Goal: Task Accomplishment & Management: Use online tool/utility

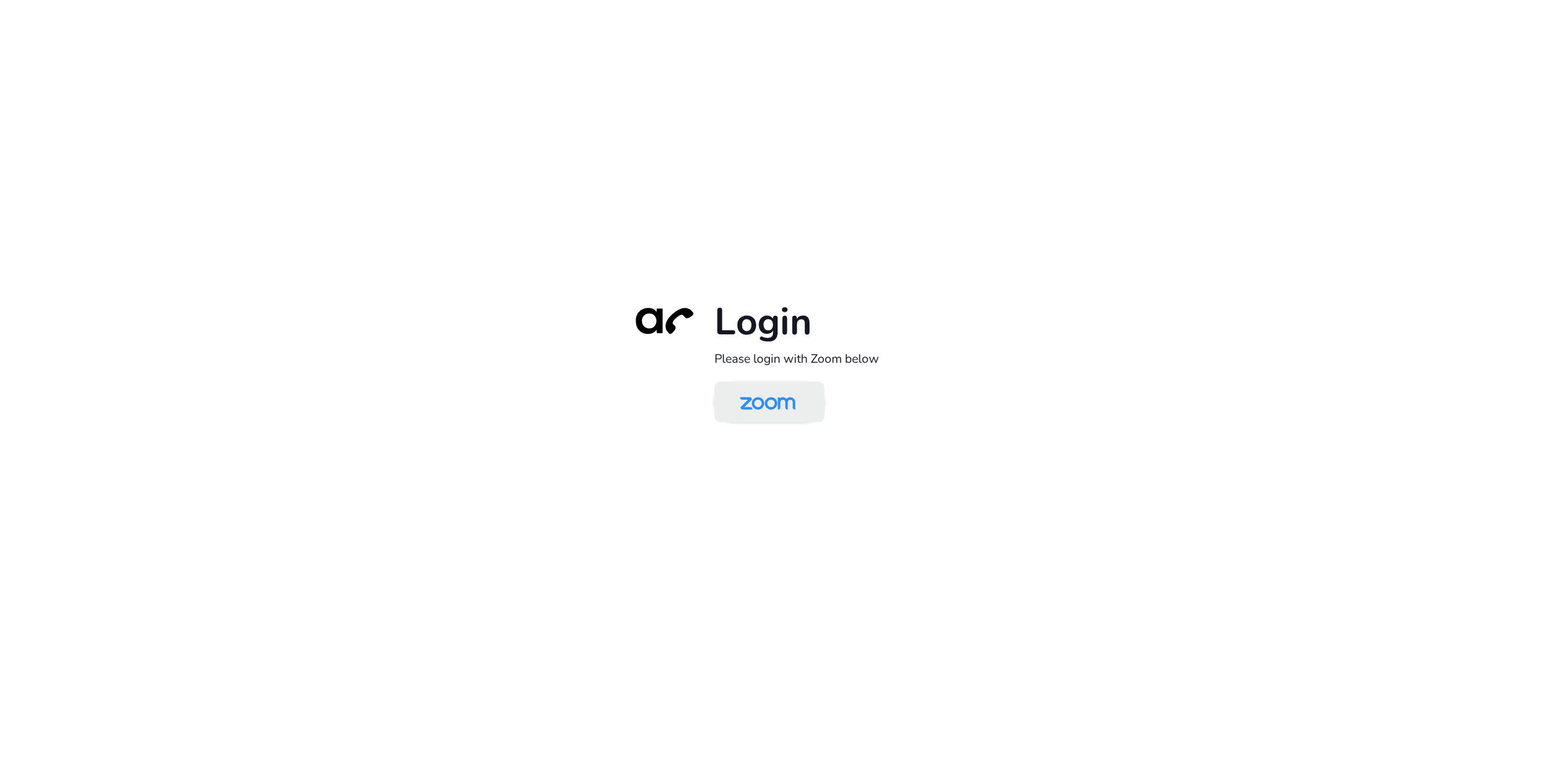
click at [763, 415] on img at bounding box center [768, 403] width 80 height 38
click at [769, 413] on img at bounding box center [768, 403] width 80 height 38
click at [784, 394] on img at bounding box center [768, 403] width 80 height 38
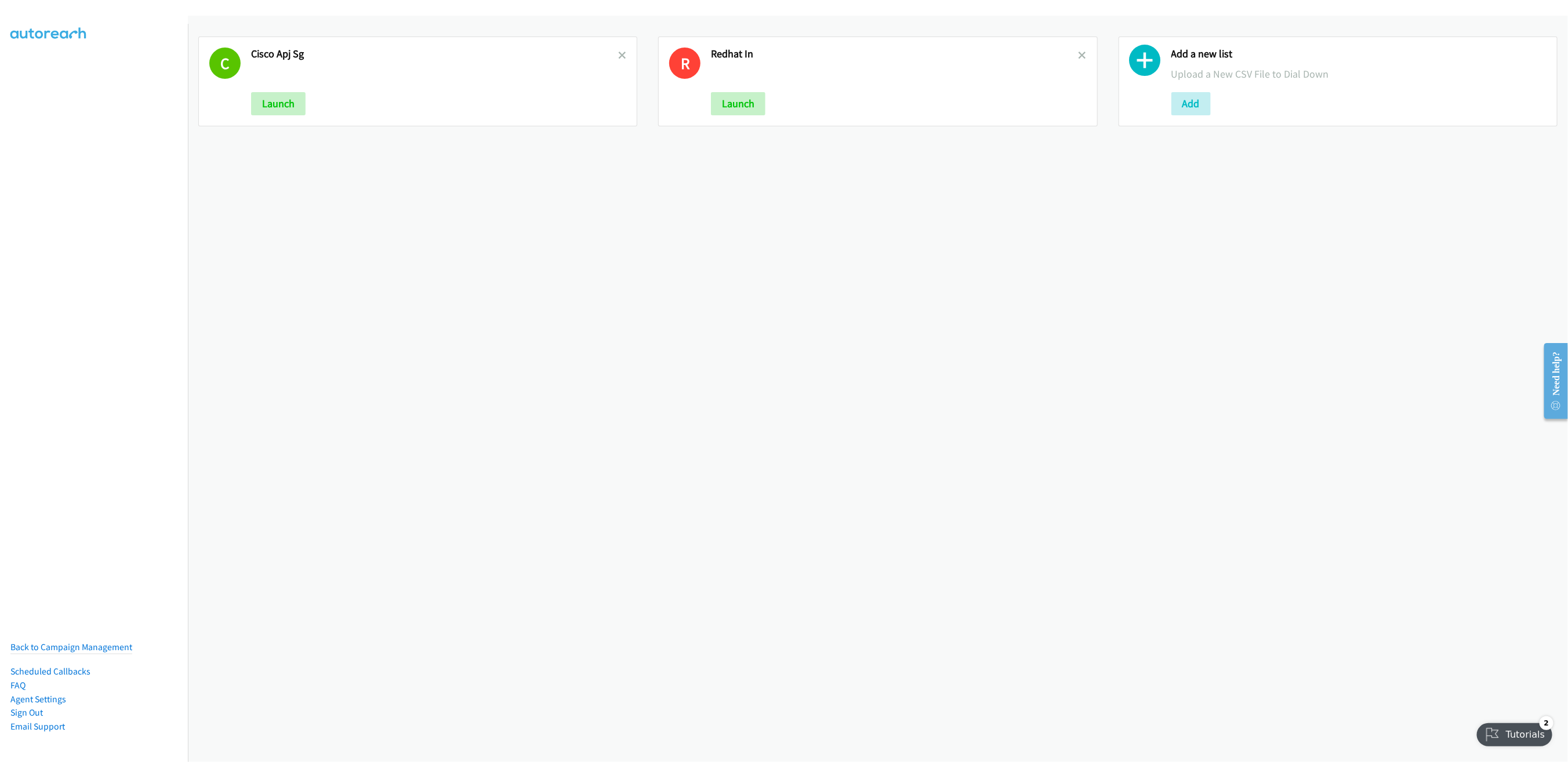
drag, startPoint x: 1070, startPoint y: 54, endPoint x: 1061, endPoint y: 68, distance: 16.6
click at [1078, 53] on icon at bounding box center [1082, 55] width 8 height 8
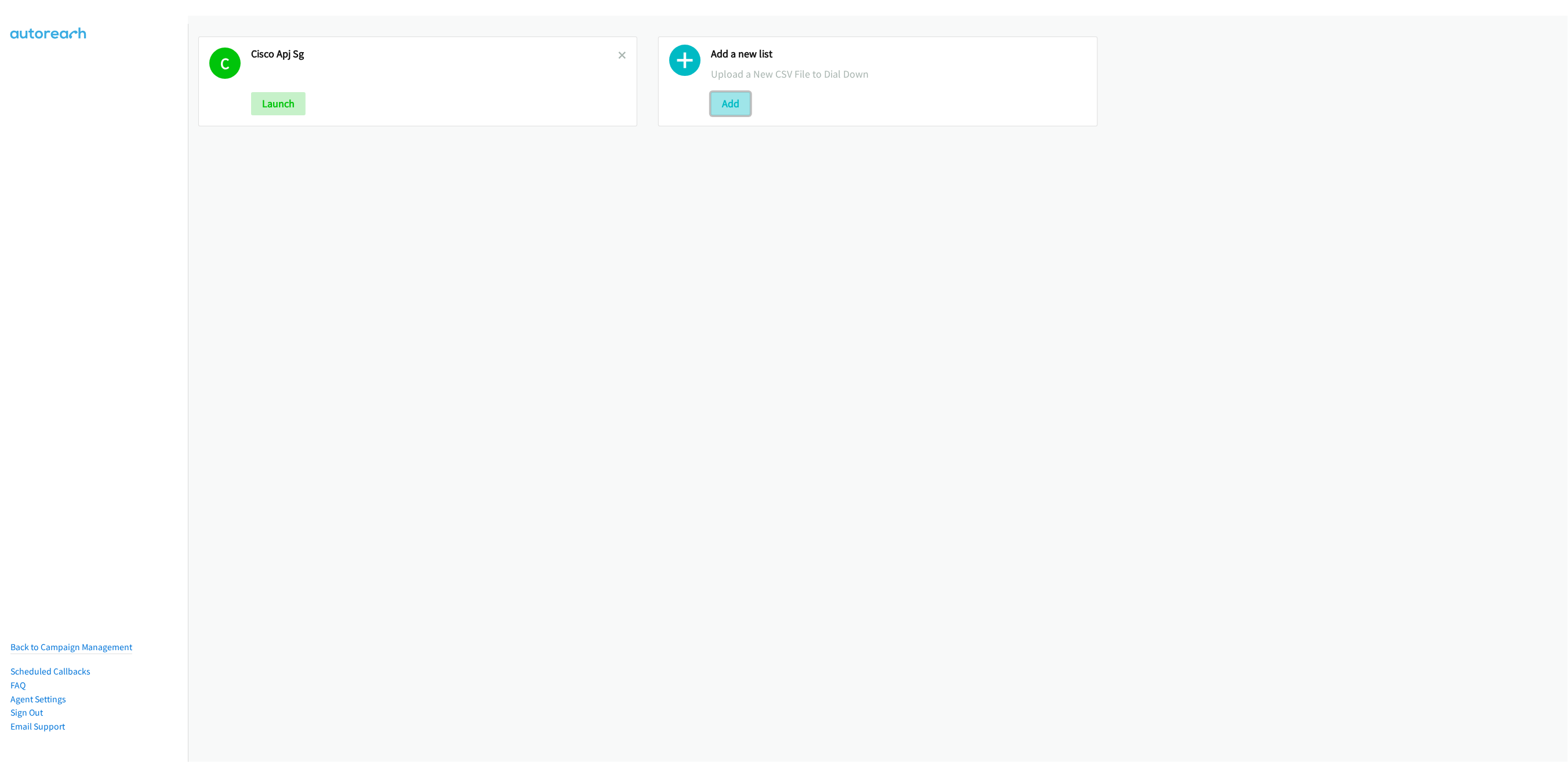
click at [742, 106] on button "Add" at bounding box center [730, 104] width 40 height 23
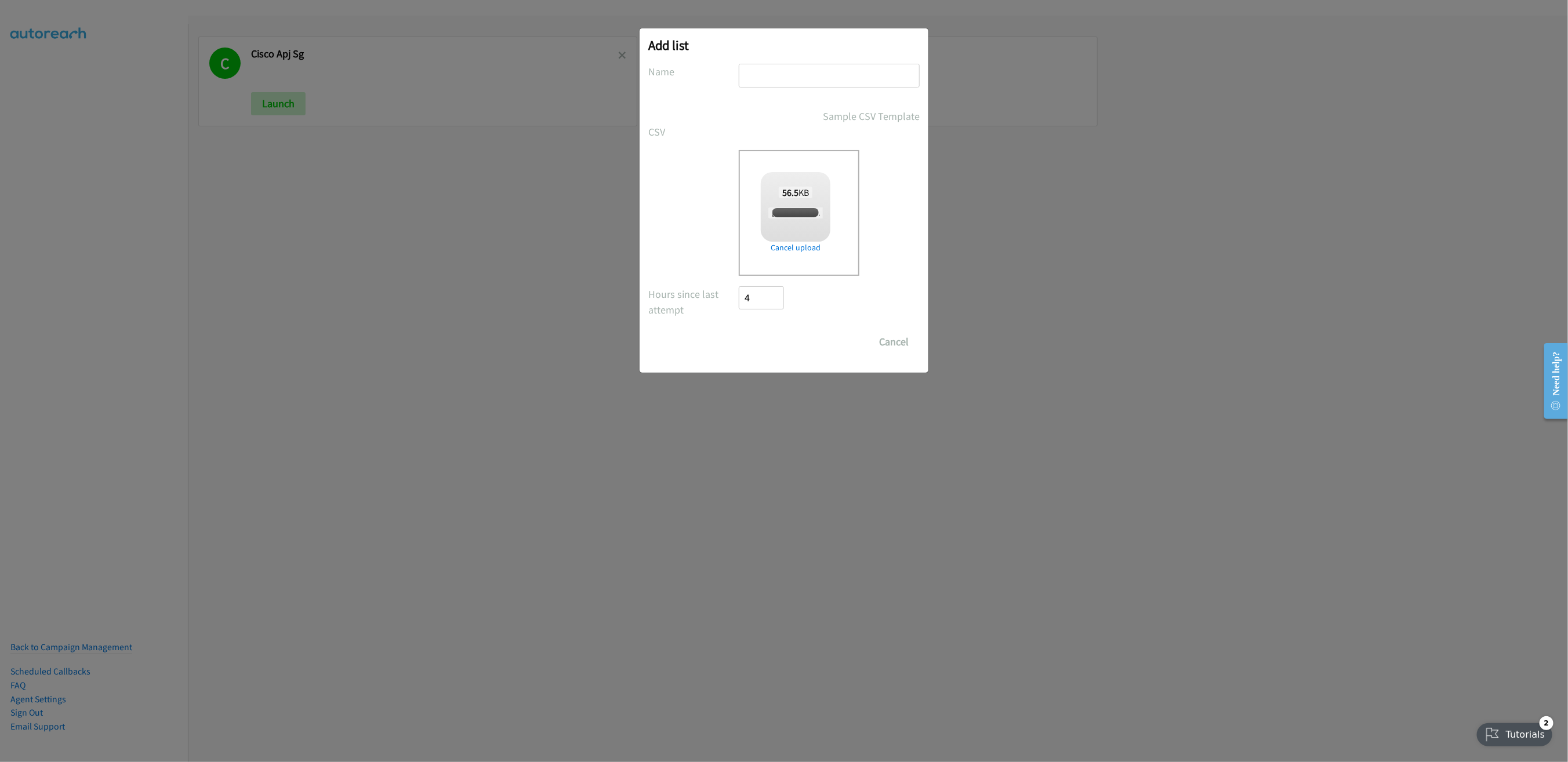
checkbox input "true"
click at [779, 75] on input "text" at bounding box center [829, 75] width 181 height 23
type input "Nvidia SG WS 10.13"
click at [765, 338] on input "Save List" at bounding box center [769, 342] width 61 height 23
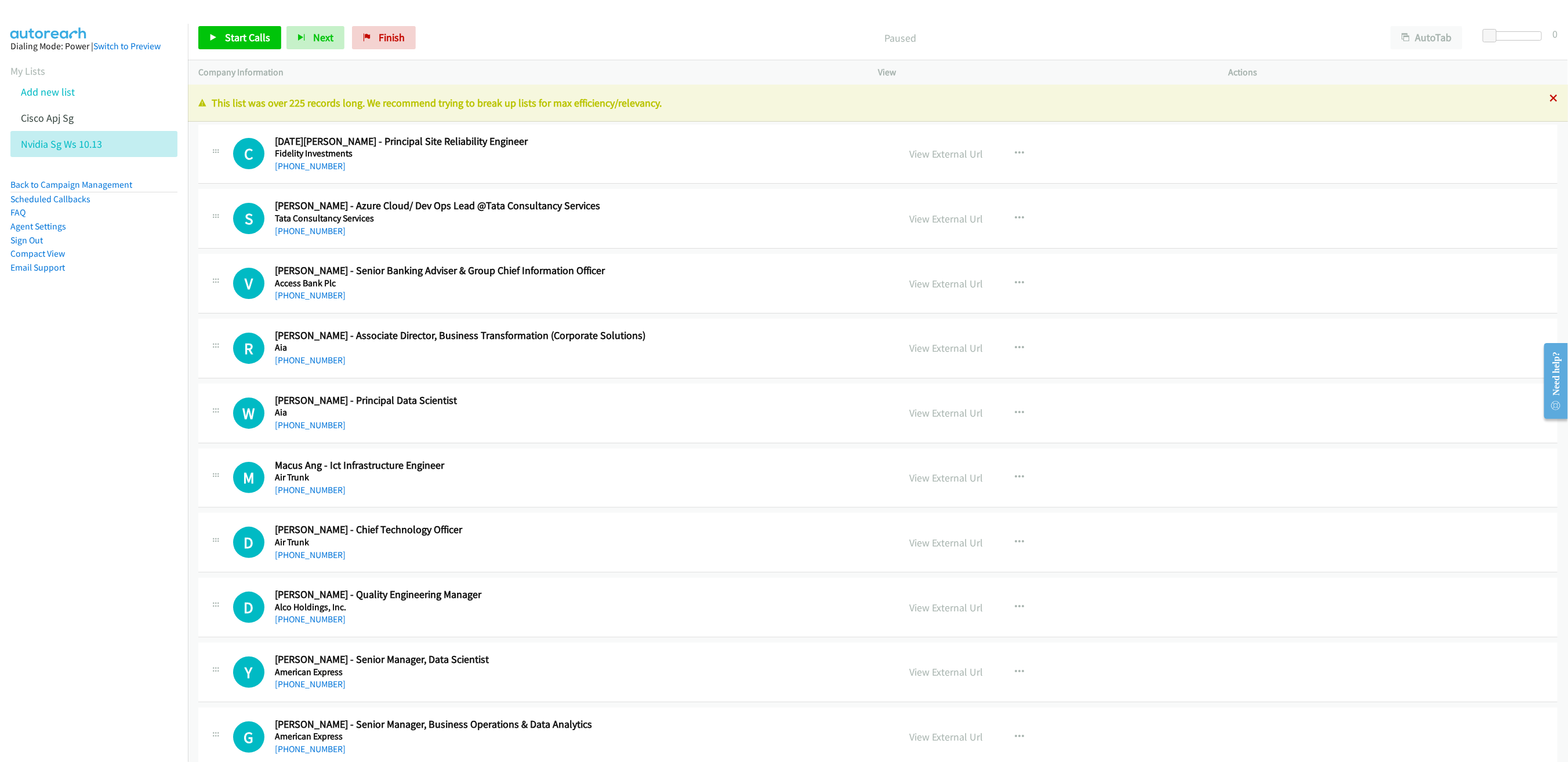
click at [1549, 98] on icon at bounding box center [1552, 99] width 8 height 8
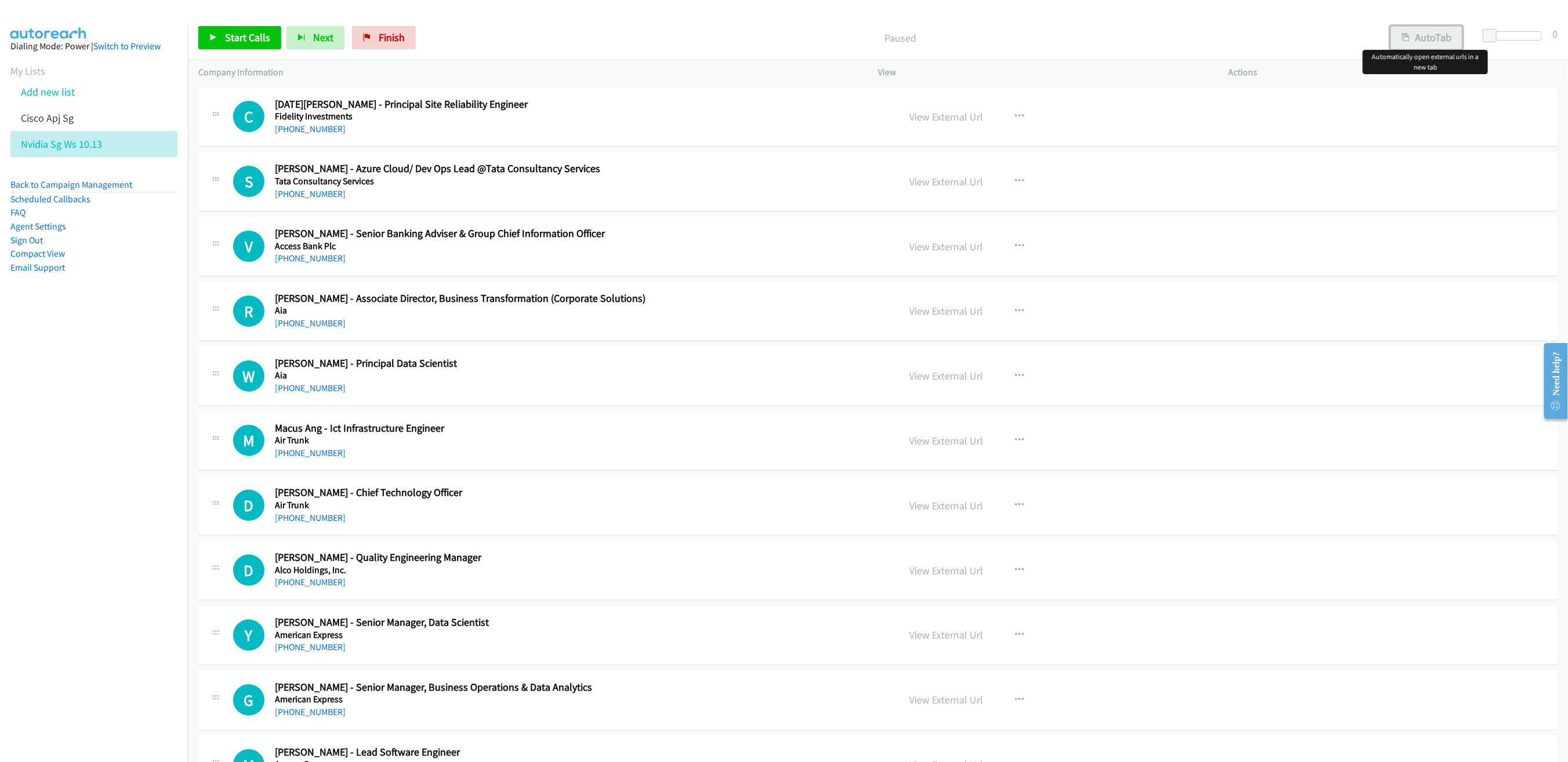
click at [1414, 44] on button "AutoTab" at bounding box center [1426, 37] width 72 height 23
click at [952, 243] on link "View External Url" at bounding box center [945, 246] width 74 height 13
drag, startPoint x: 750, startPoint y: 180, endPoint x: 752, endPoint y: 172, distance: 8.2
click at [1004, 240] on button "button" at bounding box center [1019, 246] width 31 height 23
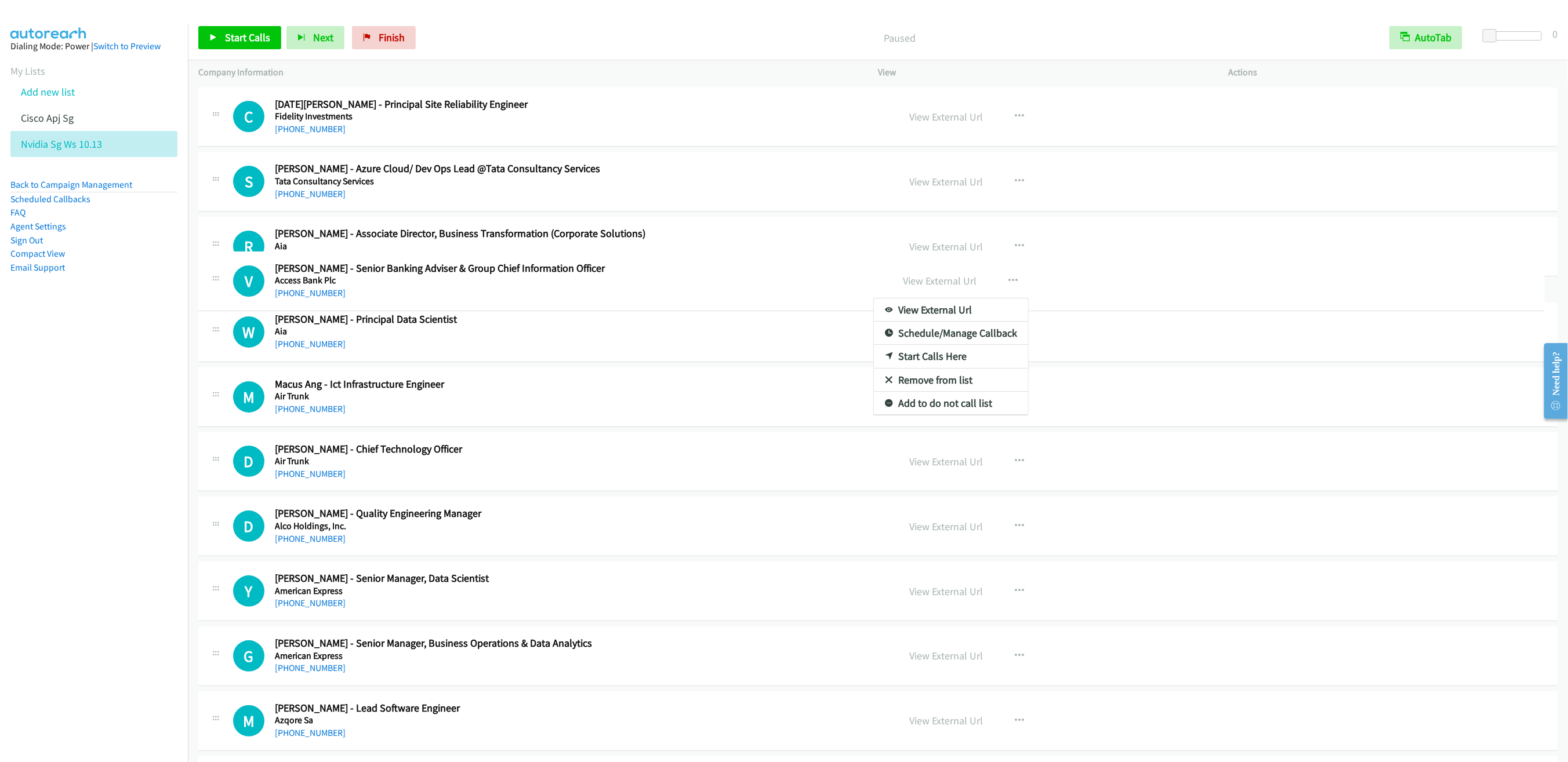
drag, startPoint x: 804, startPoint y: 373, endPoint x: 780, endPoint y: 273, distance: 102.8
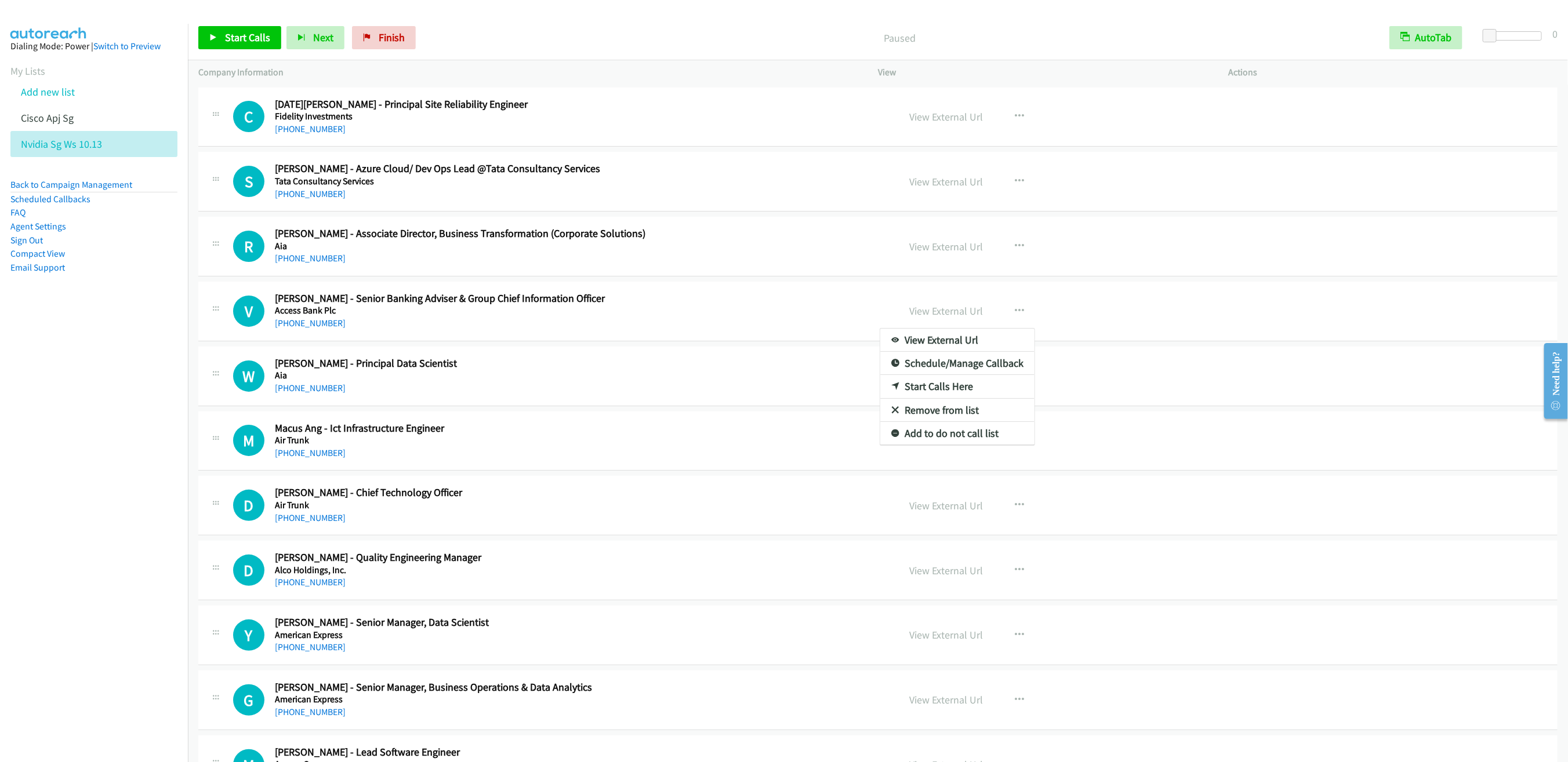
click at [784, 322] on div at bounding box center [784, 381] width 1568 height 762
click at [1014, 310] on icon "button" at bounding box center [1019, 311] width 10 height 10
click at [922, 387] on link "Start Calls Here" at bounding box center [957, 386] width 154 height 23
click at [234, 42] on span "Start Calls" at bounding box center [247, 37] width 45 height 13
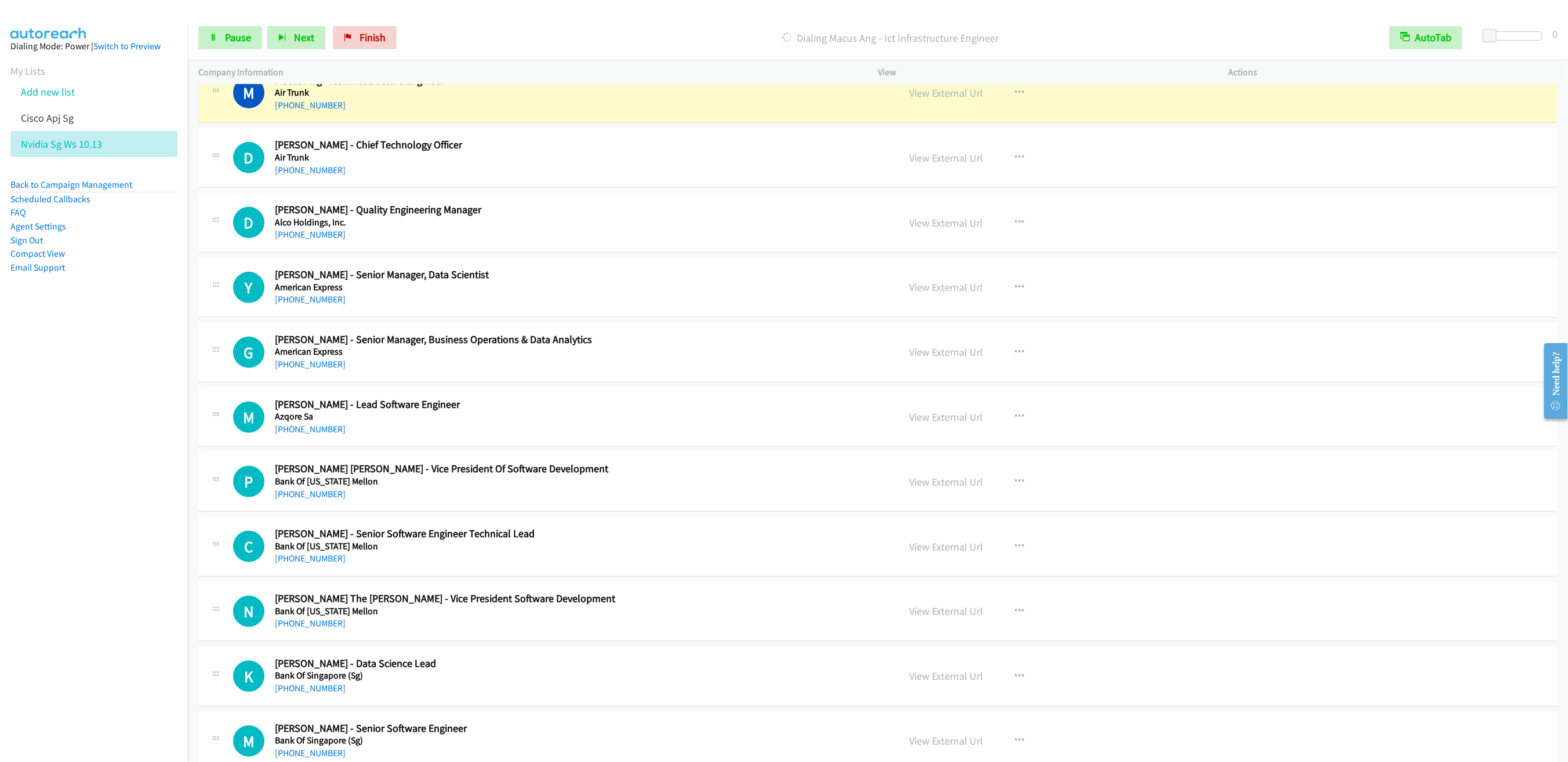
scroll to position [260, 0]
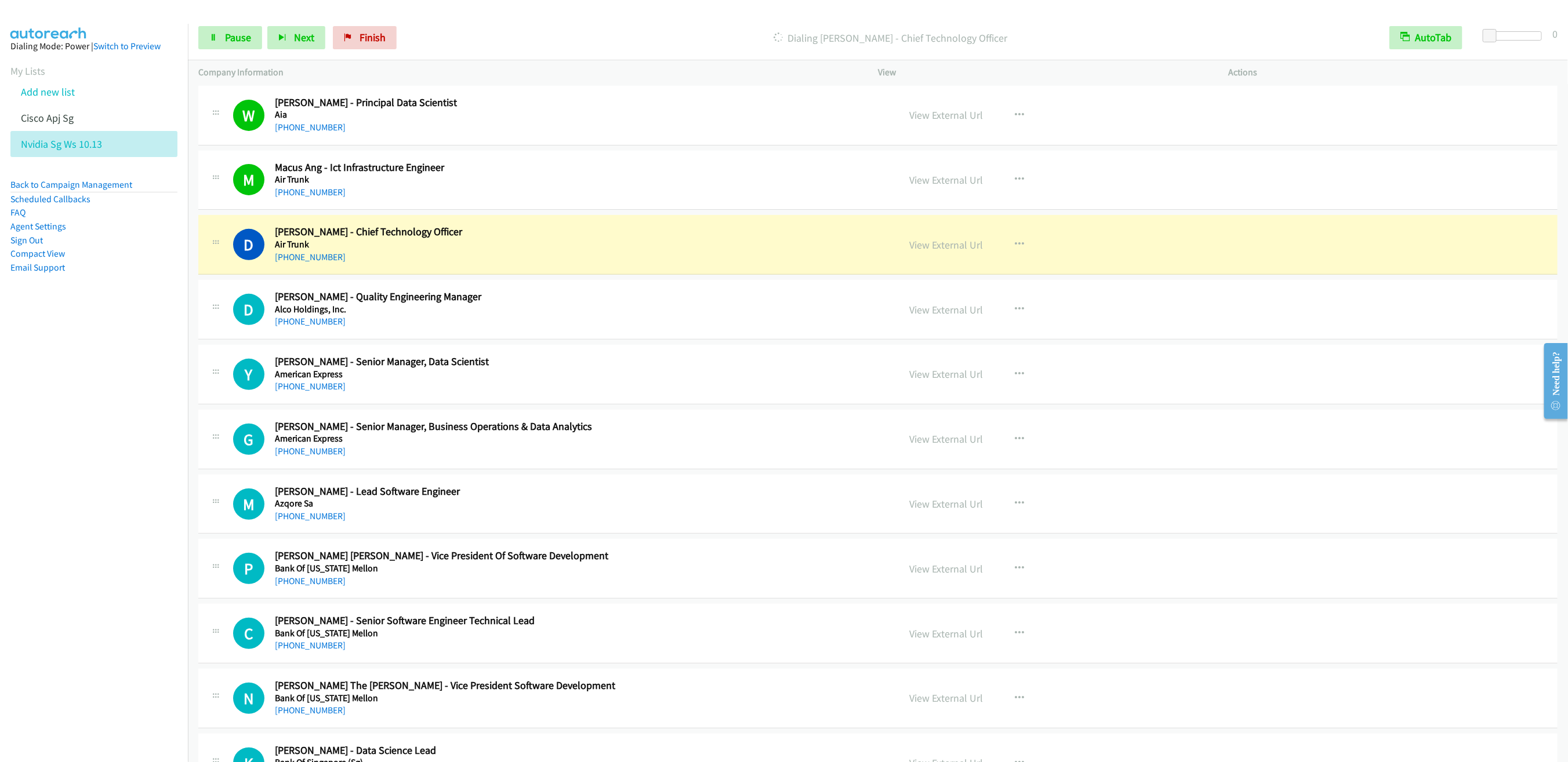
click at [117, 340] on nav "Dialing Mode: Power | Switch to Preview My Lists Add new list Cisco Apj Sg Nvid…" at bounding box center [94, 404] width 189 height 762
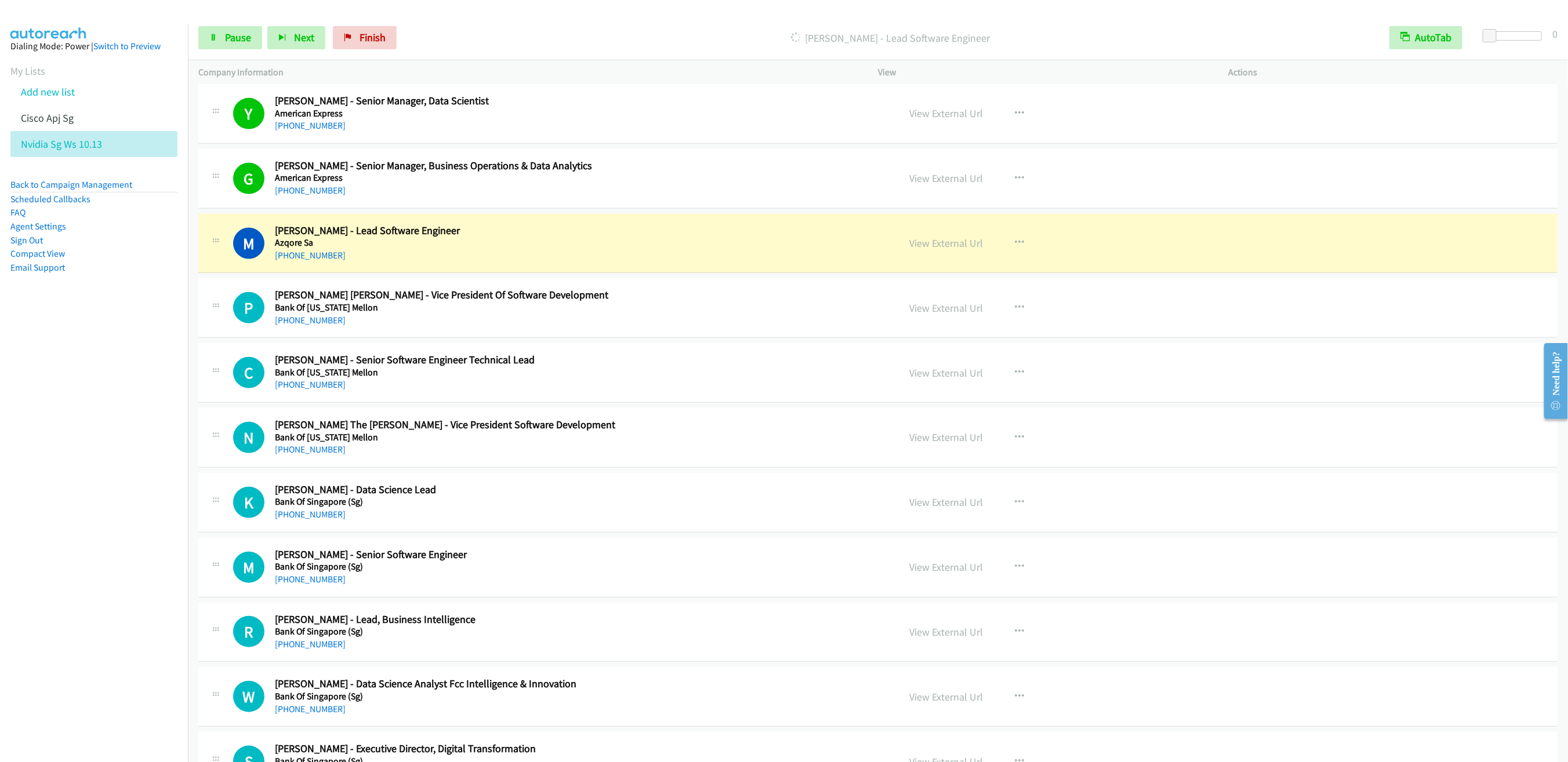
scroll to position [608, 0]
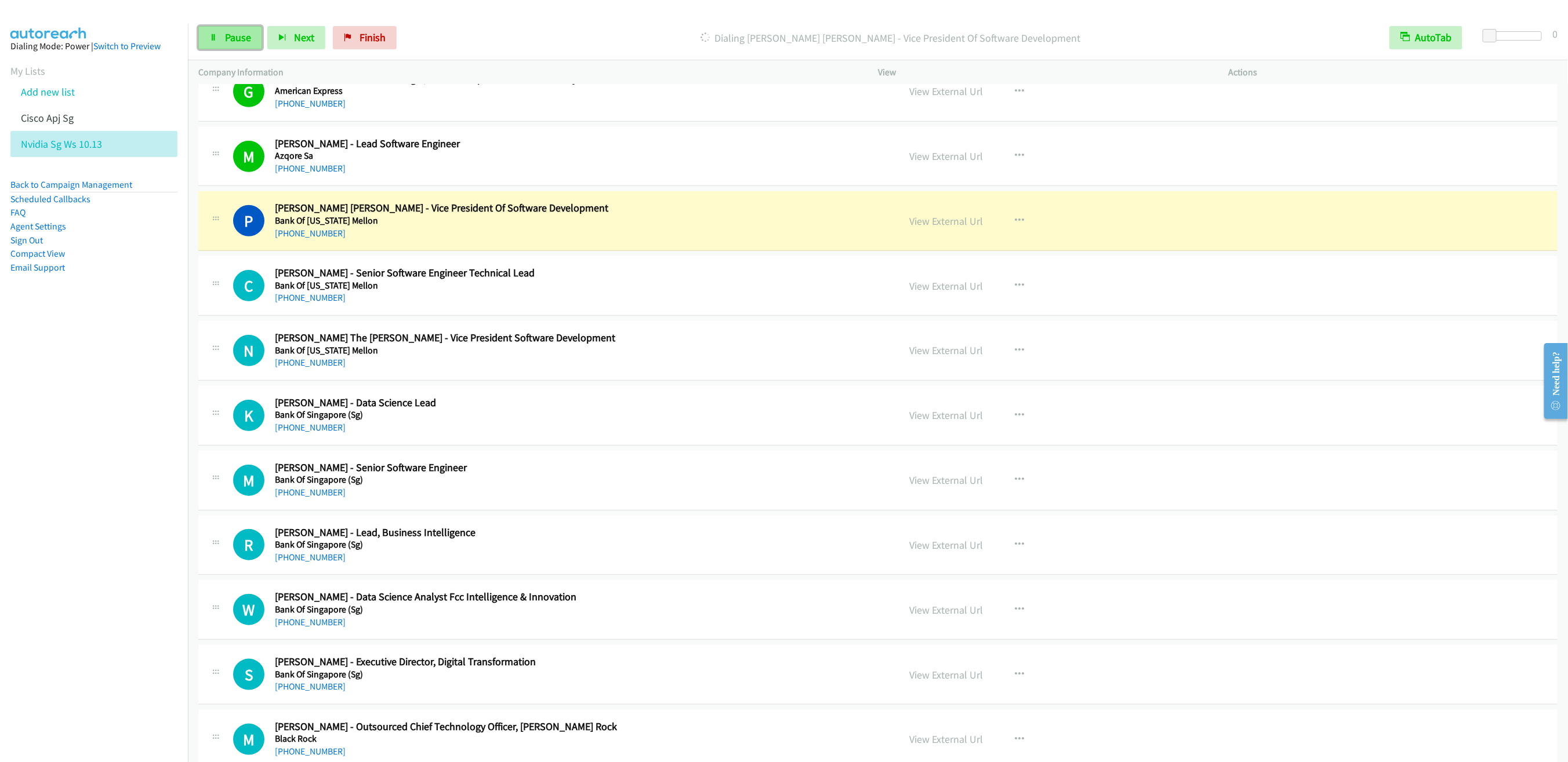
click at [238, 44] on link "Pause" at bounding box center [230, 37] width 64 height 23
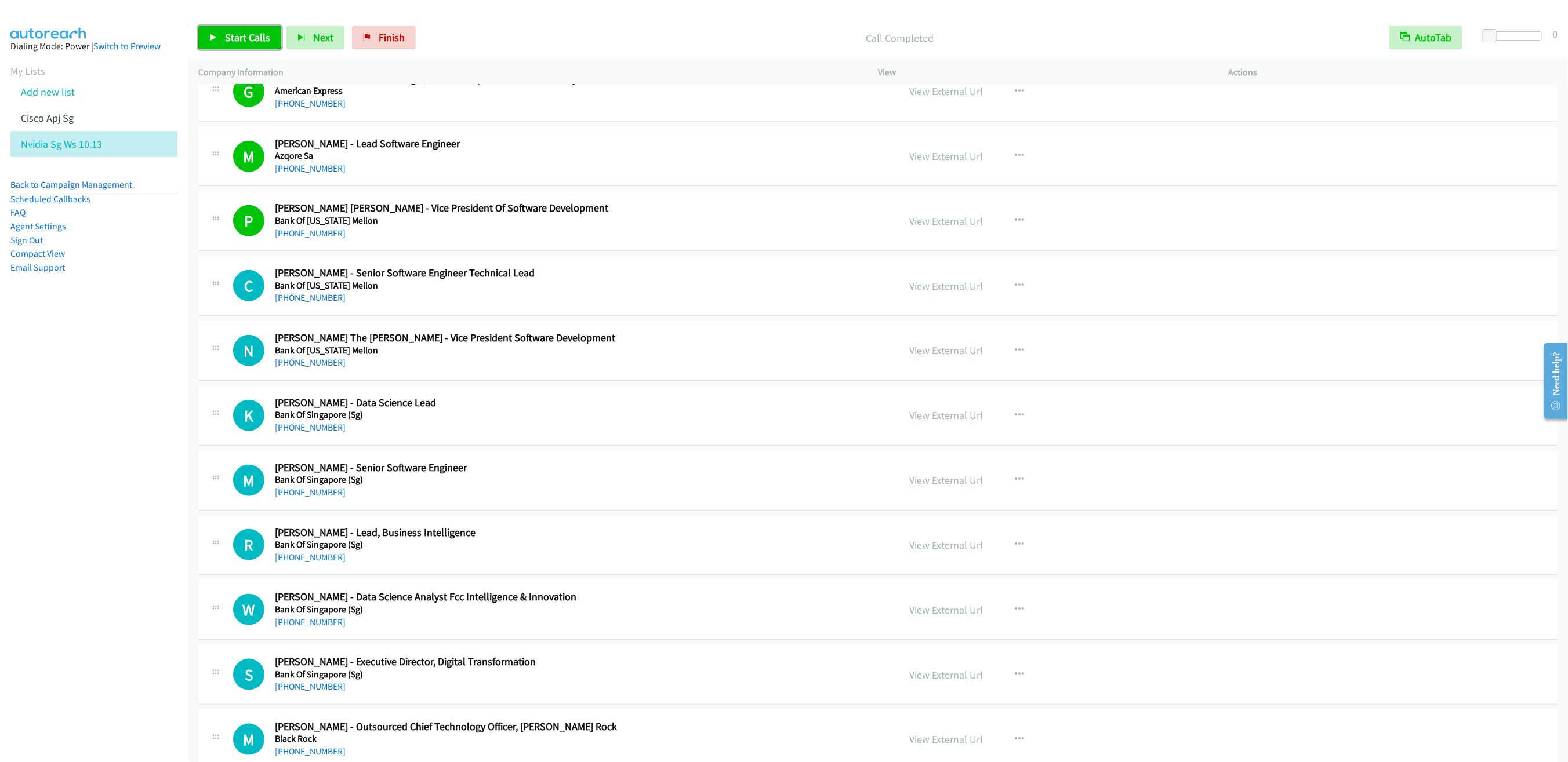
click at [230, 41] on span "Start Calls" at bounding box center [247, 37] width 45 height 13
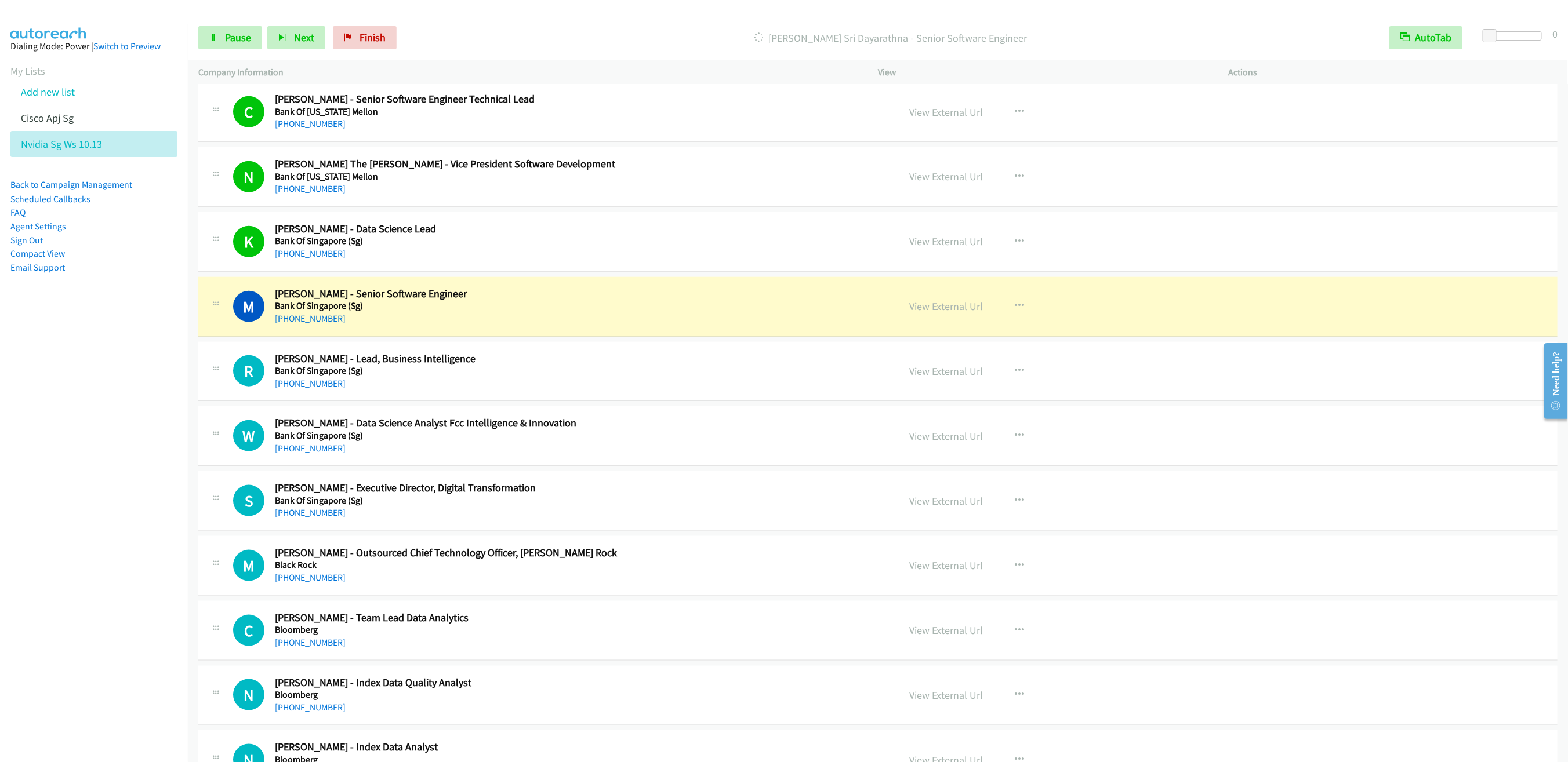
scroll to position [869, 0]
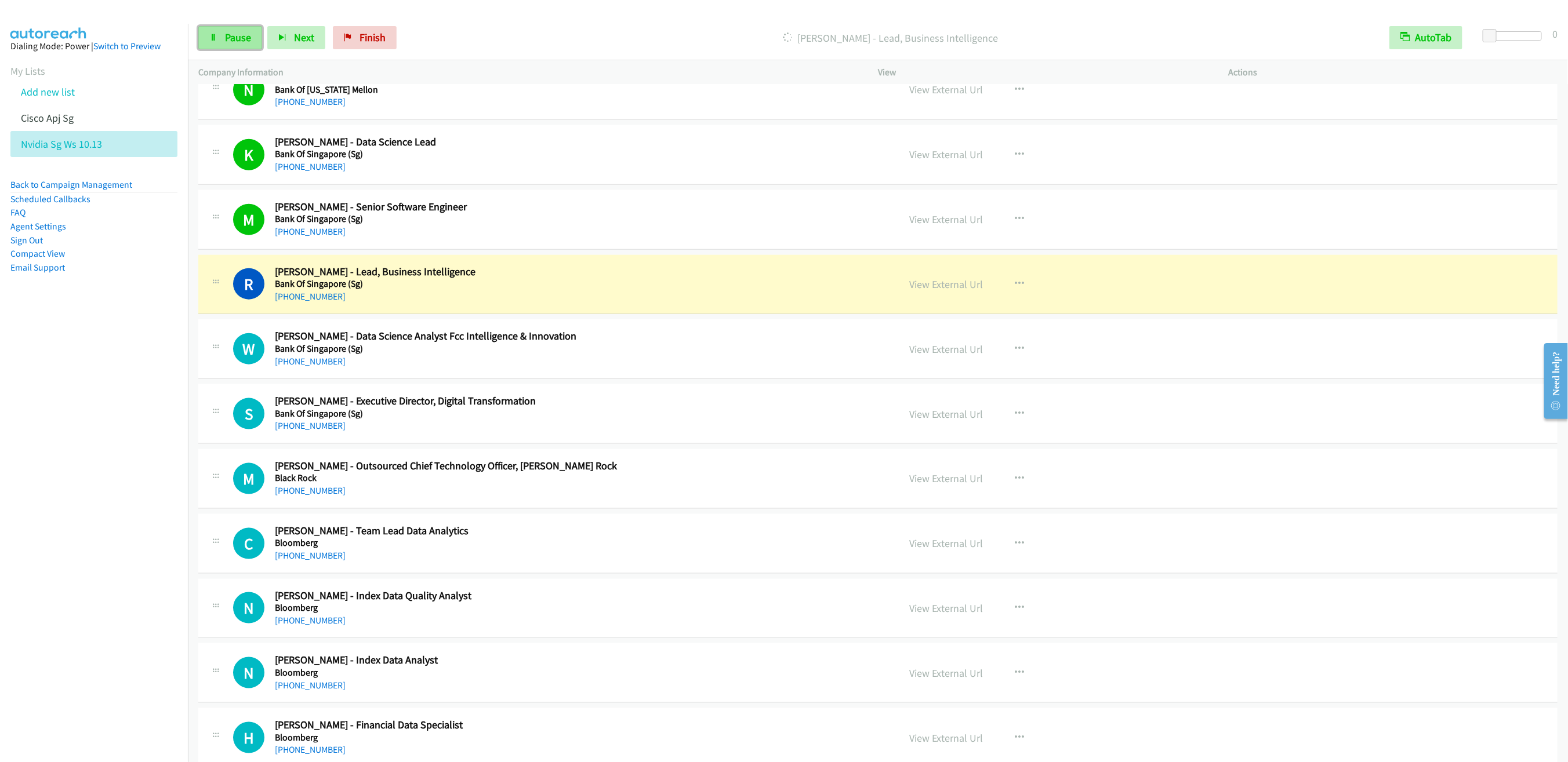
click at [238, 42] on span "Pause" at bounding box center [238, 37] width 26 height 13
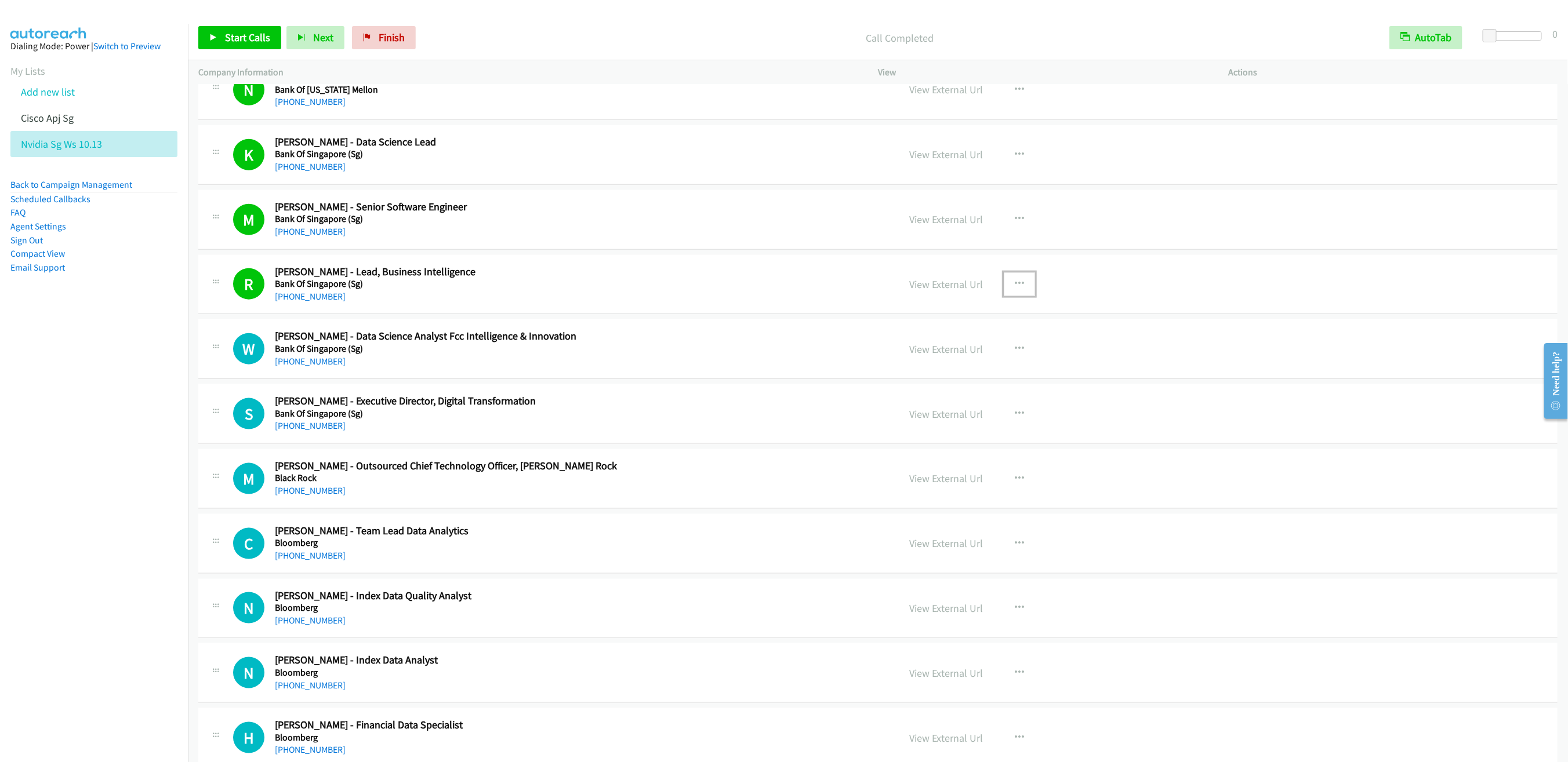
click at [1014, 285] on icon "button" at bounding box center [1019, 284] width 10 height 10
click at [929, 394] on link "Remove from list" at bounding box center [957, 382] width 154 height 23
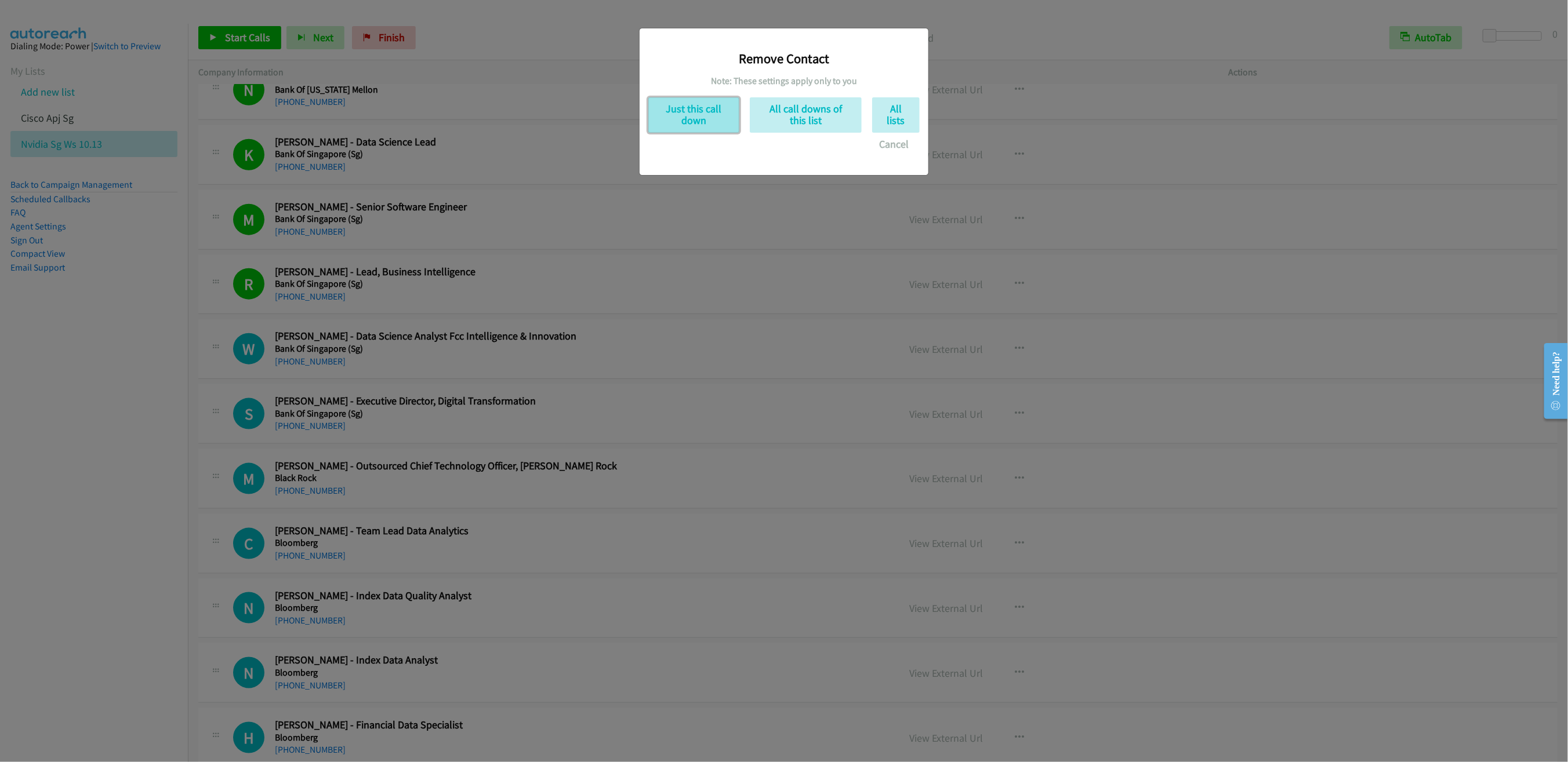
click at [693, 110] on button "Just this call down" at bounding box center [693, 115] width 91 height 35
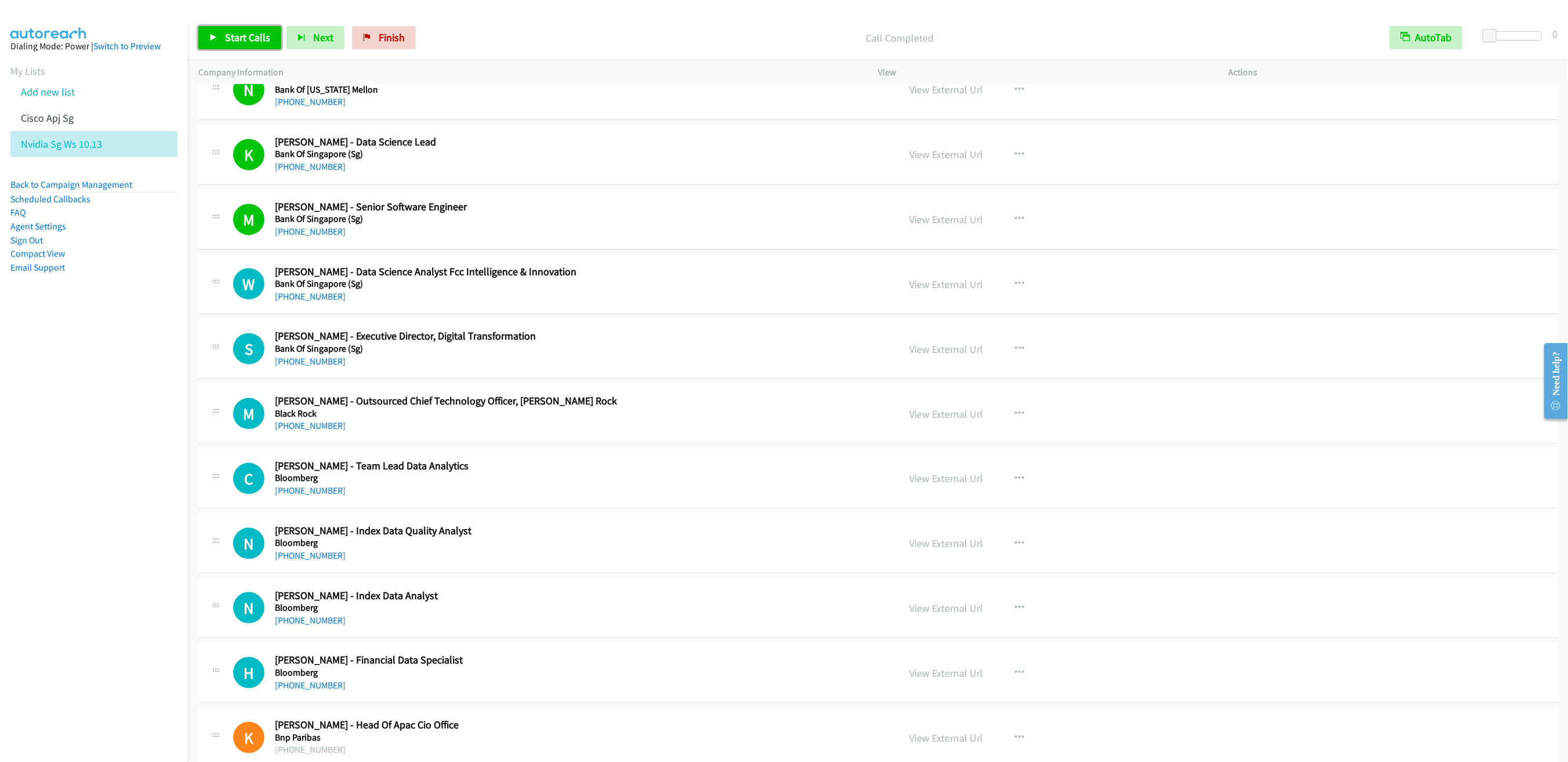
click at [231, 48] on link "Start Calls" at bounding box center [240, 37] width 83 height 23
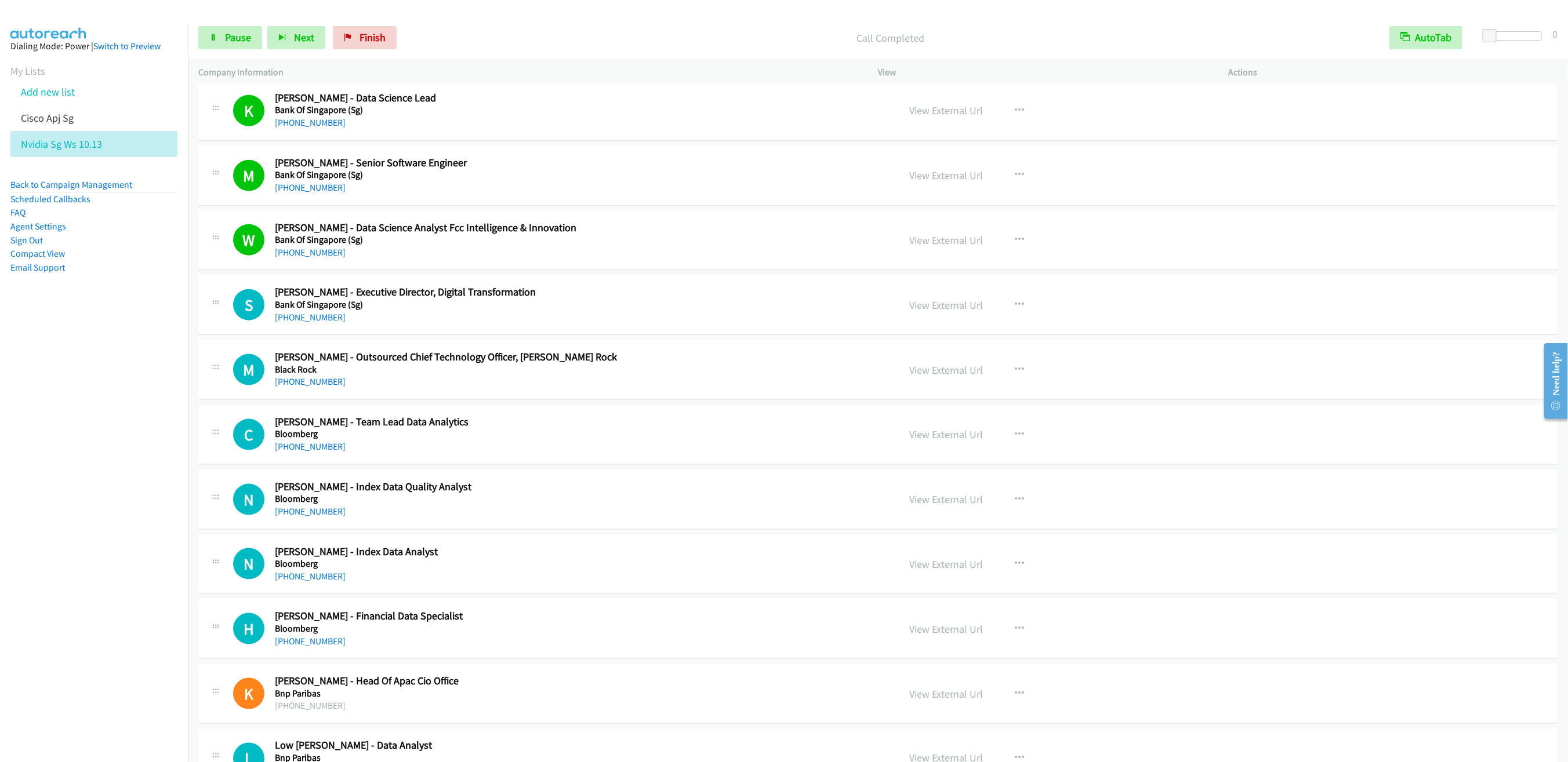
scroll to position [956, 0]
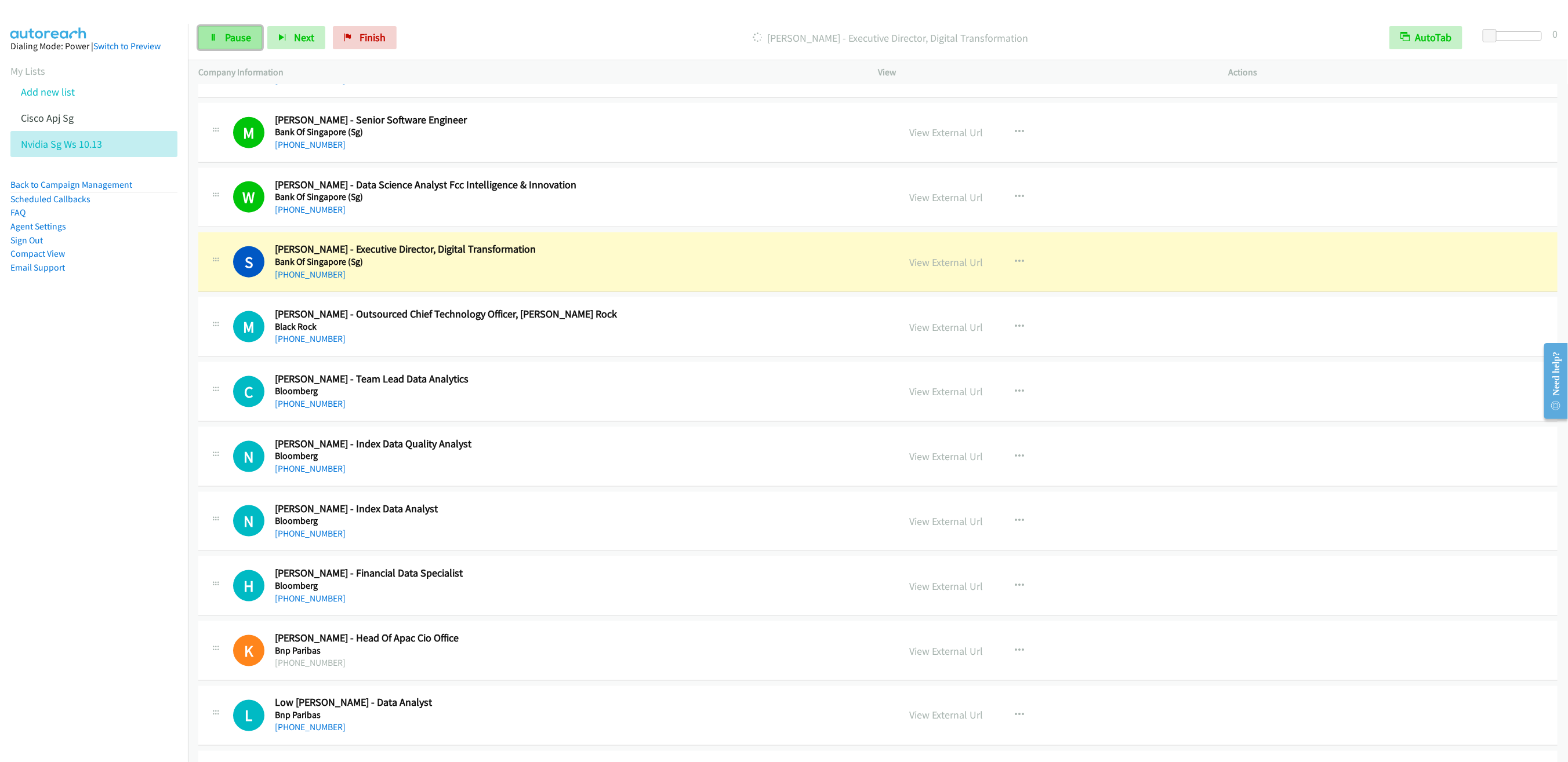
click at [232, 45] on link "Pause" at bounding box center [230, 37] width 64 height 23
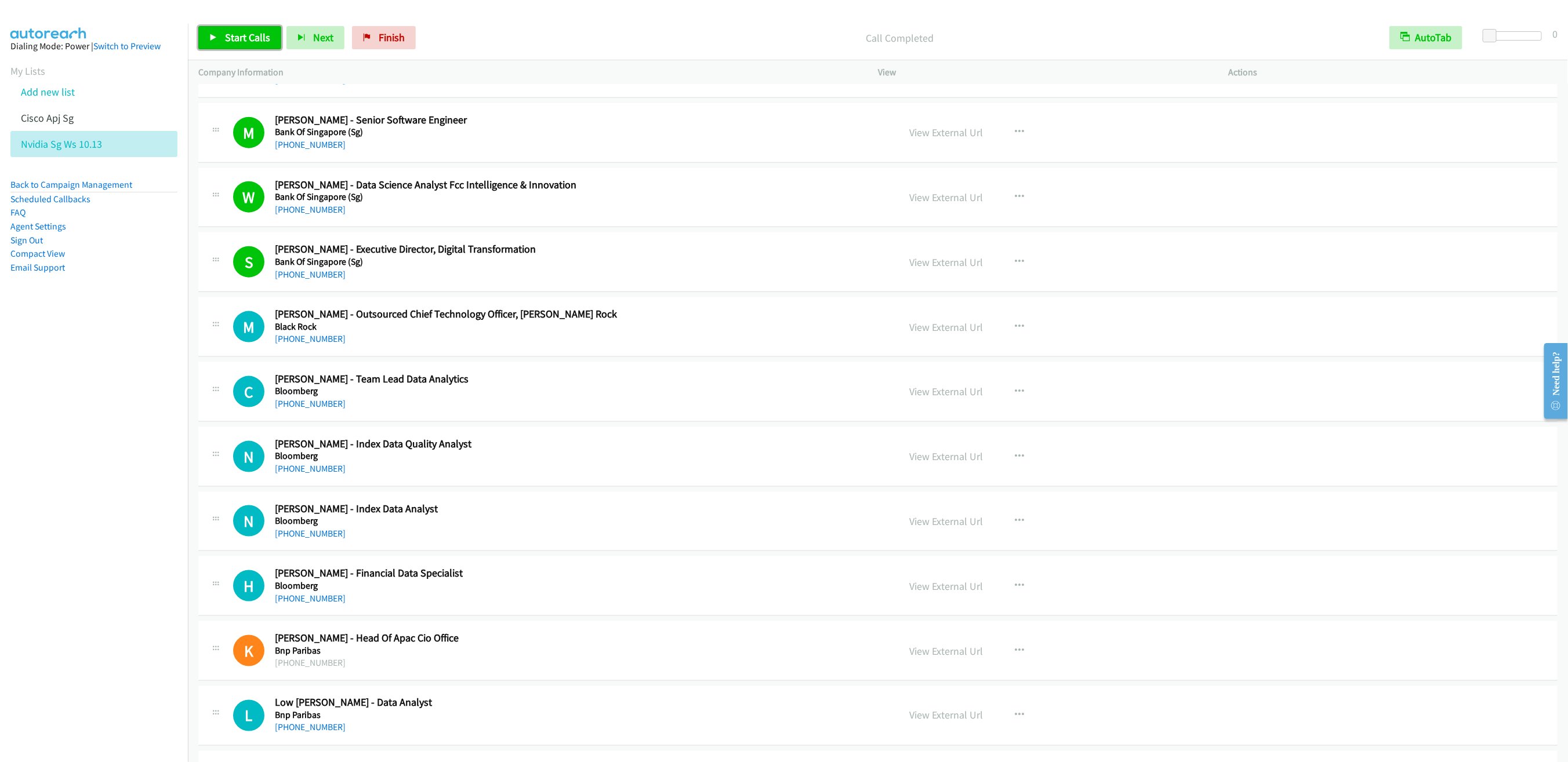
click at [221, 39] on link "Start Calls" at bounding box center [240, 37] width 83 height 23
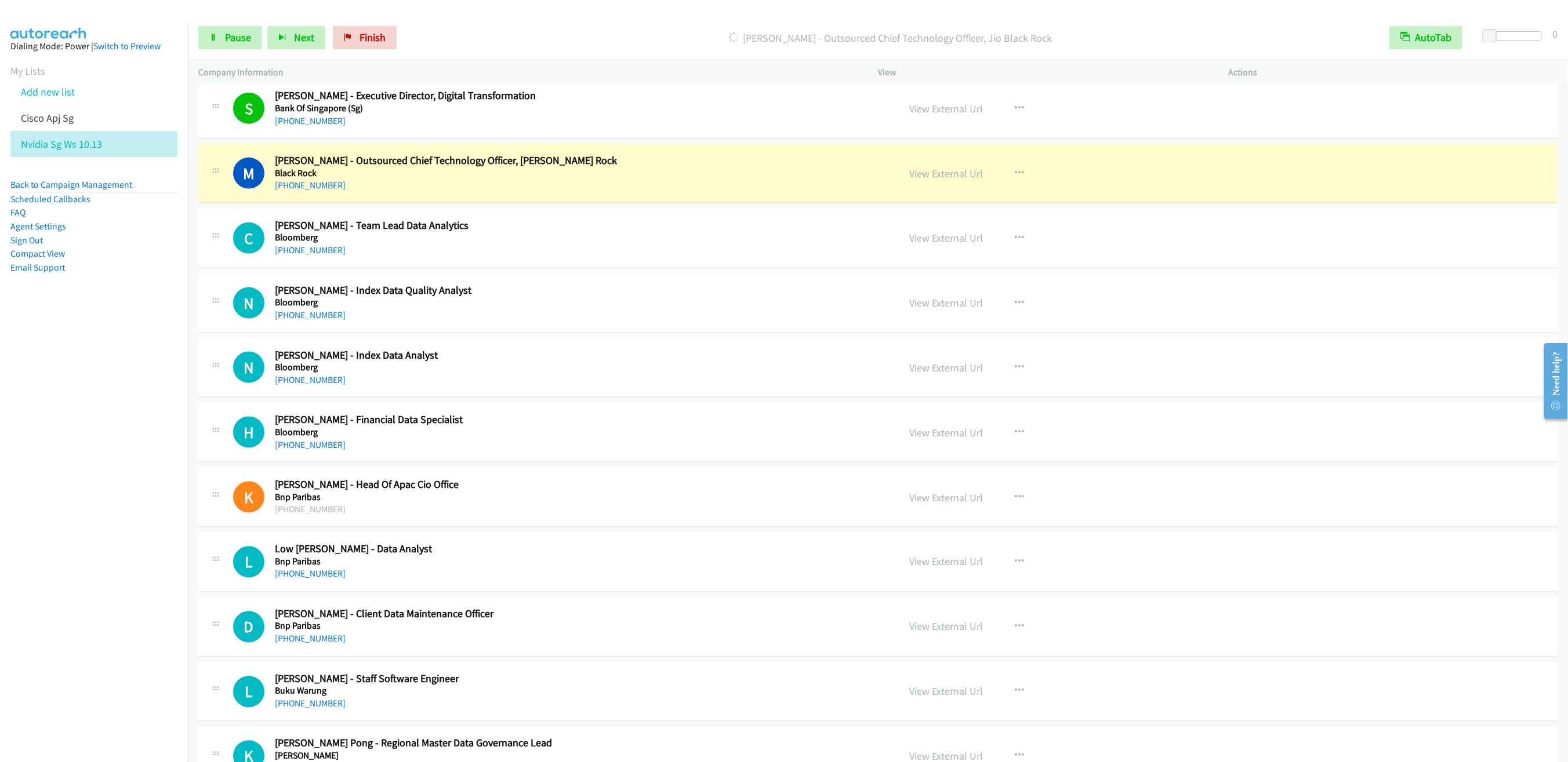
scroll to position [1130, 0]
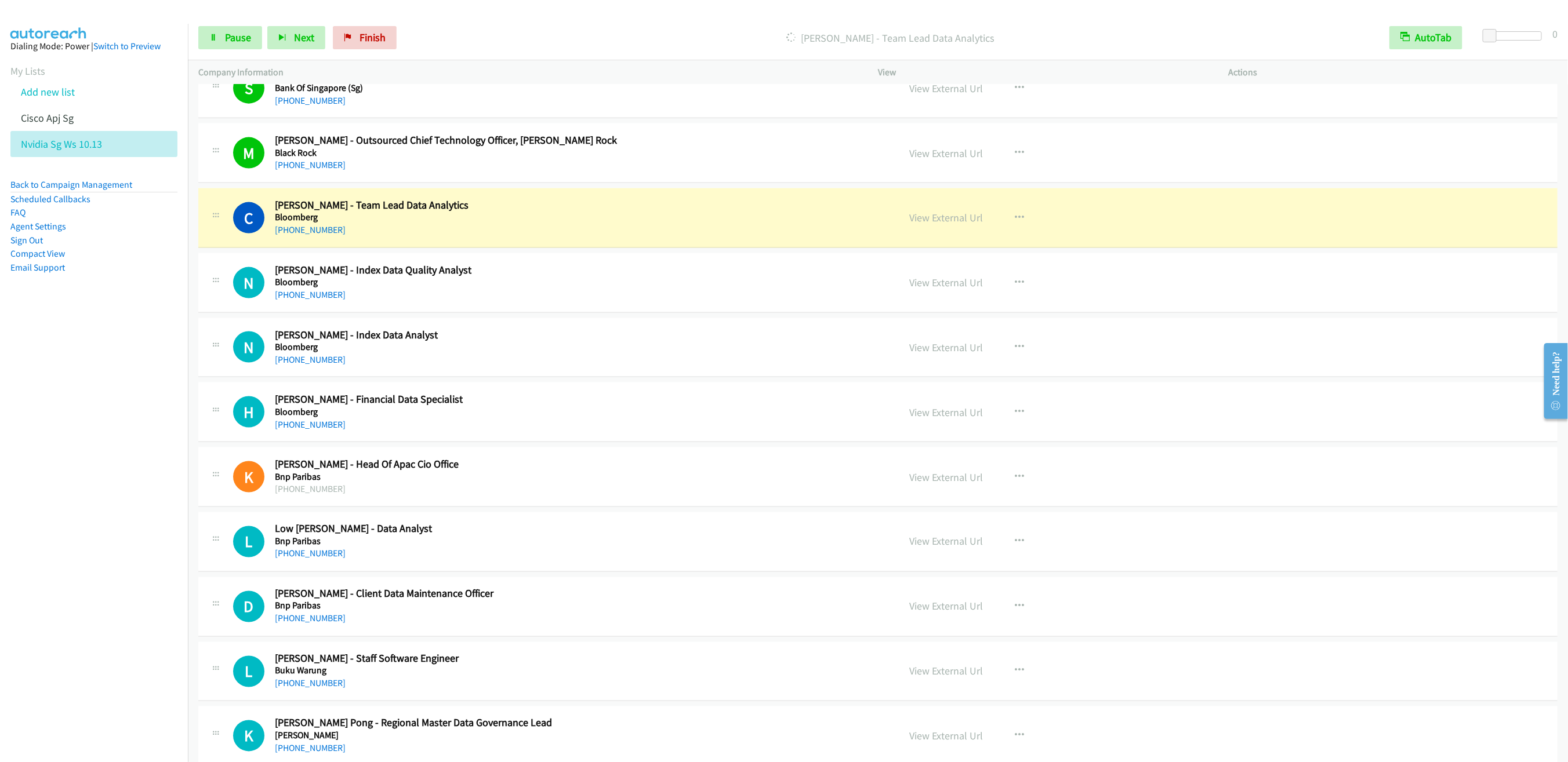
click at [131, 345] on nav "Dialing Mode: Power | Switch to Preview My Lists Add new list Cisco Apj Sg Nvid…" at bounding box center [94, 404] width 189 height 762
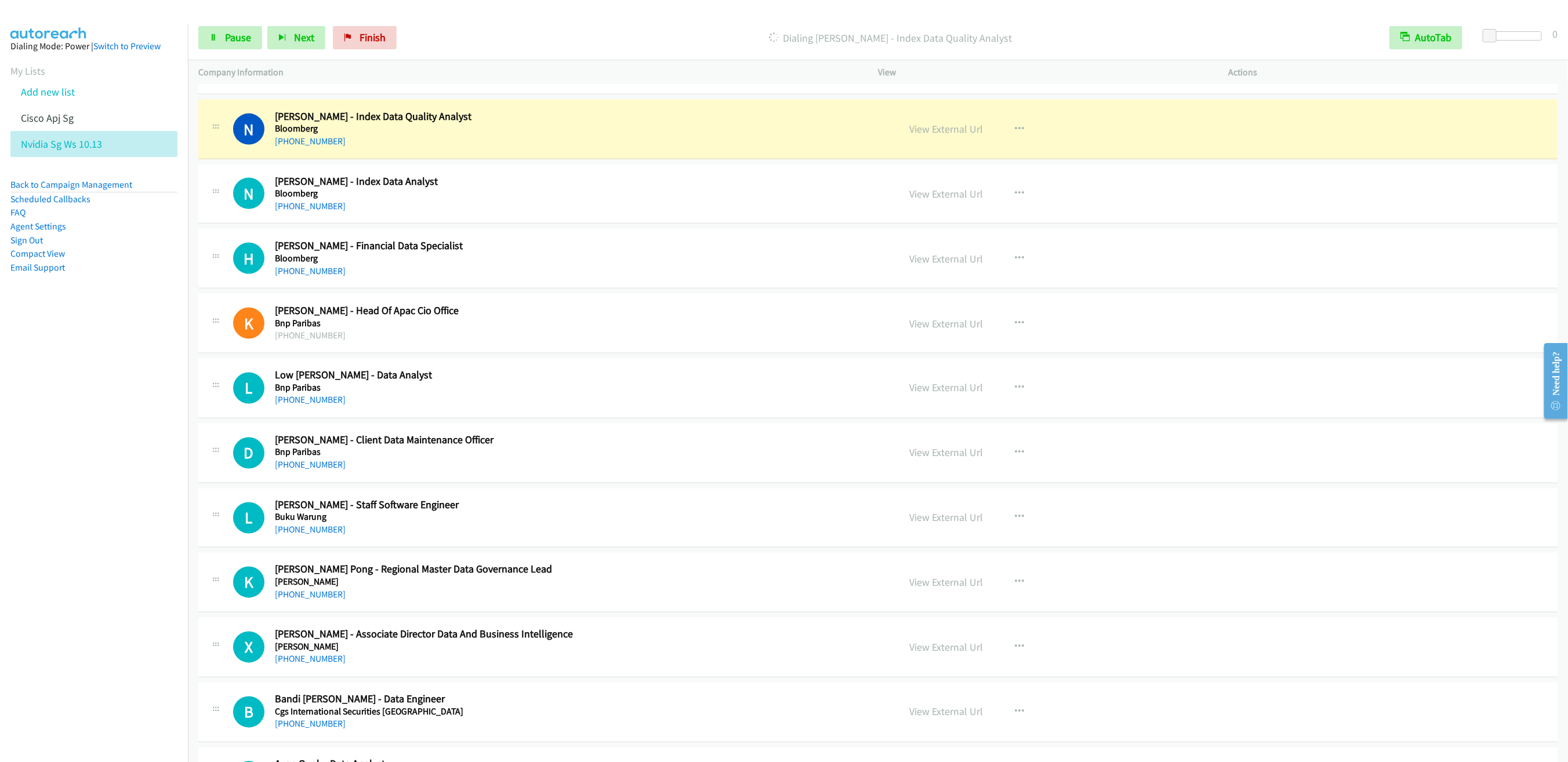
scroll to position [1303, 0]
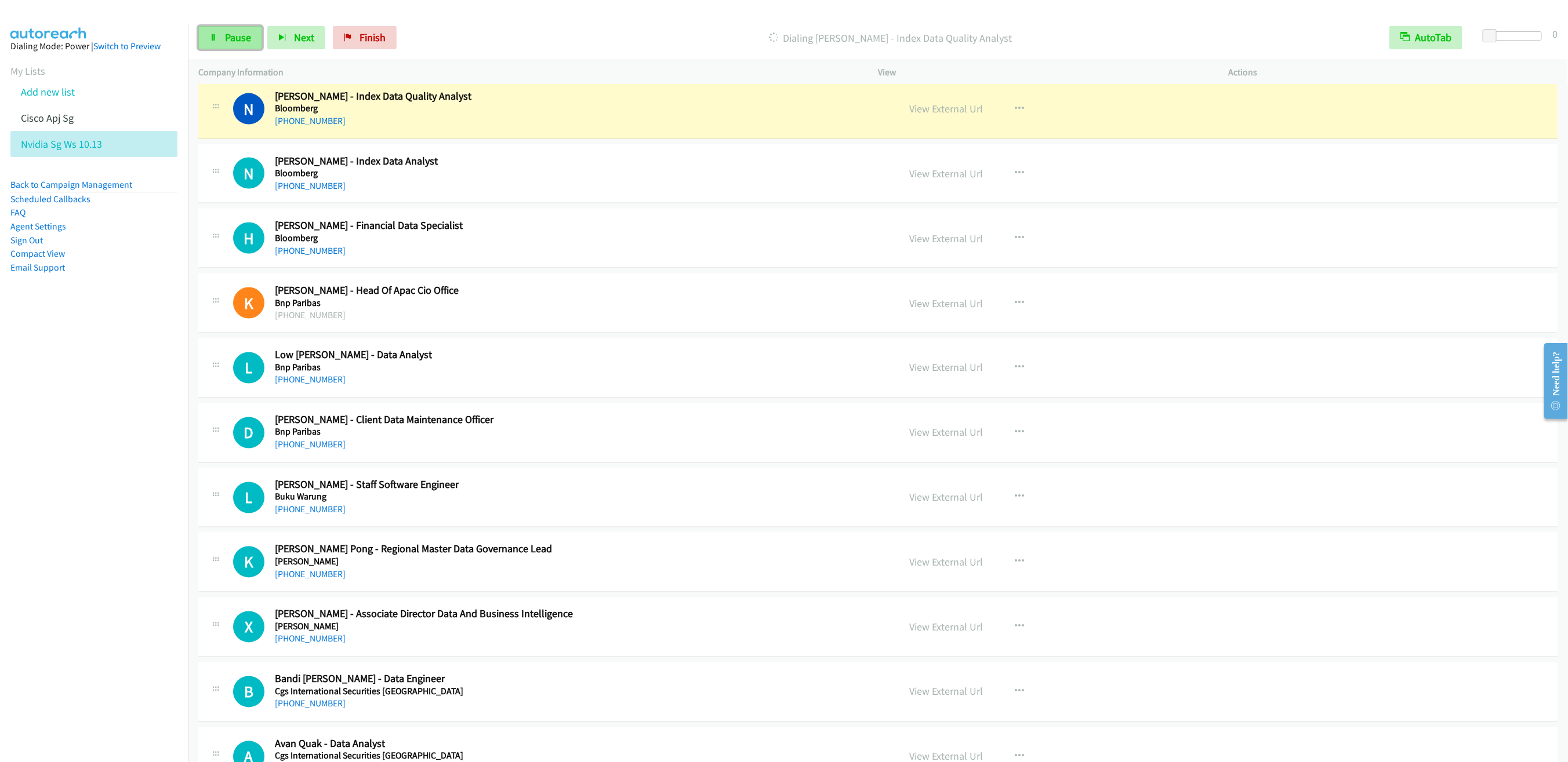
click at [227, 45] on link "Pause" at bounding box center [230, 37] width 64 height 23
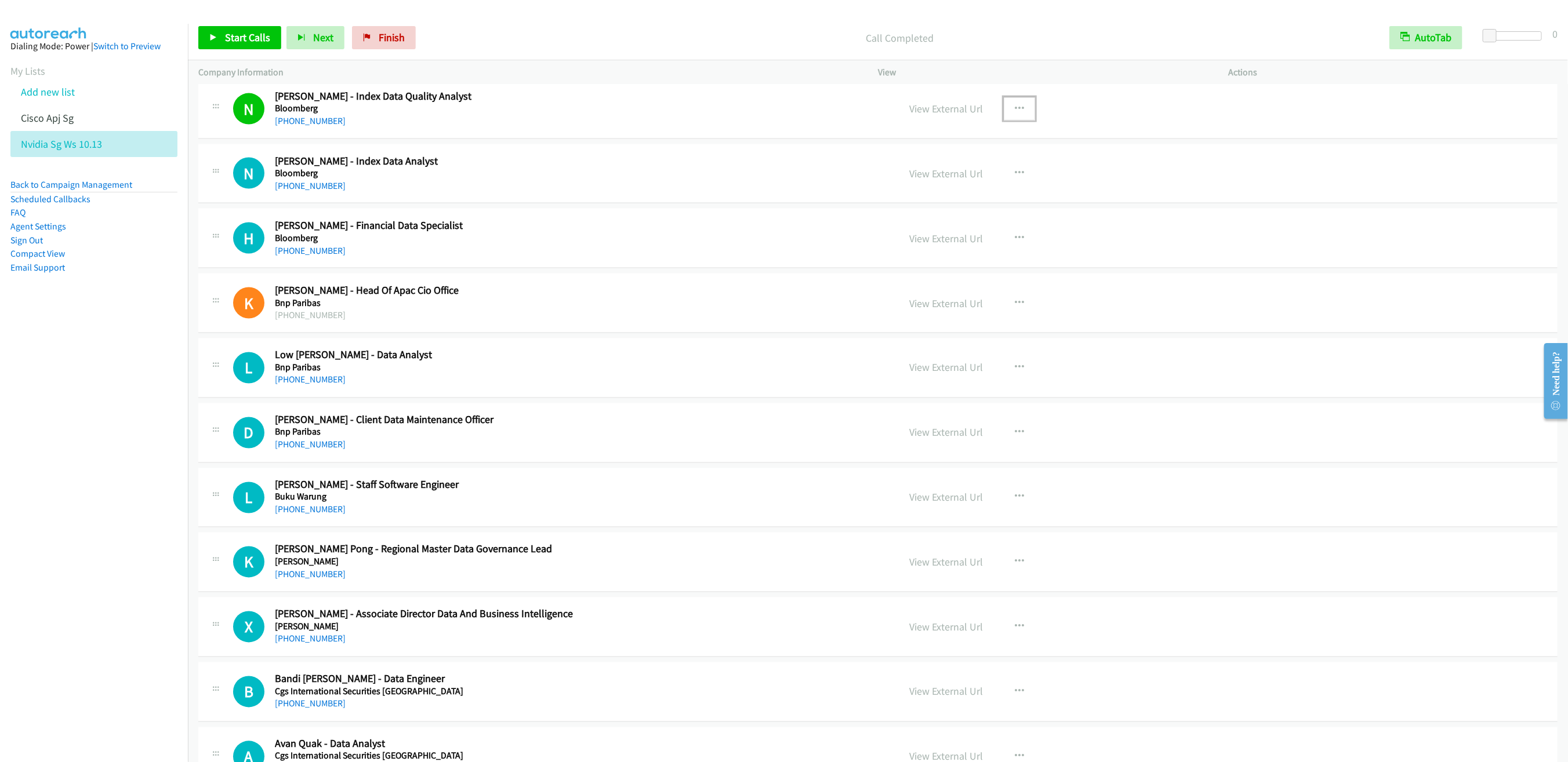
click at [1021, 108] on button "button" at bounding box center [1019, 109] width 31 height 23
click at [953, 220] on link "Remove from list" at bounding box center [957, 208] width 154 height 23
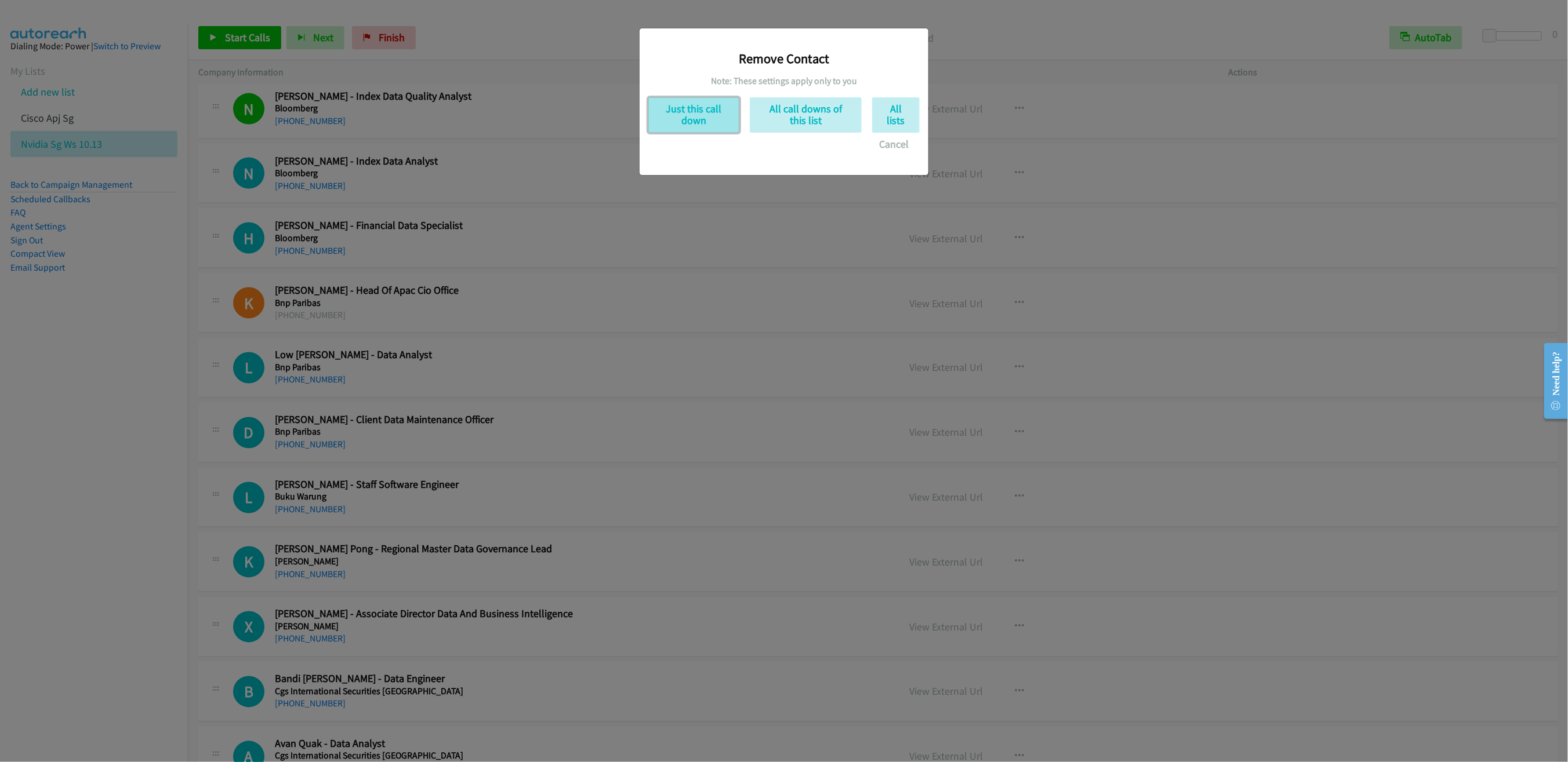
click at [685, 124] on button "Just this call down" at bounding box center [693, 115] width 91 height 35
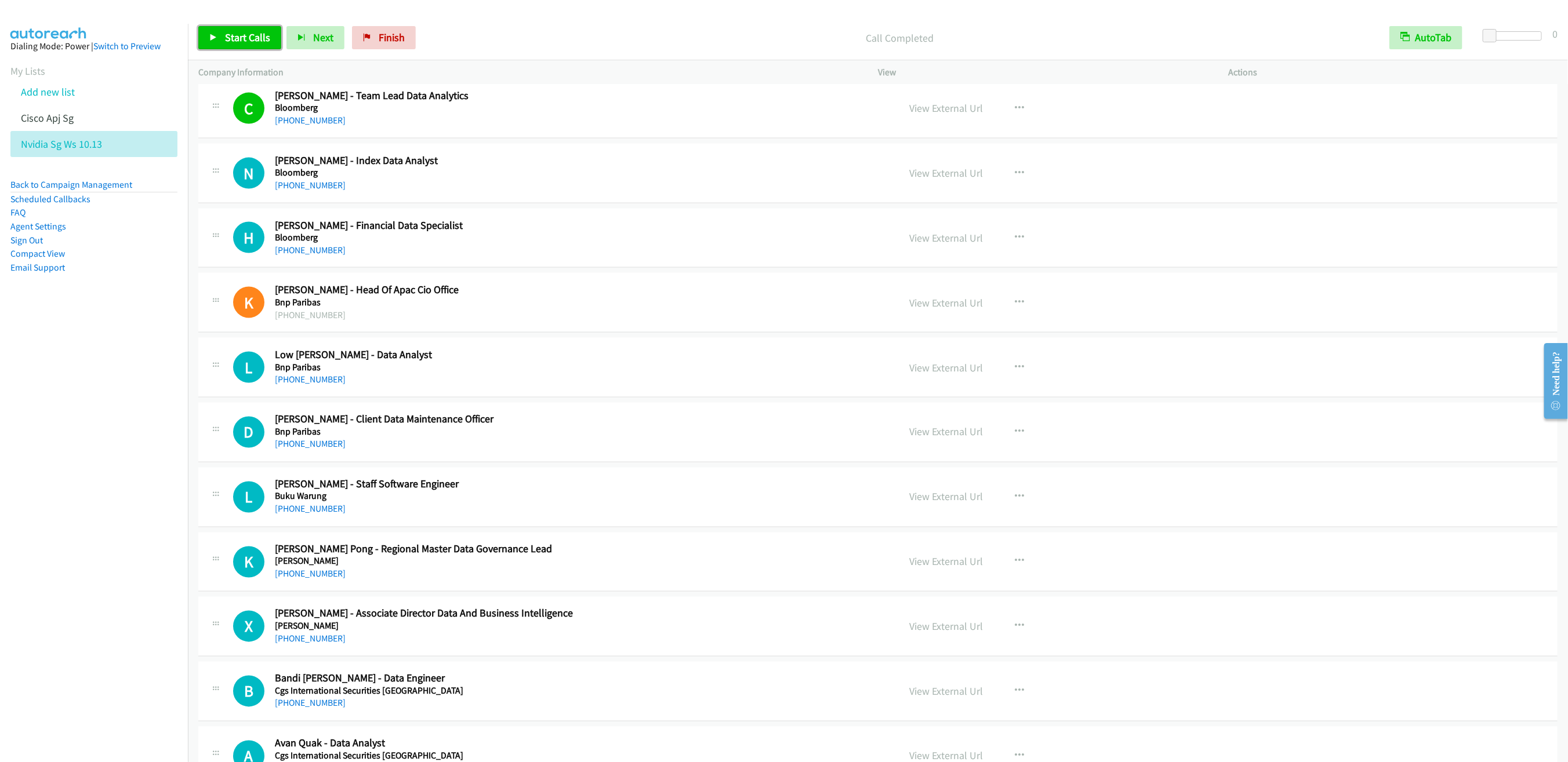
click at [232, 40] on span "Start Calls" at bounding box center [247, 37] width 45 height 13
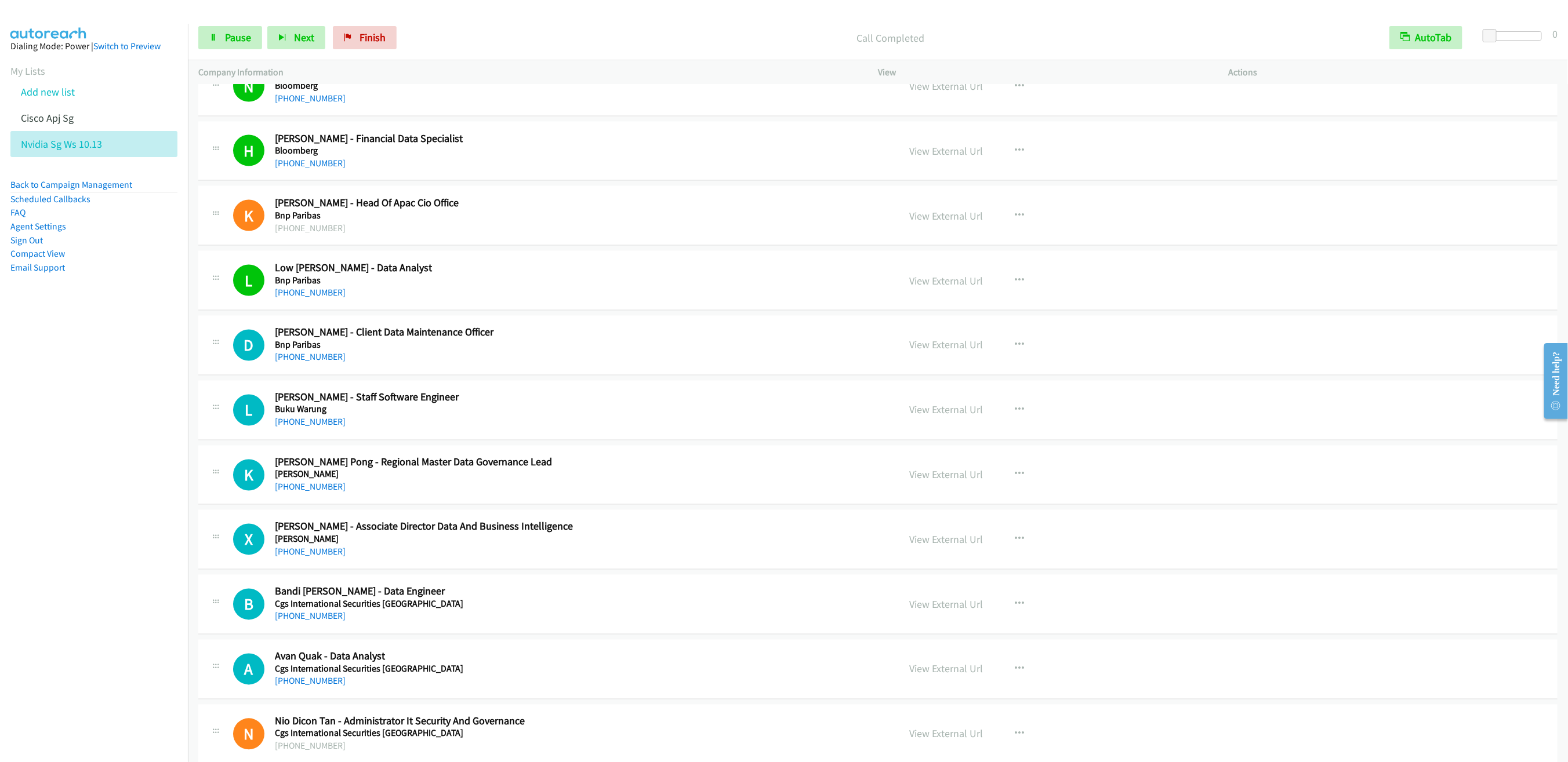
scroll to position [1413, 0]
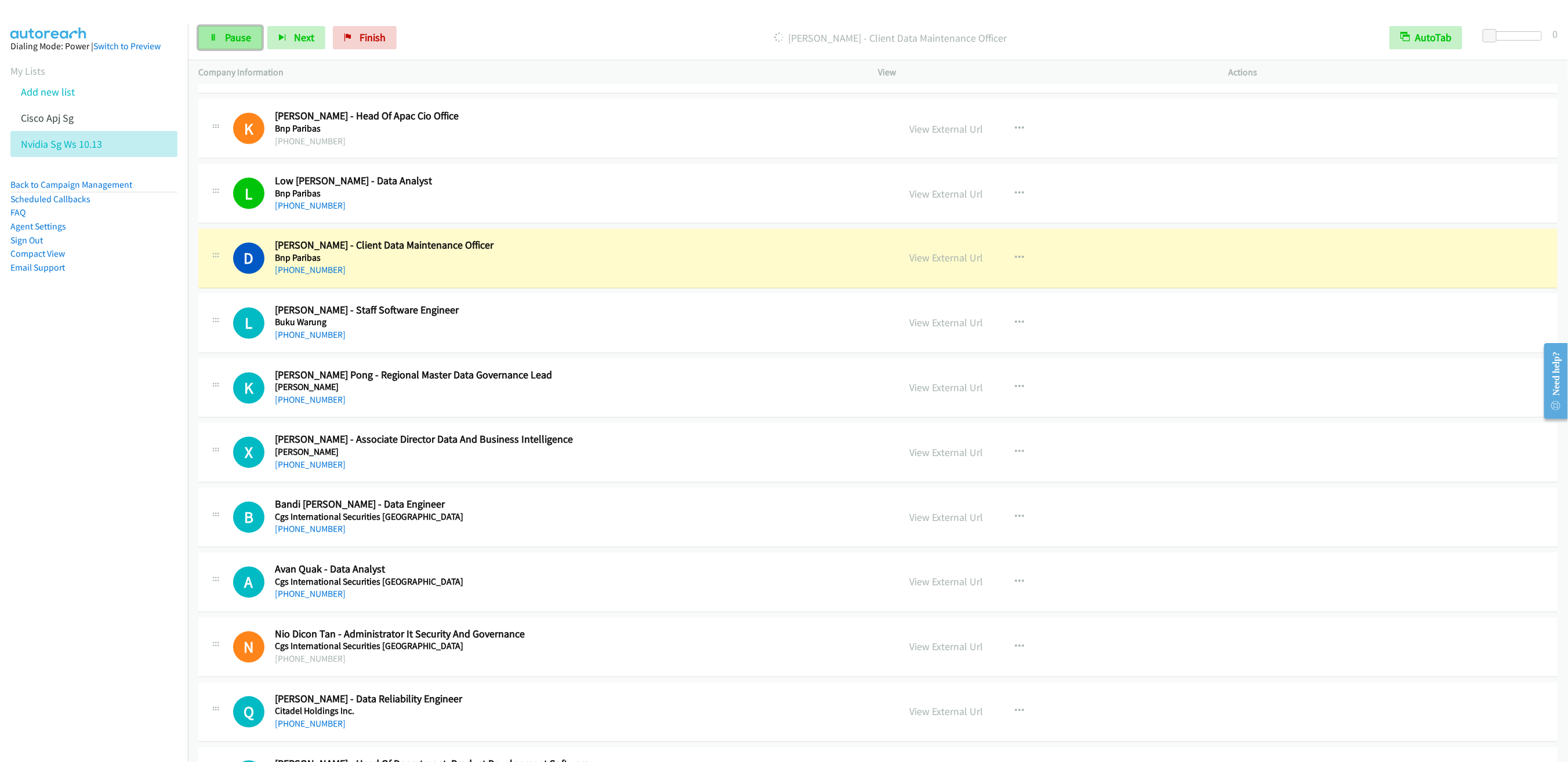
click at [219, 38] on link "Pause" at bounding box center [230, 37] width 64 height 23
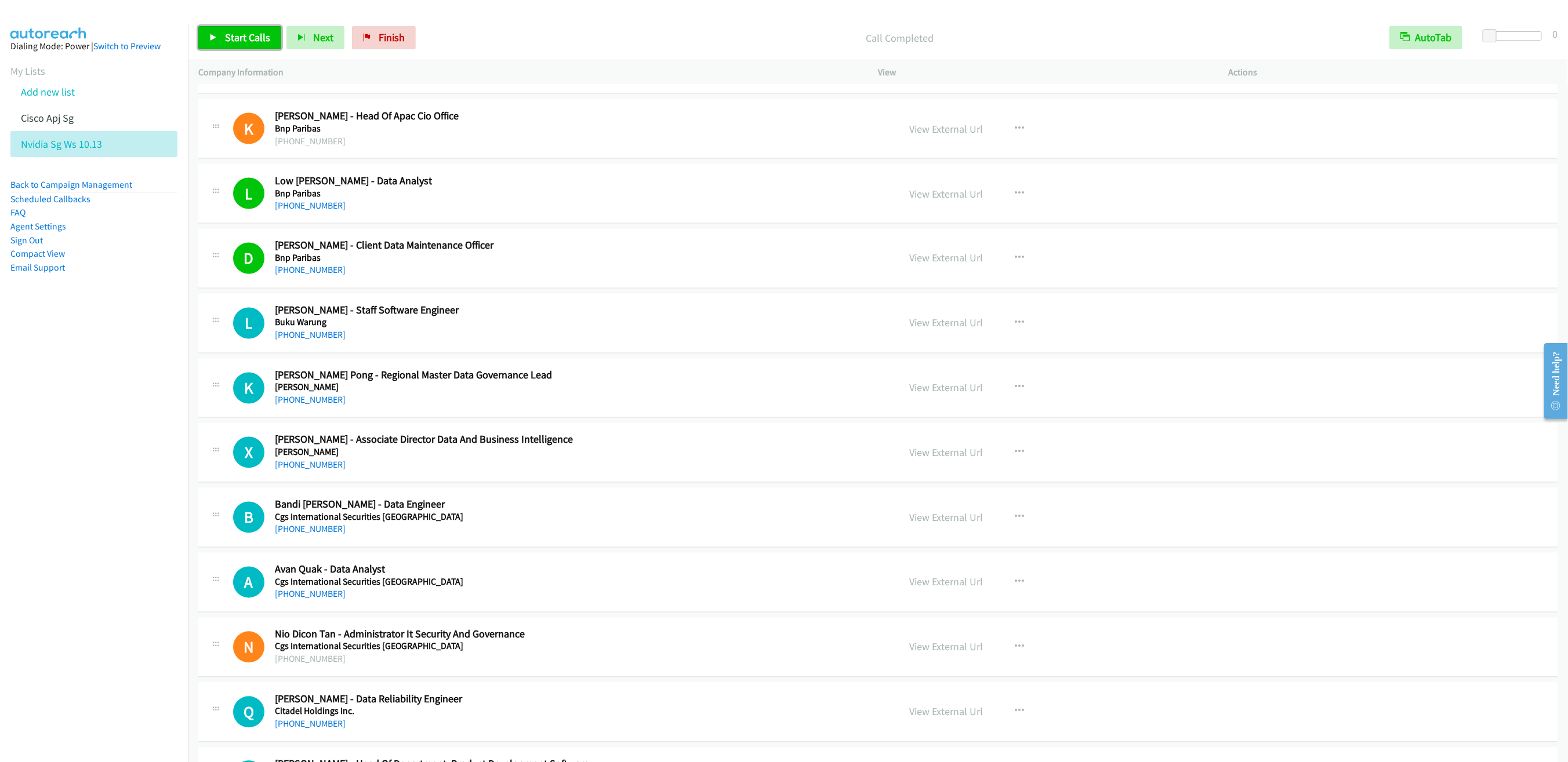
click at [244, 36] on span "Start Calls" at bounding box center [247, 37] width 45 height 13
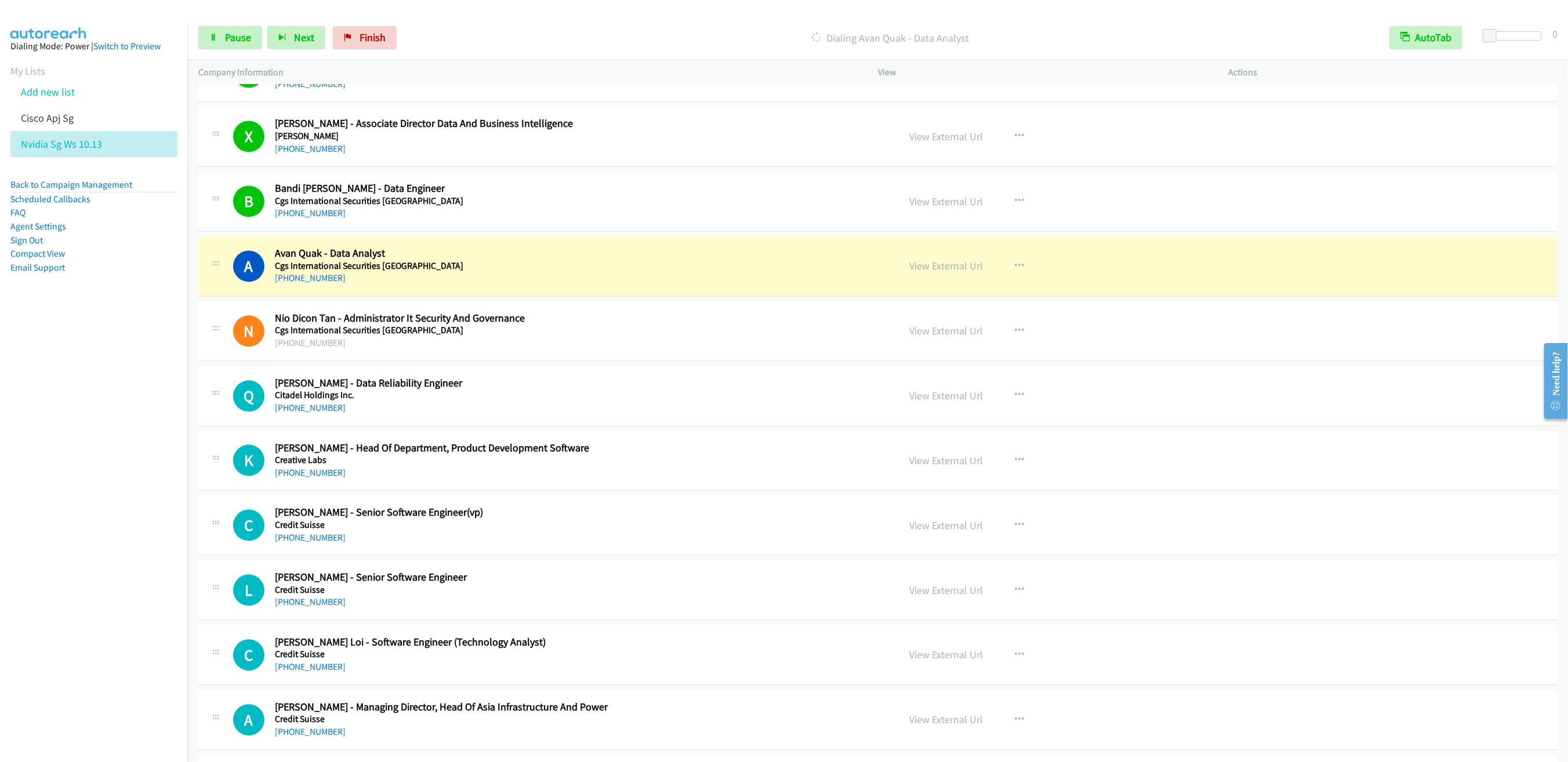
scroll to position [1761, 0]
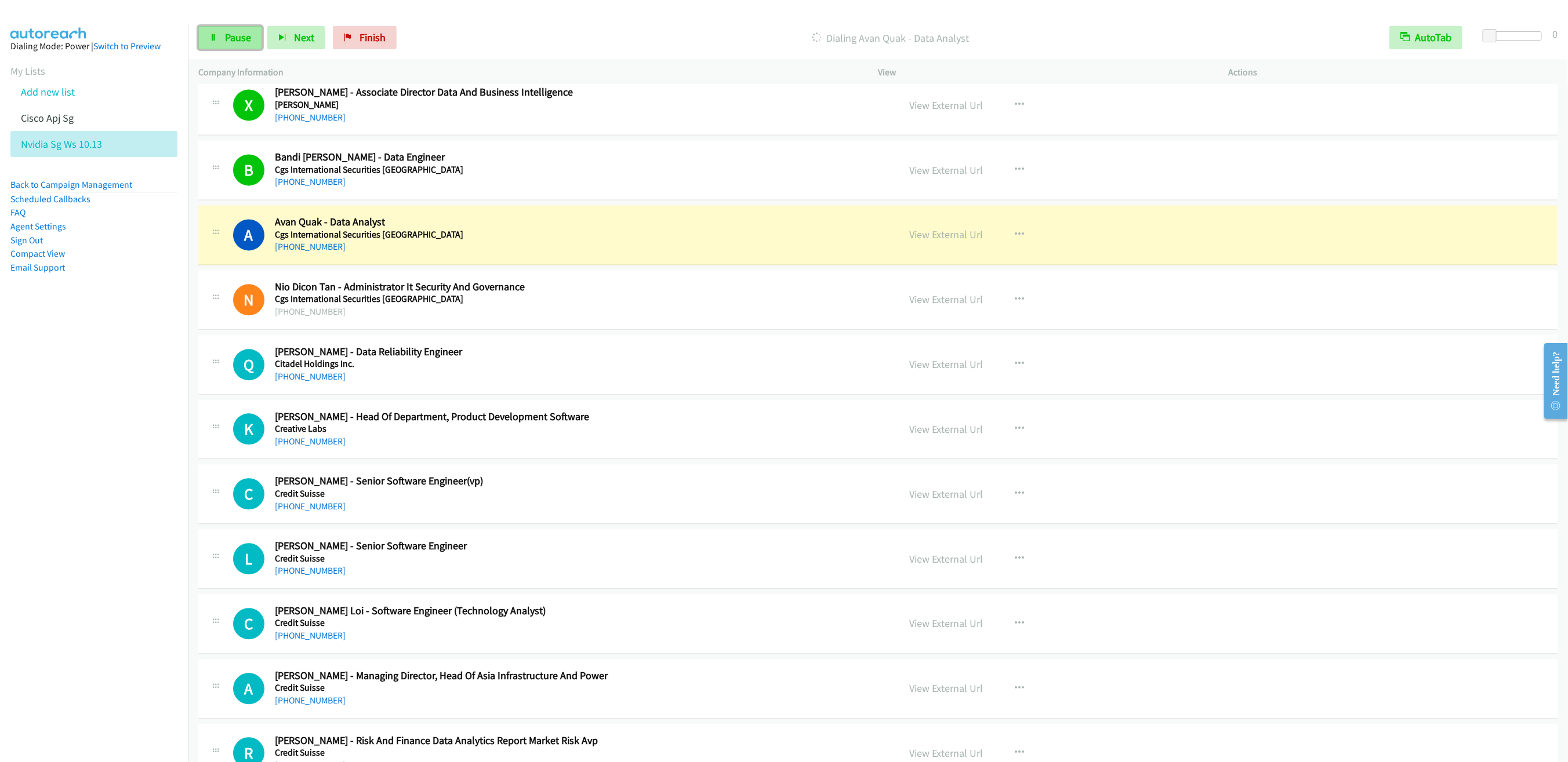
click at [228, 34] on span "Pause" at bounding box center [238, 37] width 26 height 13
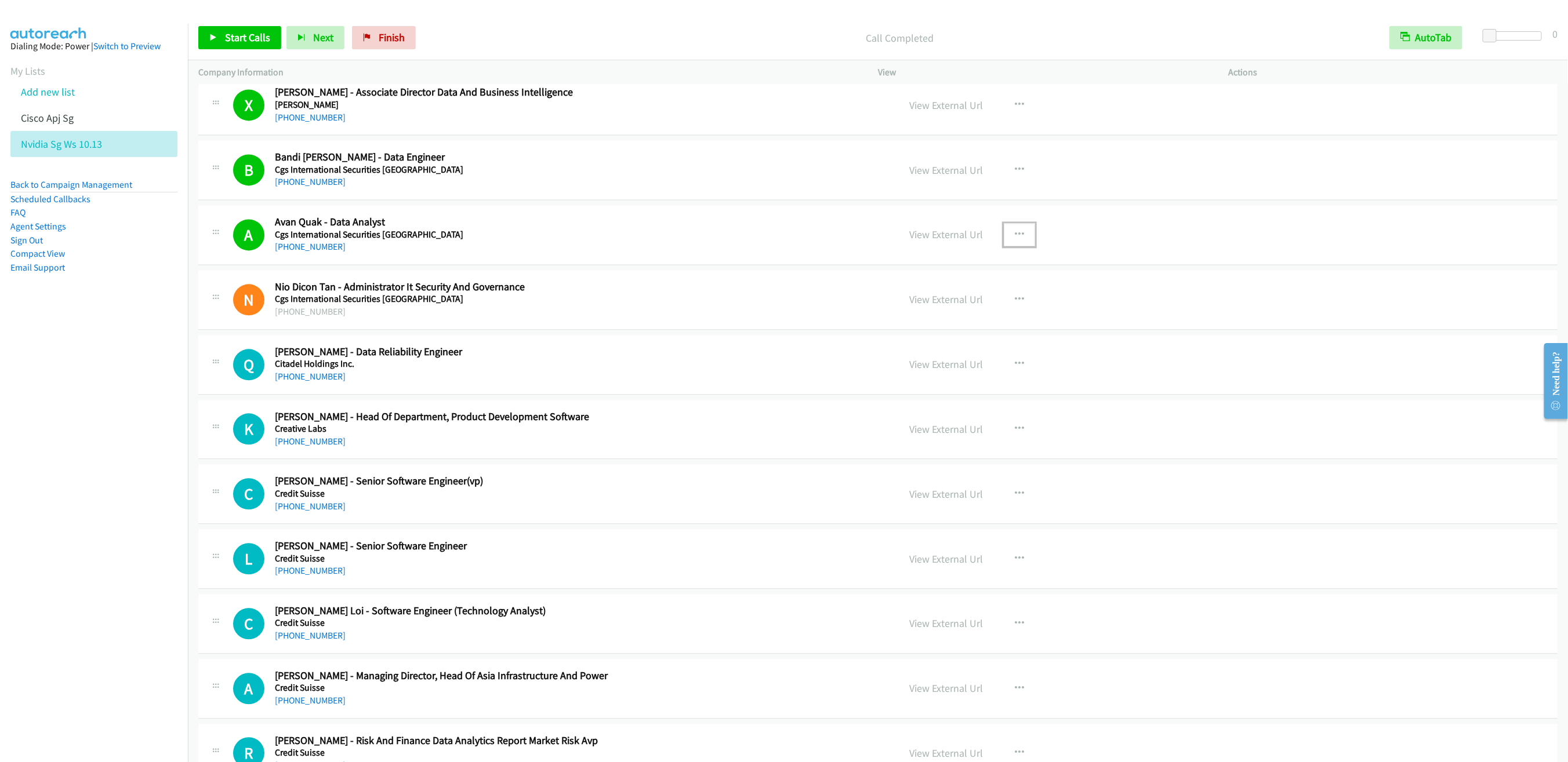
click at [1018, 240] on button "button" at bounding box center [1019, 234] width 31 height 23
click at [931, 341] on link "Remove from list" at bounding box center [957, 333] width 154 height 23
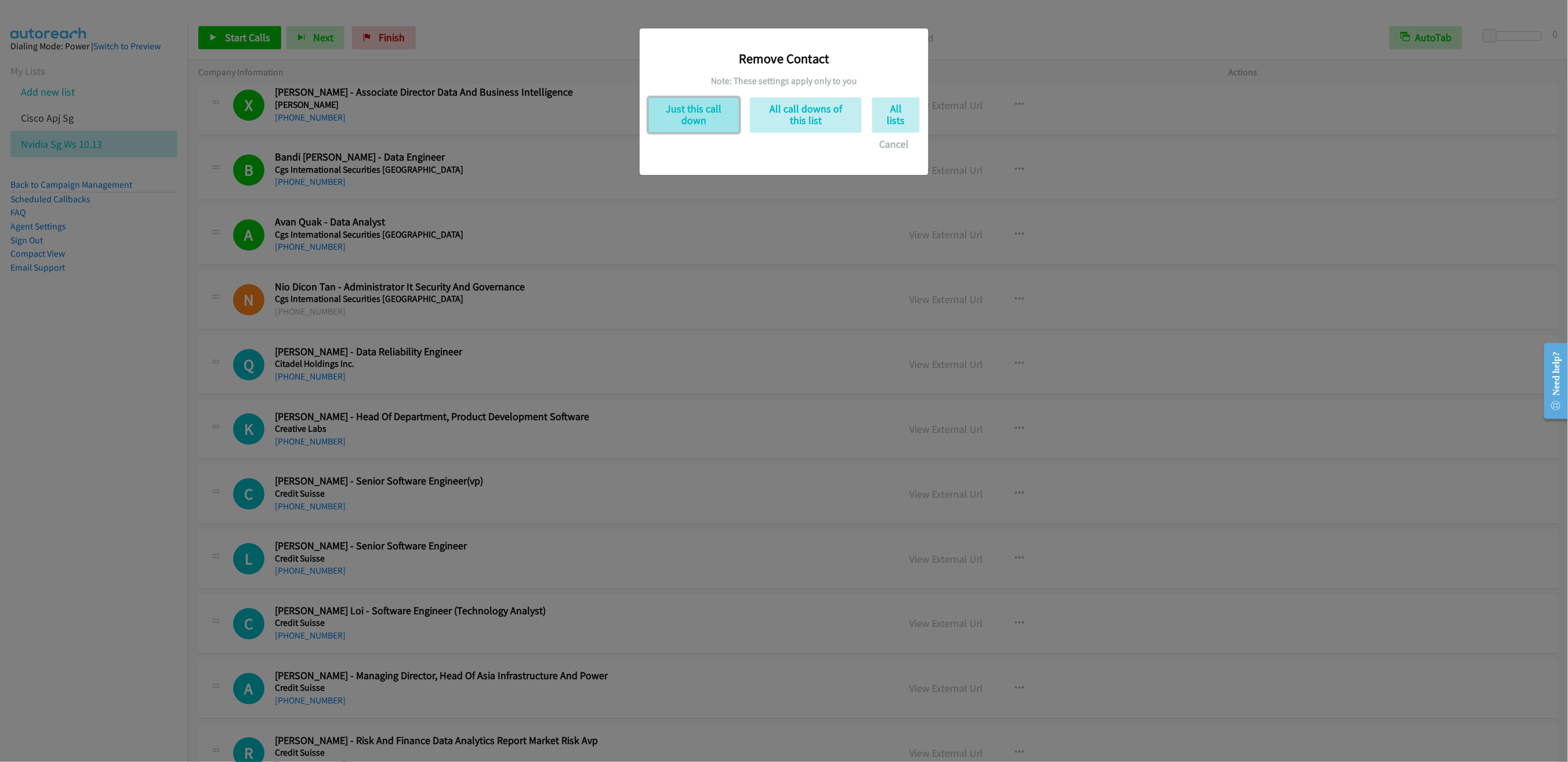
click at [688, 132] on button "Just this call down" at bounding box center [693, 115] width 91 height 35
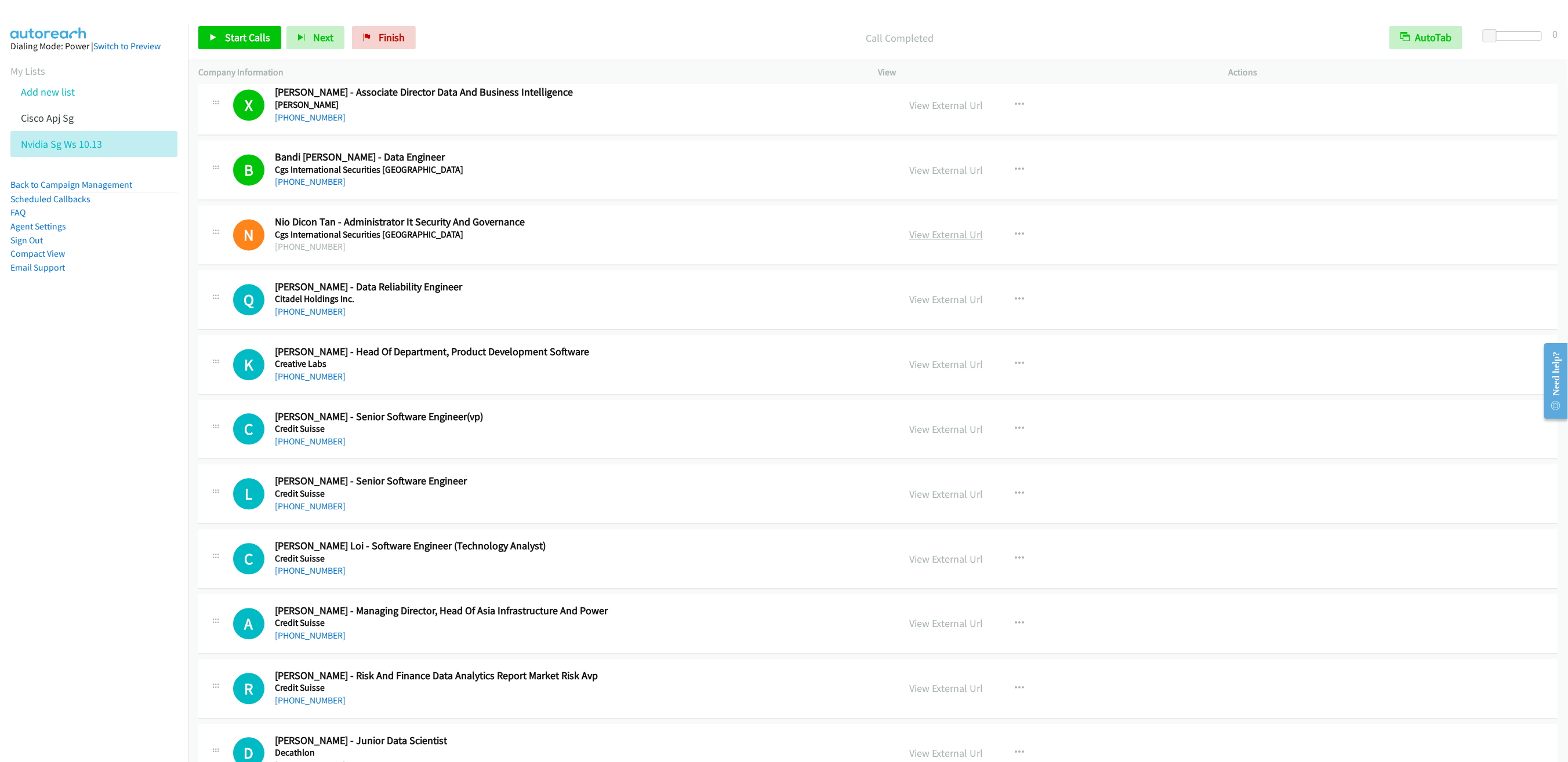
click at [948, 241] on link "View External Url" at bounding box center [945, 234] width 74 height 13
click at [227, 38] on span "Start Calls" at bounding box center [247, 37] width 45 height 13
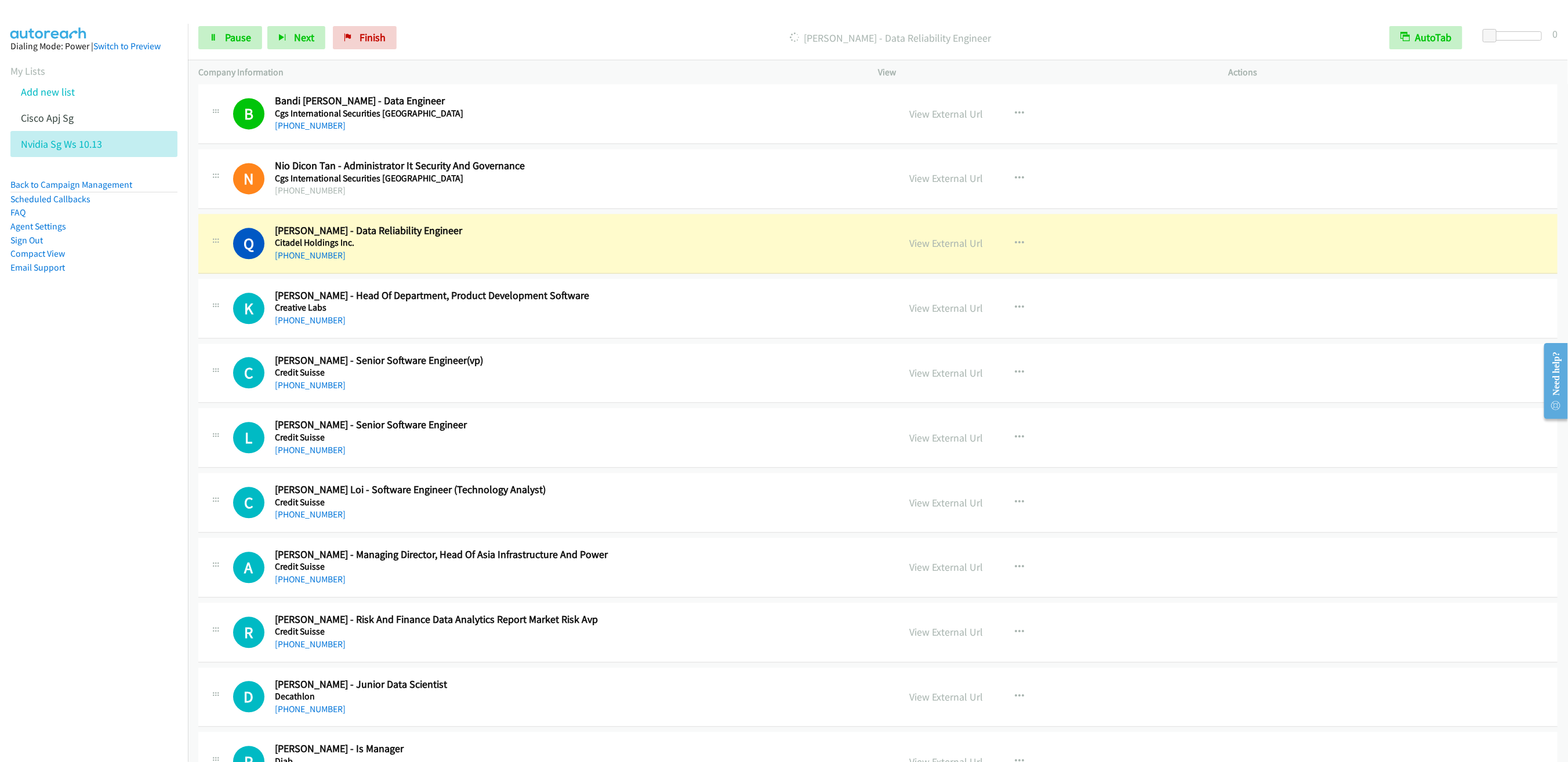
scroll to position [1847, 0]
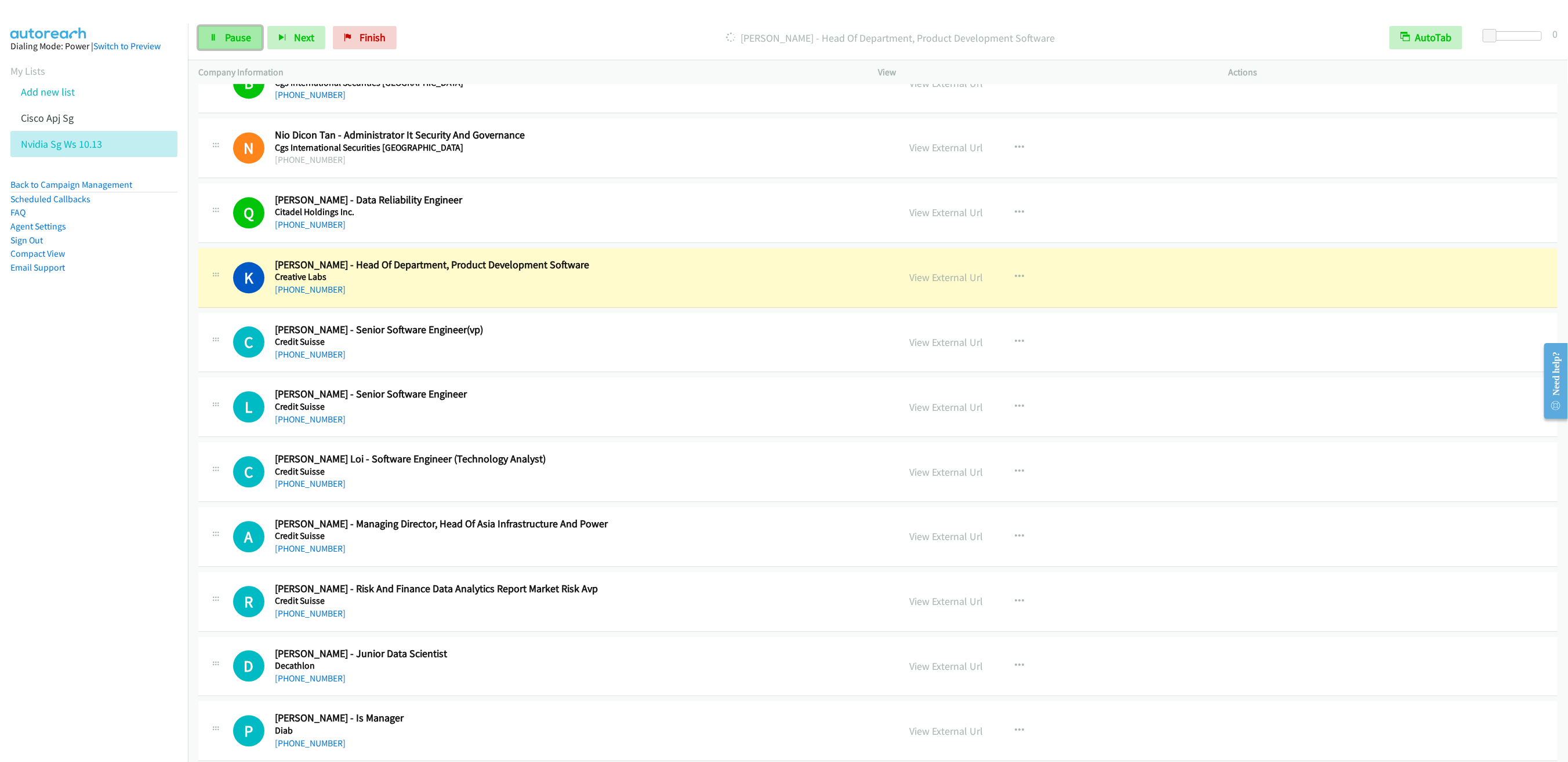
click at [226, 34] on span "Pause" at bounding box center [238, 37] width 26 height 13
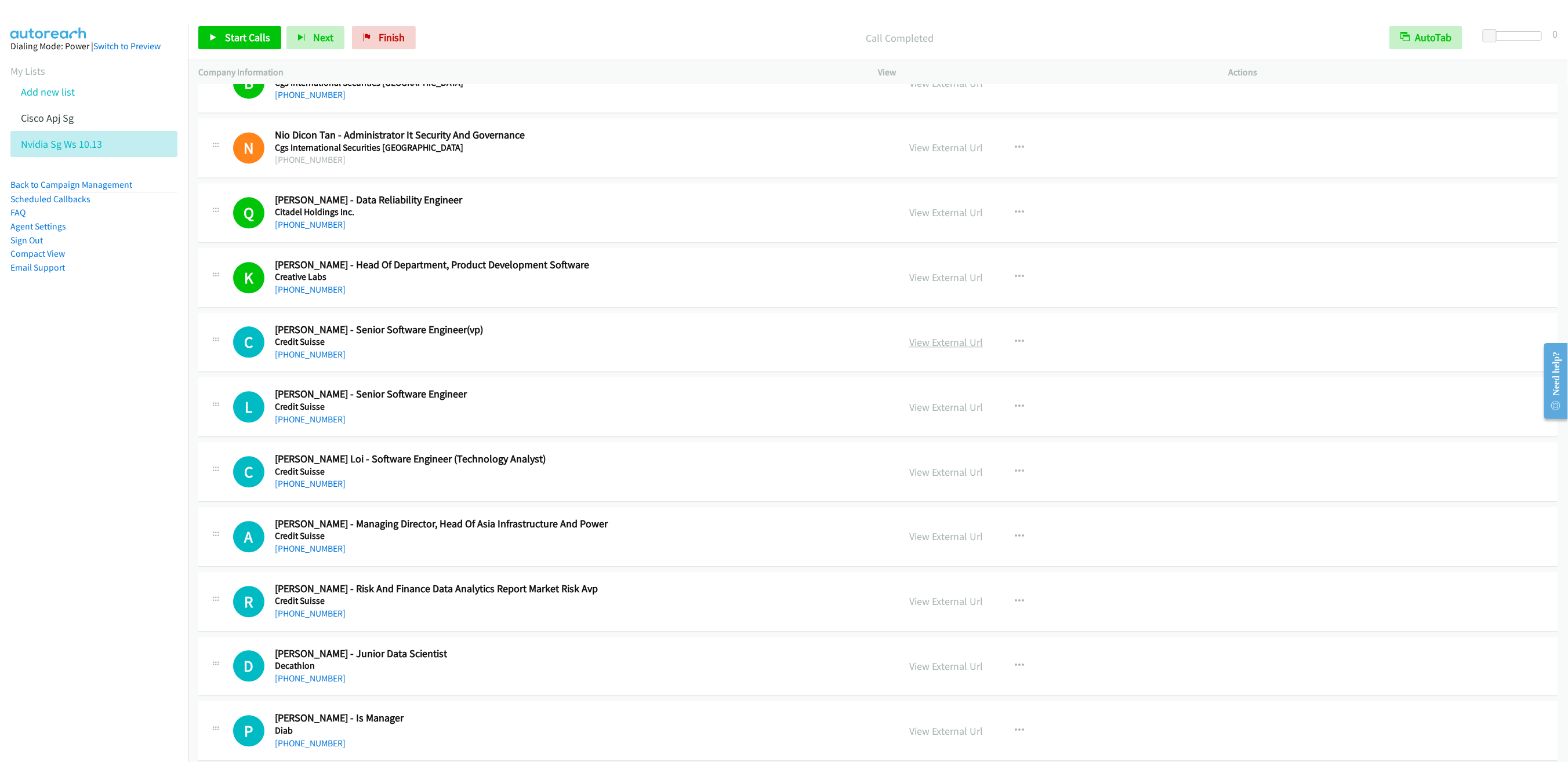
click at [954, 349] on link "View External Url" at bounding box center [945, 342] width 74 height 13
click at [1014, 282] on icon "button" at bounding box center [1019, 277] width 10 height 10
click at [922, 387] on link "Remove from list" at bounding box center [957, 375] width 154 height 23
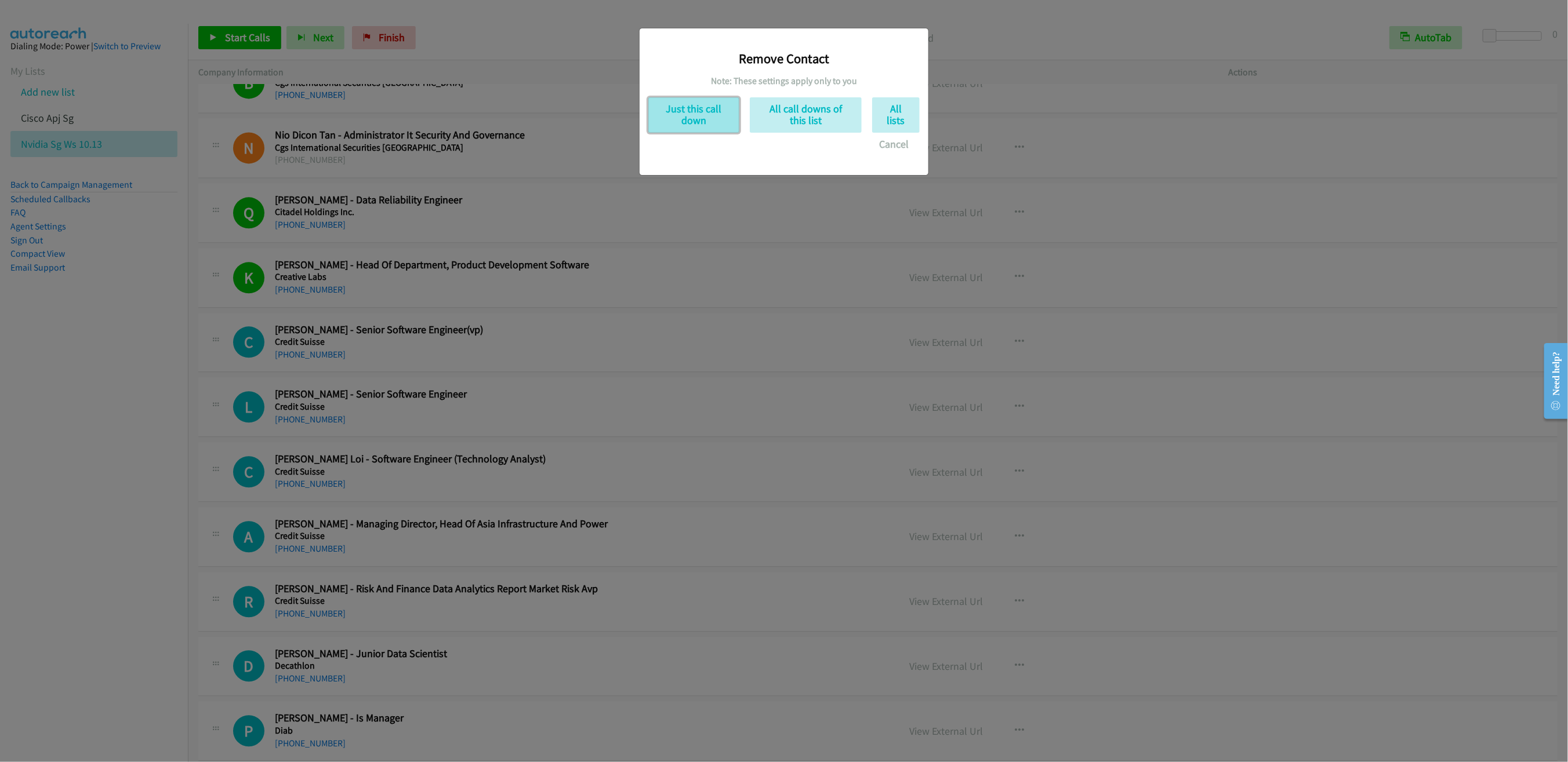
click at [690, 117] on button "Just this call down" at bounding box center [693, 115] width 91 height 35
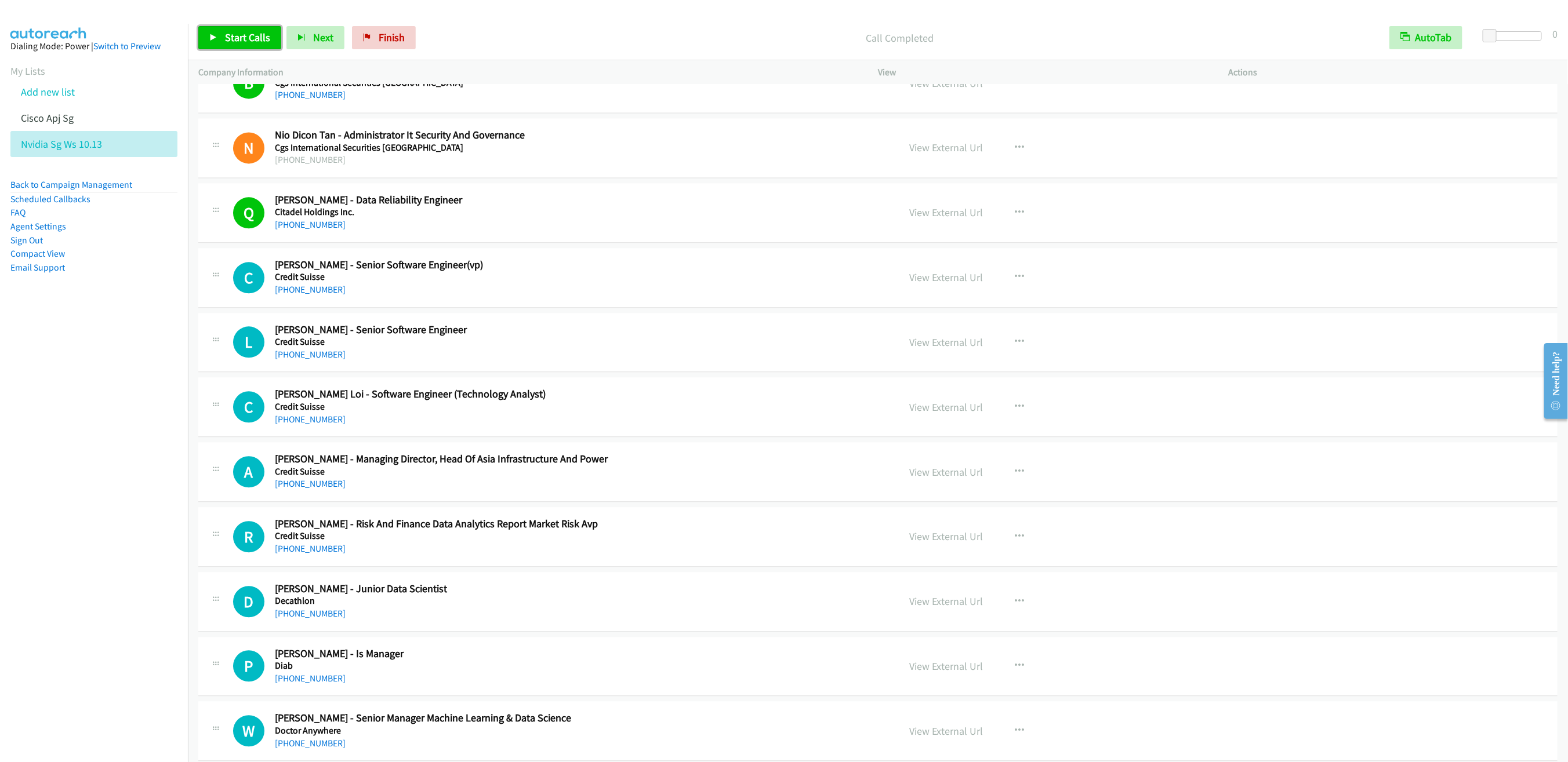
click at [222, 33] on link "Start Calls" at bounding box center [240, 37] width 83 height 23
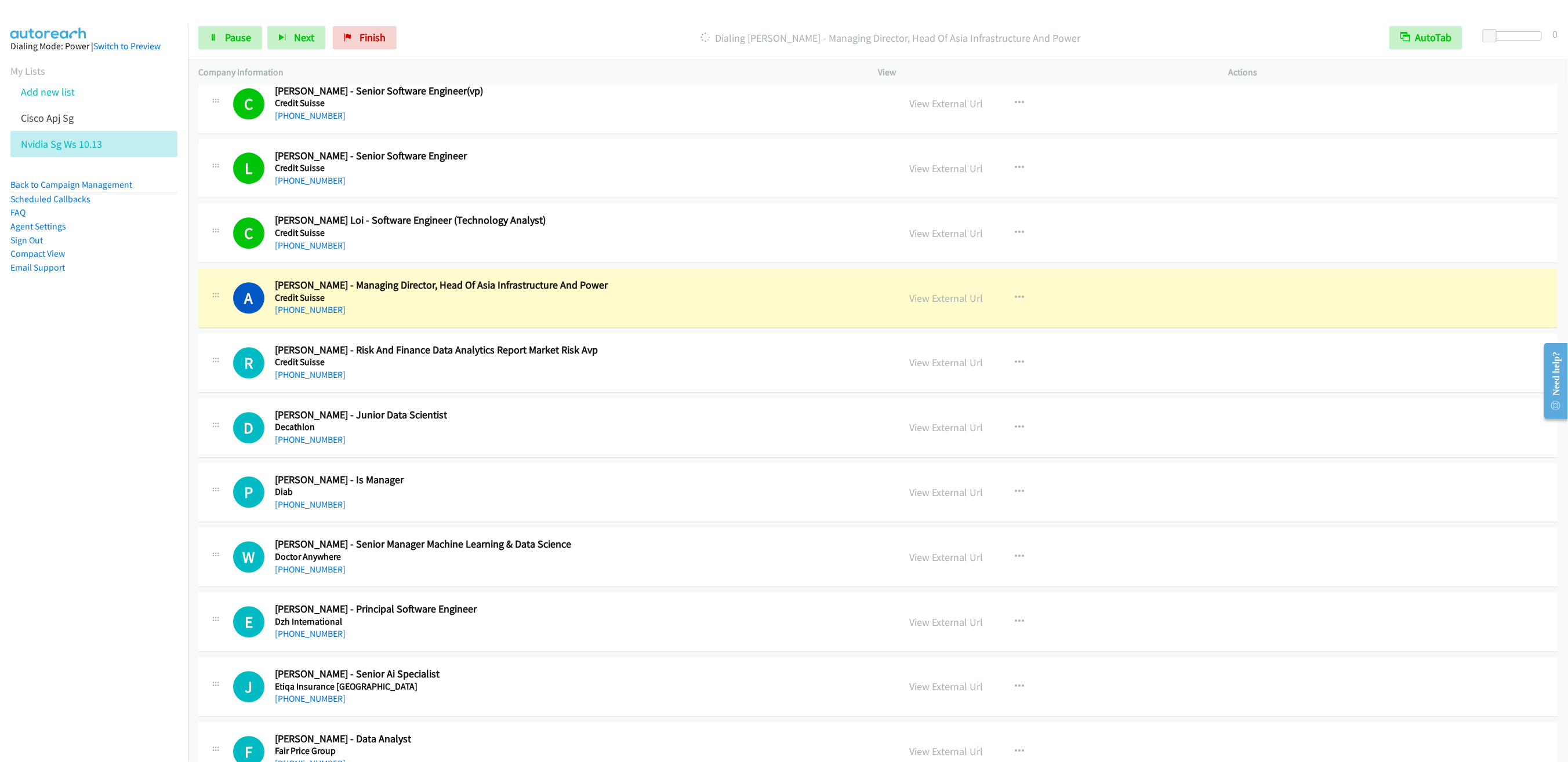
scroll to position [2109, 0]
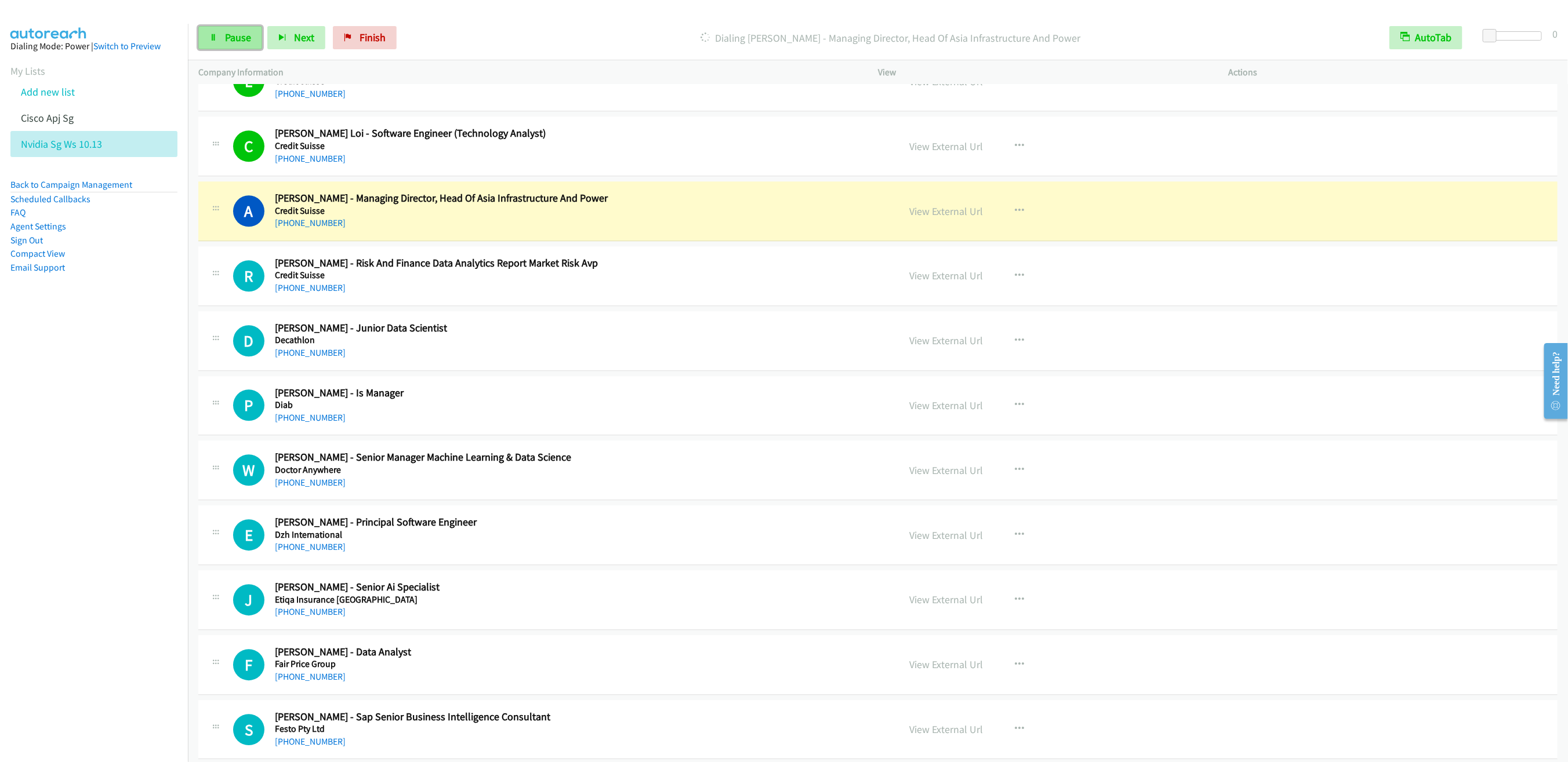
click at [226, 41] on span "Pause" at bounding box center [238, 37] width 26 height 13
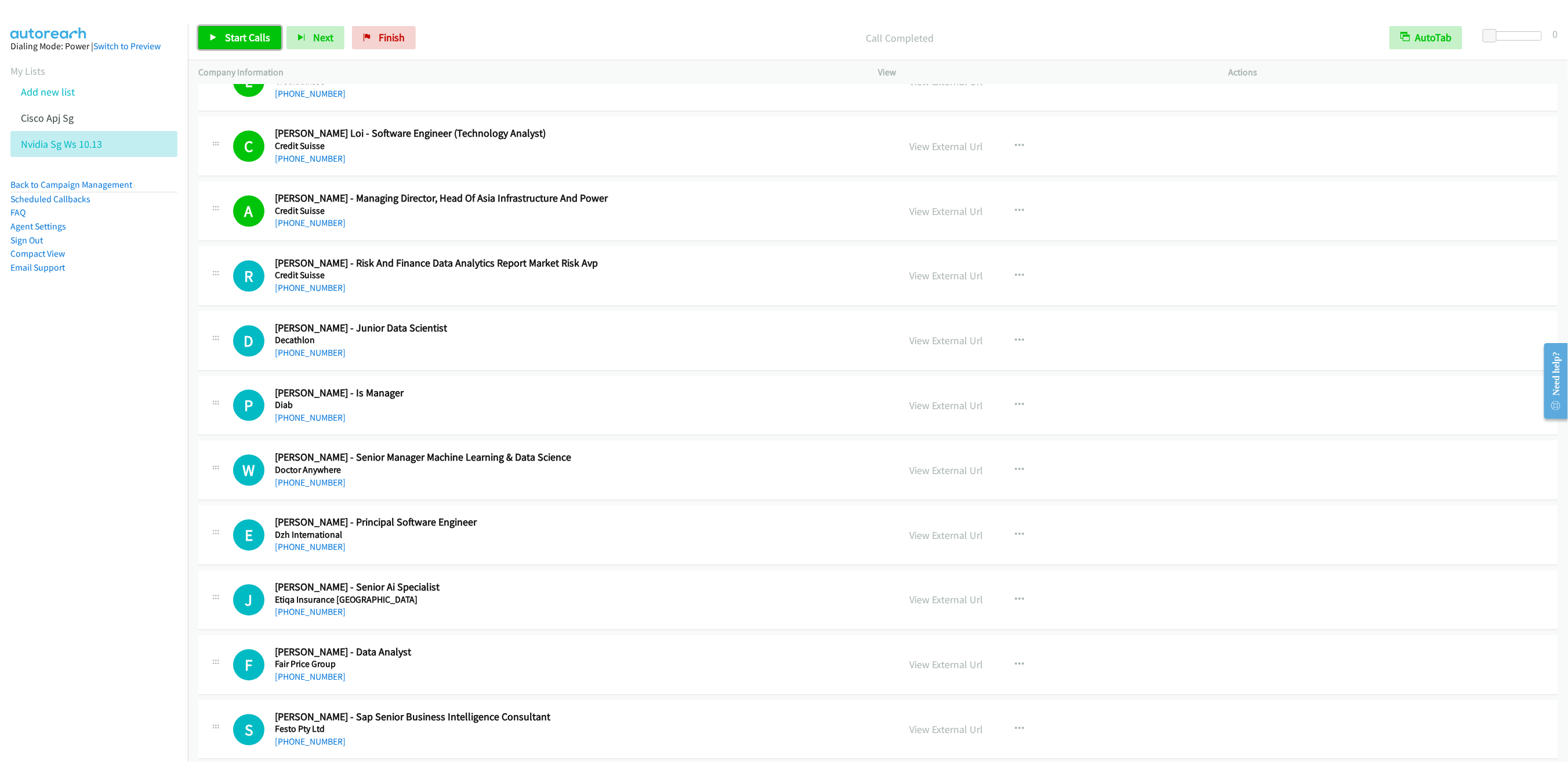
click at [235, 44] on link "Start Calls" at bounding box center [240, 37] width 83 height 23
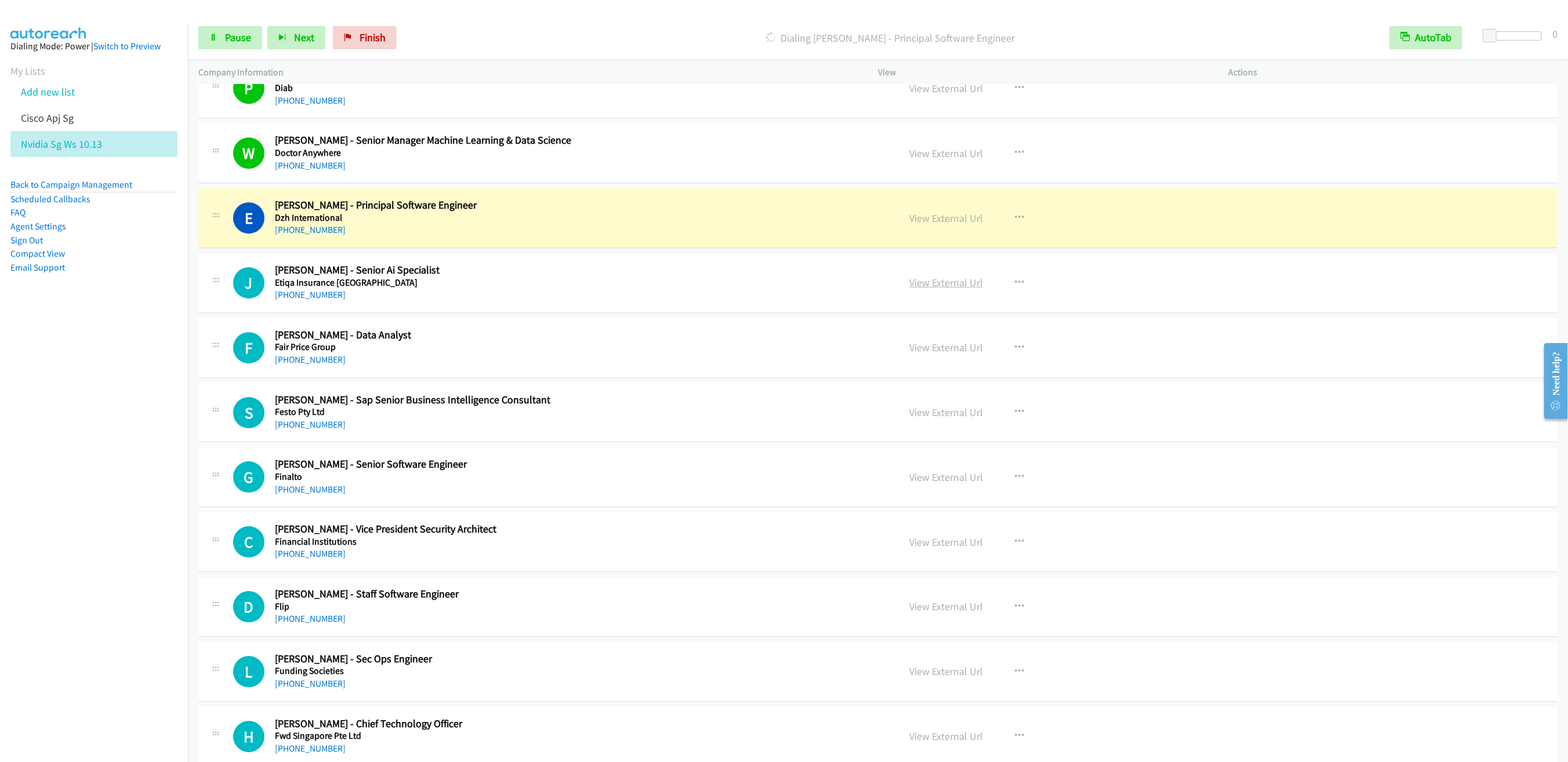
scroll to position [2456, 0]
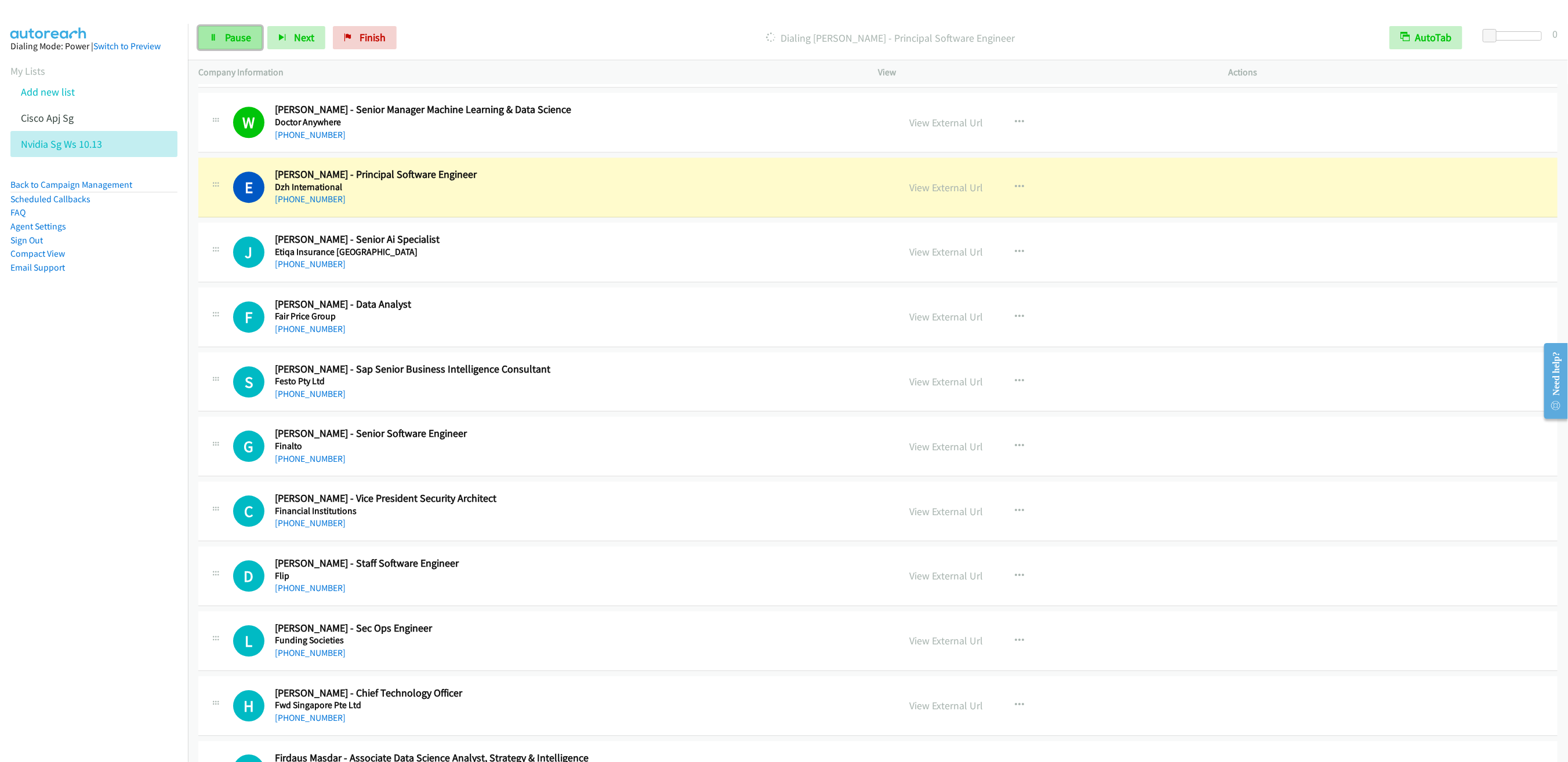
click at [237, 41] on span "Pause" at bounding box center [238, 37] width 26 height 13
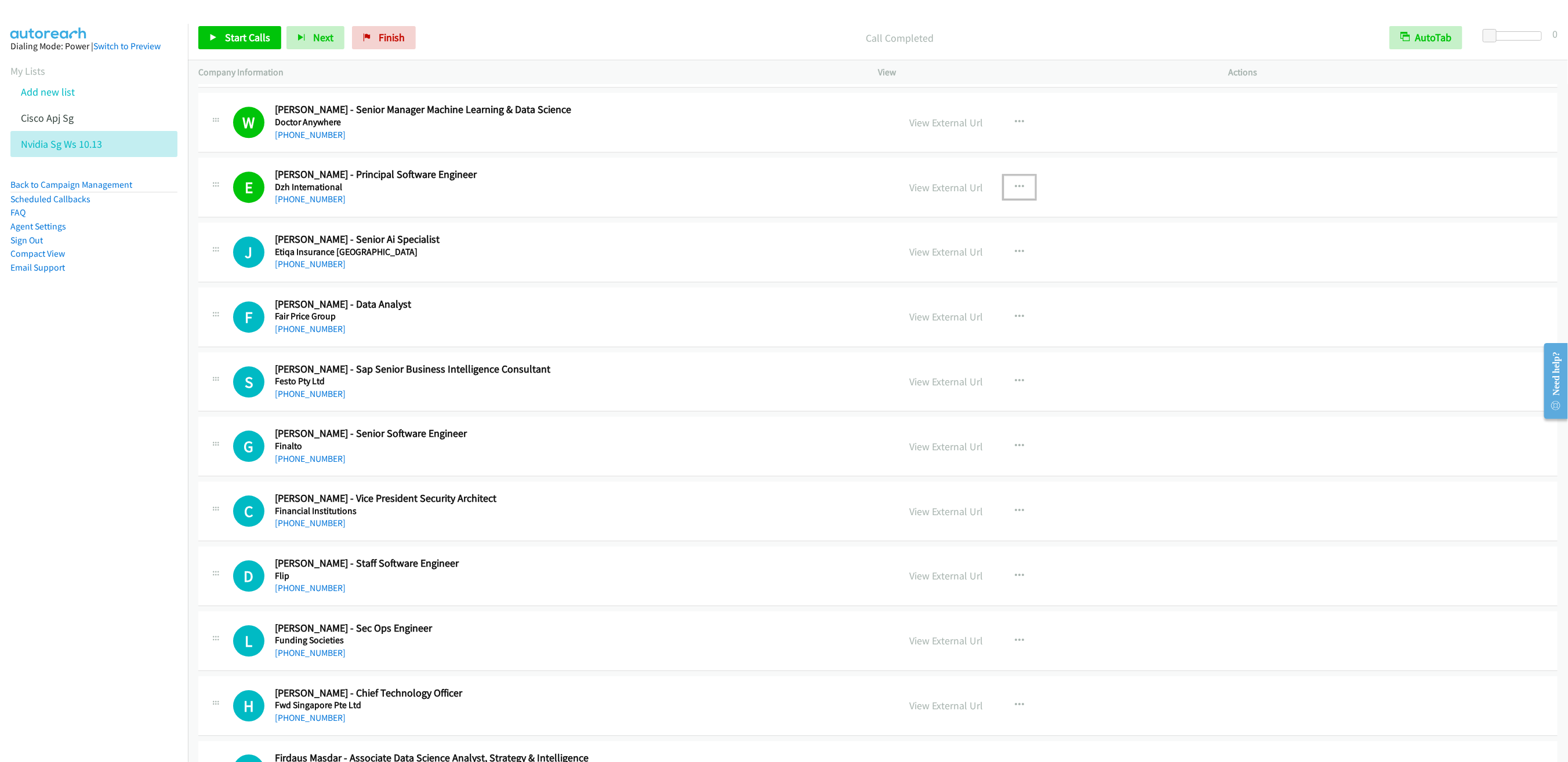
click at [1014, 192] on icon "button" at bounding box center [1019, 187] width 10 height 10
click at [918, 292] on link "Remove from list" at bounding box center [957, 286] width 154 height 23
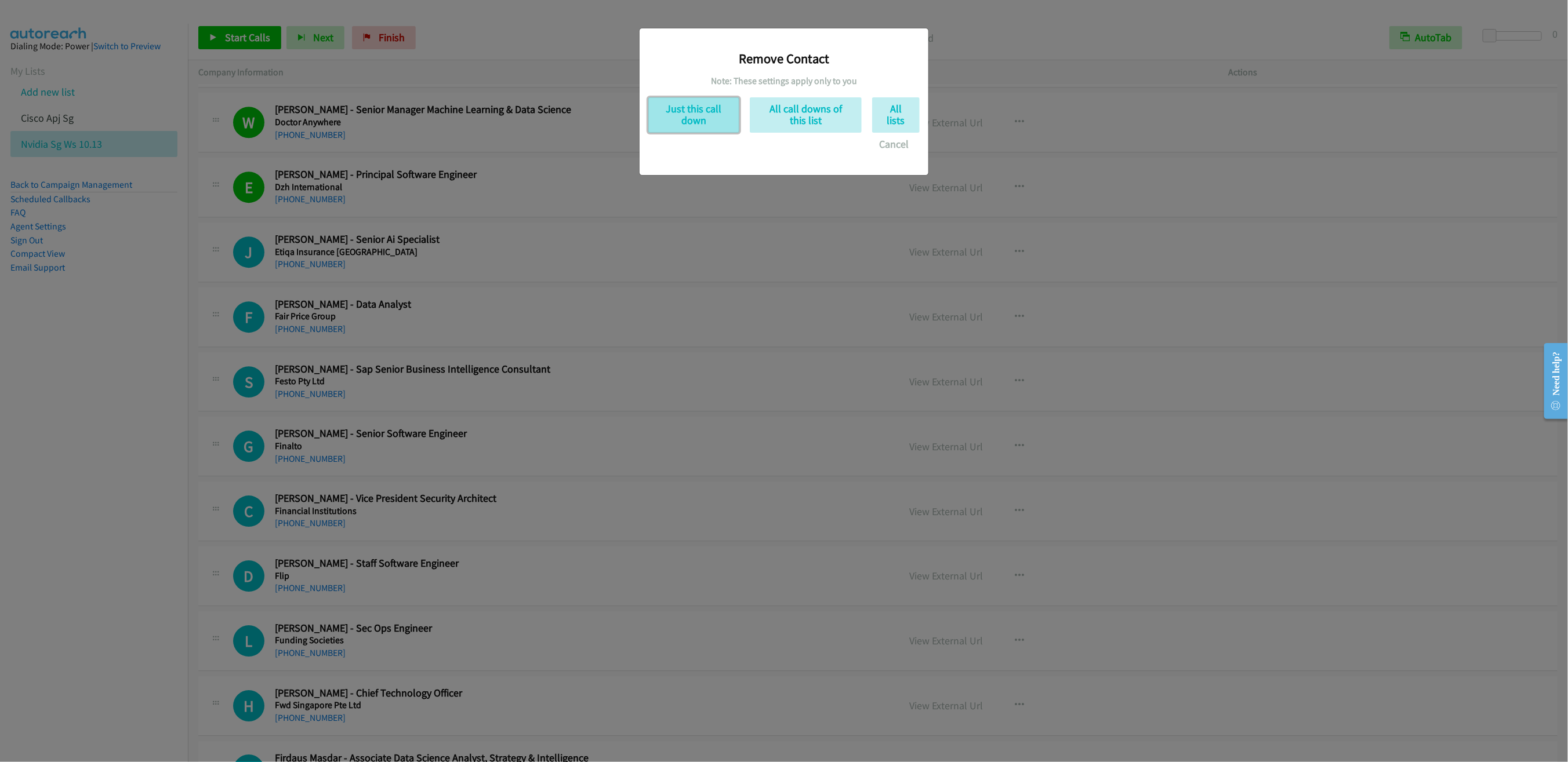
click at [686, 112] on button "Just this call down" at bounding box center [693, 115] width 91 height 35
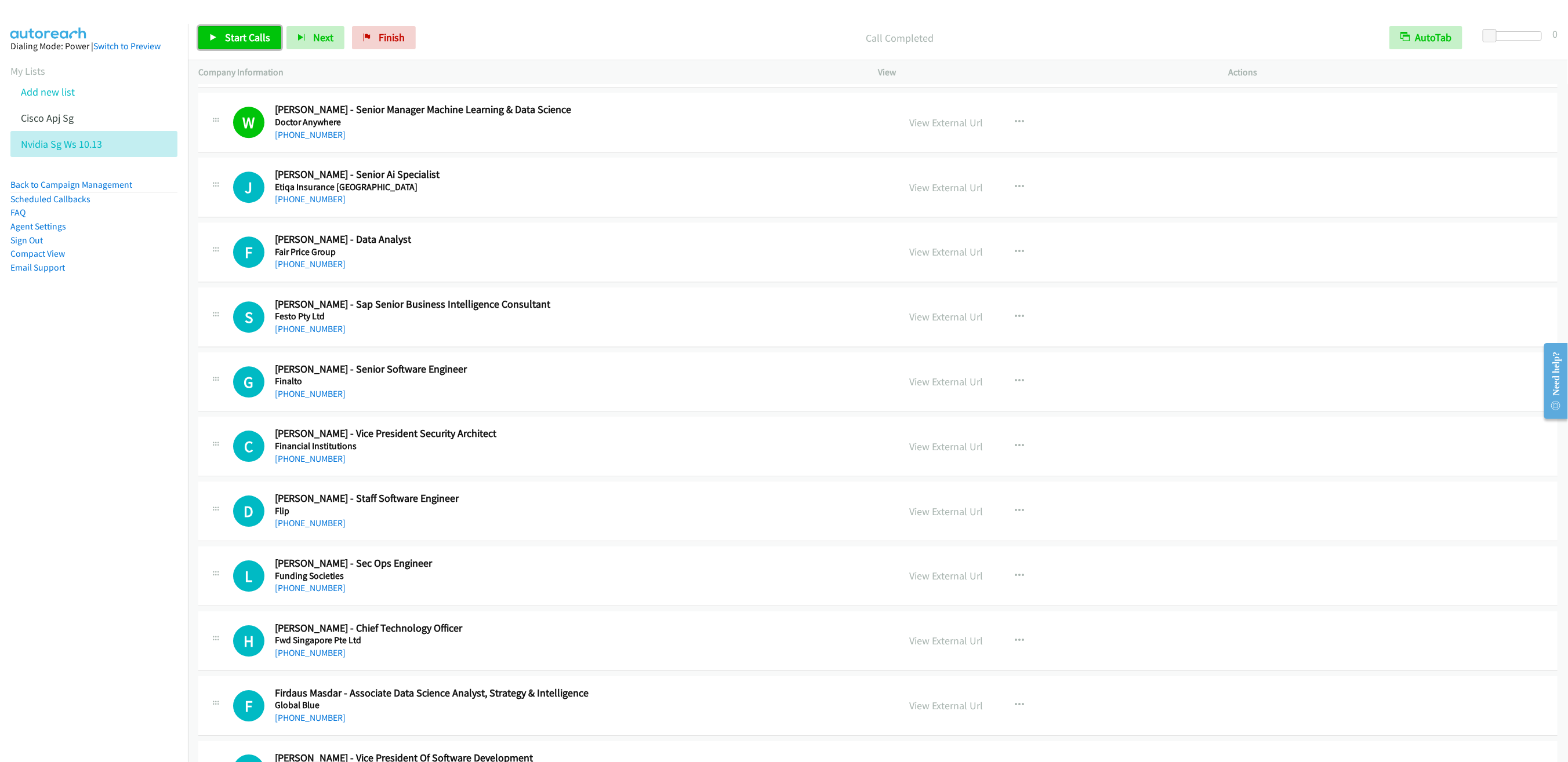
click at [215, 29] on link "Start Calls" at bounding box center [240, 37] width 83 height 23
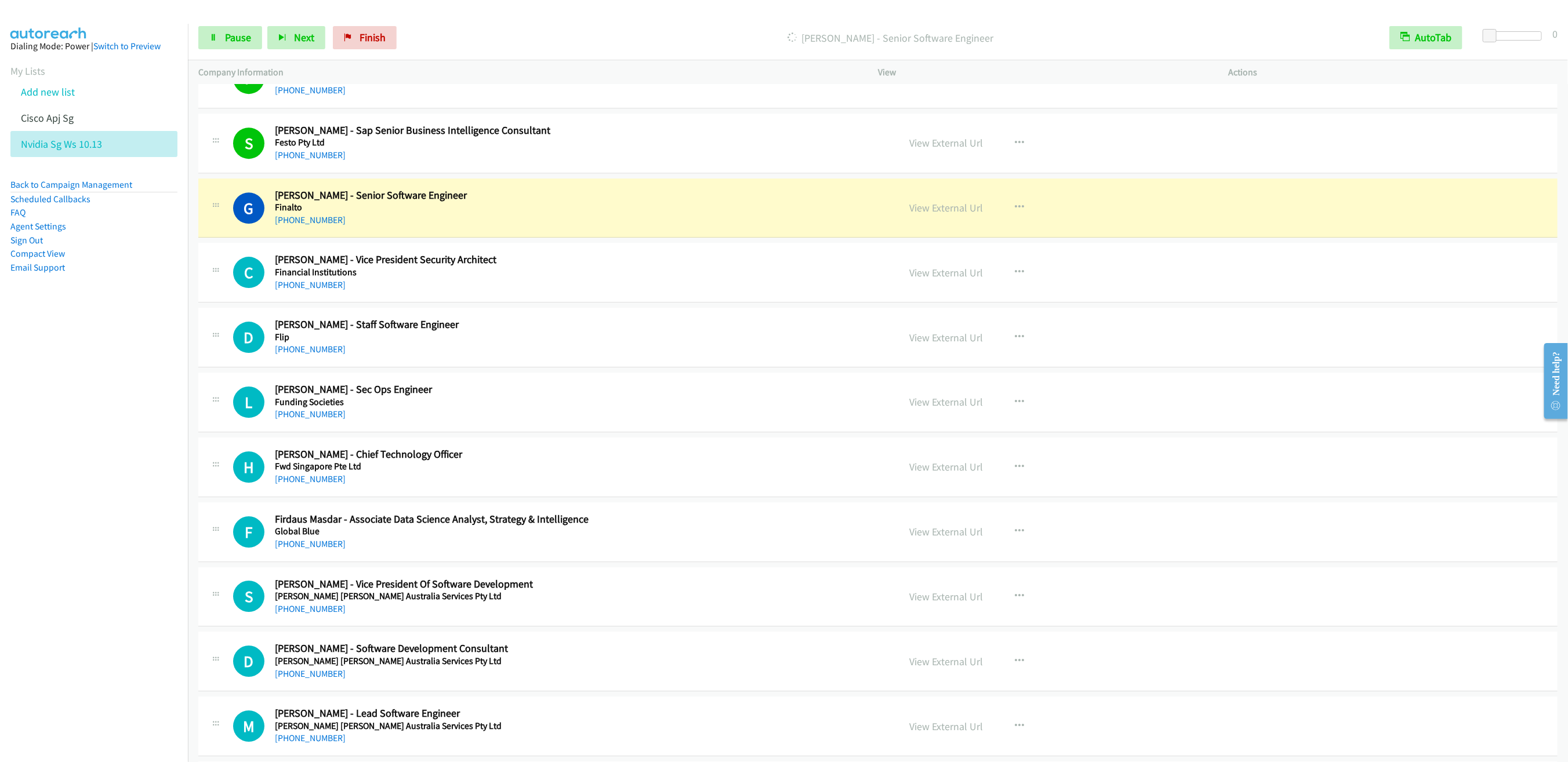
scroll to position [2717, 0]
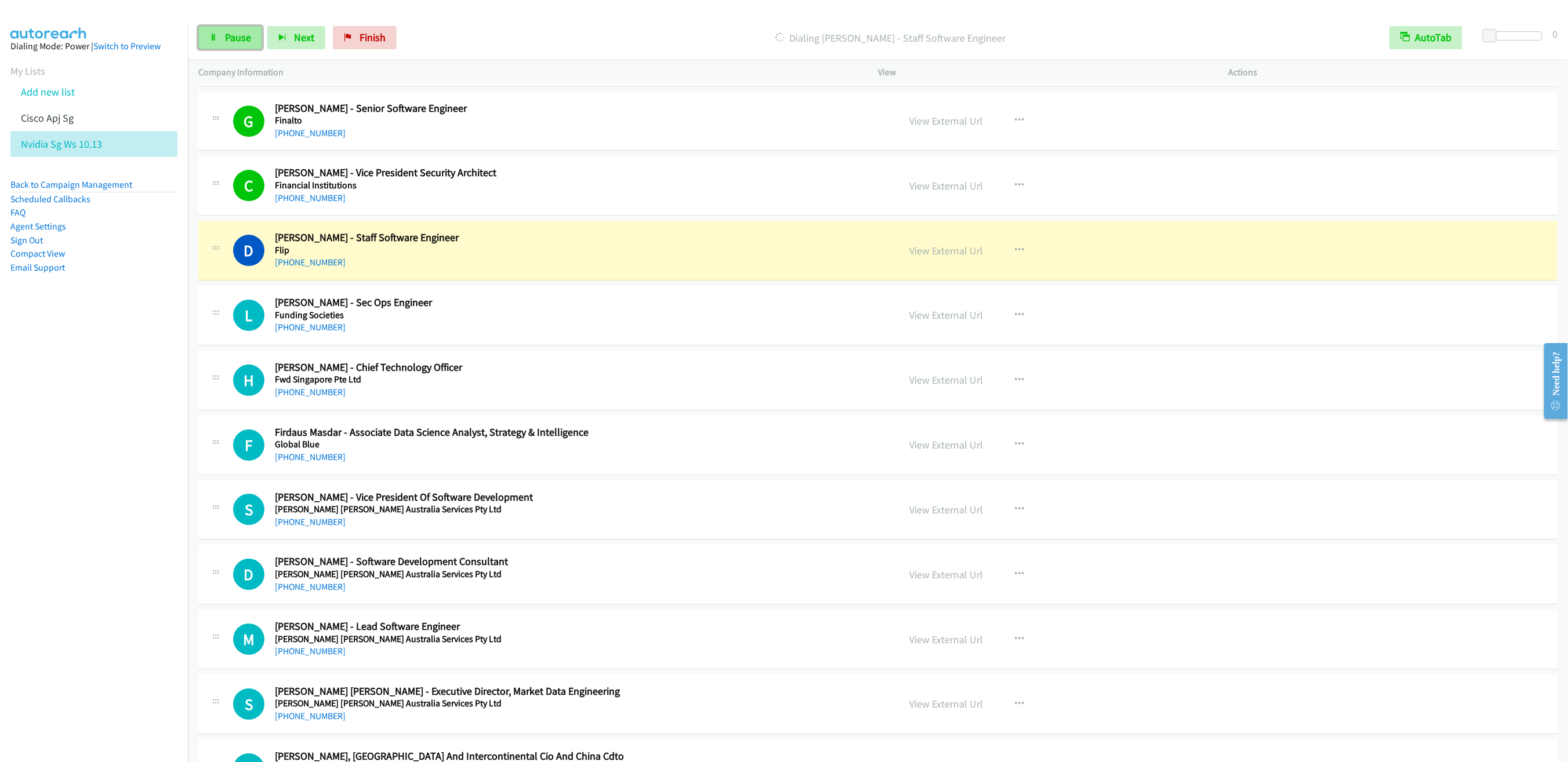
click at [226, 35] on span "Pause" at bounding box center [238, 37] width 26 height 13
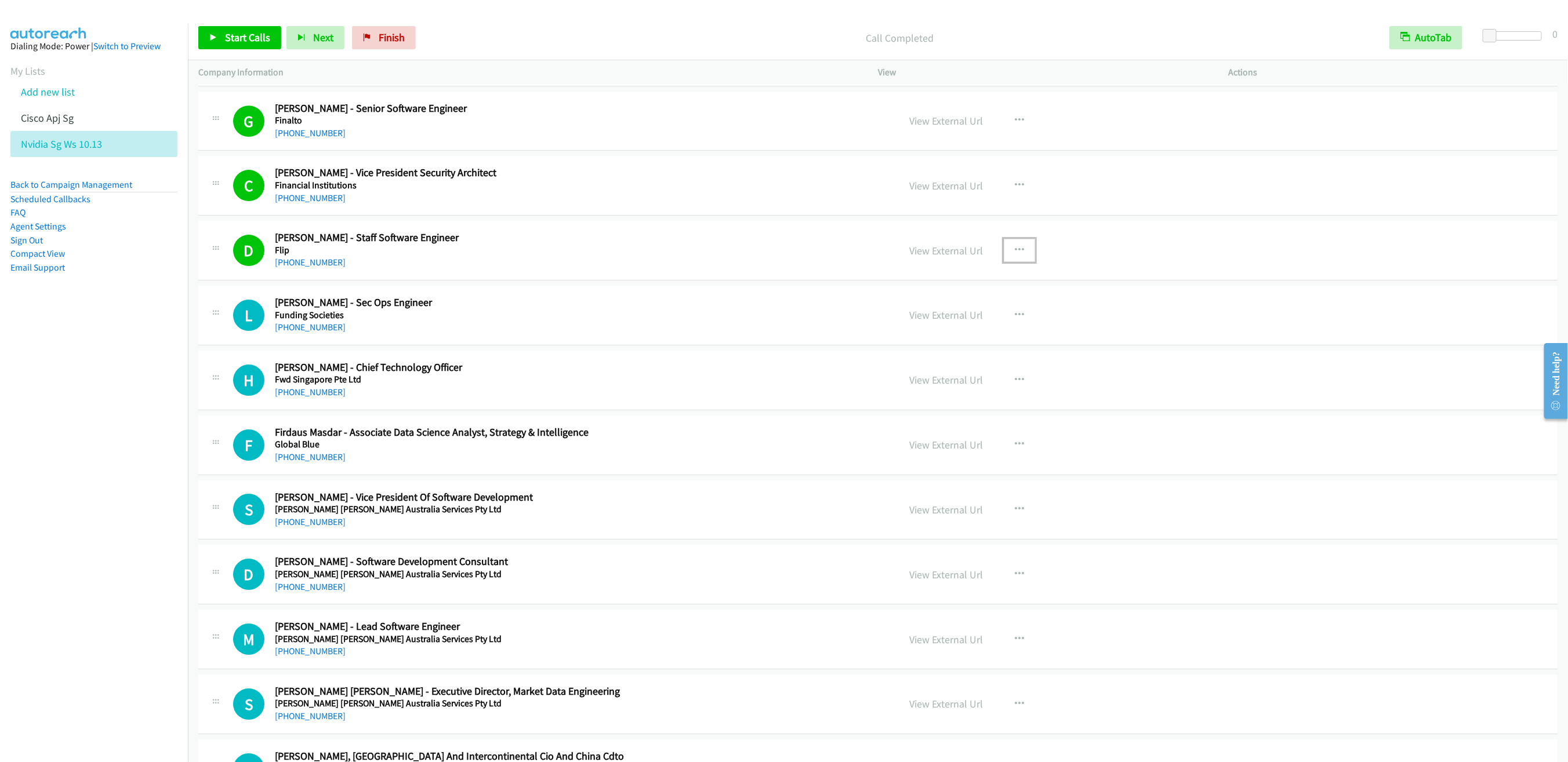
click at [1018, 262] on button "button" at bounding box center [1019, 250] width 31 height 23
click at [917, 361] on link "Remove from list" at bounding box center [957, 349] width 154 height 23
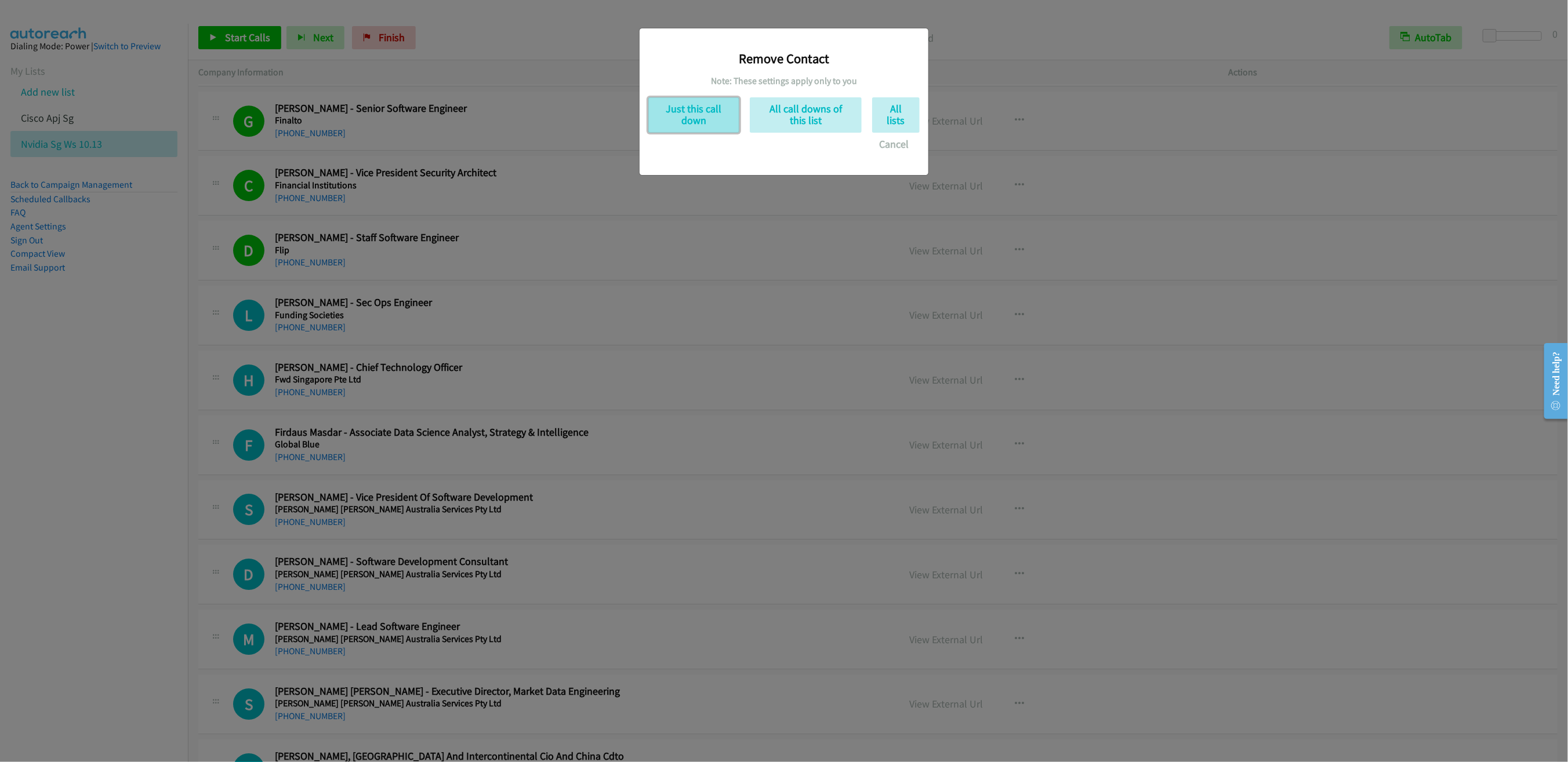
click at [686, 117] on button "Just this call down" at bounding box center [693, 115] width 91 height 35
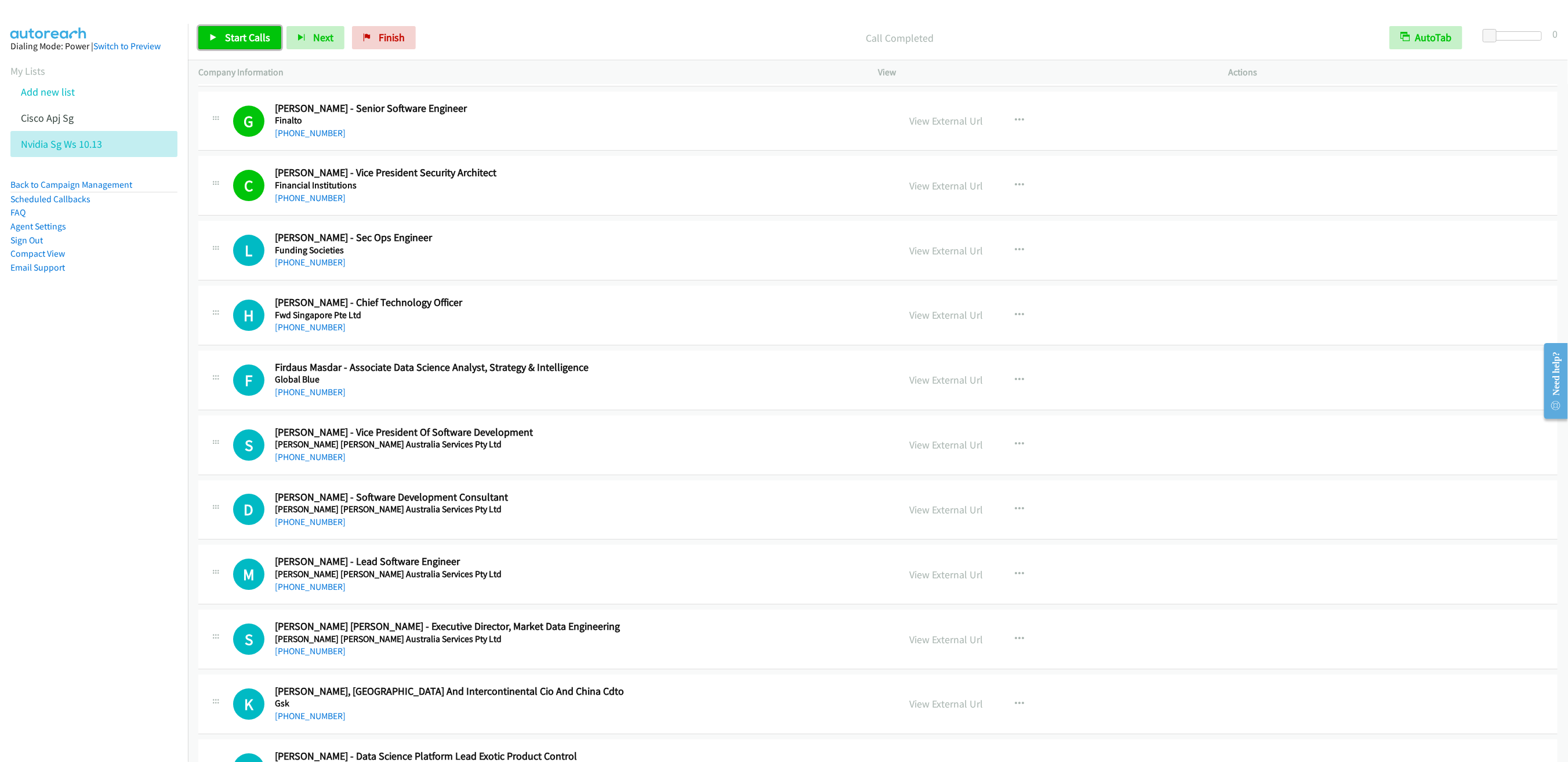
click at [229, 42] on span "Start Calls" at bounding box center [247, 37] width 45 height 13
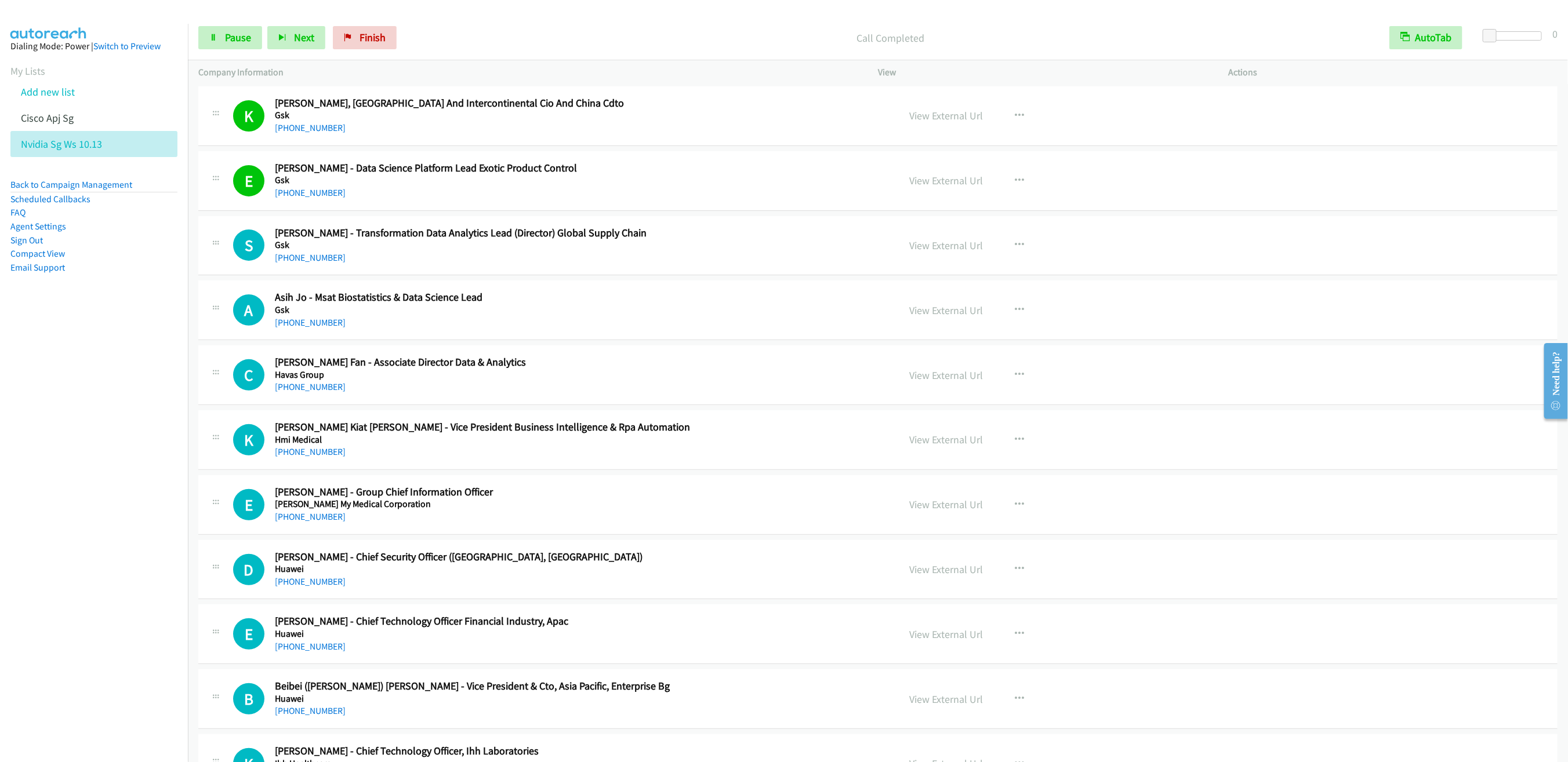
scroll to position [3326, 0]
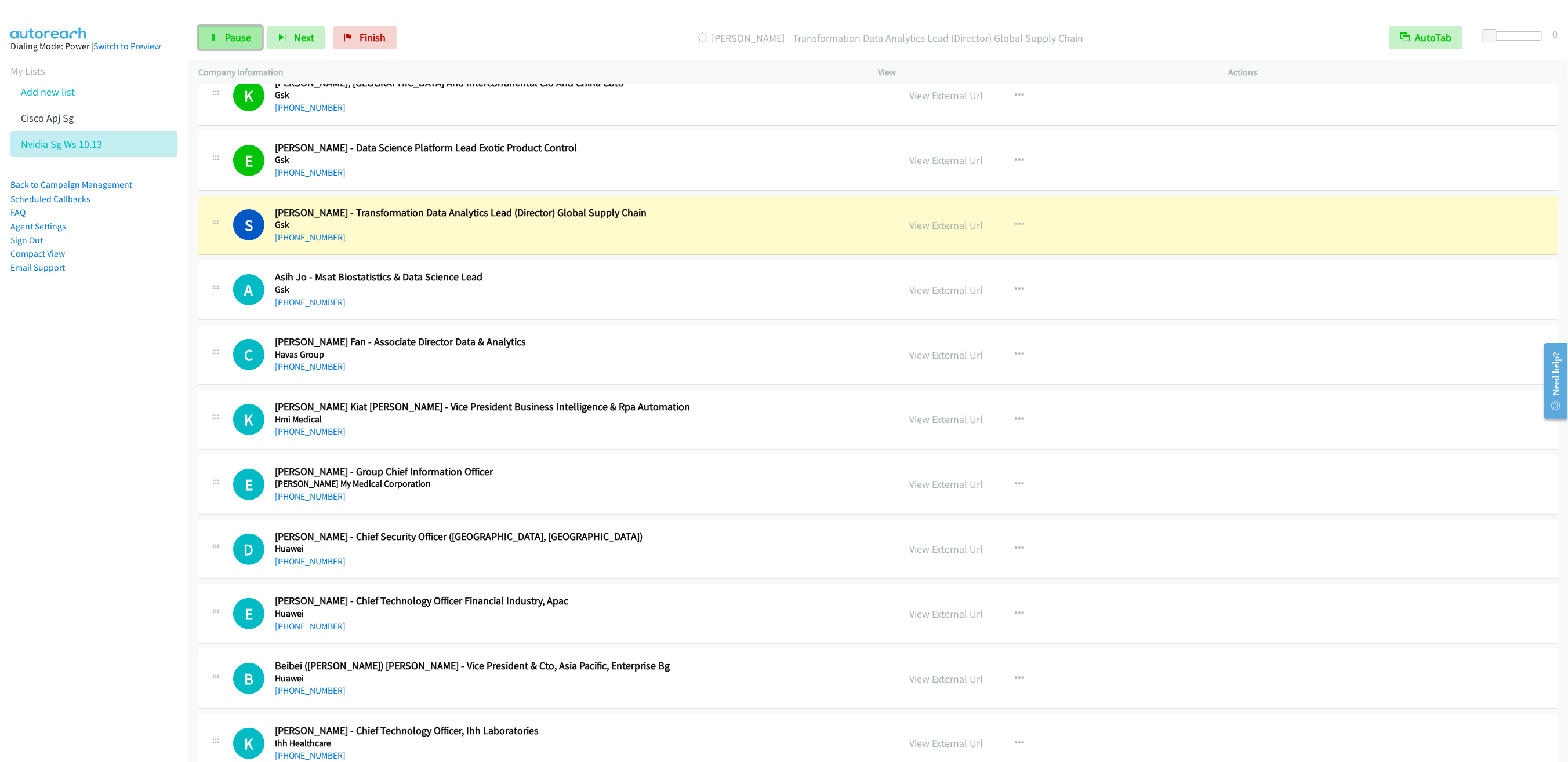
click at [231, 41] on span "Pause" at bounding box center [238, 37] width 26 height 13
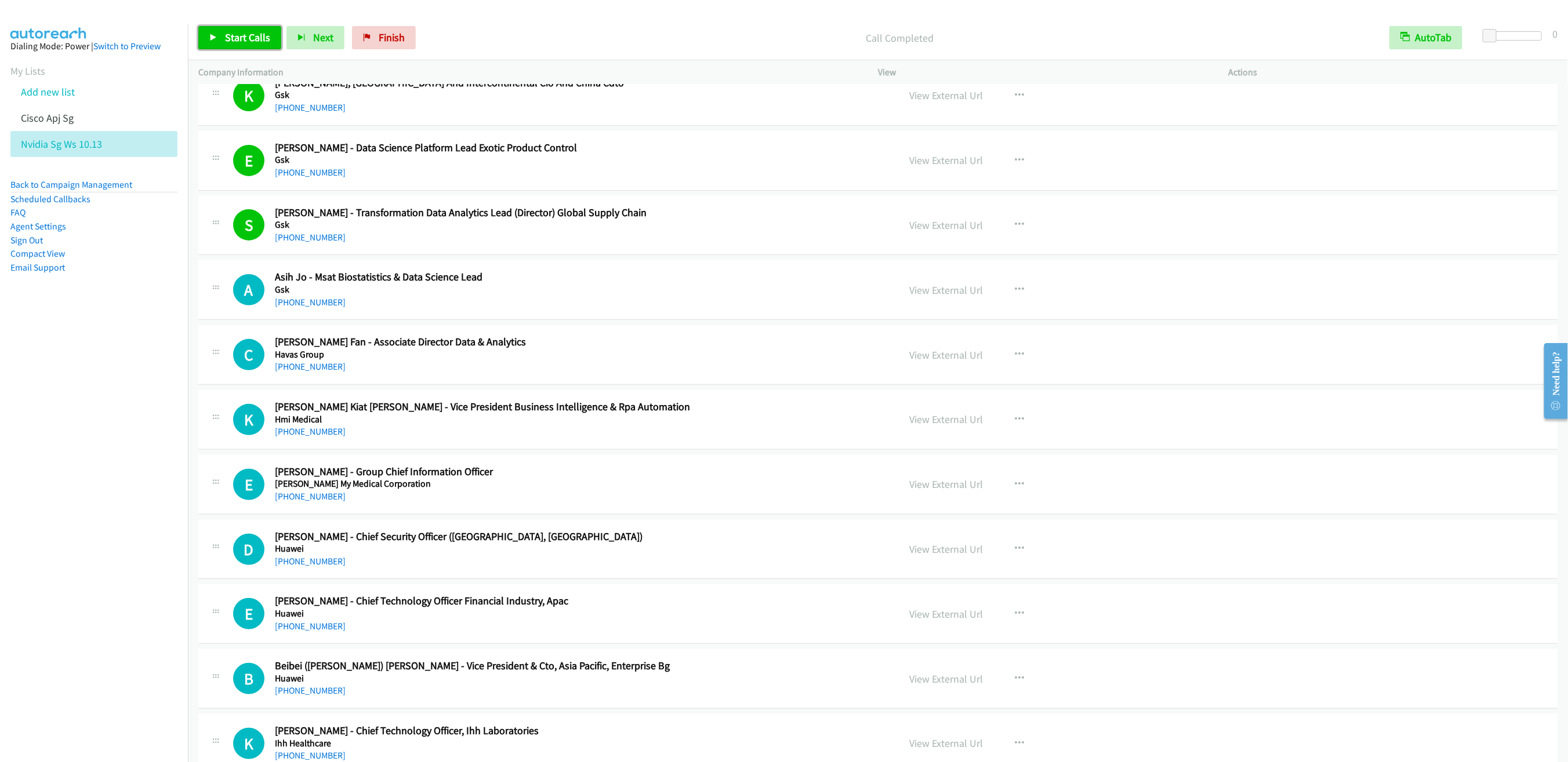
click at [227, 27] on link "Start Calls" at bounding box center [240, 37] width 83 height 23
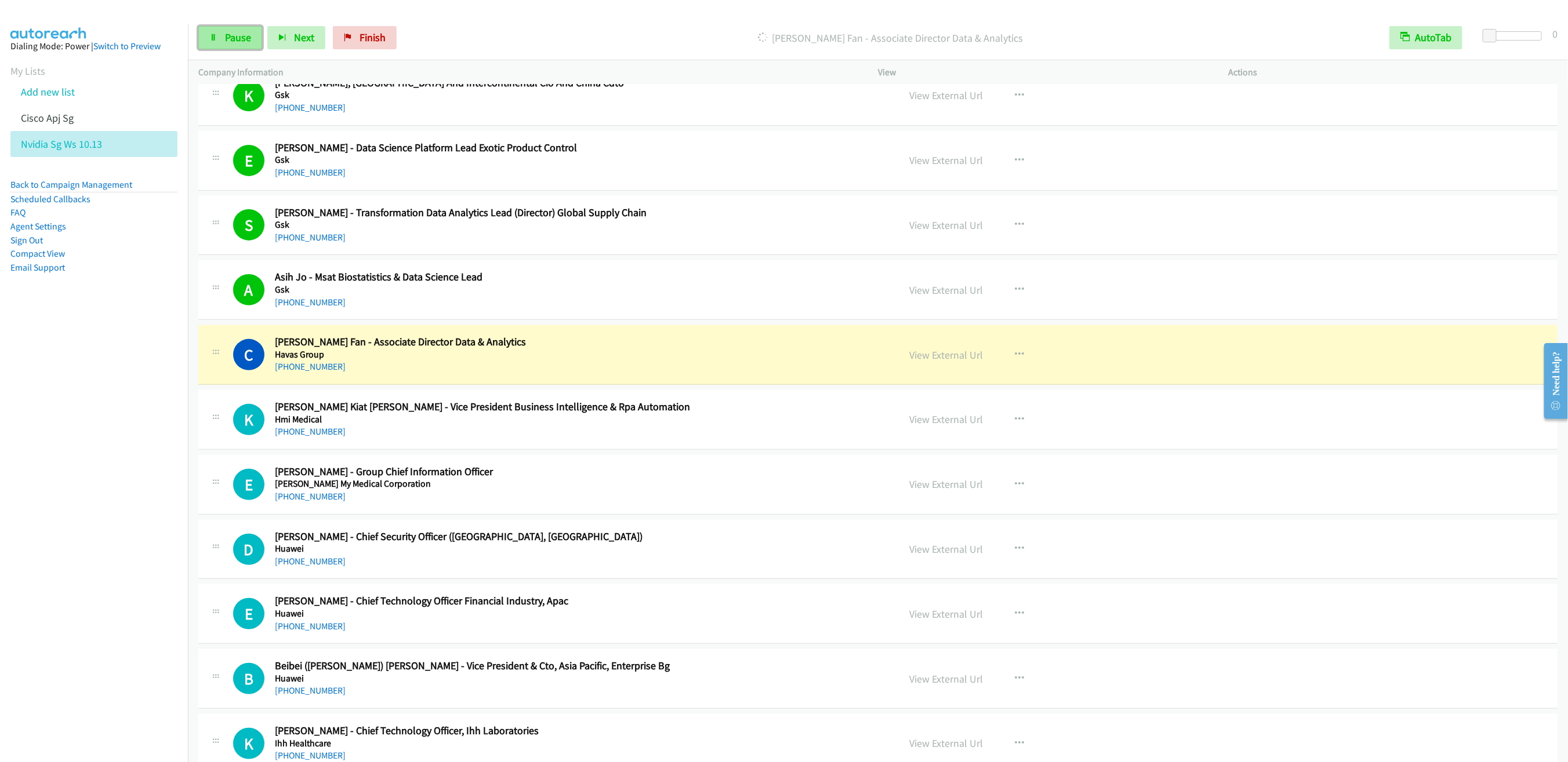
click at [241, 41] on span "Pause" at bounding box center [238, 37] width 26 height 13
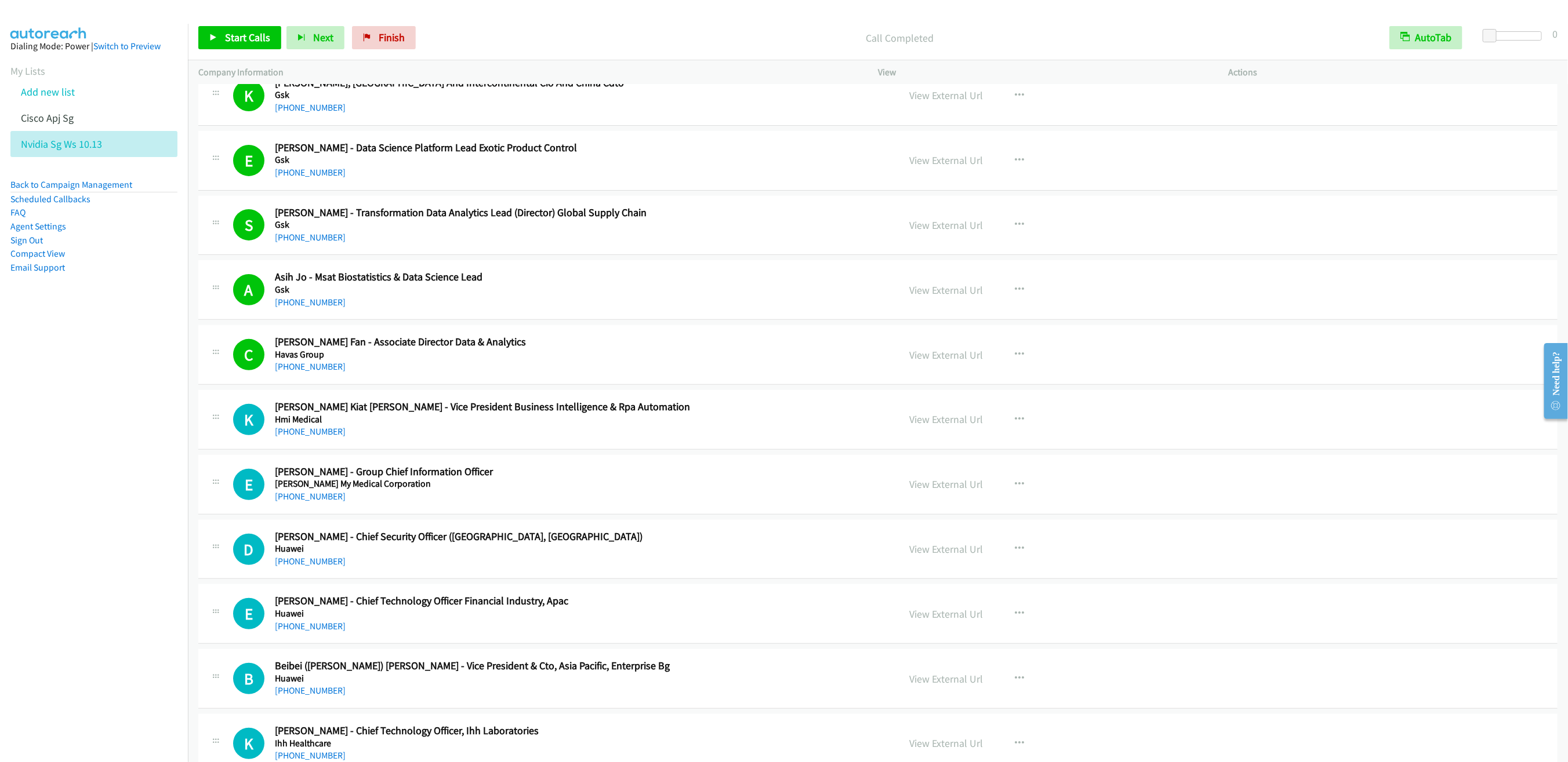
scroll to position [3499, 0]
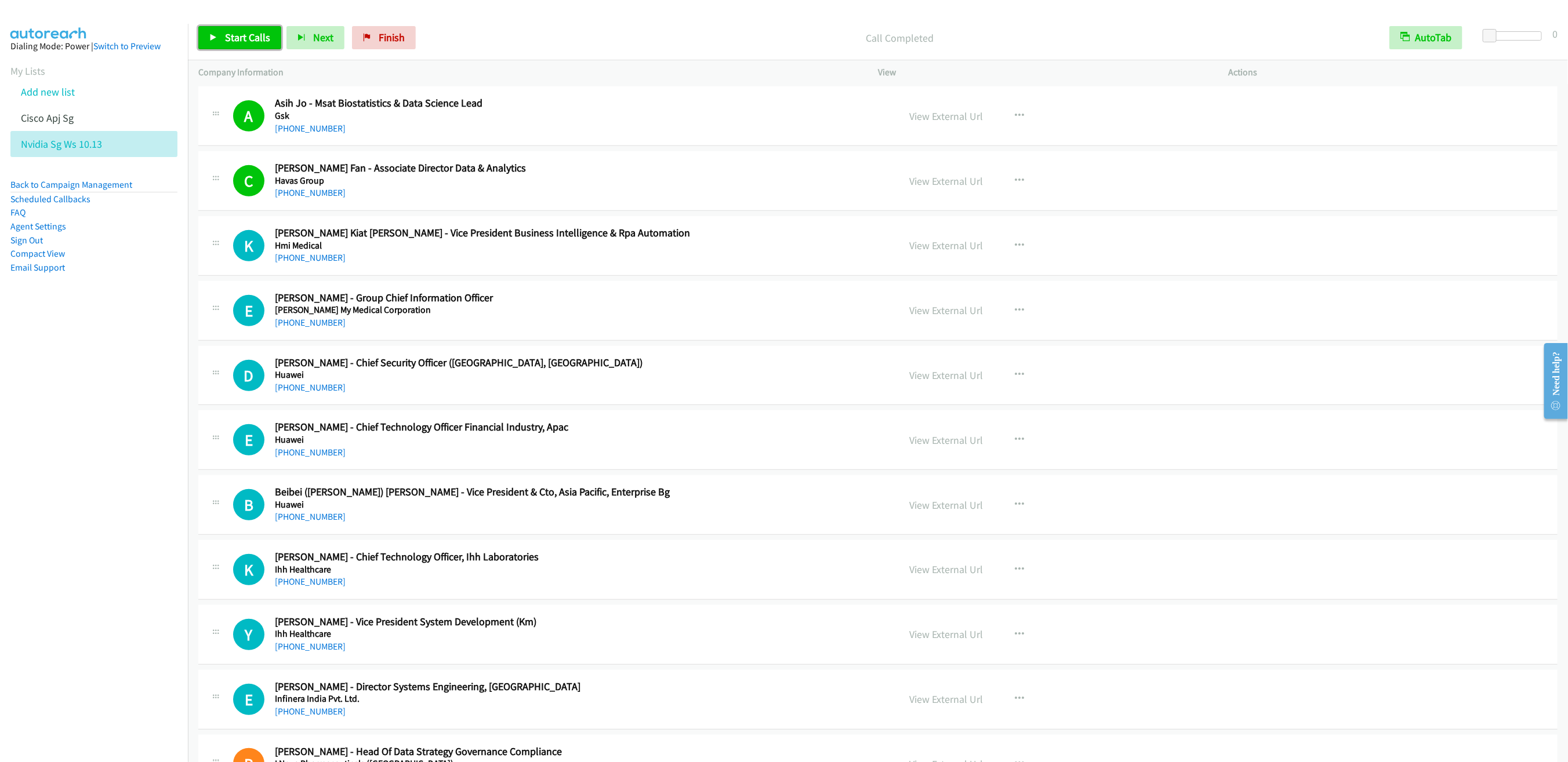
click at [226, 39] on span "Start Calls" at bounding box center [247, 37] width 45 height 13
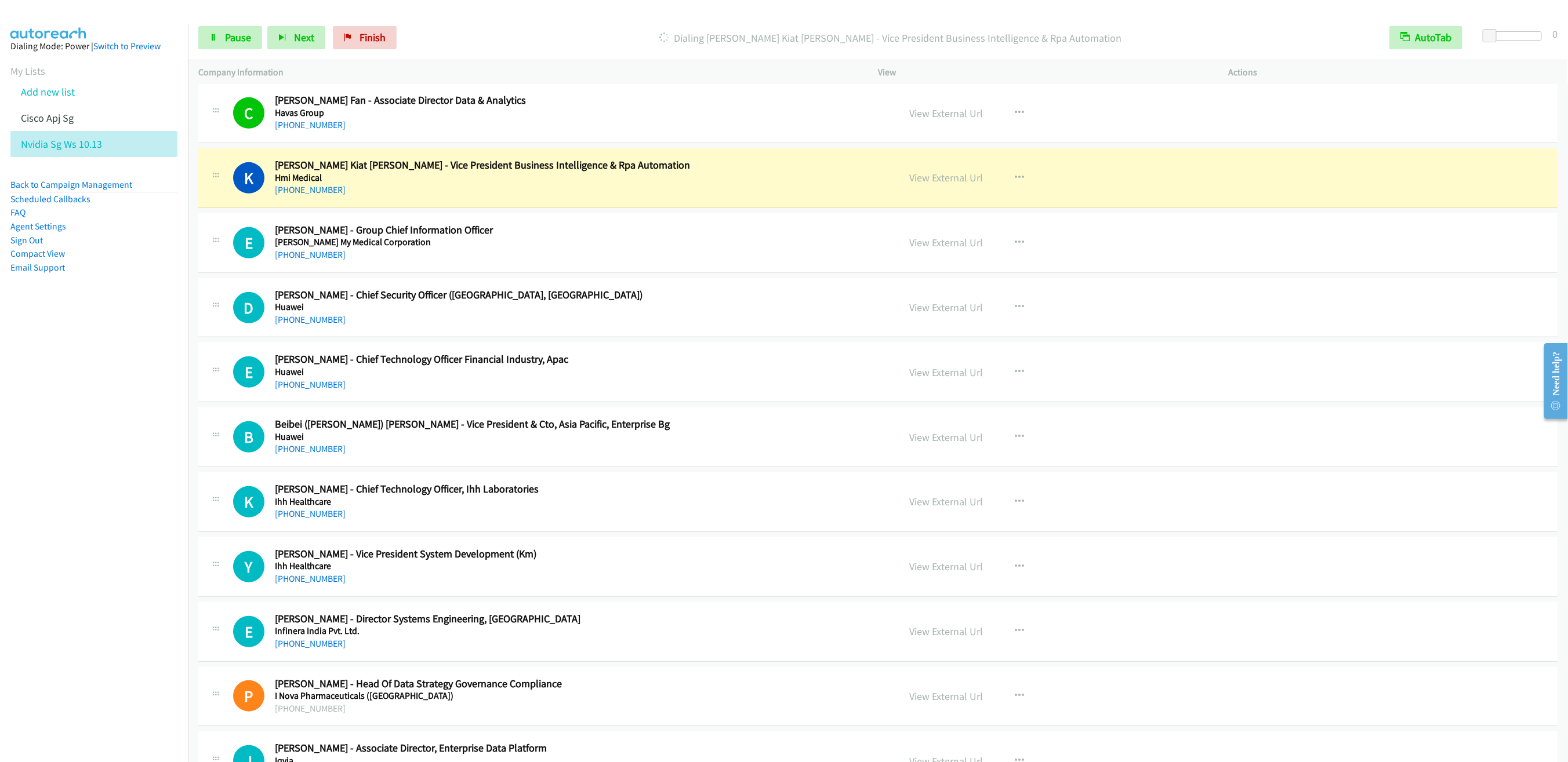
scroll to position [3586, 0]
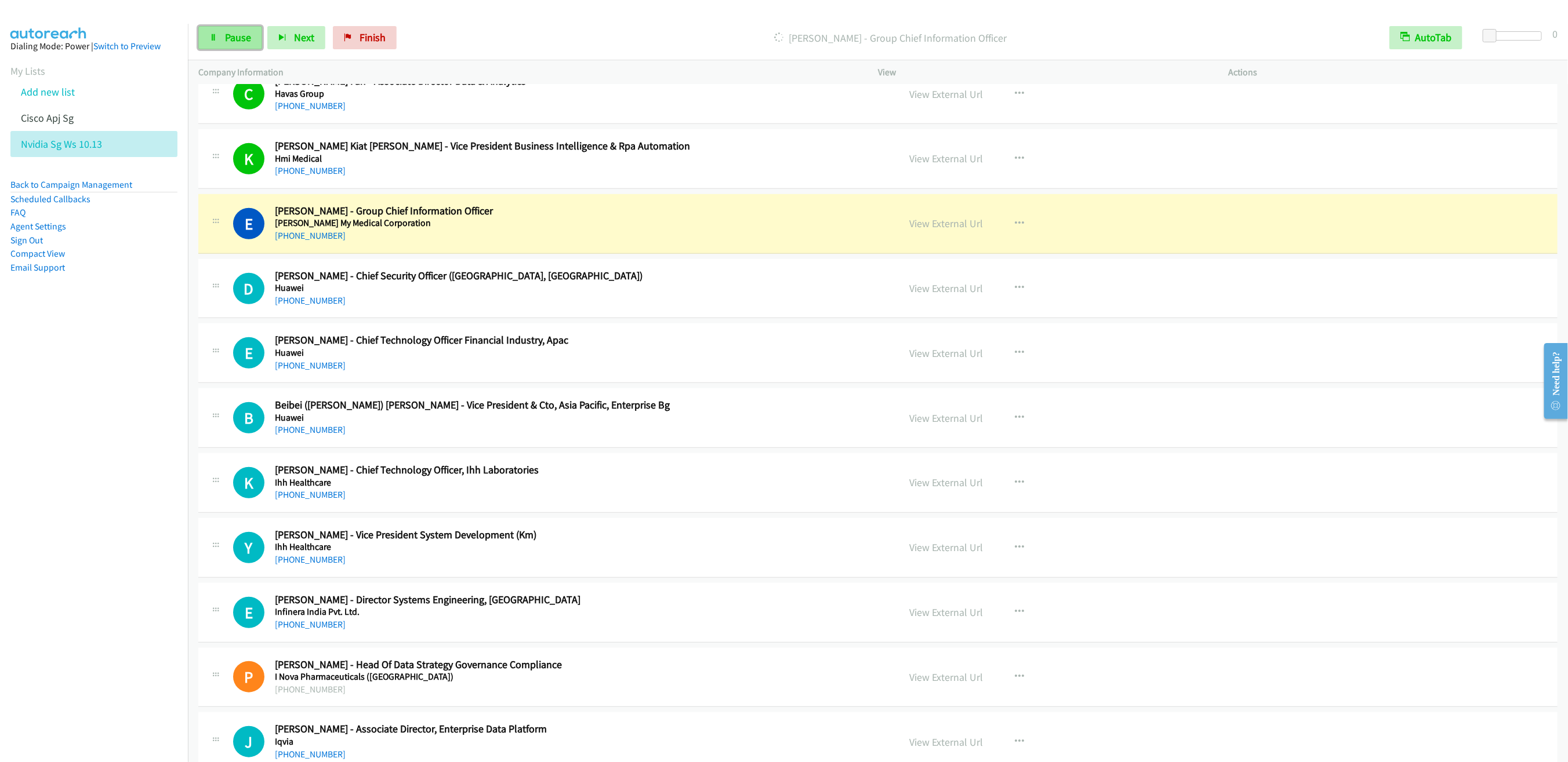
click at [216, 45] on link "Pause" at bounding box center [230, 37] width 64 height 23
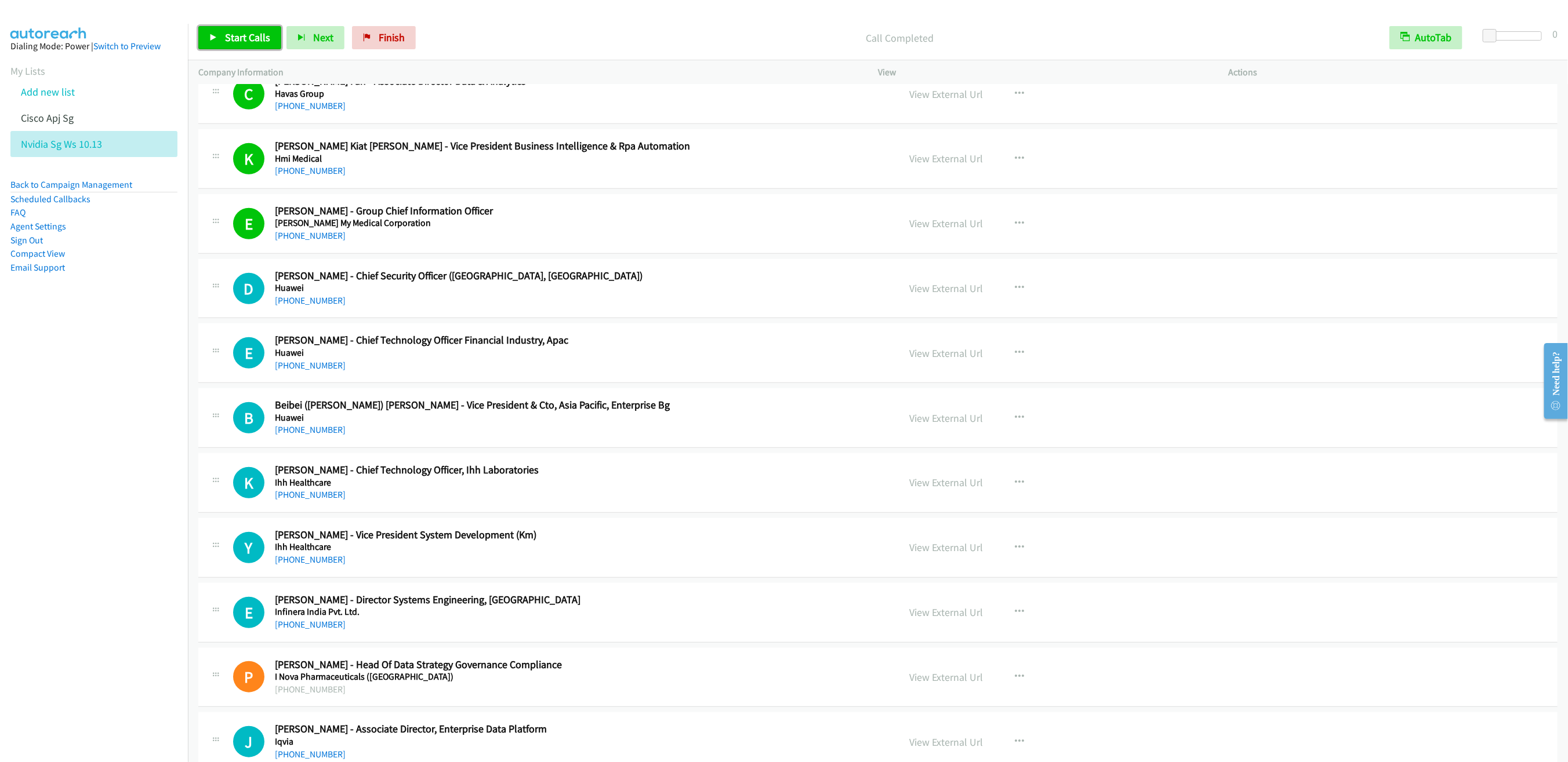
click at [224, 45] on link "Start Calls" at bounding box center [240, 37] width 83 height 23
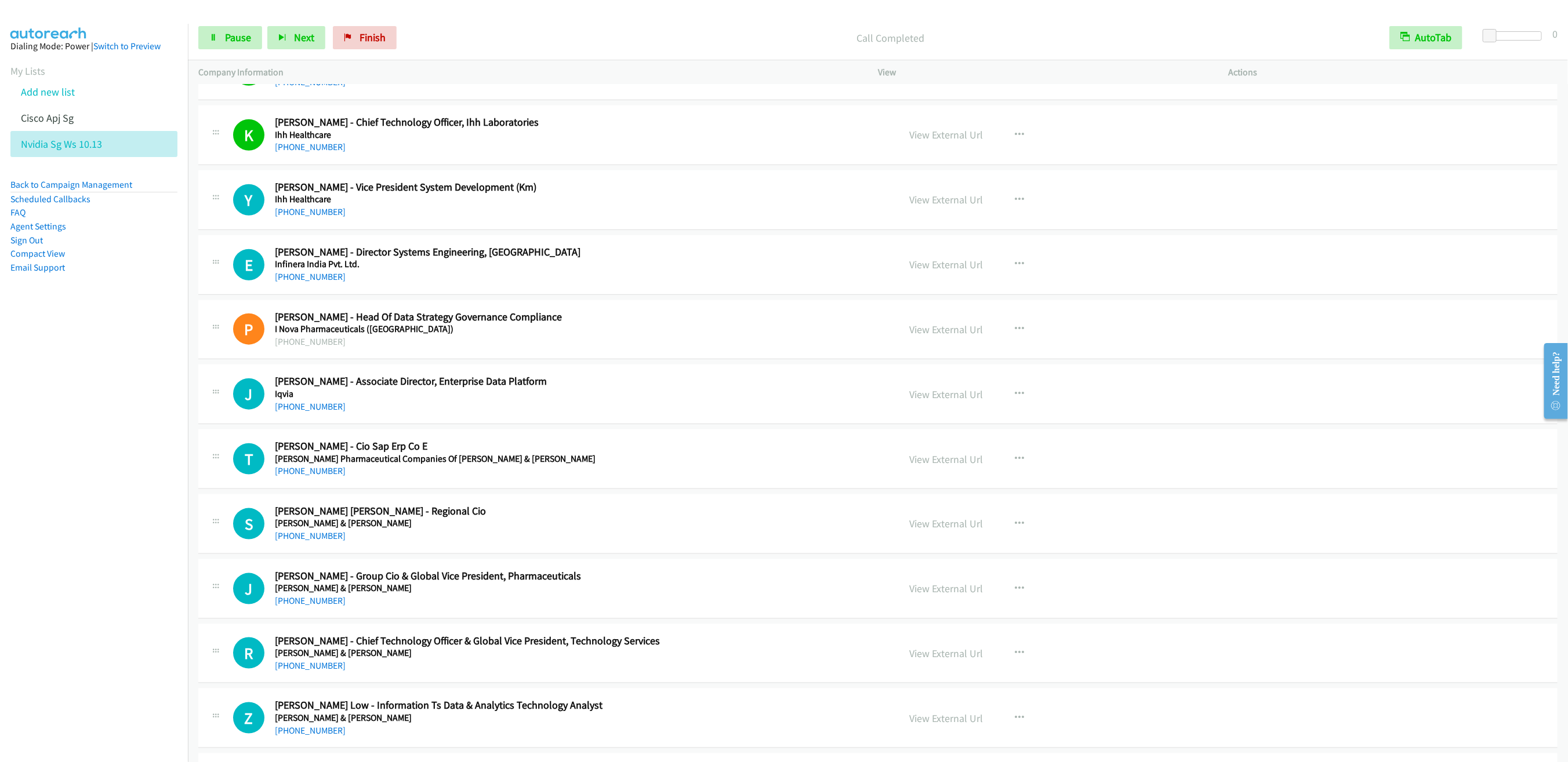
scroll to position [4021, 0]
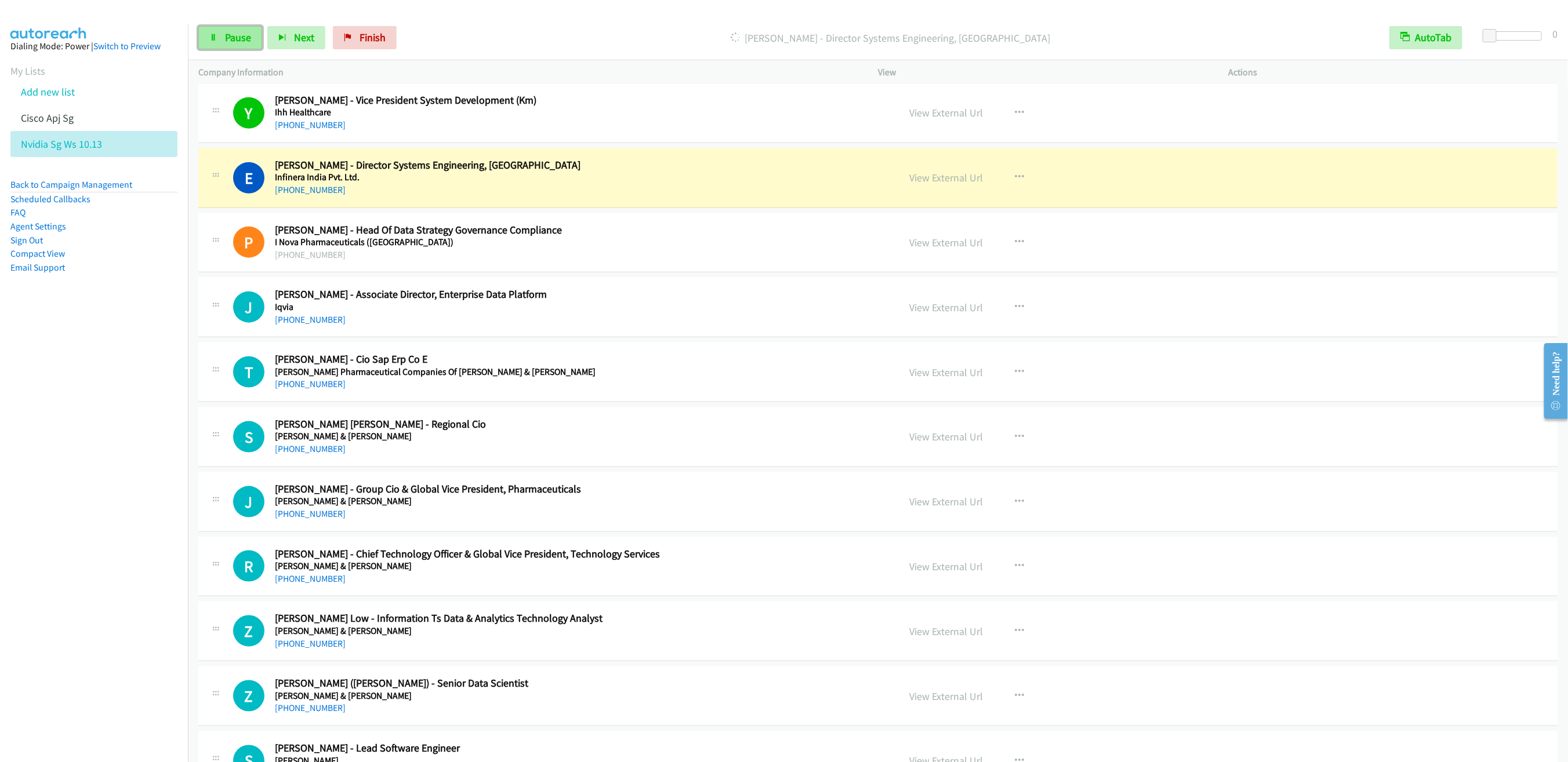
click at [231, 41] on span "Pause" at bounding box center [238, 37] width 26 height 13
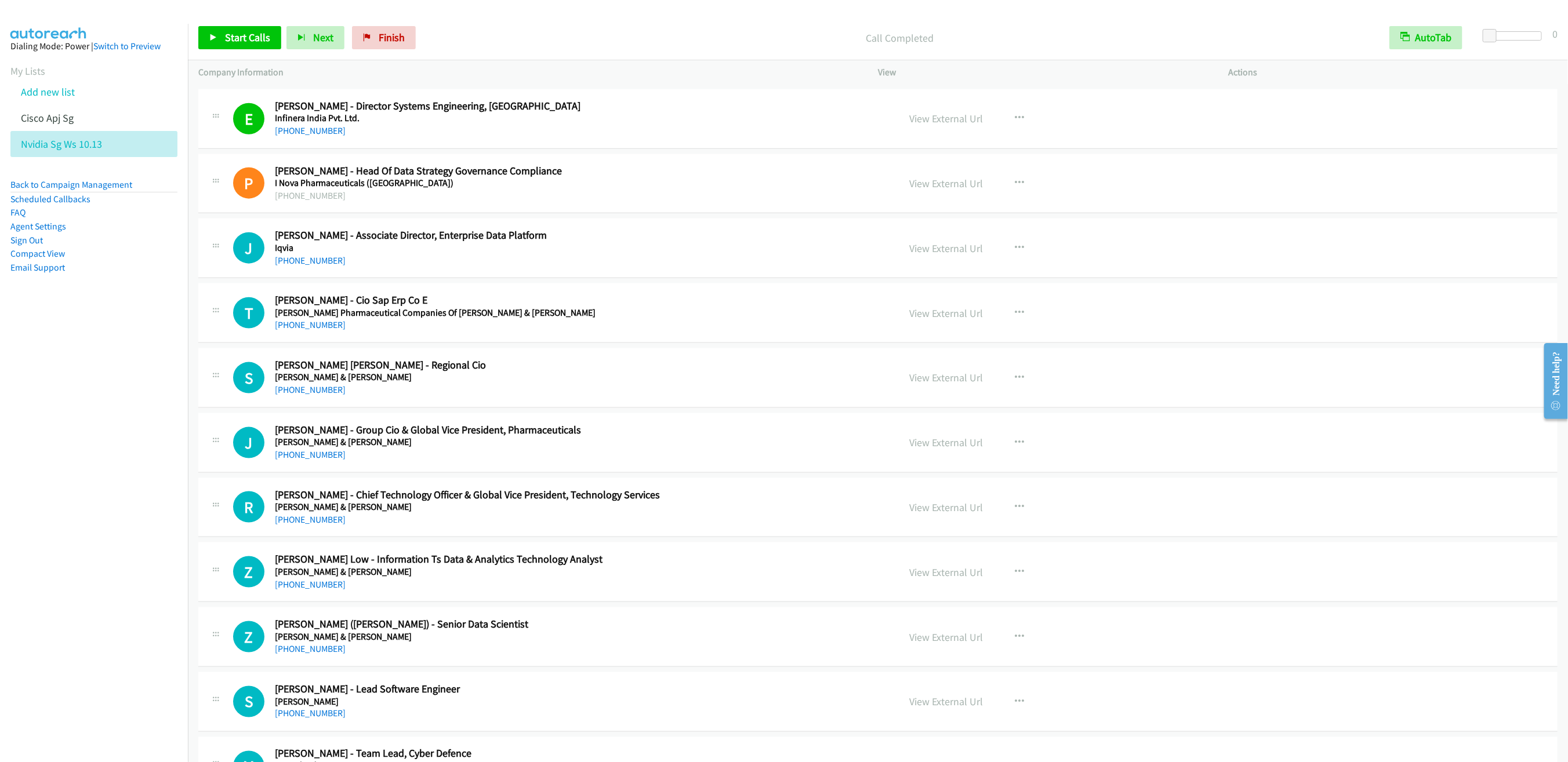
scroll to position [4108, 0]
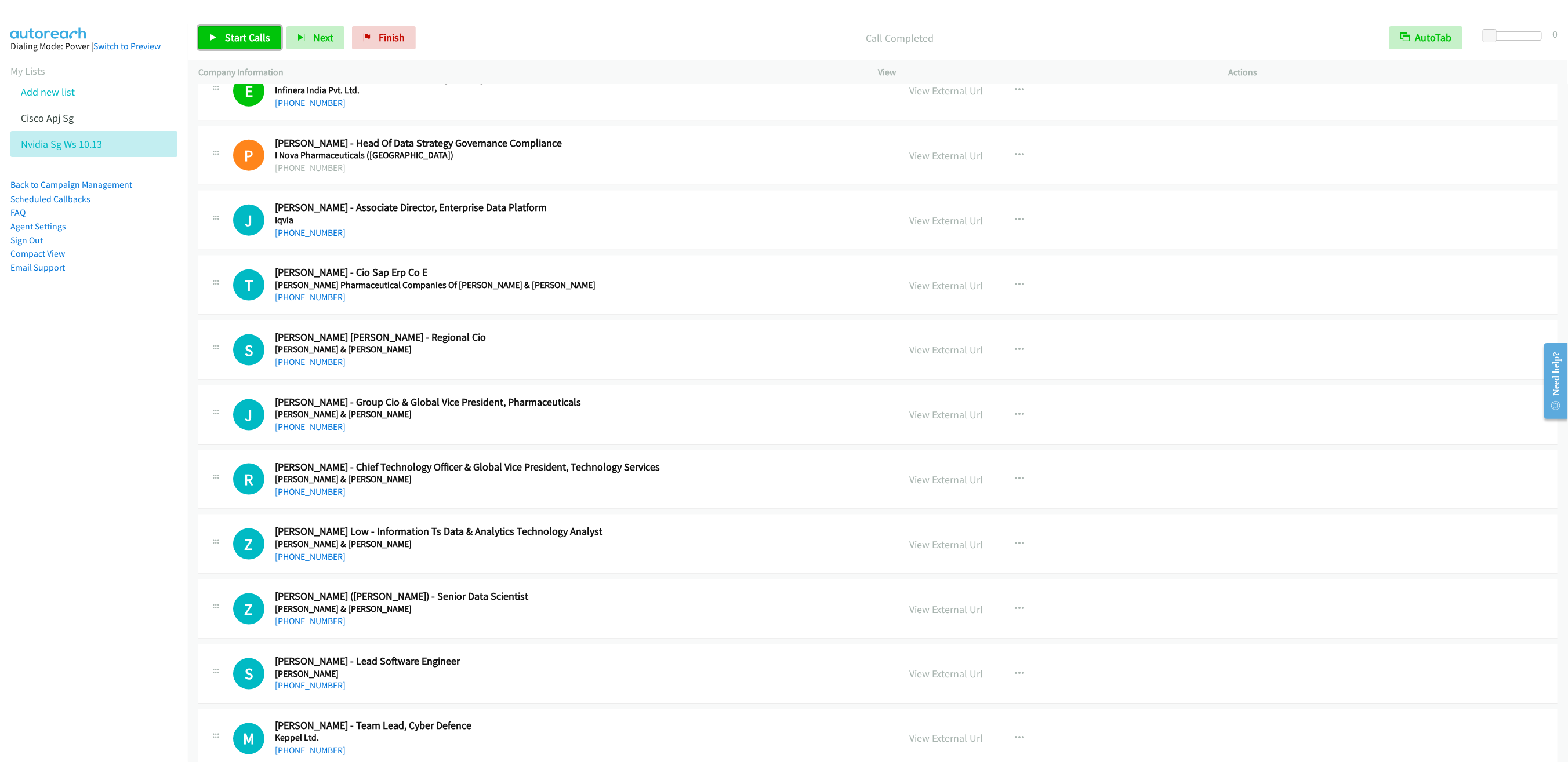
click at [248, 43] on span "Start Calls" at bounding box center [247, 37] width 45 height 13
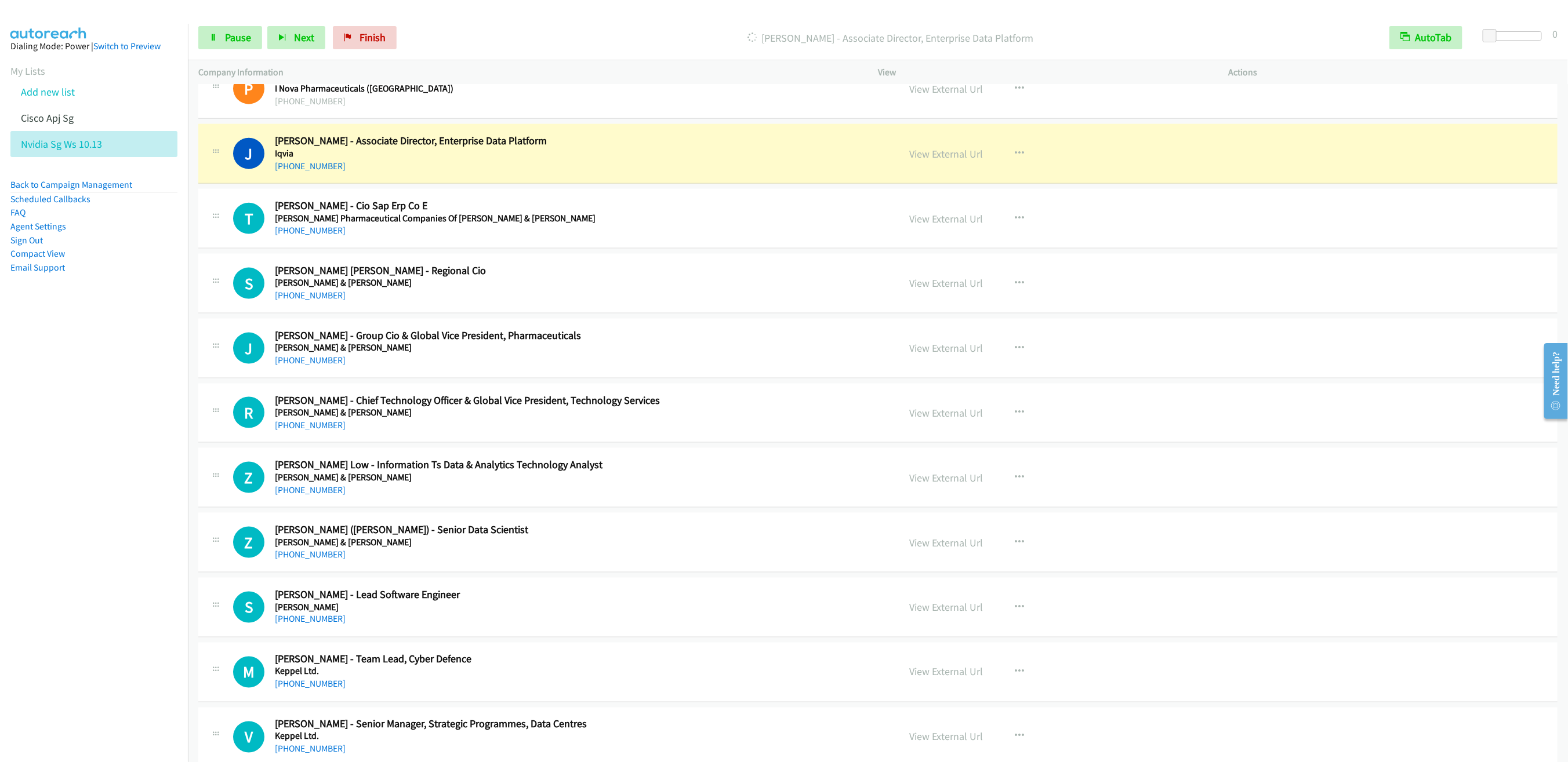
scroll to position [4195, 0]
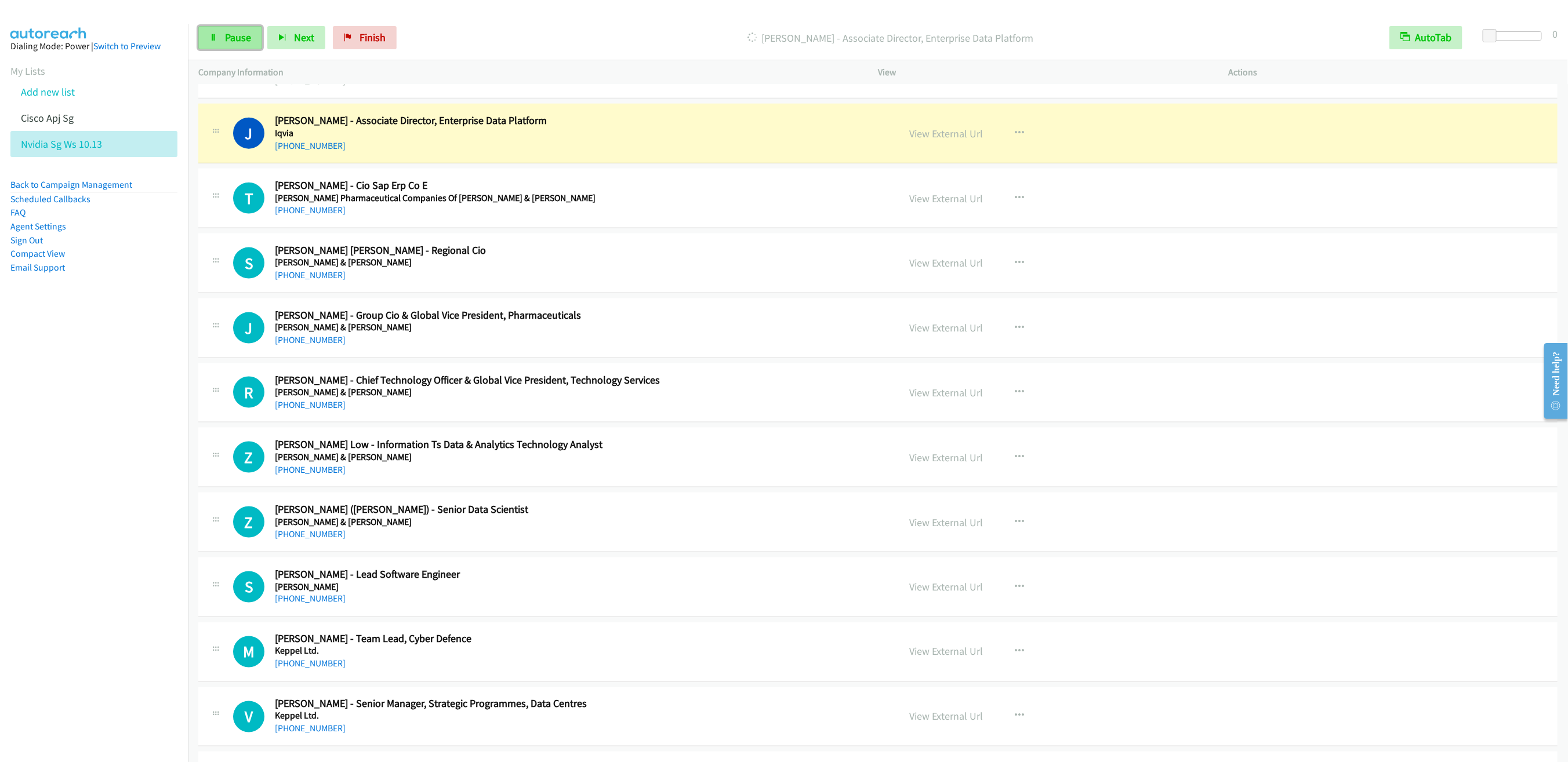
click at [222, 35] on link "Pause" at bounding box center [230, 37] width 64 height 23
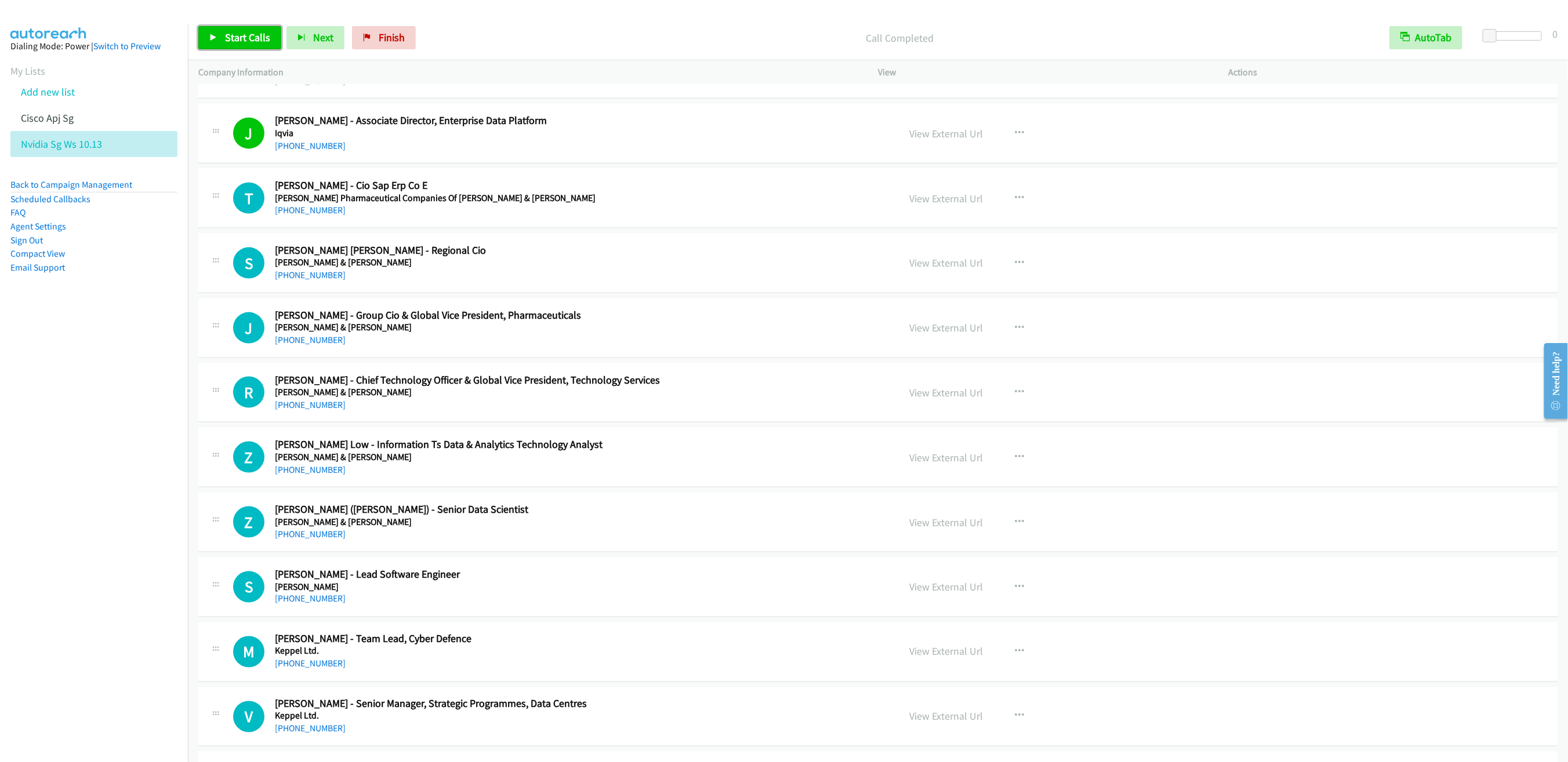
click at [227, 30] on link "Start Calls" at bounding box center [240, 37] width 83 height 23
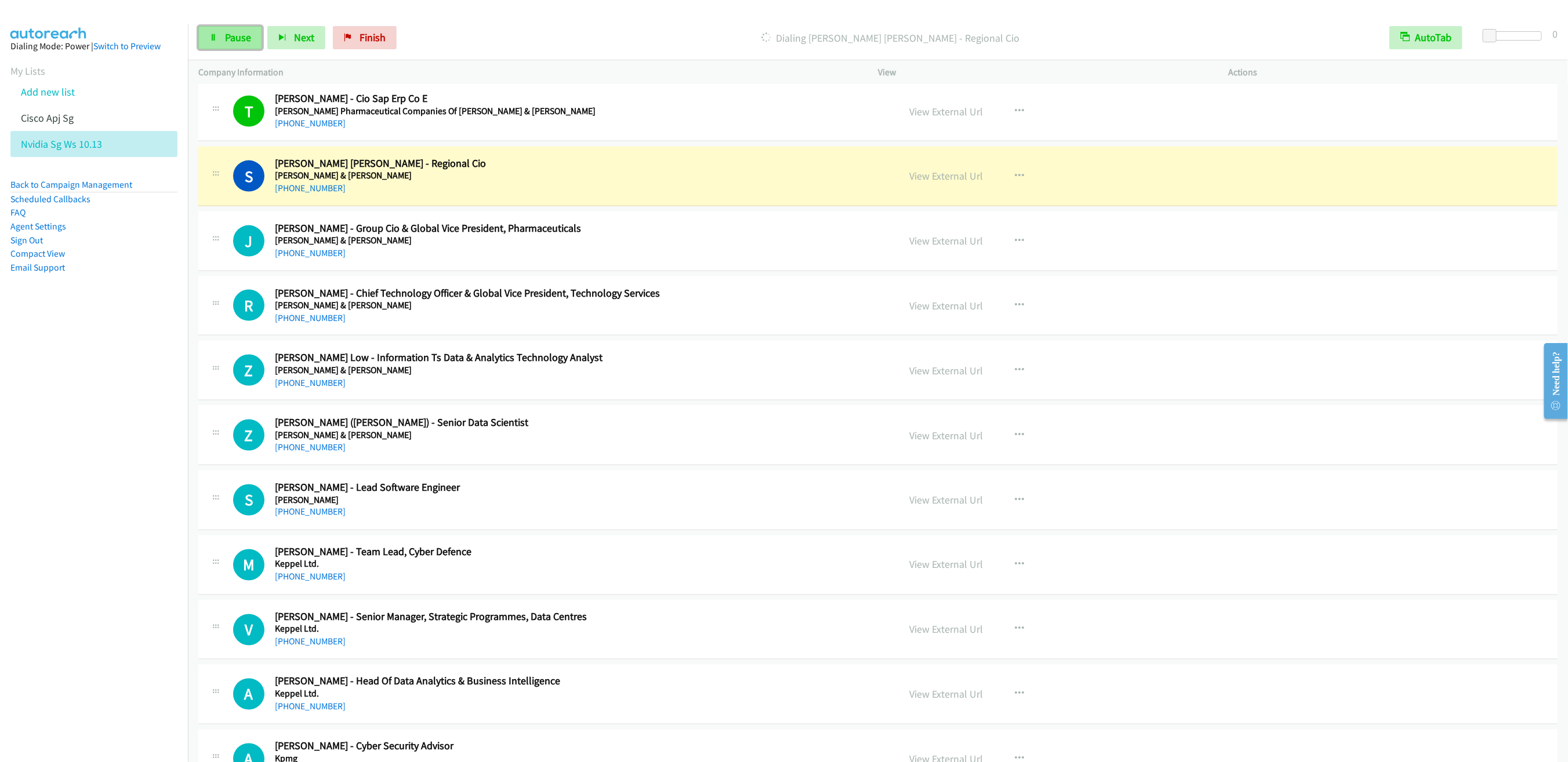
click at [218, 35] on link "Pause" at bounding box center [230, 37] width 64 height 23
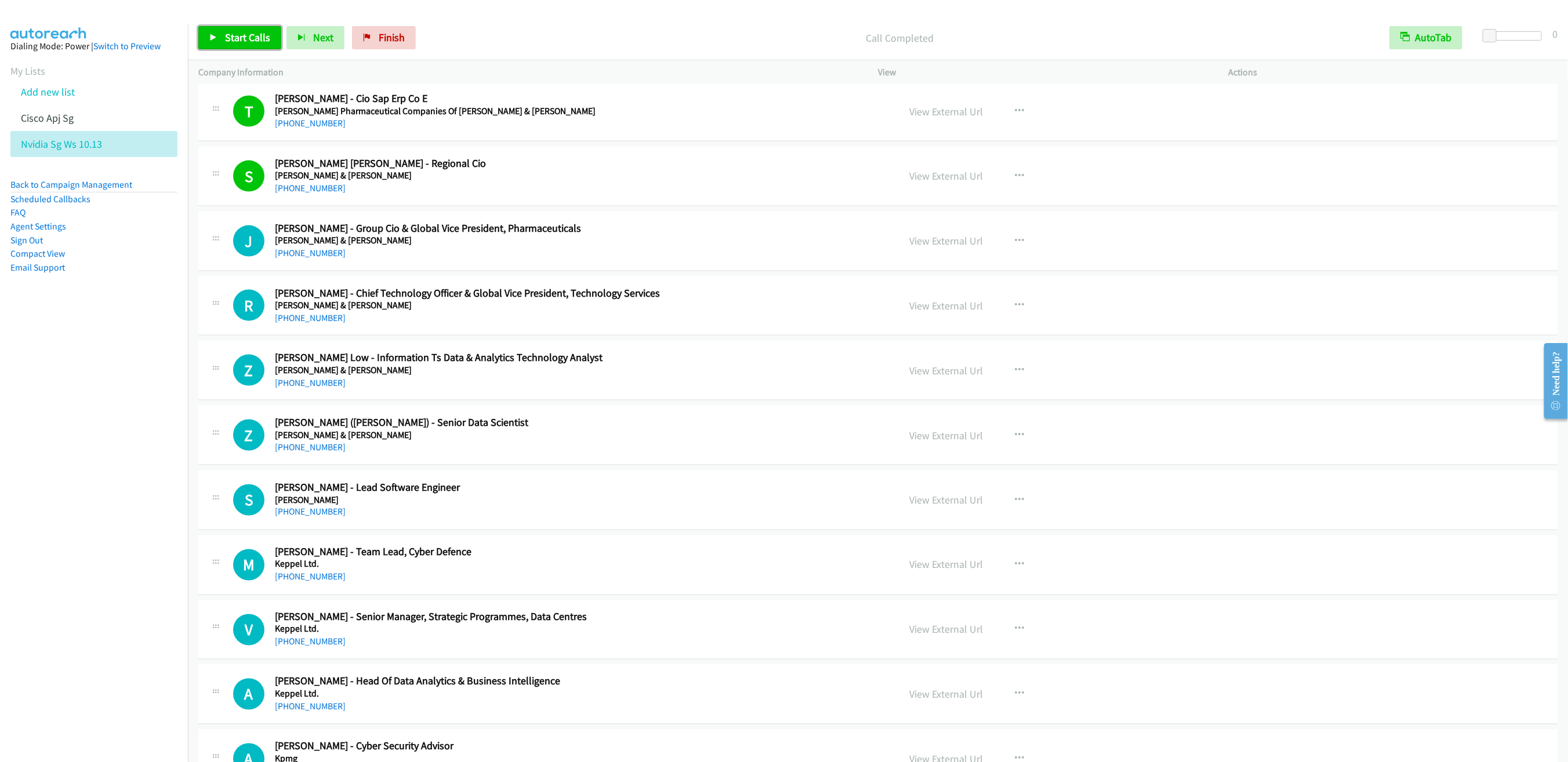
drag, startPoint x: 231, startPoint y: 33, endPoint x: 238, endPoint y: 54, distance: 22.1
click at [231, 32] on span "Start Calls" at bounding box center [247, 37] width 45 height 13
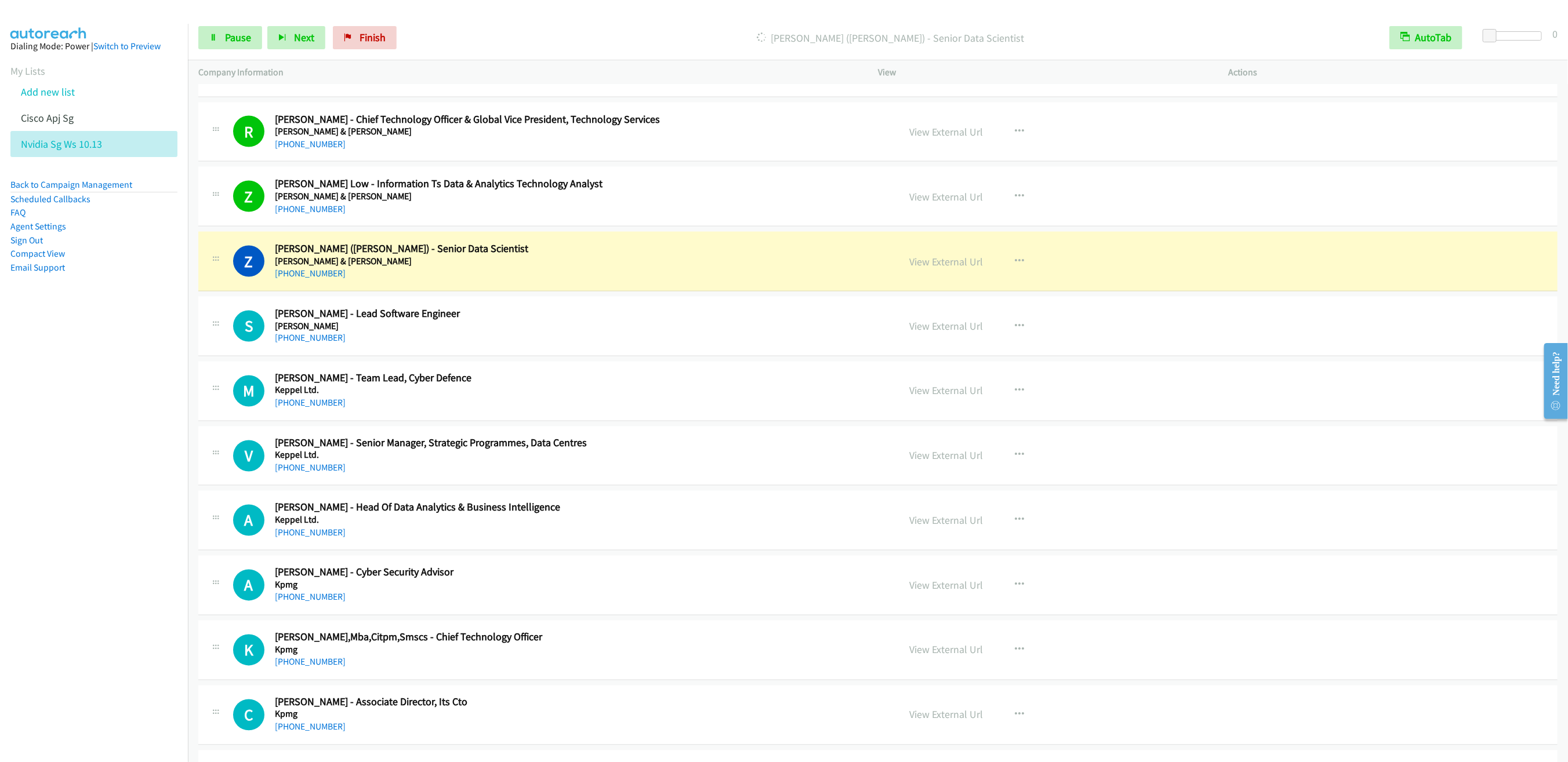
scroll to position [4543, 0]
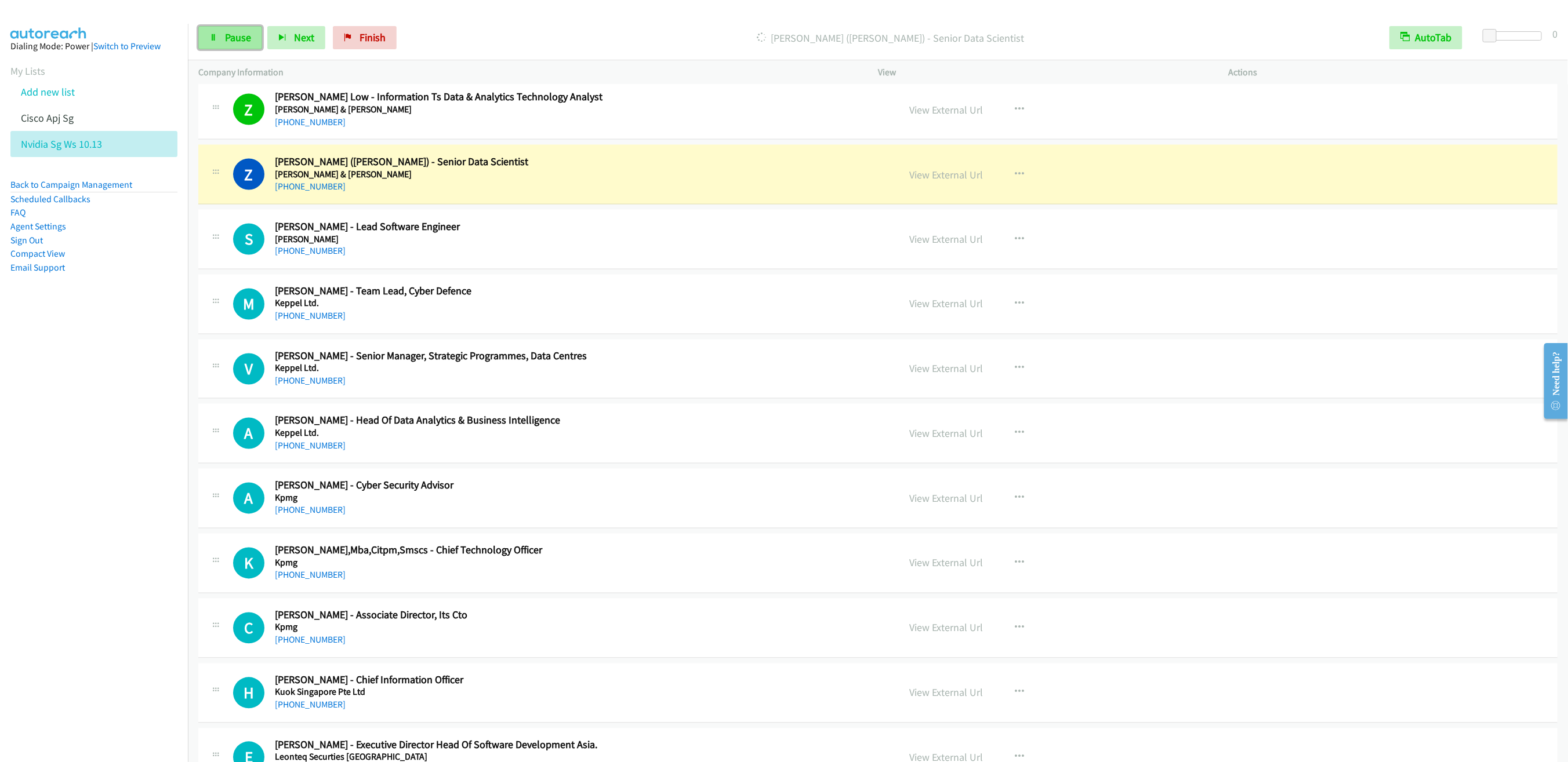
click at [228, 36] on span "Pause" at bounding box center [238, 37] width 26 height 13
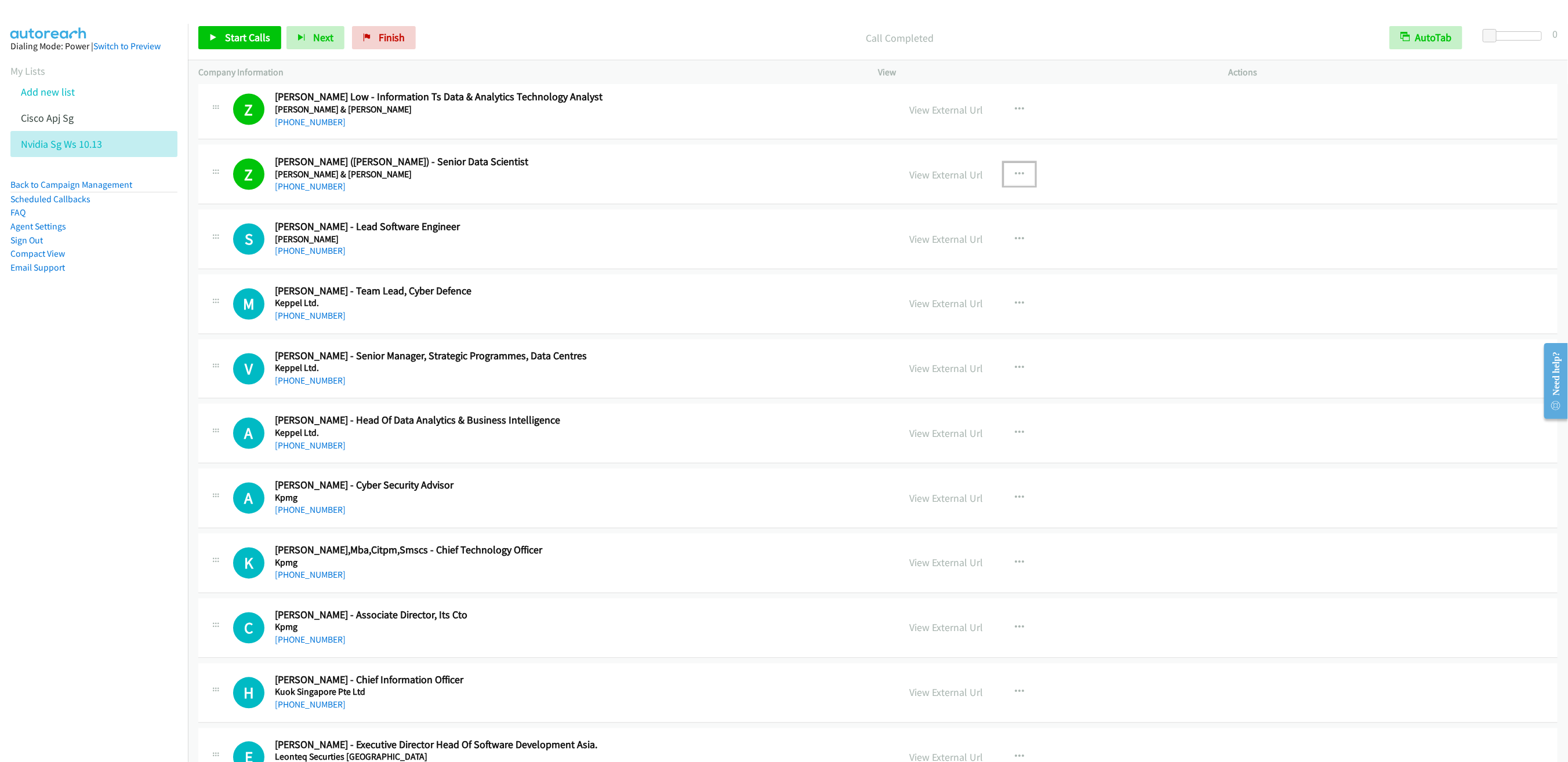
click at [1006, 186] on button "button" at bounding box center [1019, 174] width 31 height 23
click at [953, 308] on link "Add to do not call list" at bounding box center [957, 297] width 154 height 23
click at [230, 40] on span "Start Calls" at bounding box center [247, 37] width 45 height 13
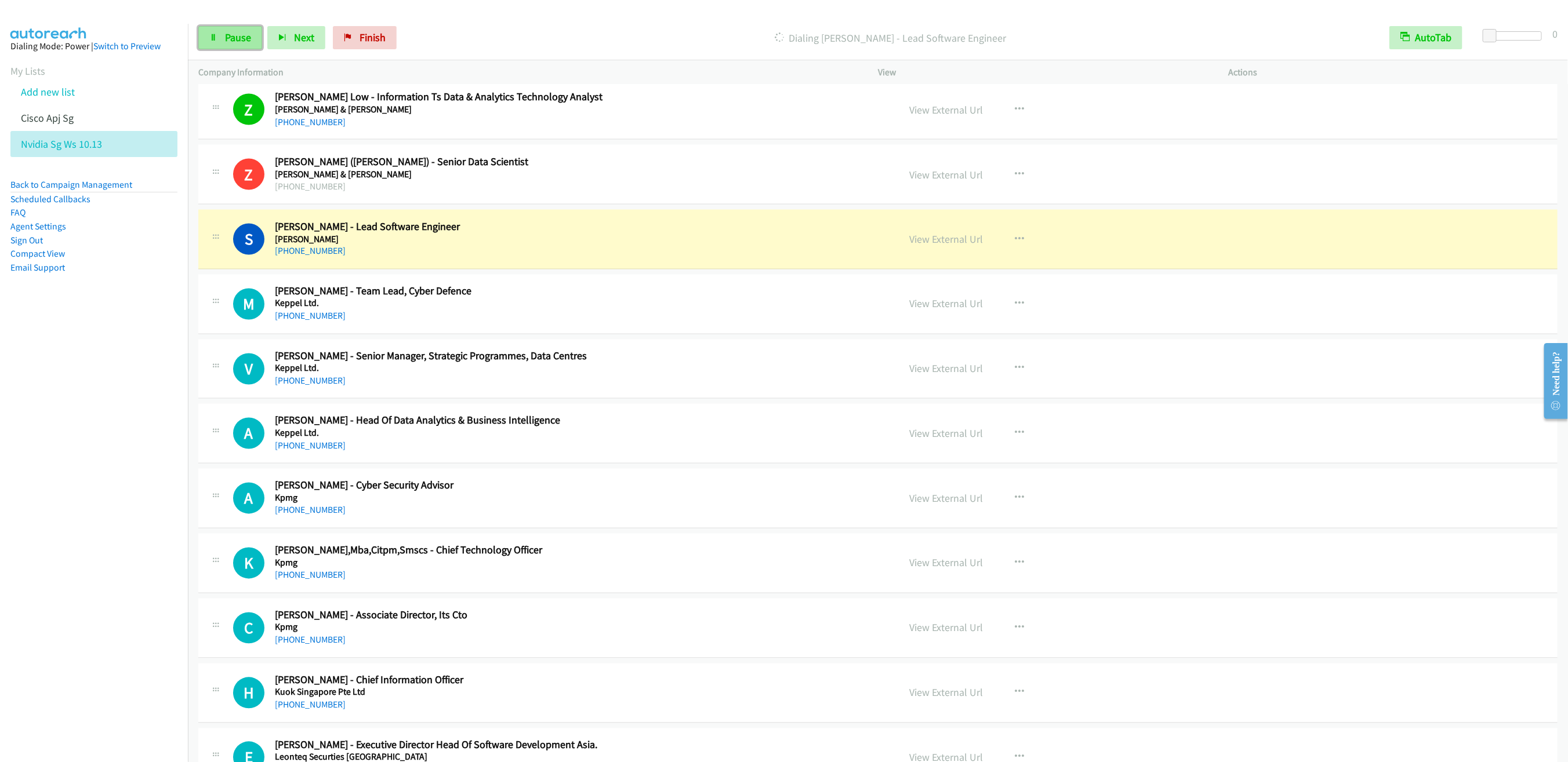
click at [223, 37] on link "Pause" at bounding box center [230, 37] width 64 height 23
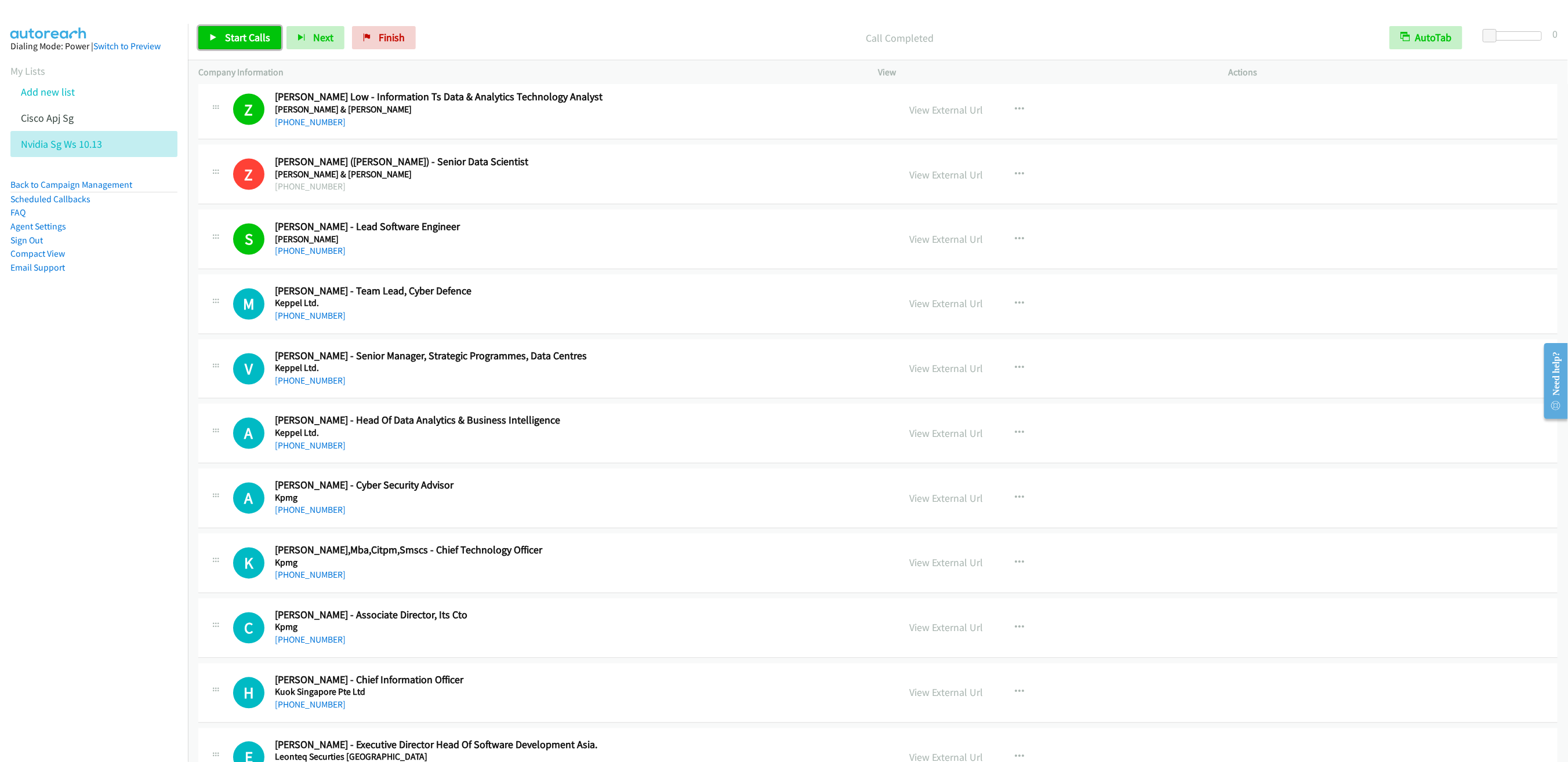
click at [231, 47] on link "Start Calls" at bounding box center [240, 37] width 83 height 23
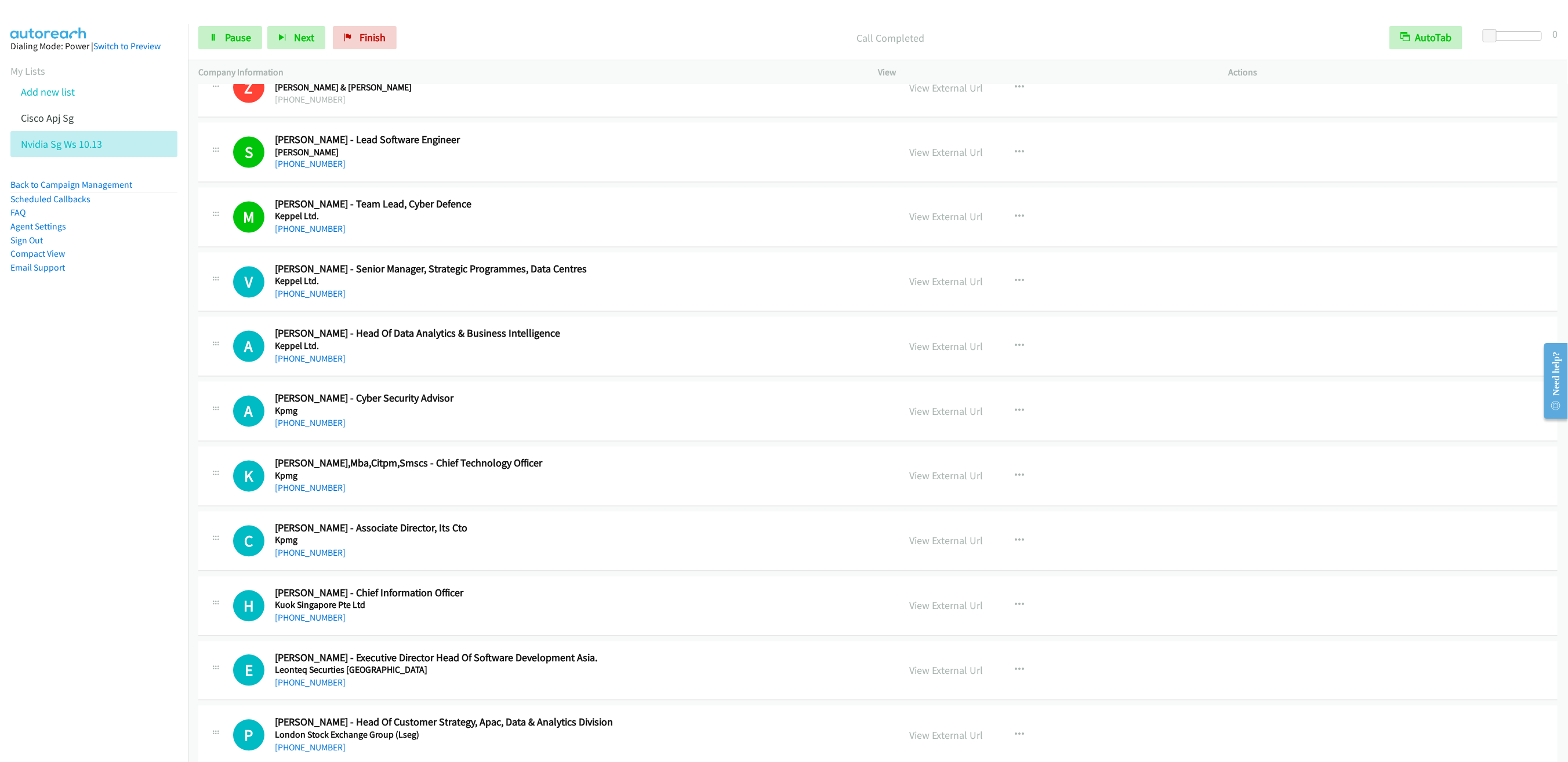
scroll to position [4716, 0]
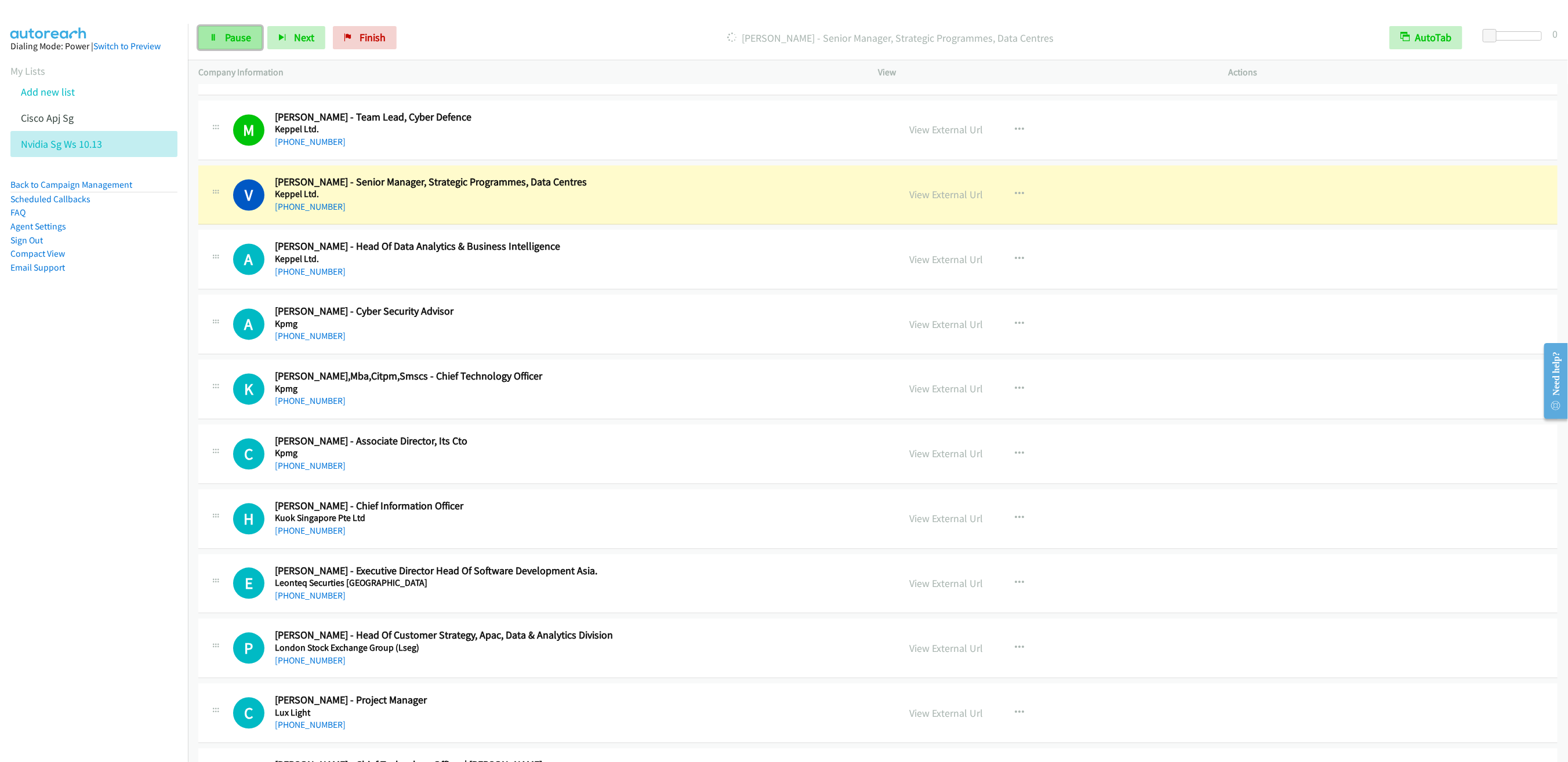
click at [218, 32] on link "Pause" at bounding box center [230, 37] width 64 height 23
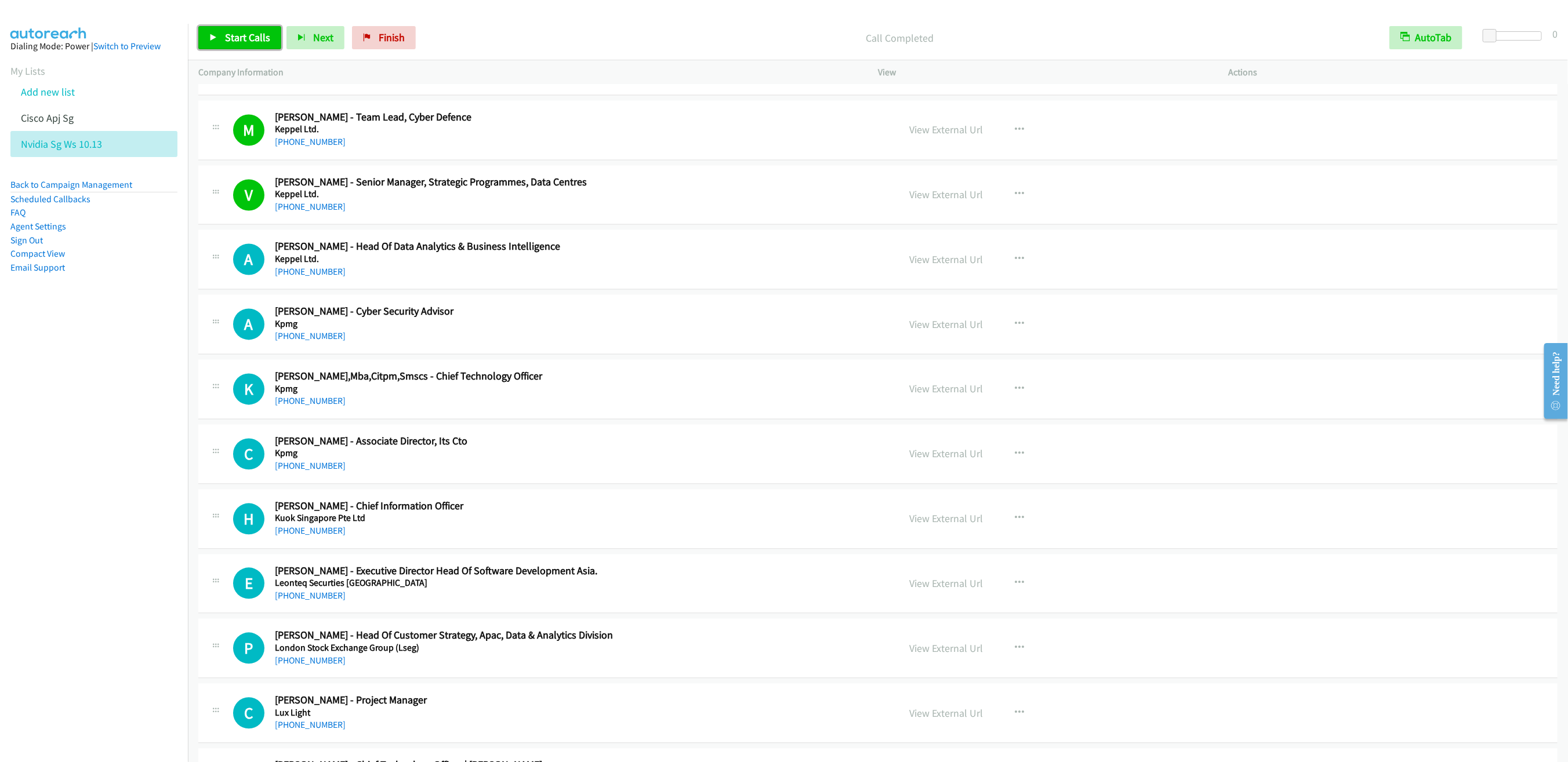
click at [233, 39] on span "Start Calls" at bounding box center [247, 37] width 45 height 13
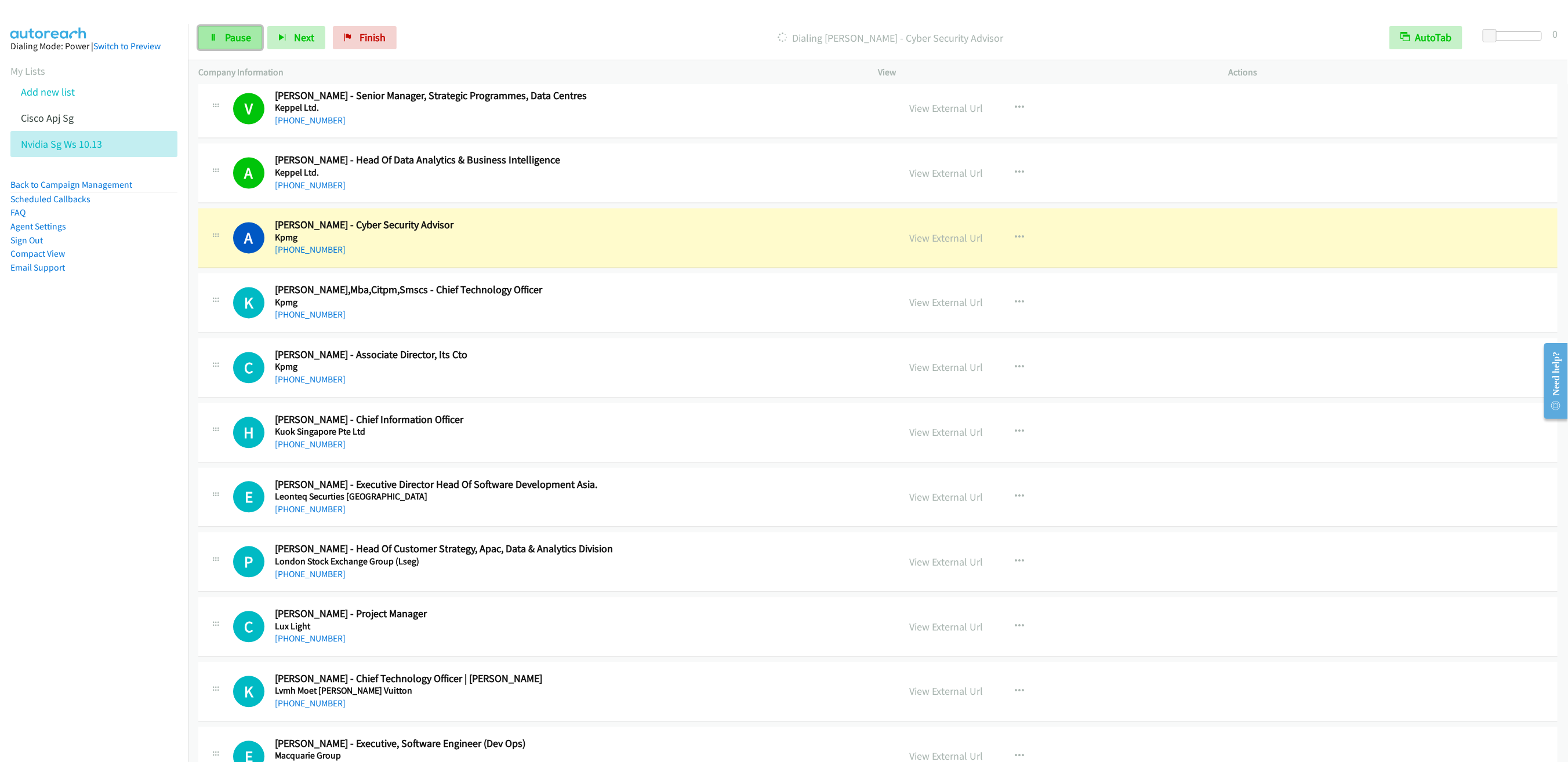
click at [225, 42] on span "Pause" at bounding box center [238, 37] width 26 height 13
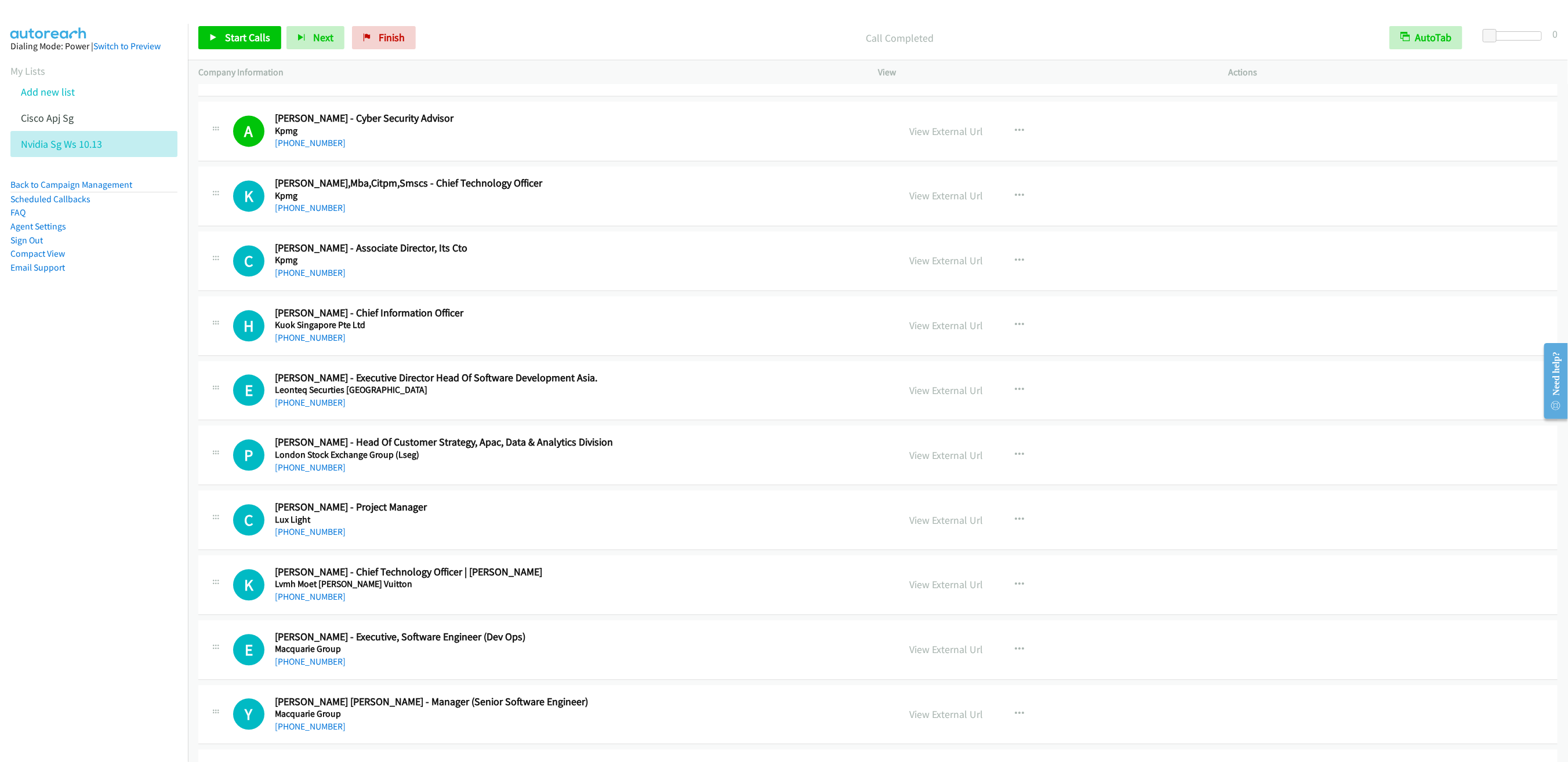
scroll to position [4890, 0]
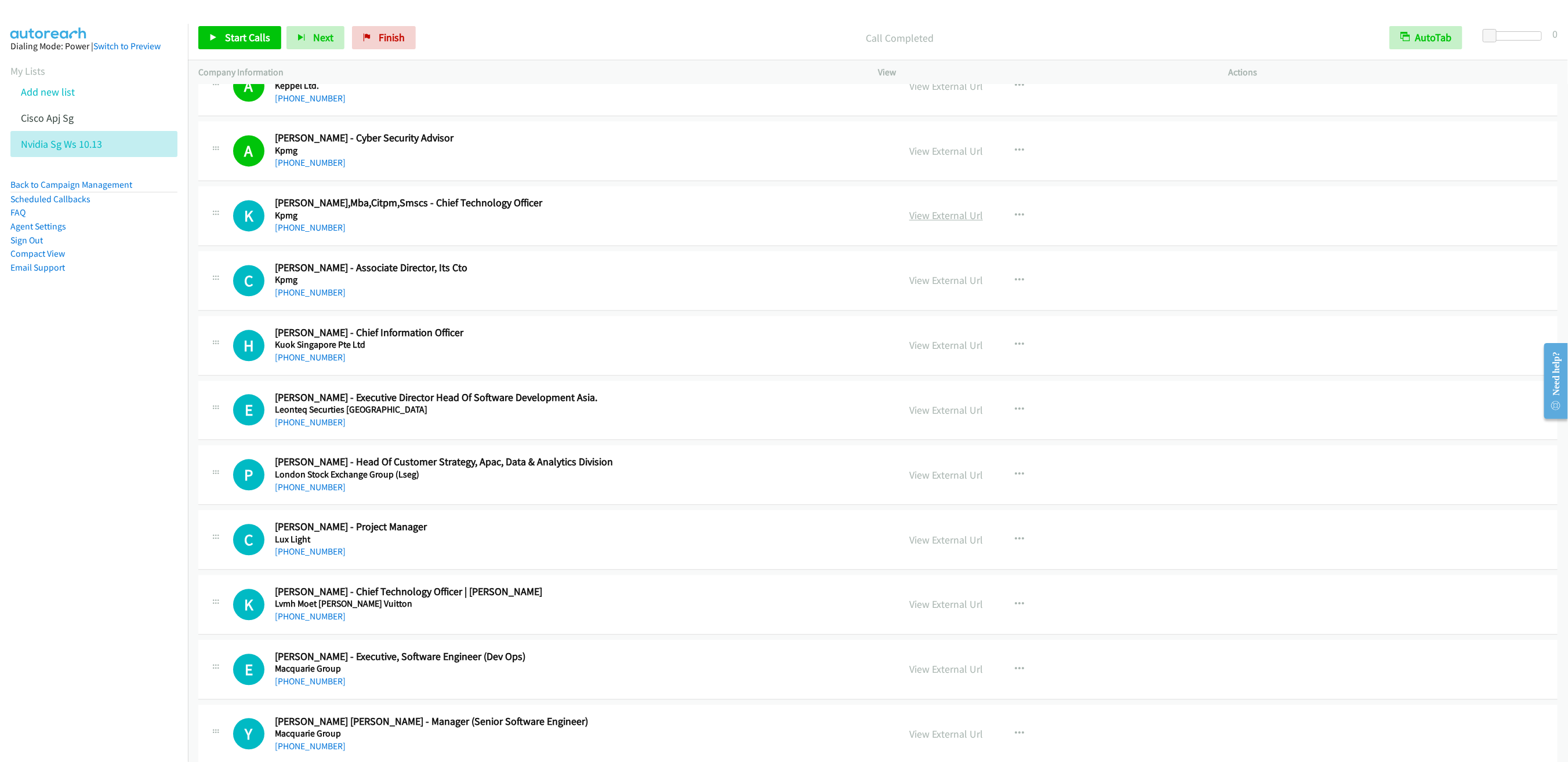
click at [947, 222] on link "View External Url" at bounding box center [945, 215] width 74 height 13
click at [1014, 285] on icon "button" at bounding box center [1019, 280] width 10 height 10
click at [935, 368] on link "Start Calls Here" at bounding box center [957, 355] width 154 height 23
click at [212, 28] on link "Start Calls" at bounding box center [240, 37] width 83 height 23
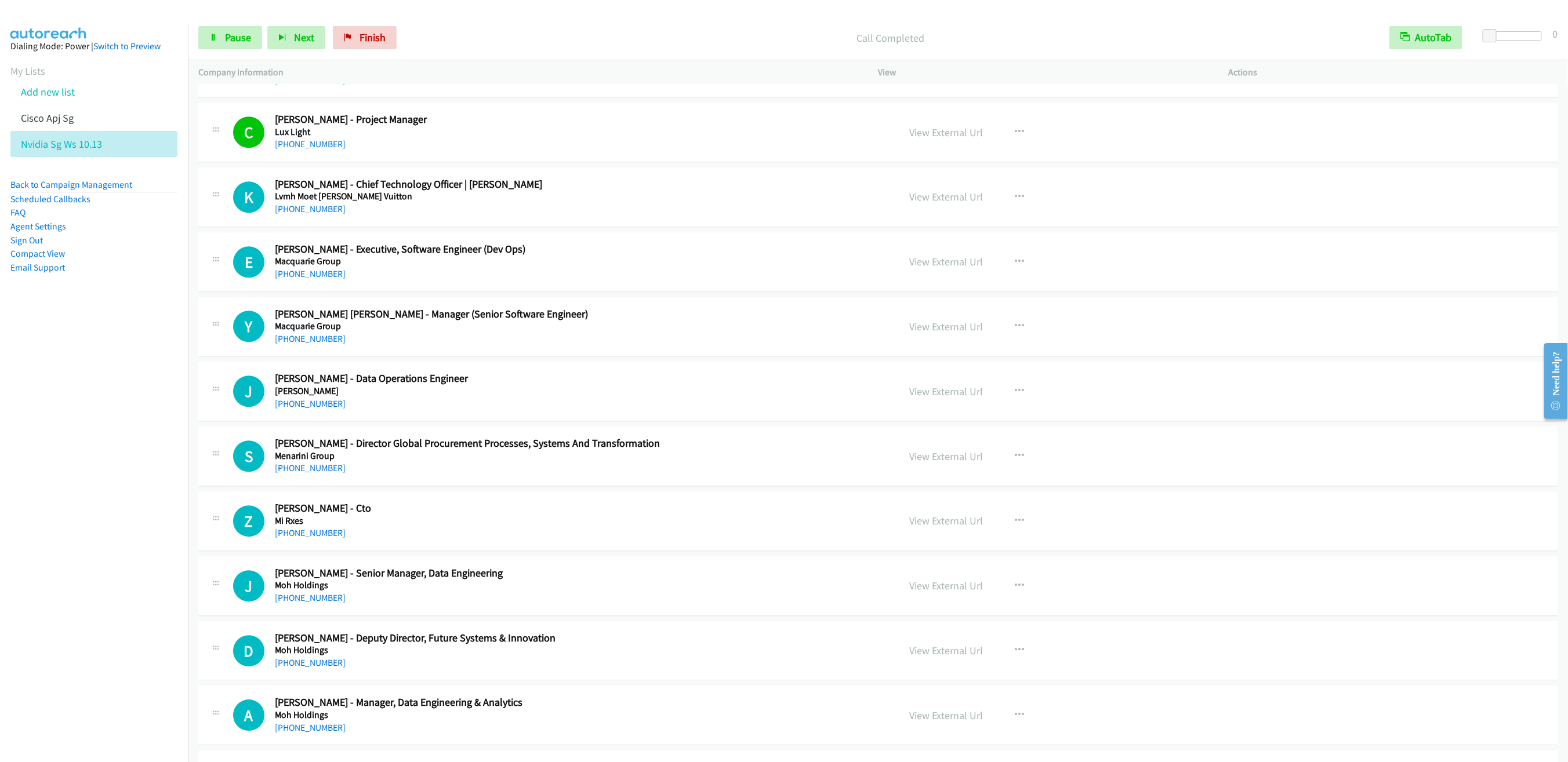
scroll to position [5324, 0]
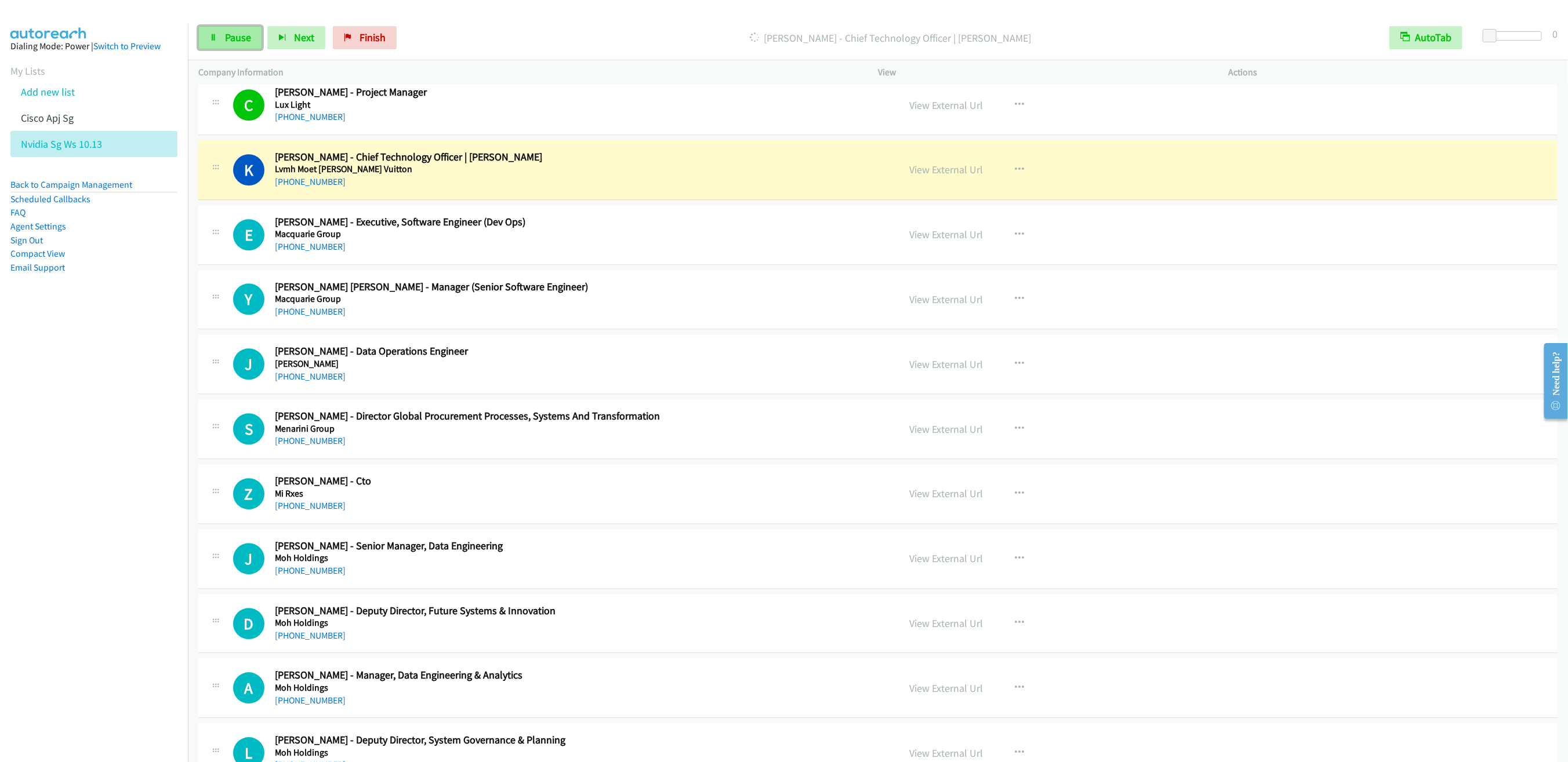
click at [234, 42] on span "Pause" at bounding box center [238, 37] width 26 height 13
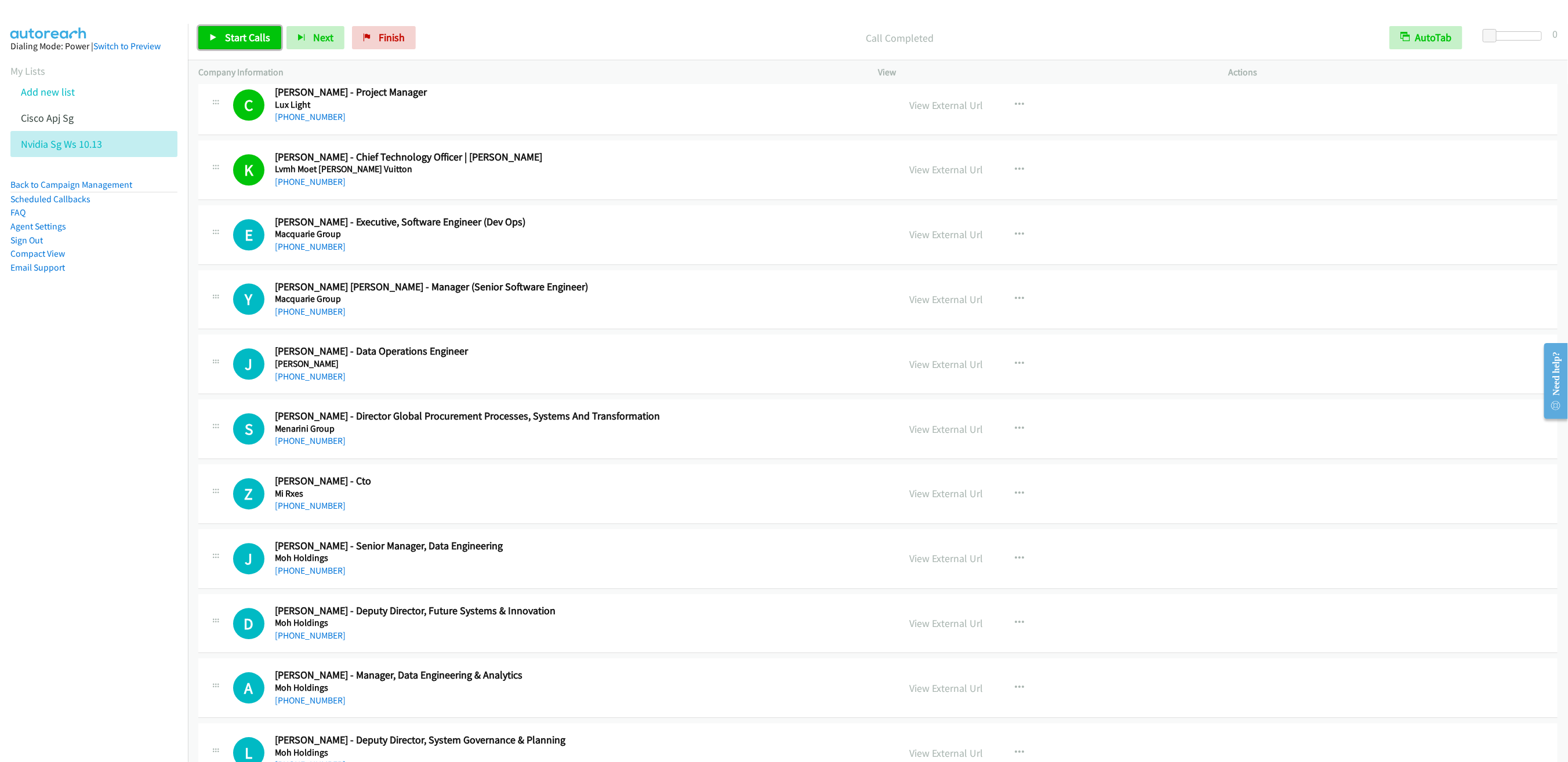
click at [244, 42] on span "Start Calls" at bounding box center [247, 37] width 45 height 13
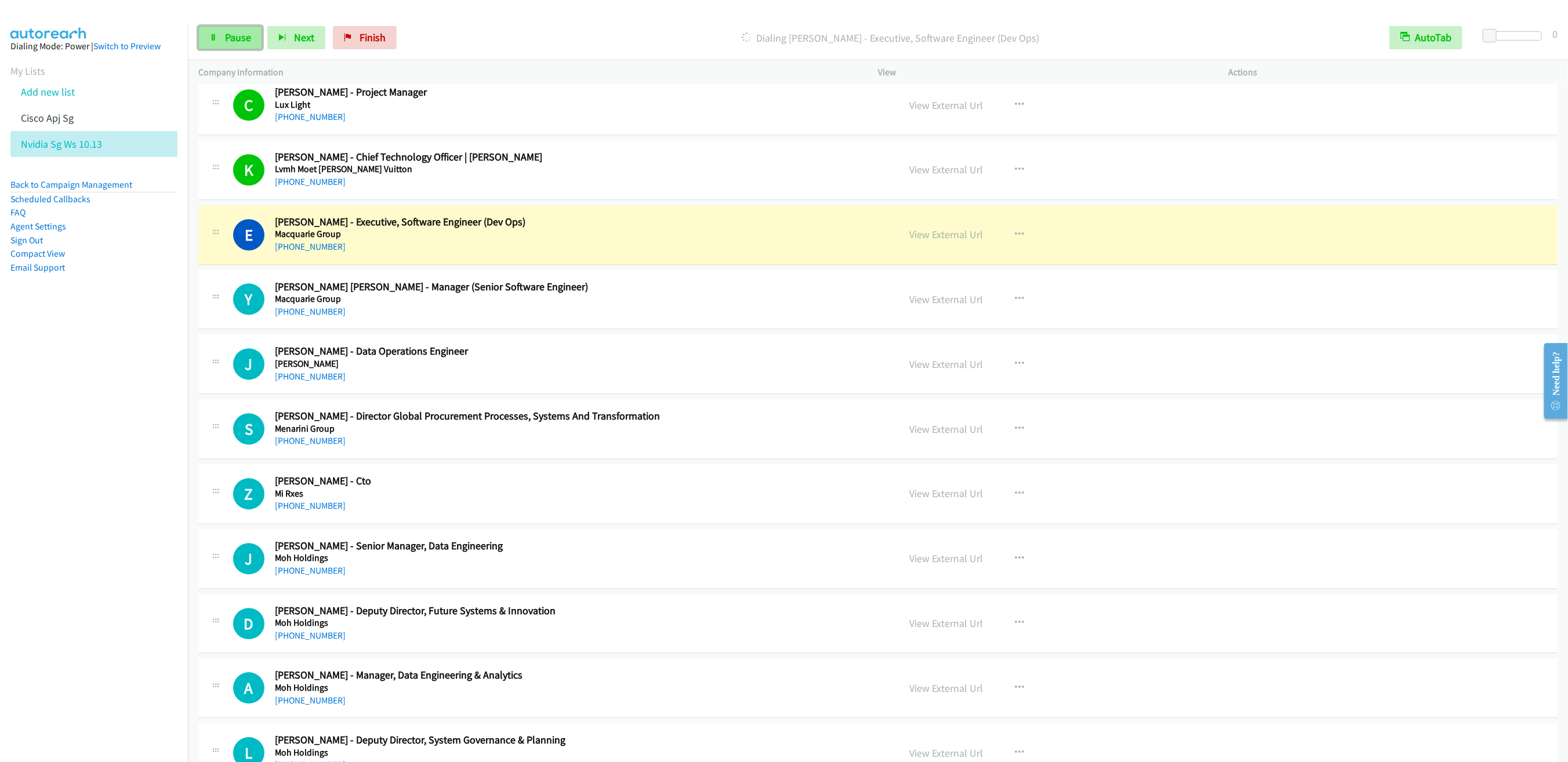
click at [205, 36] on link "Pause" at bounding box center [230, 37] width 64 height 23
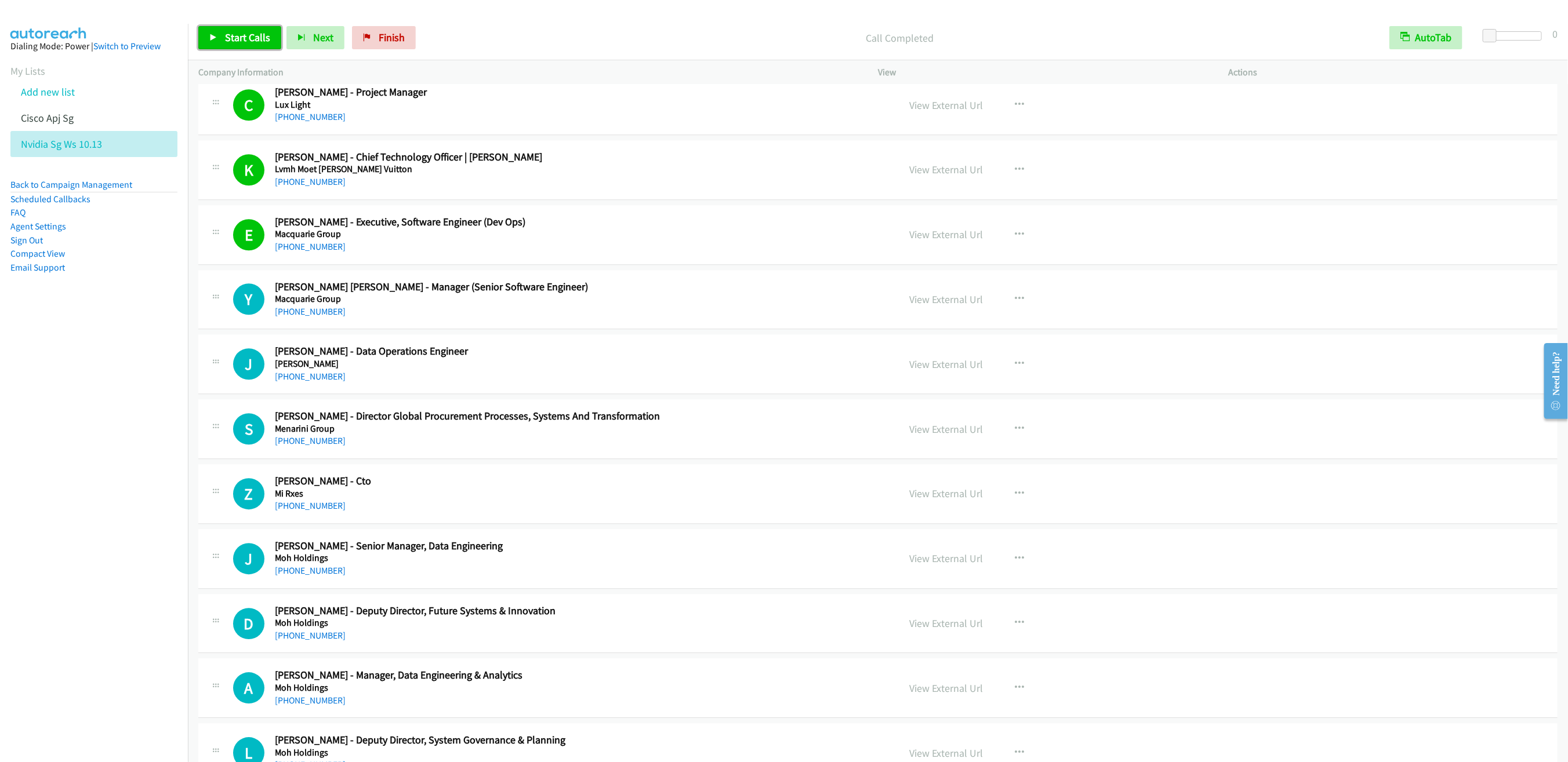
click at [228, 32] on span "Start Calls" at bounding box center [247, 37] width 45 height 13
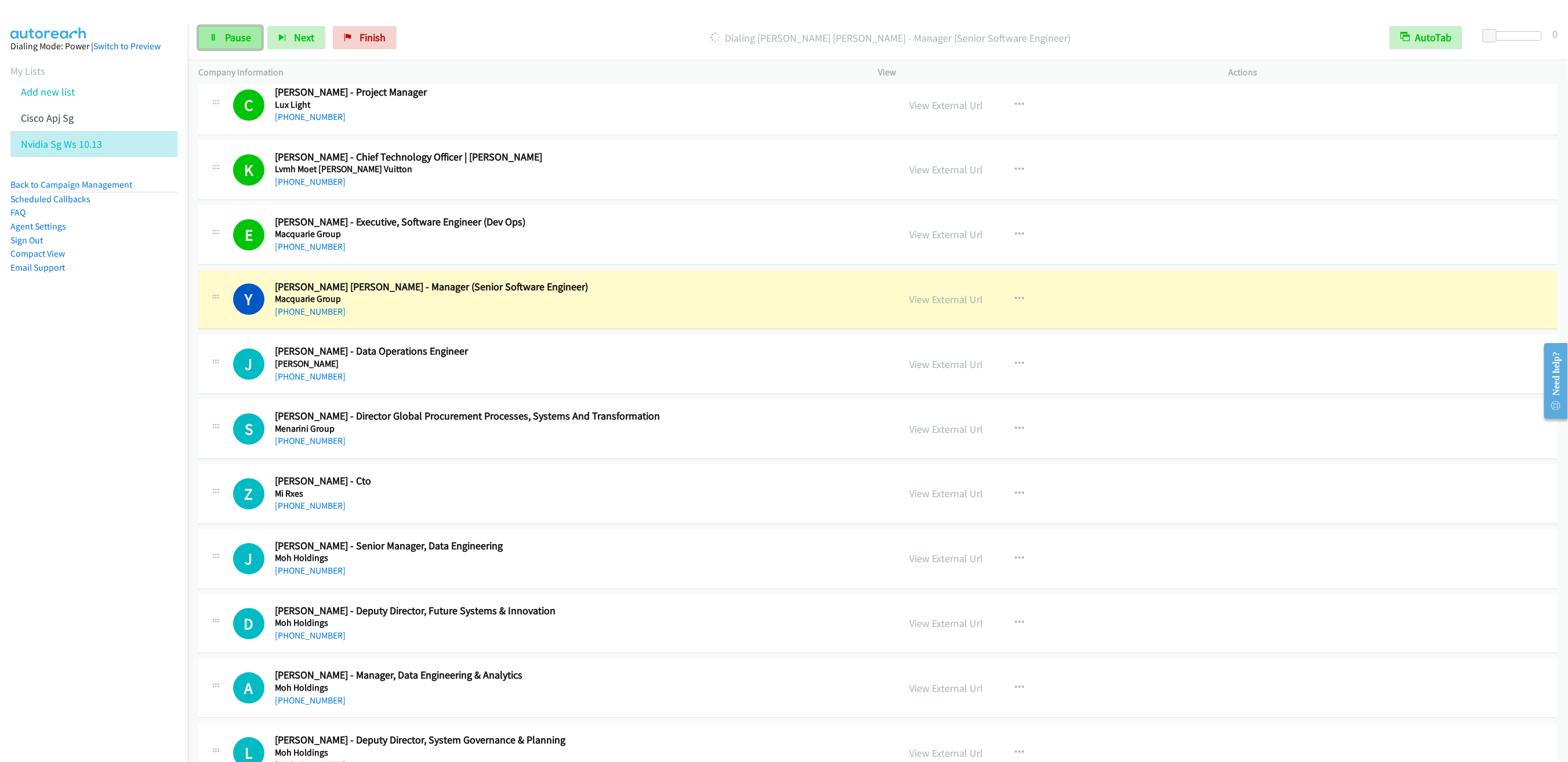
click at [225, 34] on span "Pause" at bounding box center [238, 37] width 26 height 13
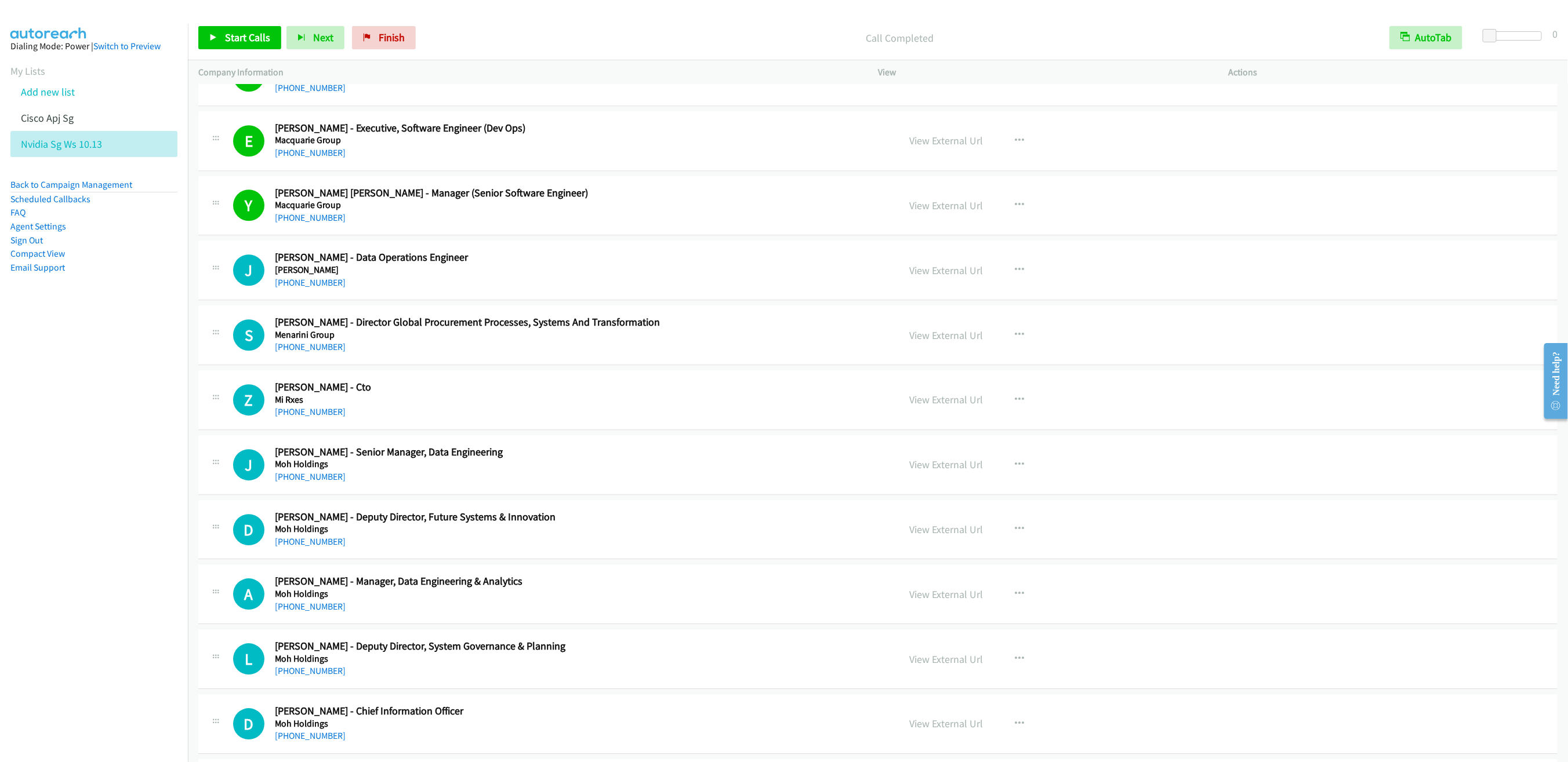
scroll to position [5498, 0]
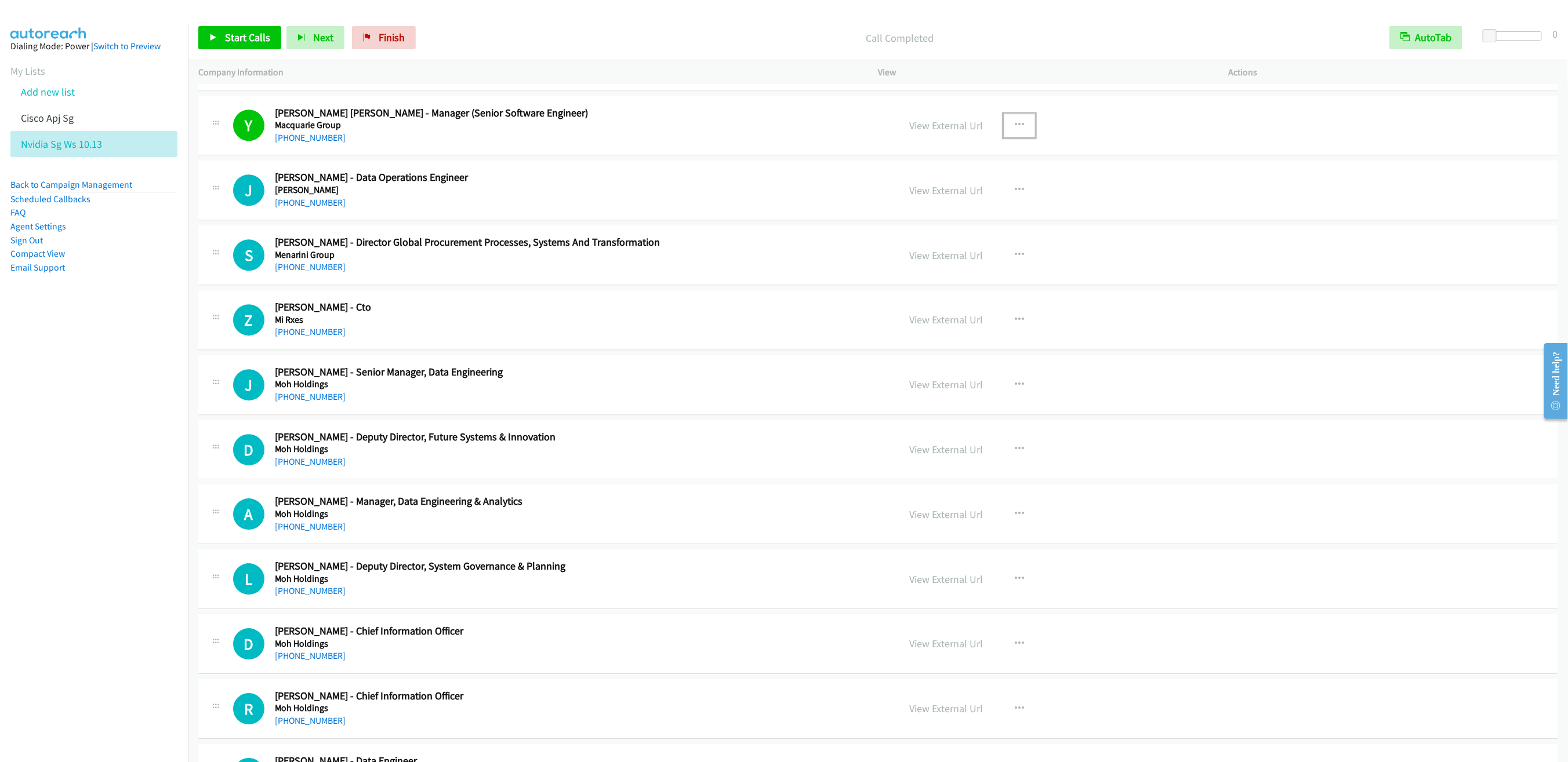
click at [1014, 130] on icon "button" at bounding box center [1019, 125] width 10 height 10
click at [944, 236] on link "Remove from list" at bounding box center [957, 224] width 154 height 23
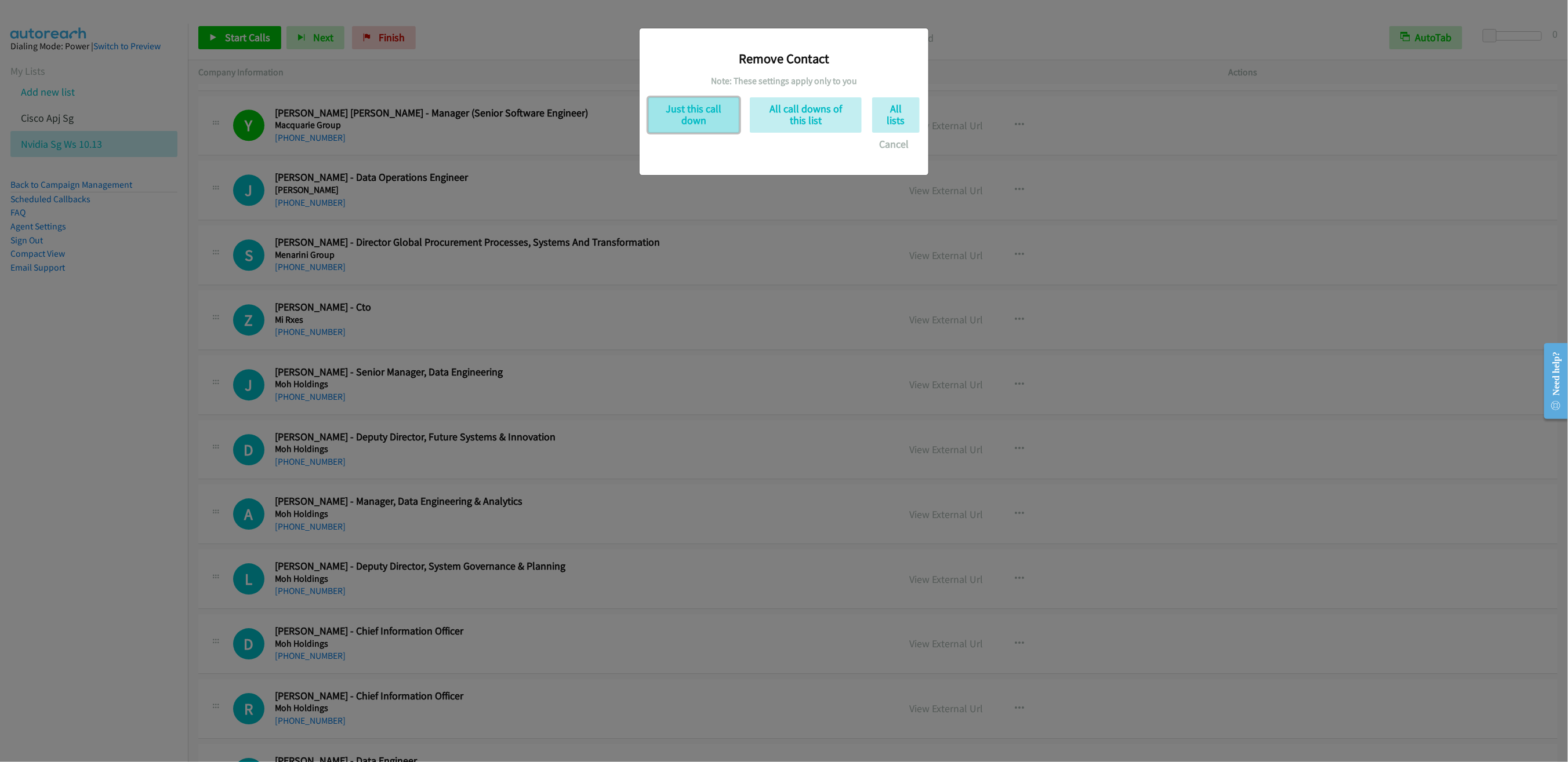
click at [709, 117] on button "Just this call down" at bounding box center [693, 115] width 91 height 35
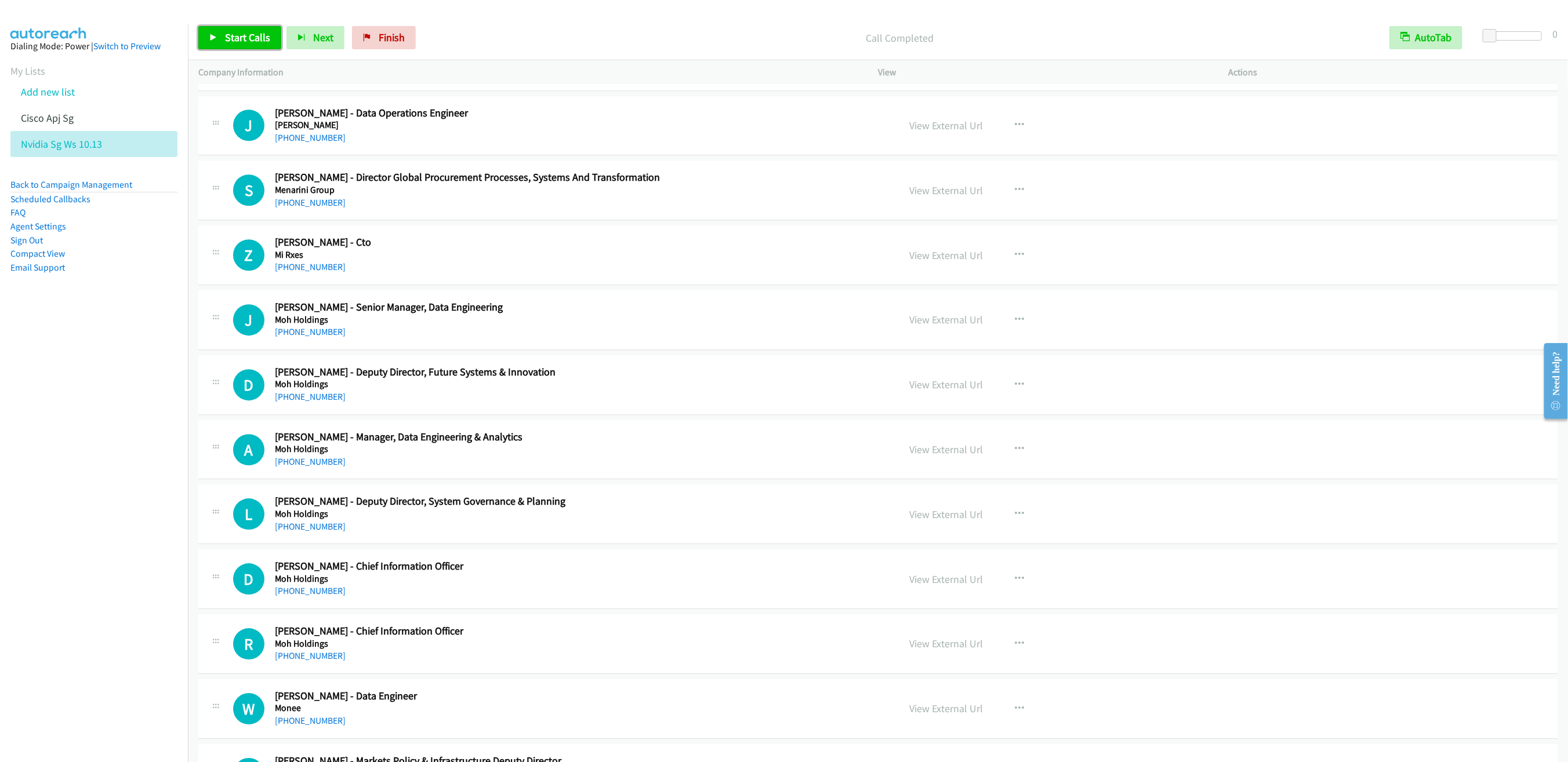
click at [225, 43] on span "Start Calls" at bounding box center [247, 37] width 45 height 13
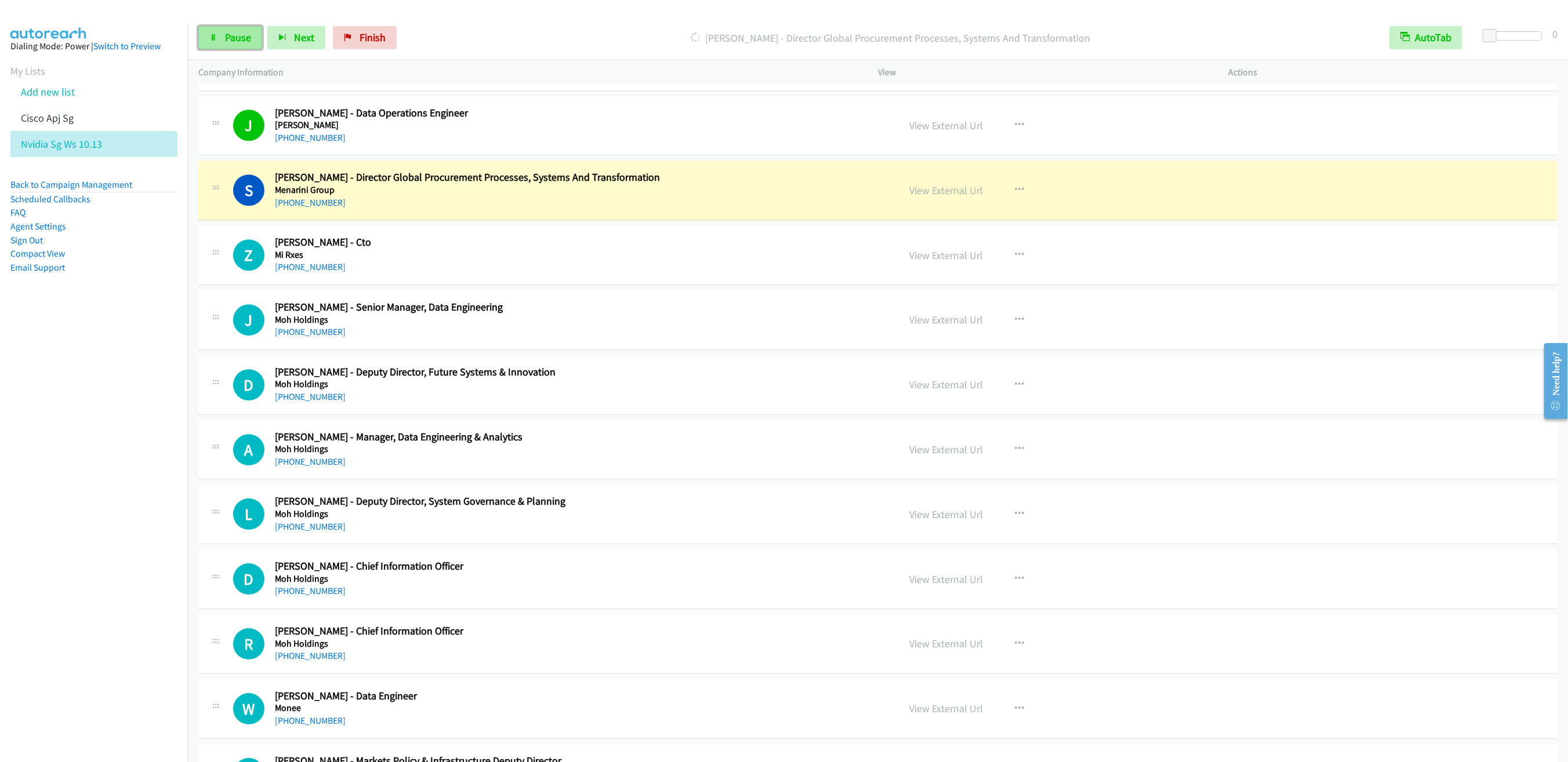
click at [232, 37] on span "Pause" at bounding box center [238, 37] width 26 height 13
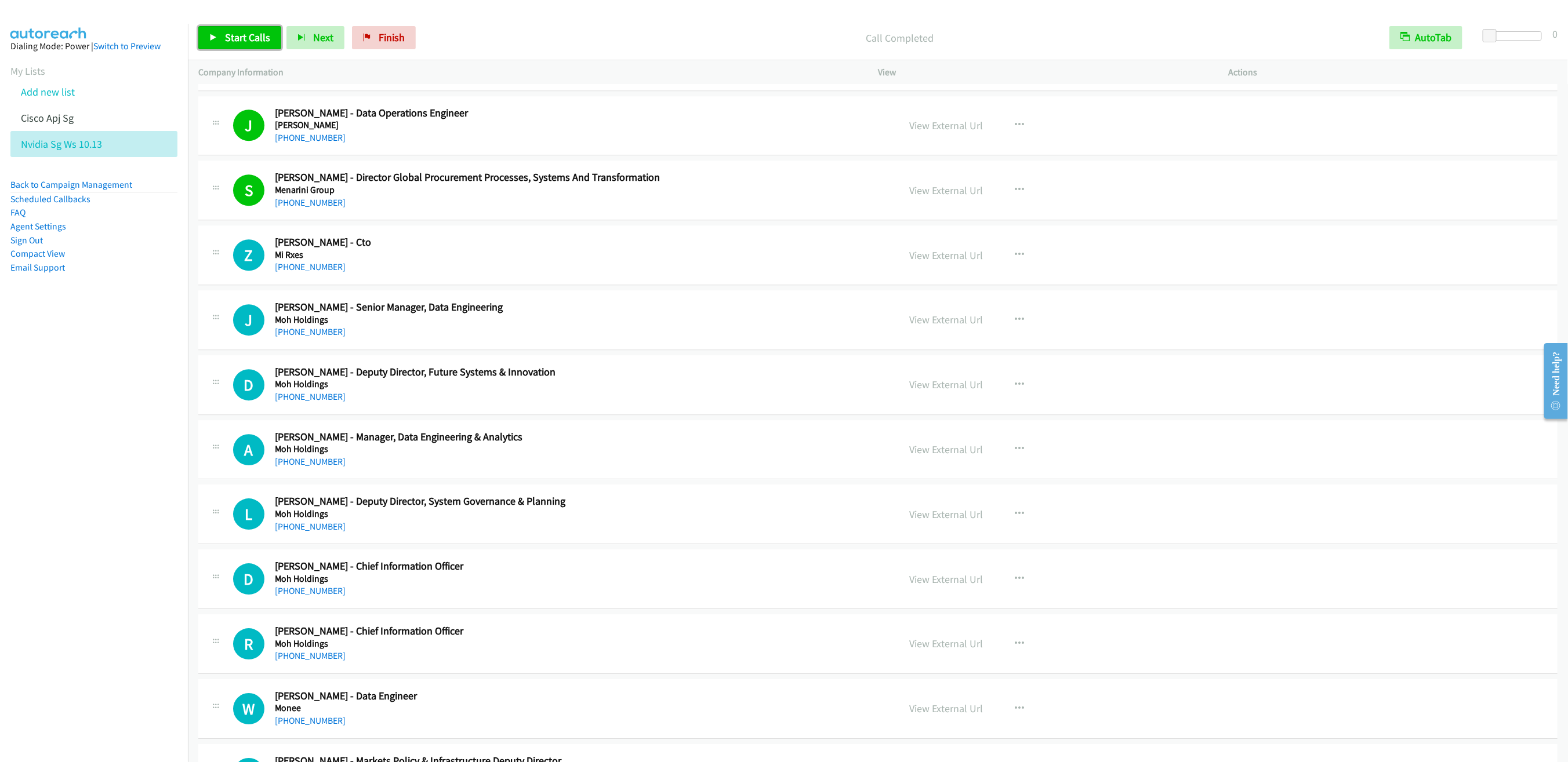
click at [237, 42] on span "Start Calls" at bounding box center [247, 37] width 45 height 13
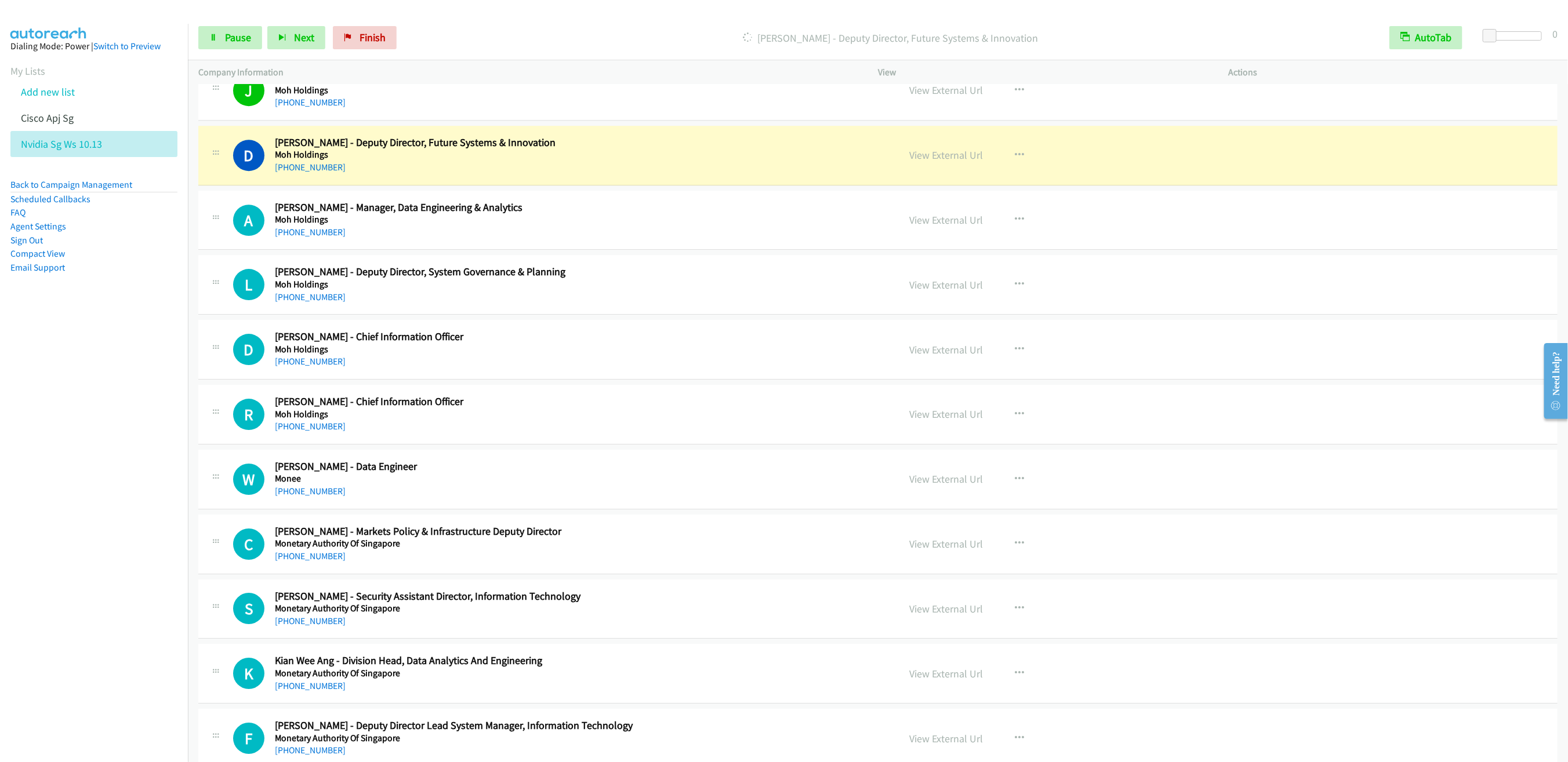
scroll to position [5760, 0]
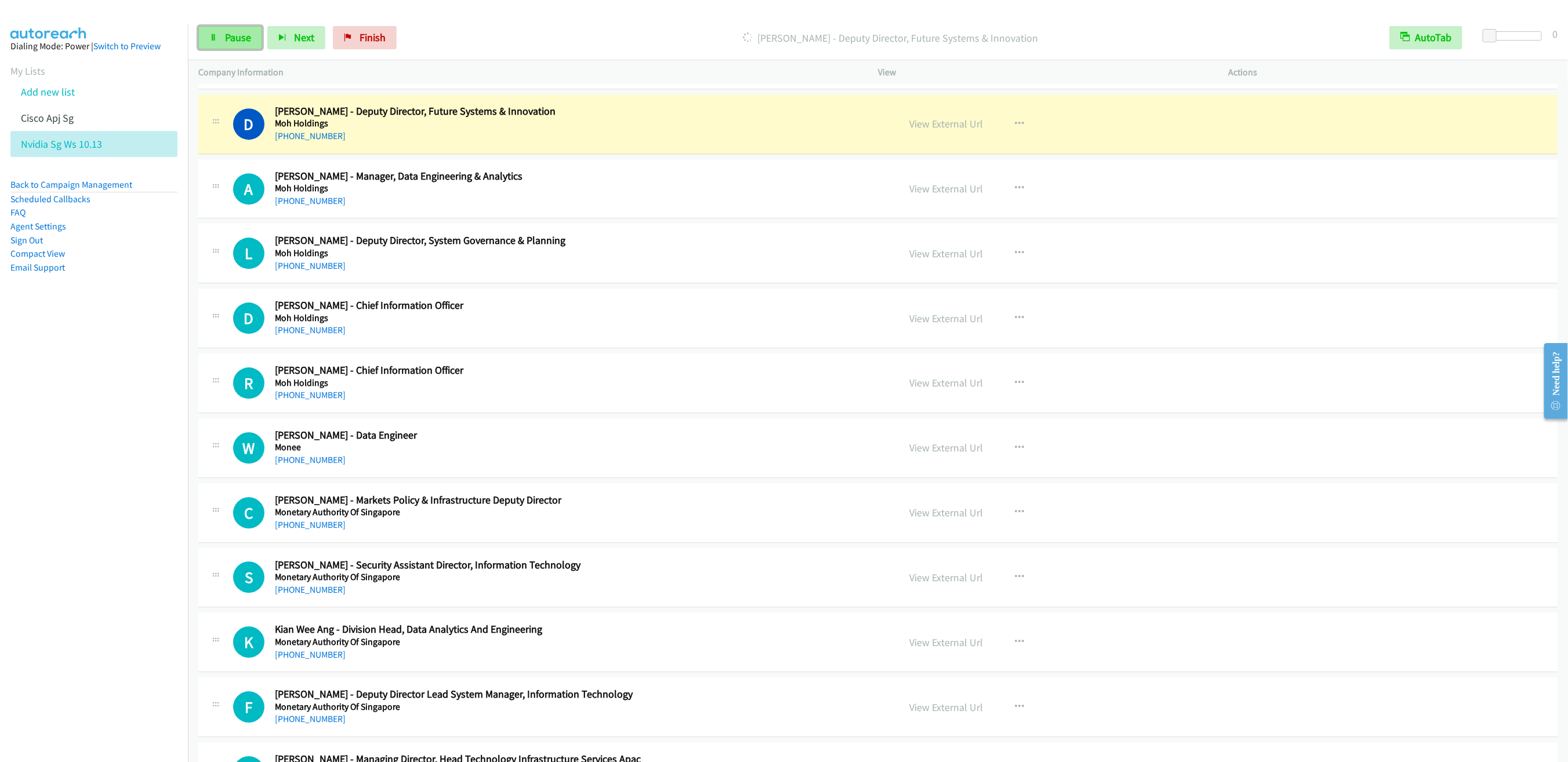
click at [232, 46] on link "Pause" at bounding box center [230, 37] width 64 height 23
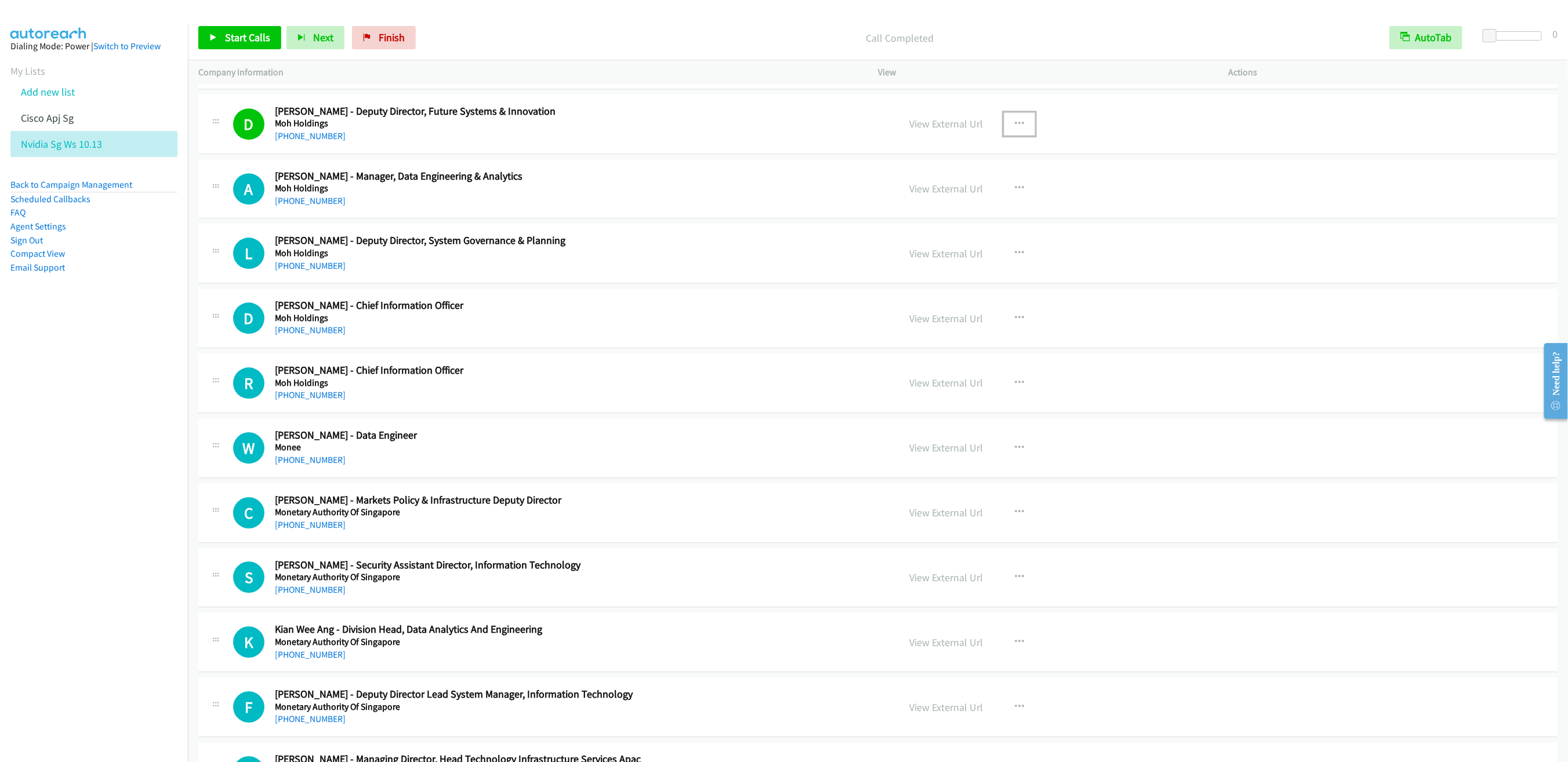
click at [1007, 136] on button "button" at bounding box center [1019, 124] width 31 height 23
click at [927, 234] on link "Remove from list" at bounding box center [957, 223] width 154 height 23
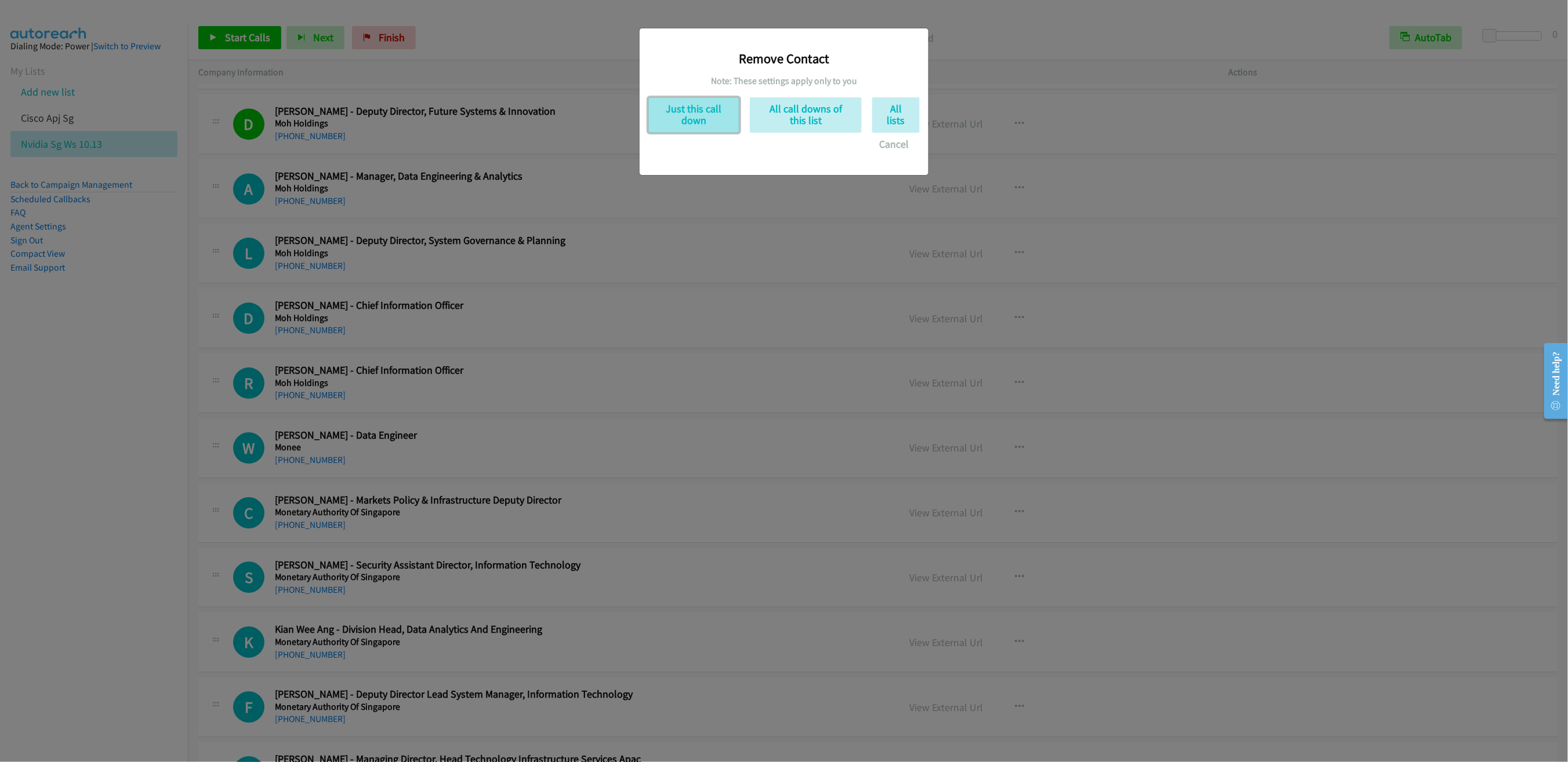
click at [690, 125] on button "Just this call down" at bounding box center [693, 115] width 91 height 35
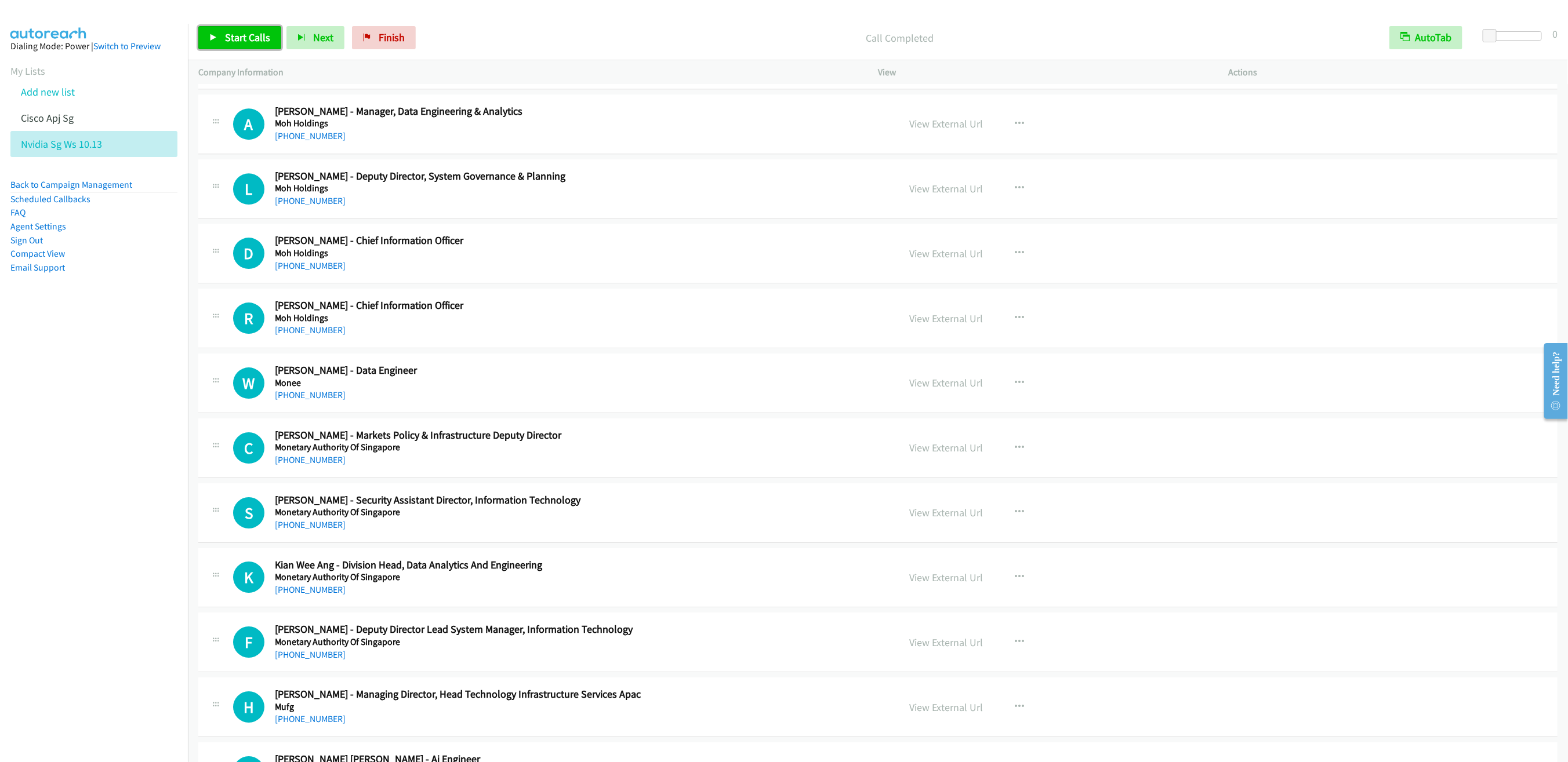
click at [236, 42] on span "Start Calls" at bounding box center [247, 37] width 45 height 13
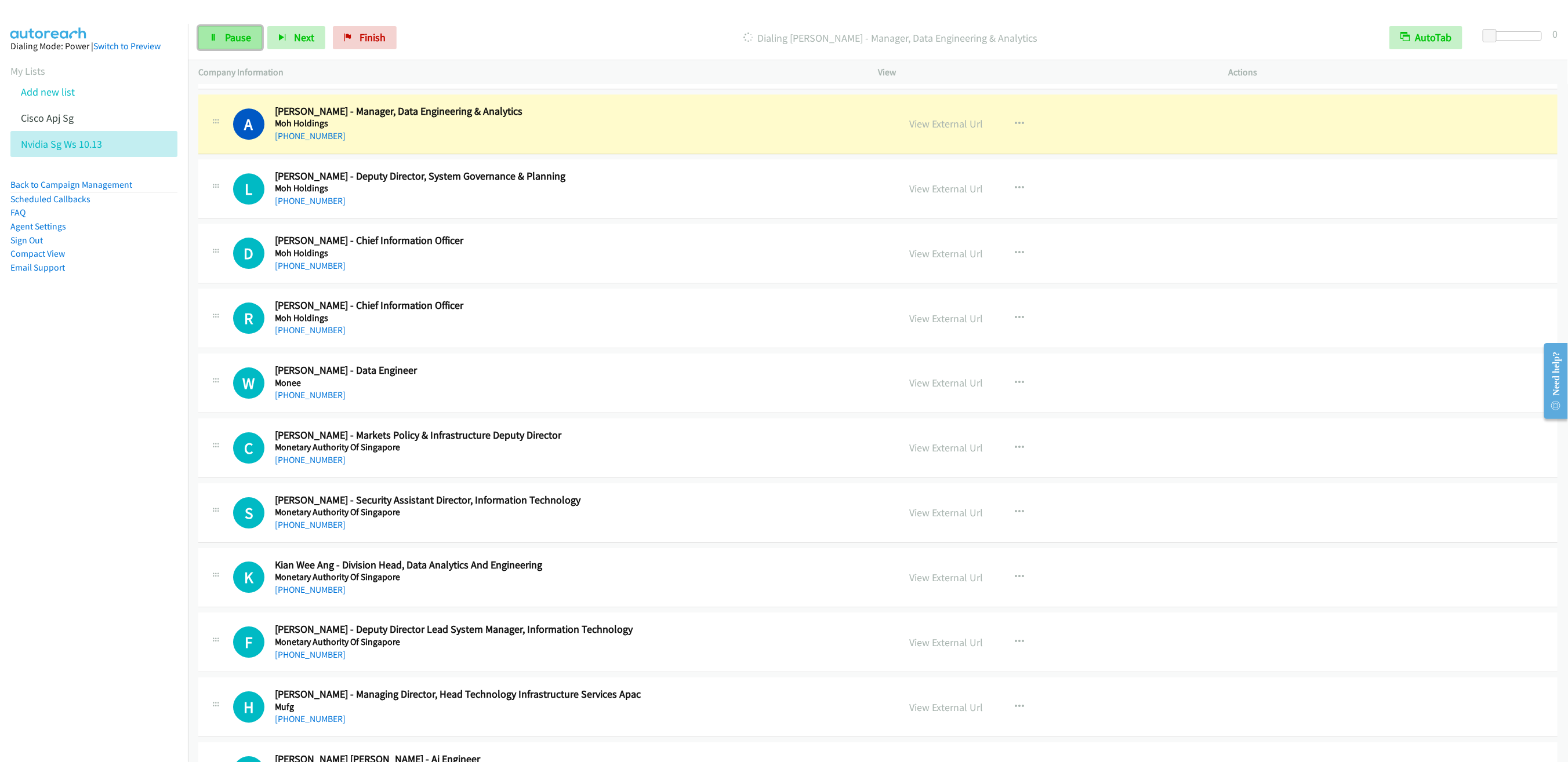
click at [225, 41] on span "Pause" at bounding box center [238, 37] width 26 height 13
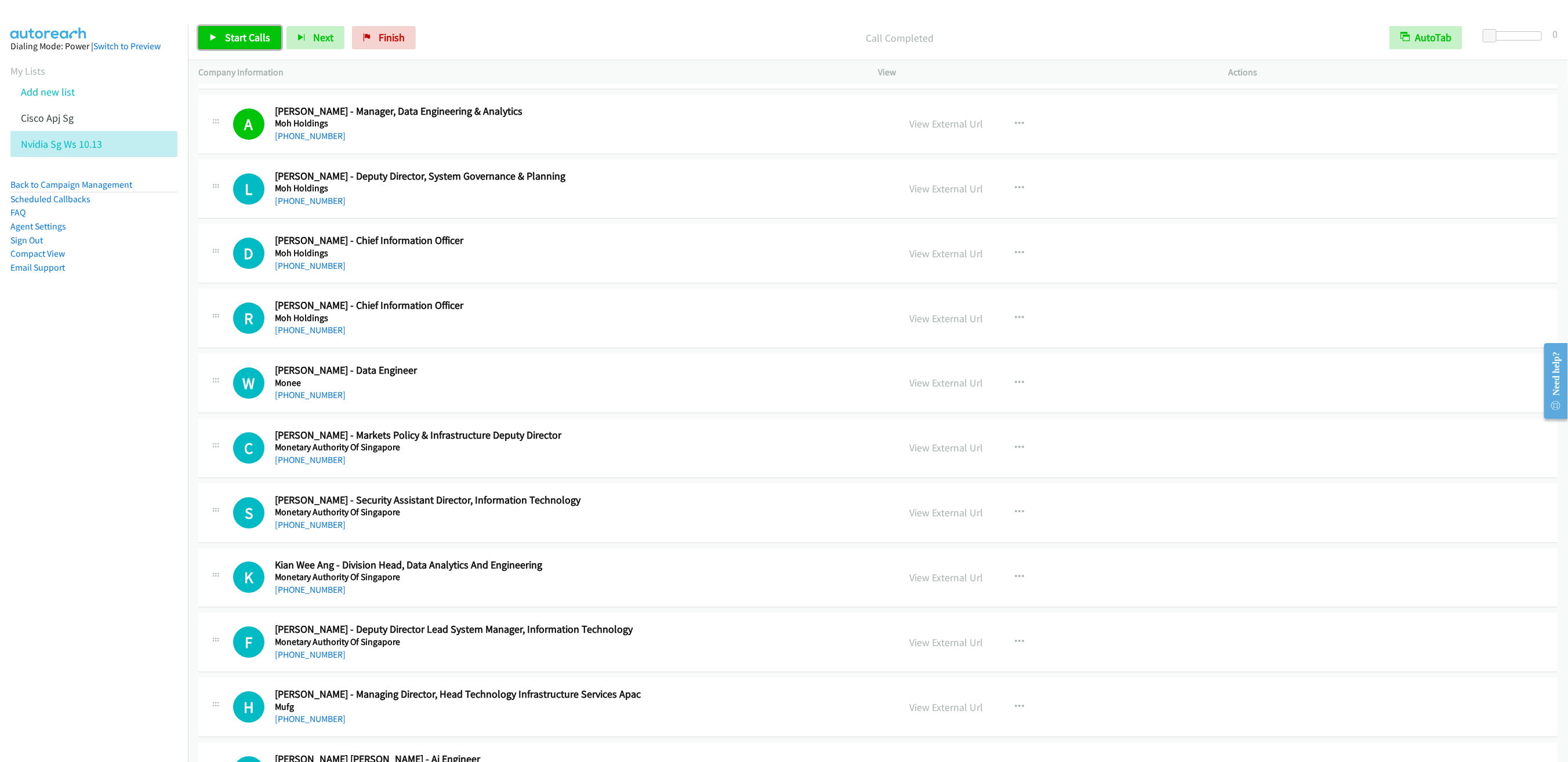
click at [233, 39] on span "Start Calls" at bounding box center [247, 37] width 45 height 13
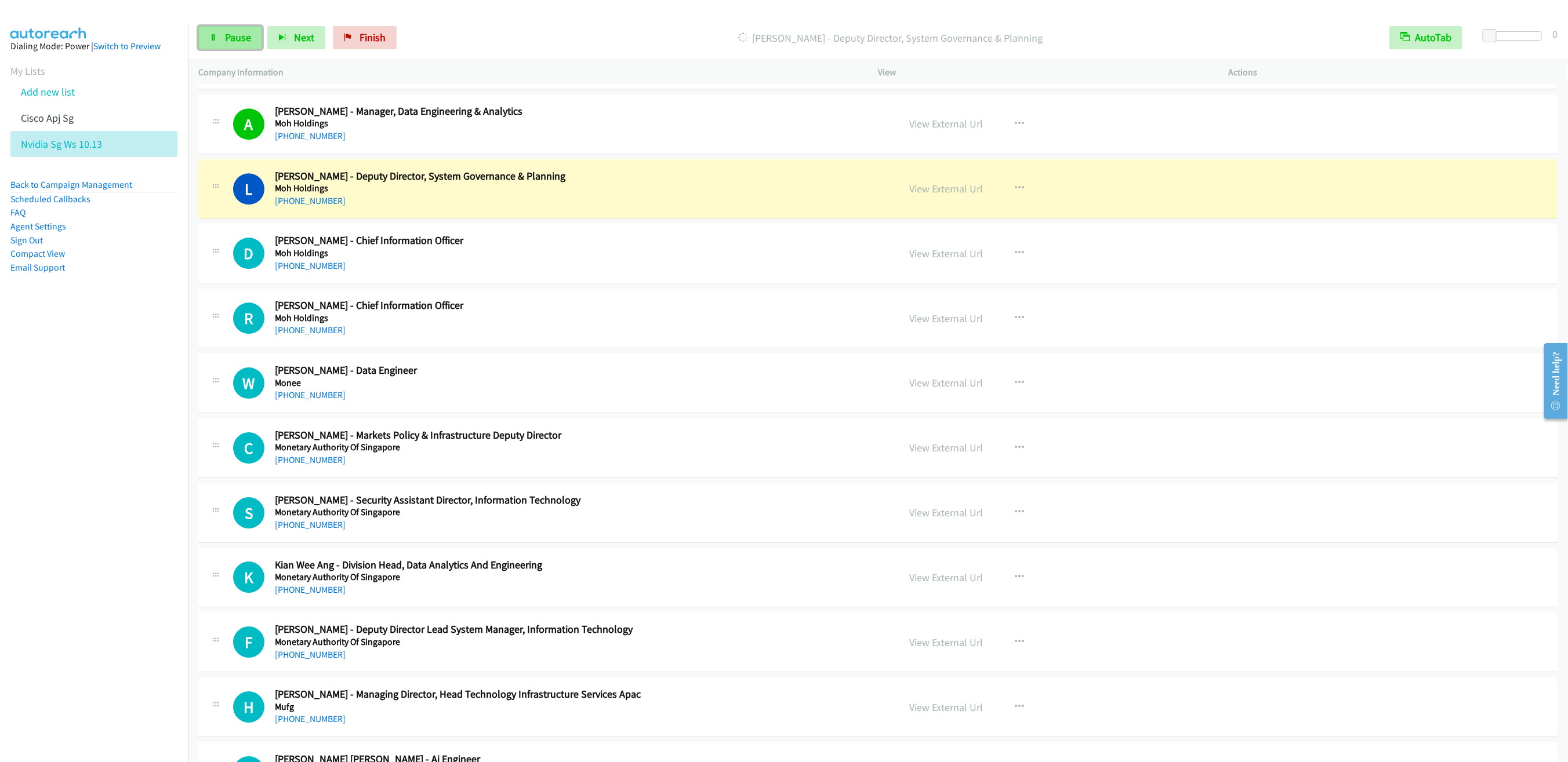
click at [218, 42] on link "Pause" at bounding box center [230, 37] width 64 height 23
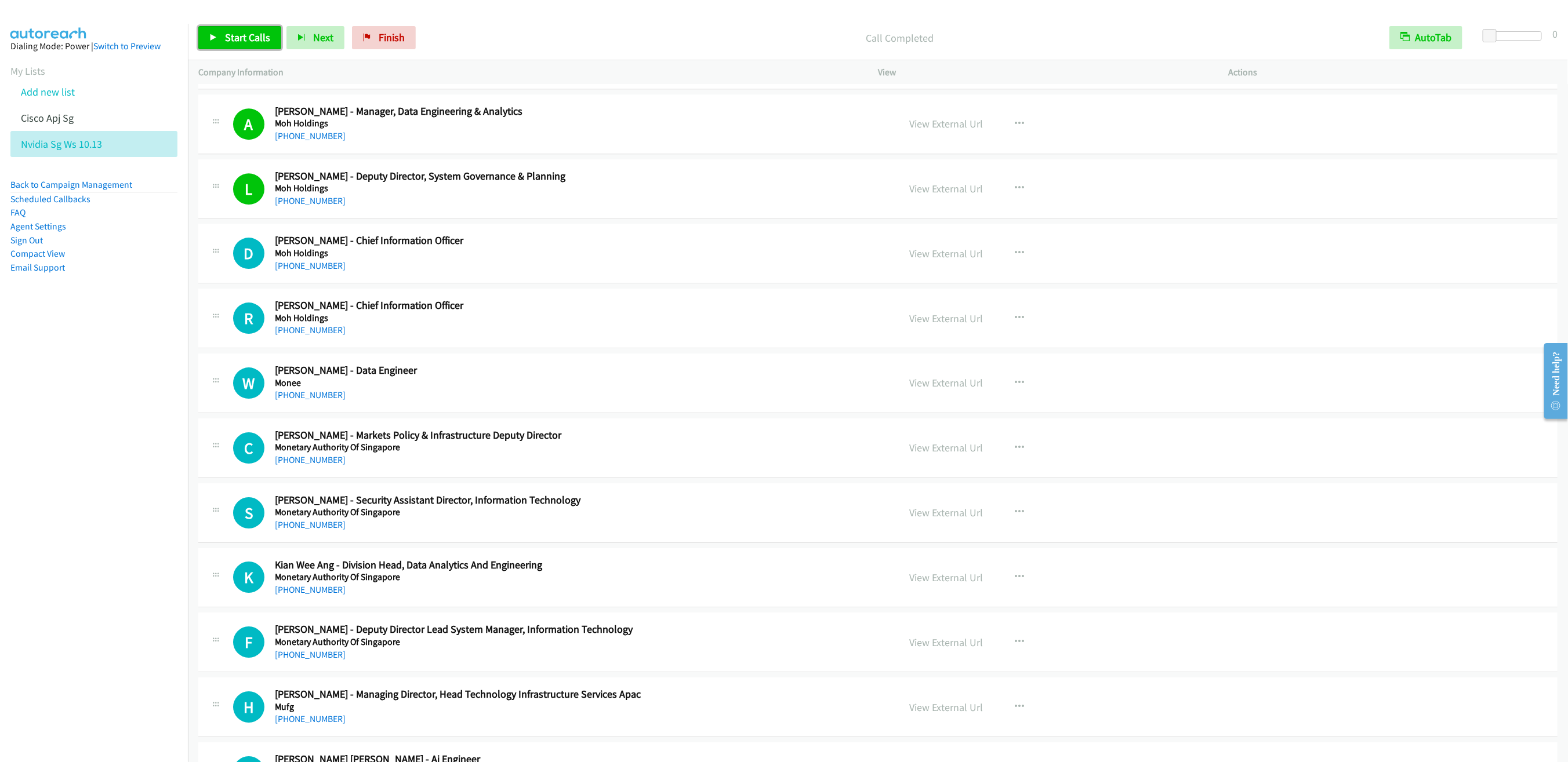
click at [234, 39] on span "Start Calls" at bounding box center [247, 37] width 45 height 13
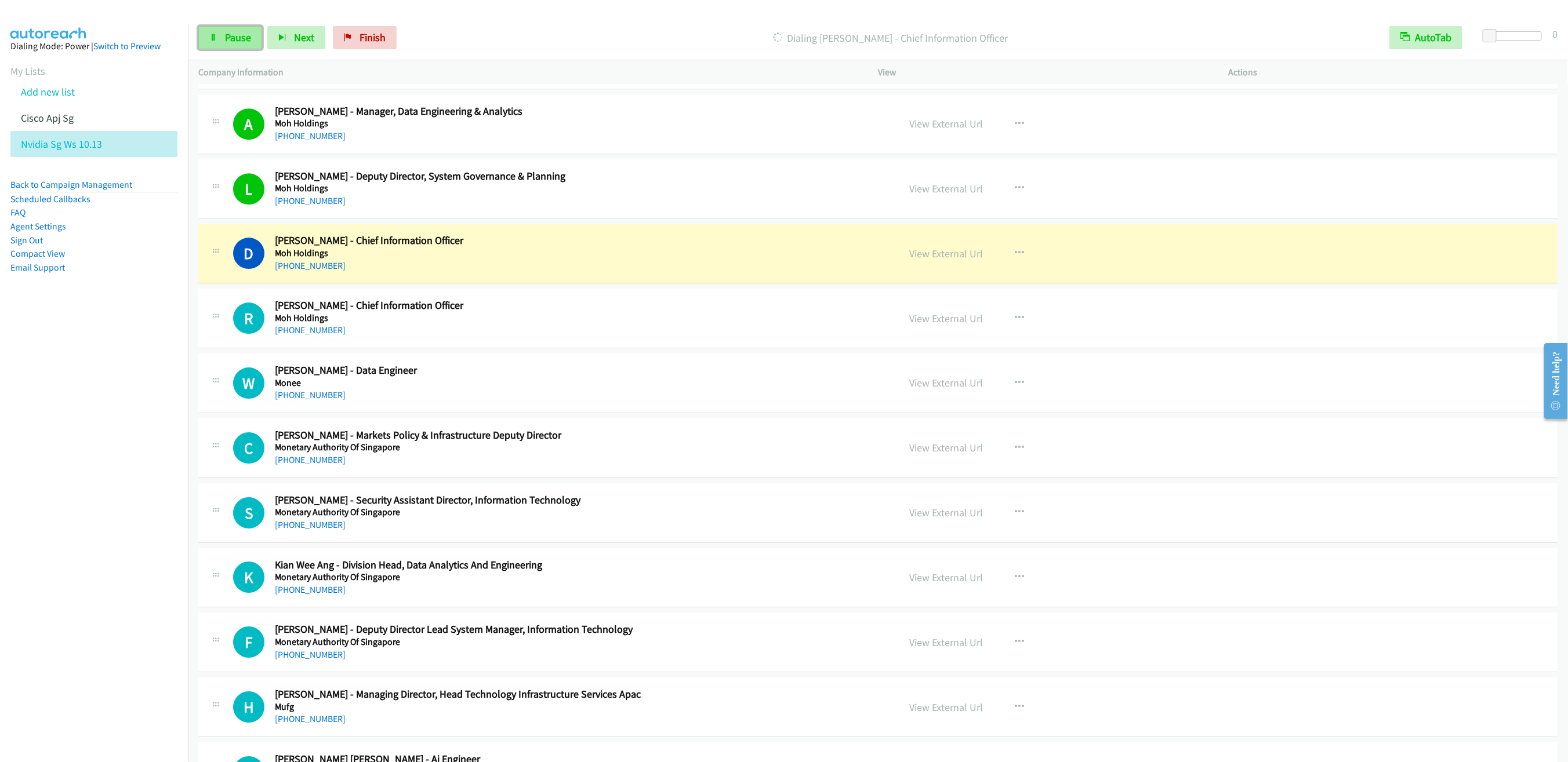
click at [229, 42] on span "Pause" at bounding box center [238, 37] width 26 height 13
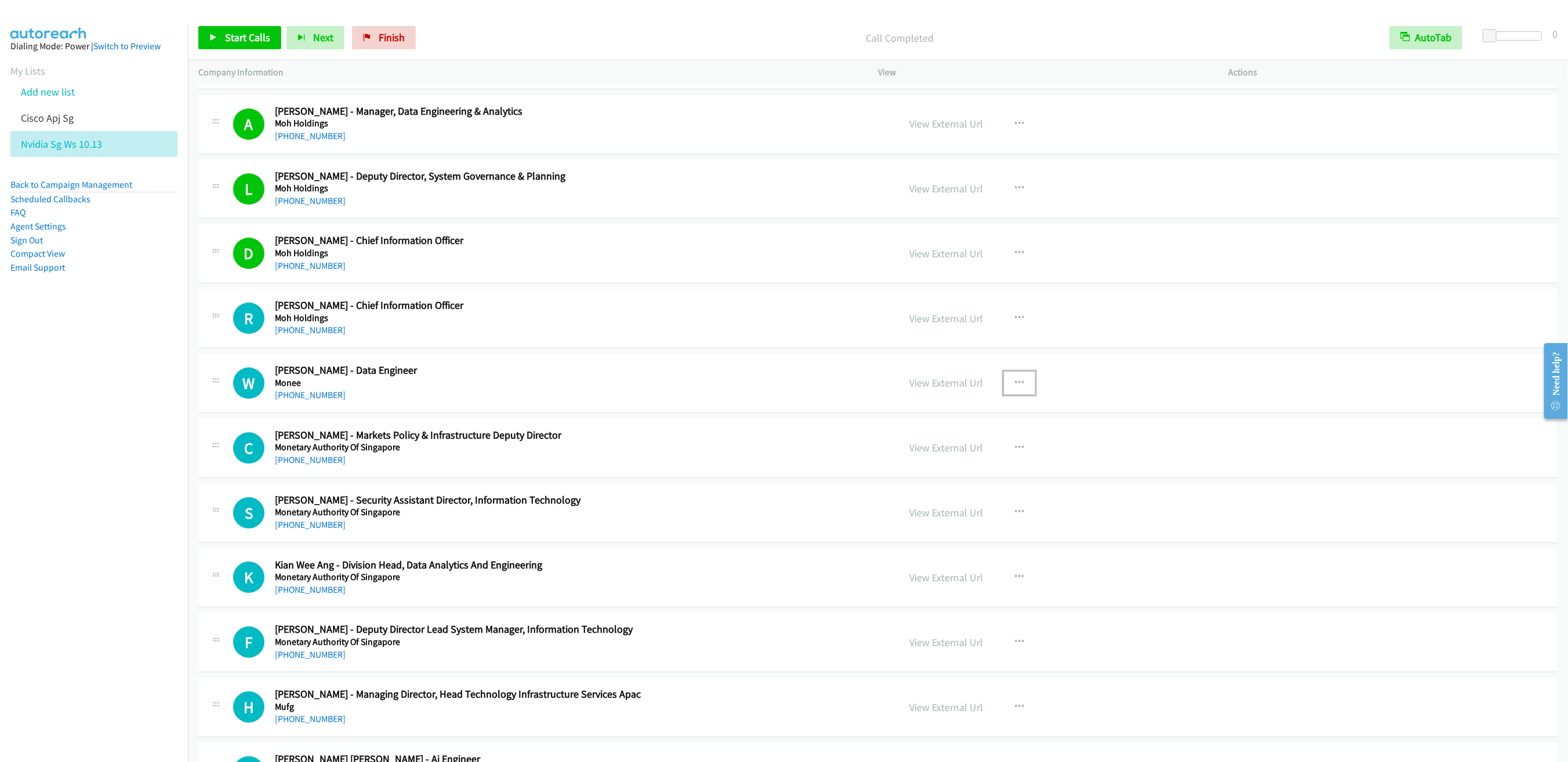
click at [1018, 394] on button "button" at bounding box center [1019, 382] width 31 height 23
click at [923, 471] on link "Start Calls Here" at bounding box center [957, 458] width 154 height 23
click at [225, 41] on span "Start Calls" at bounding box center [247, 37] width 45 height 13
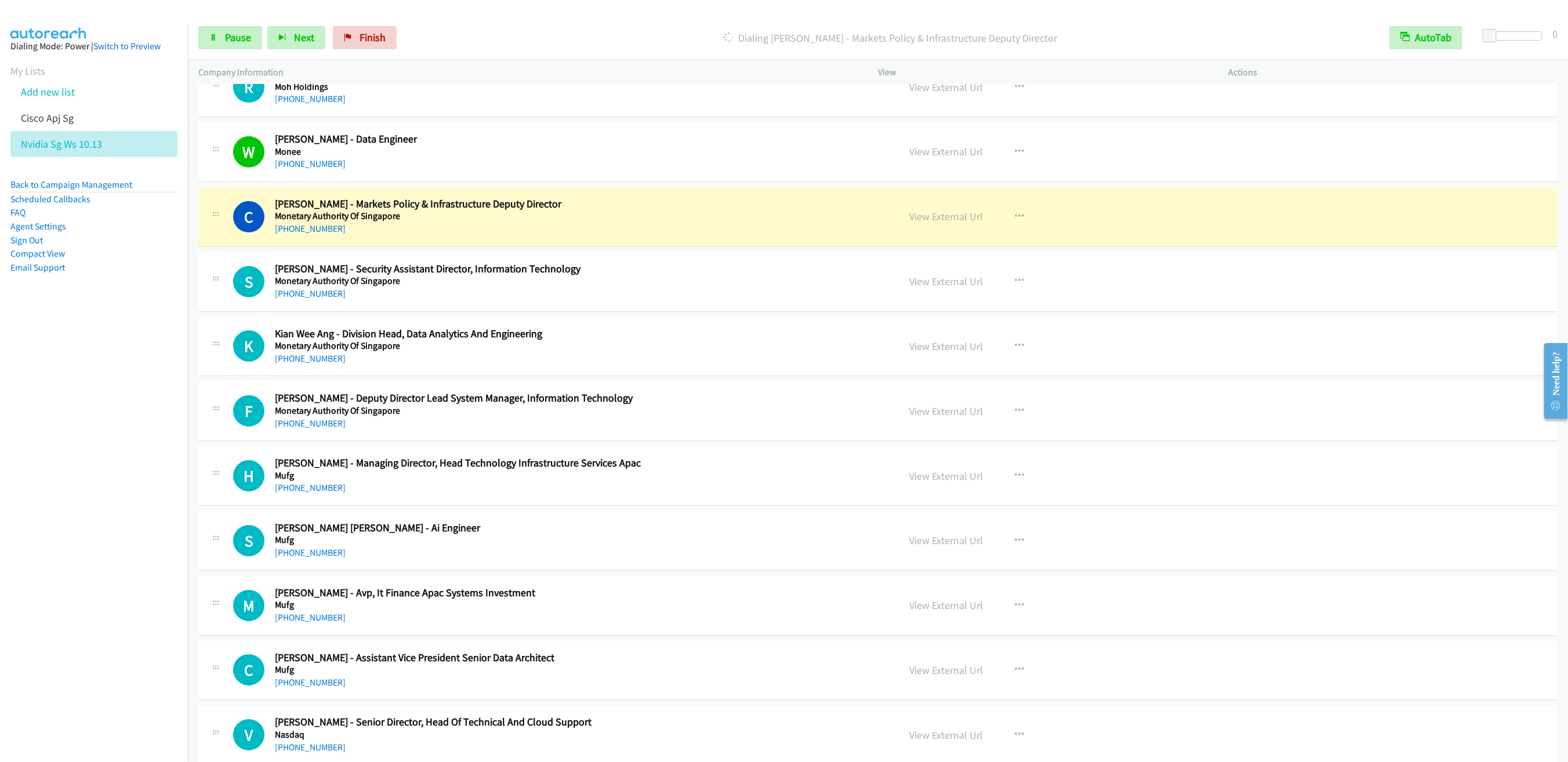
scroll to position [6020, 0]
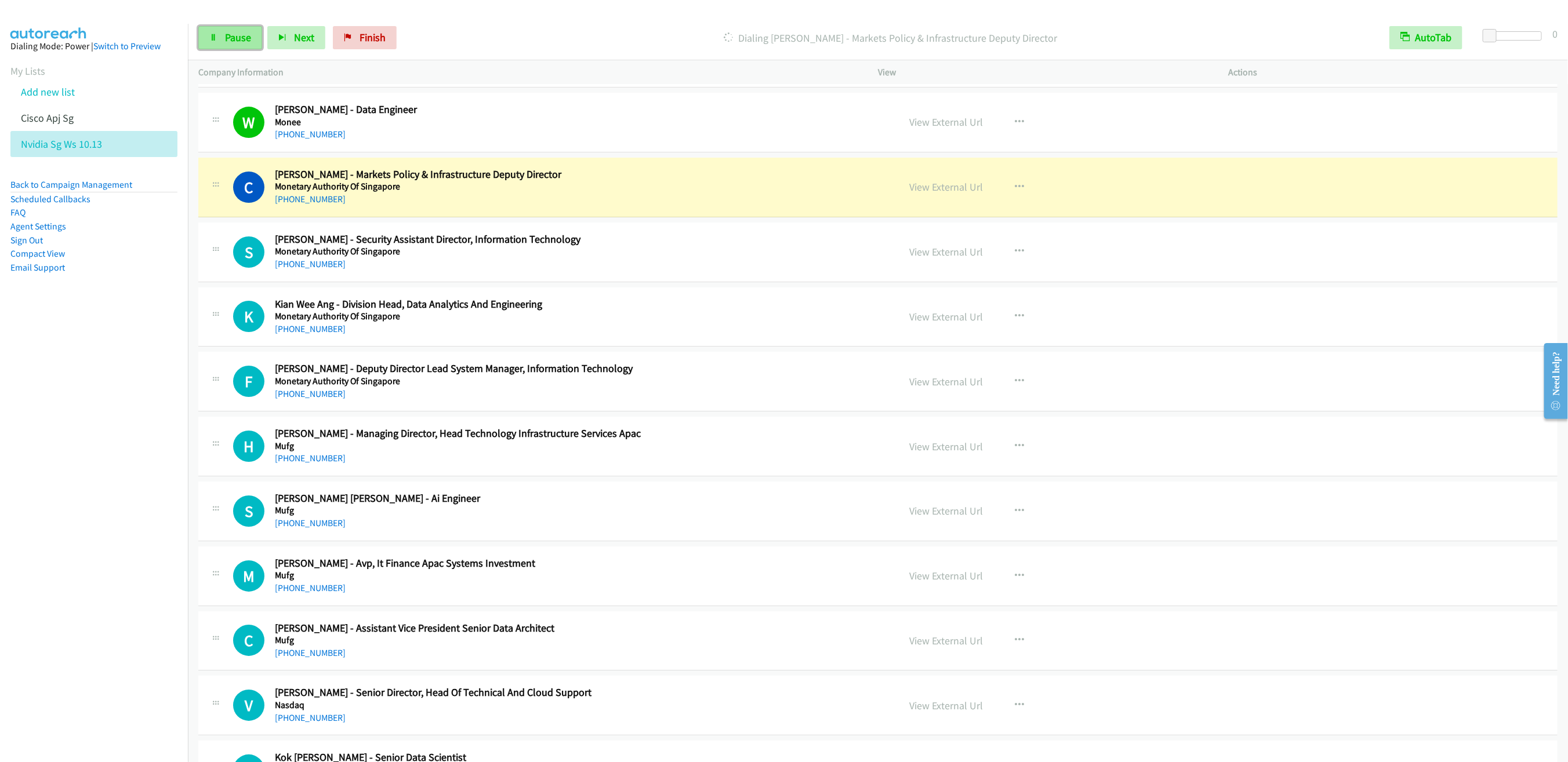
click at [233, 35] on span "Pause" at bounding box center [238, 37] width 26 height 13
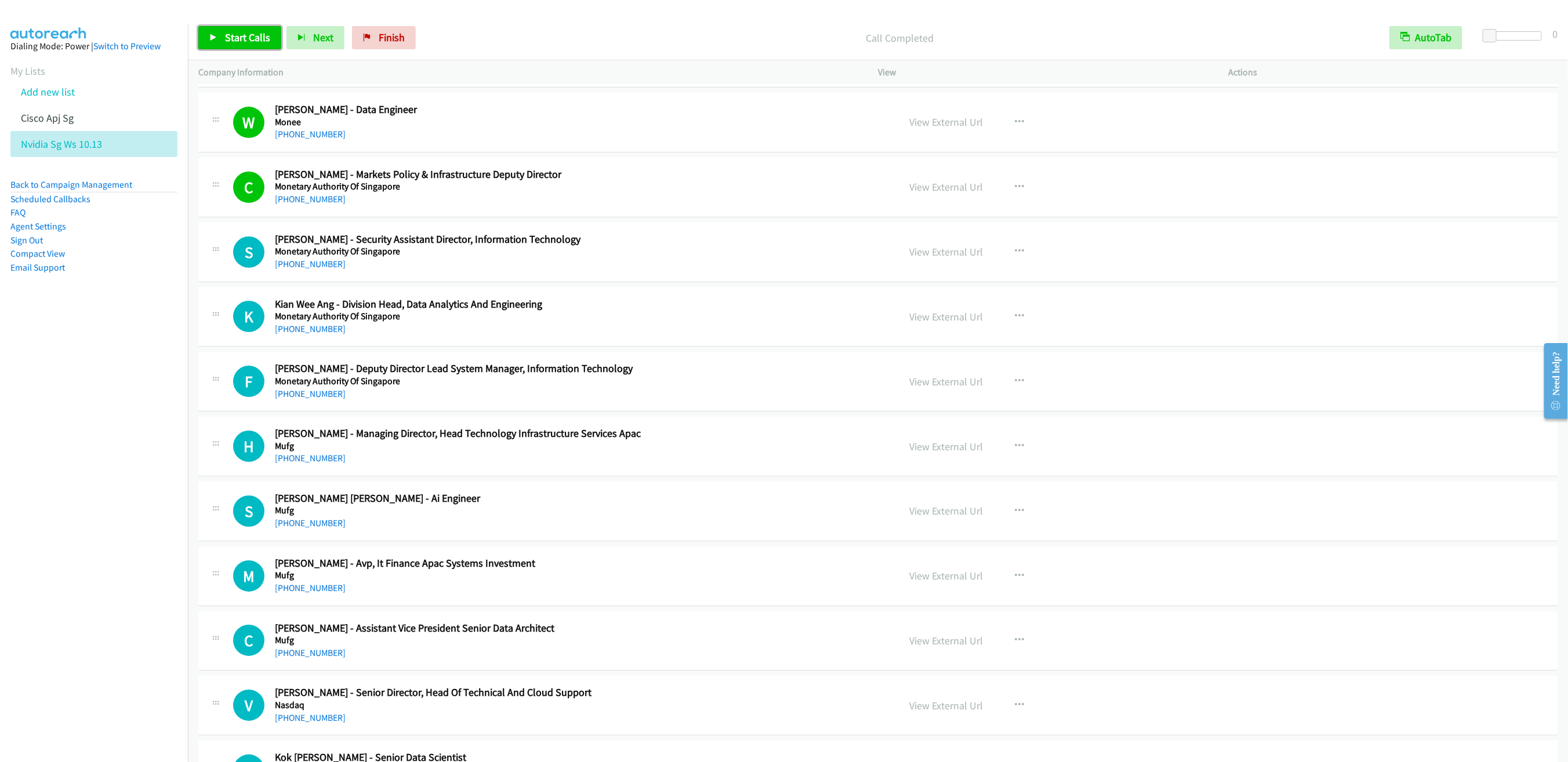
click at [221, 29] on link "Start Calls" at bounding box center [240, 37] width 83 height 23
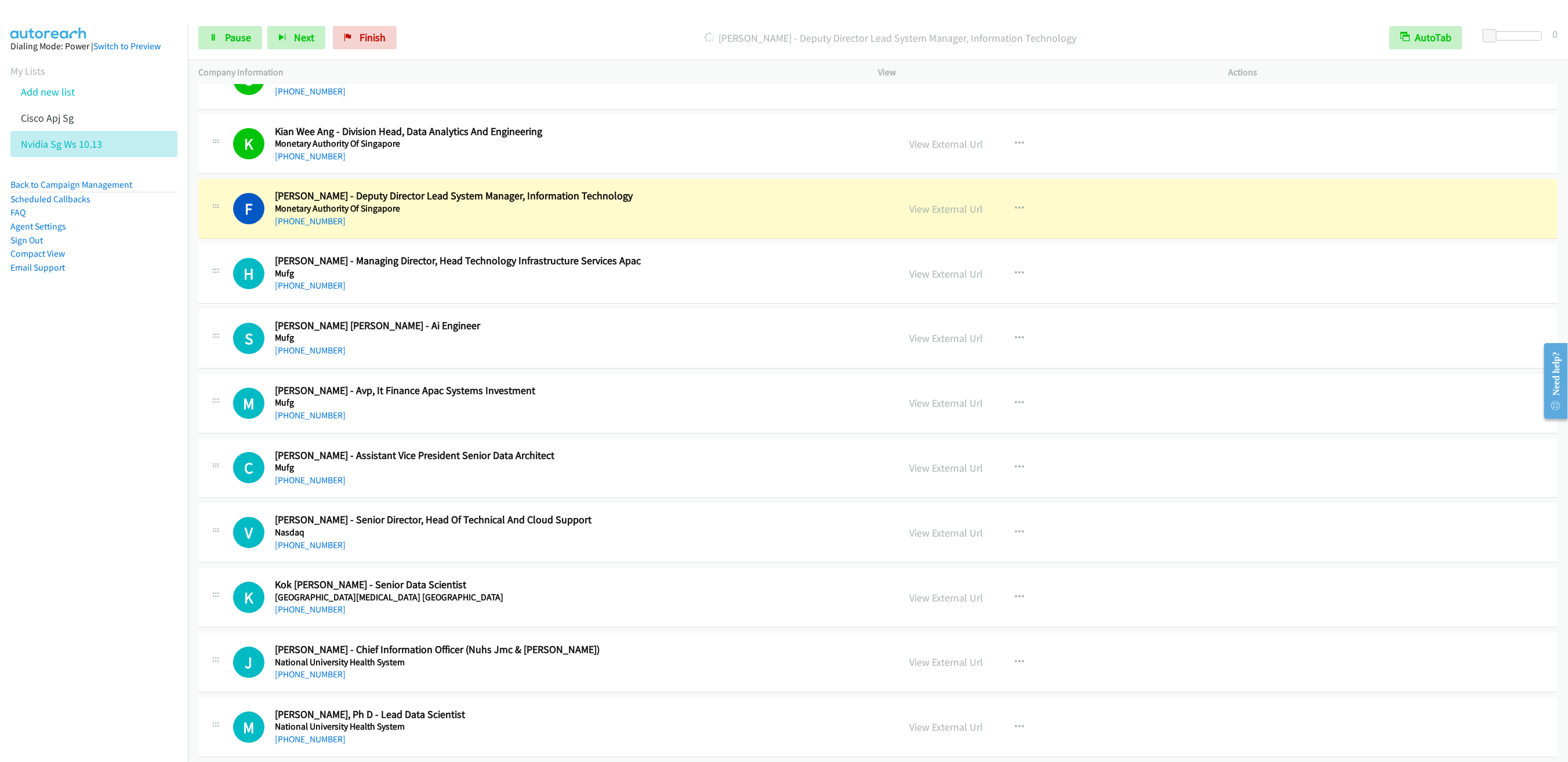
scroll to position [6194, 0]
click at [229, 32] on span "Pause" at bounding box center [238, 37] width 26 height 13
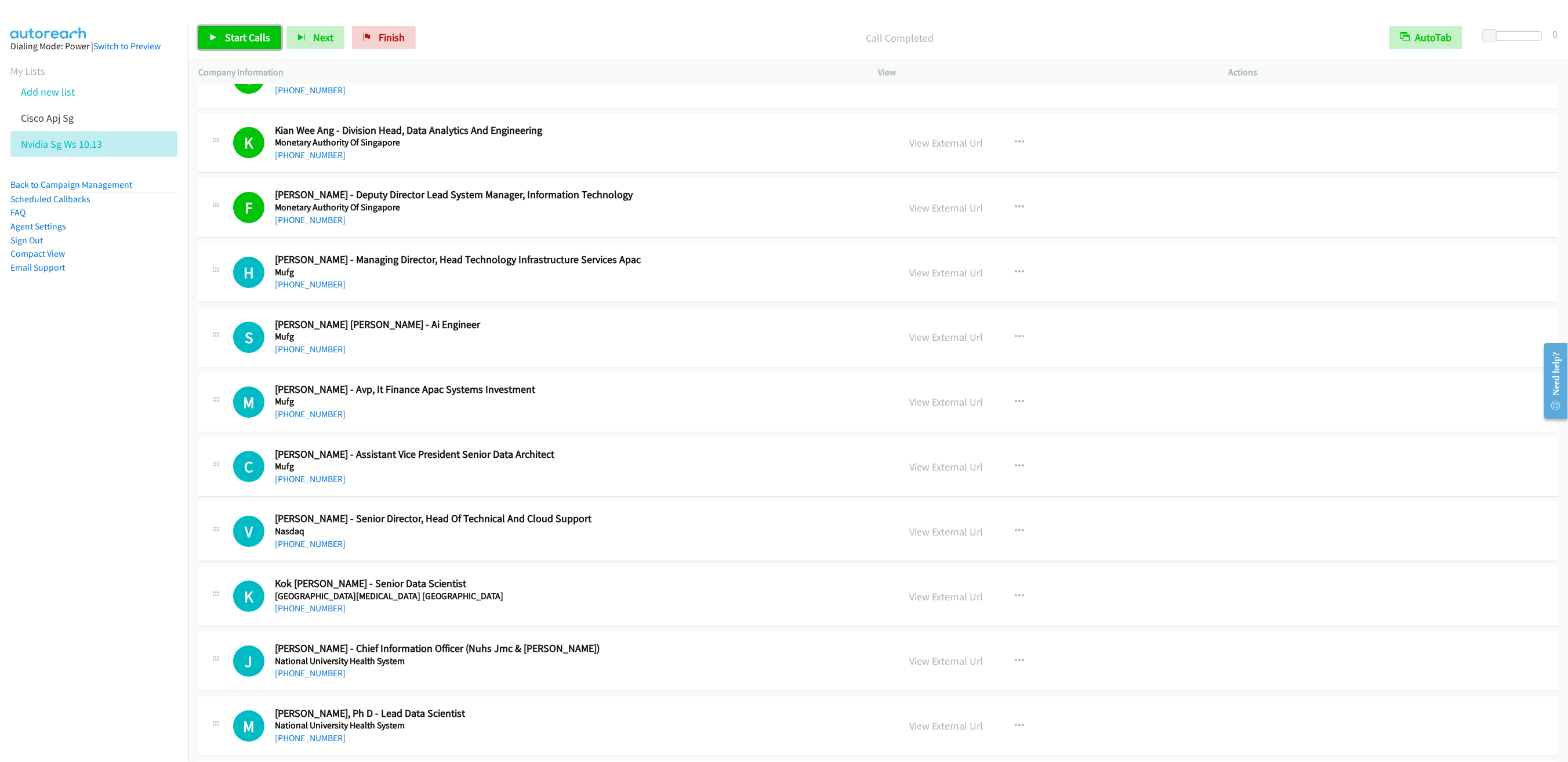
click at [237, 29] on link "Start Calls" at bounding box center [240, 37] width 83 height 23
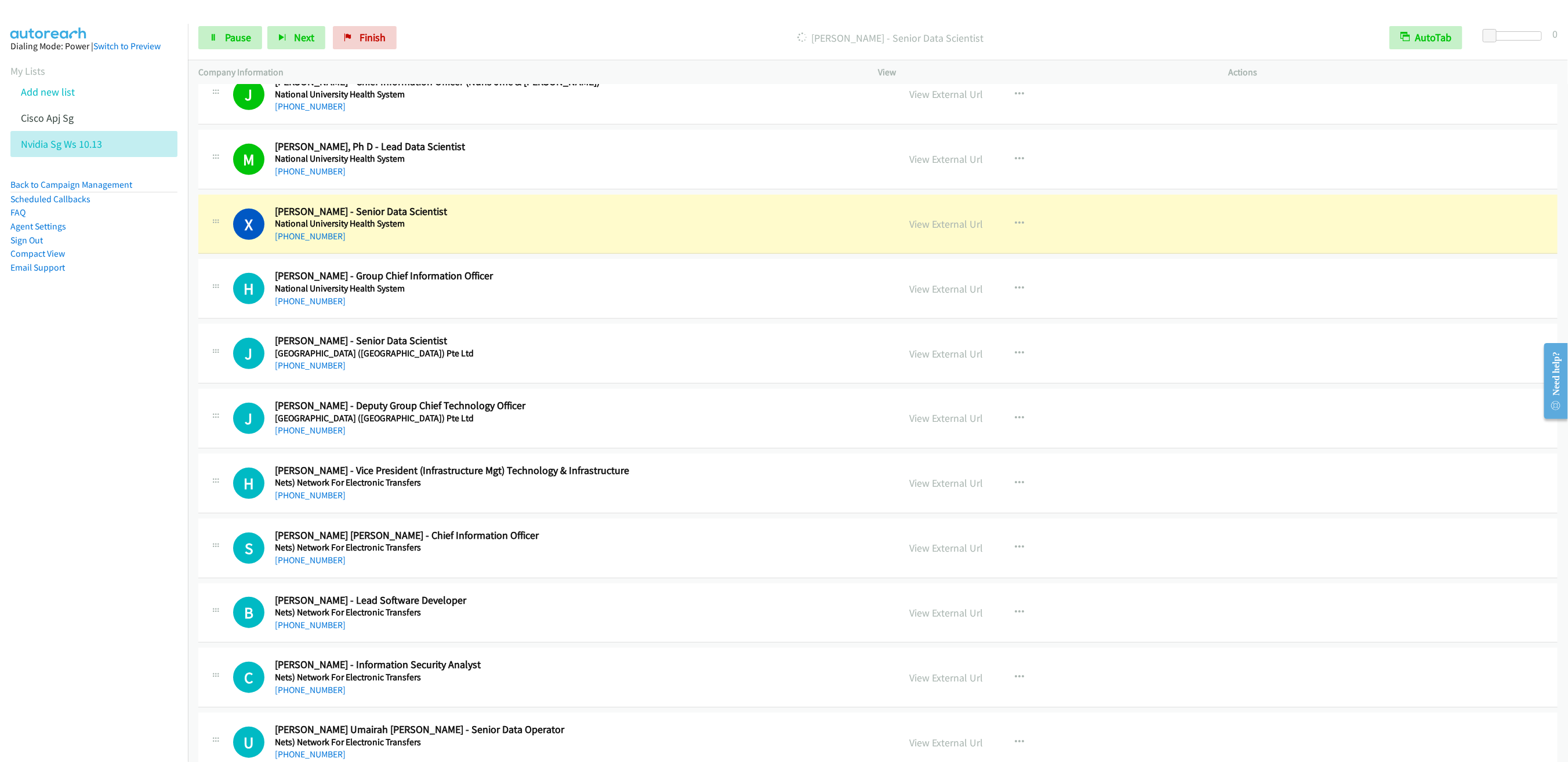
scroll to position [6802, 0]
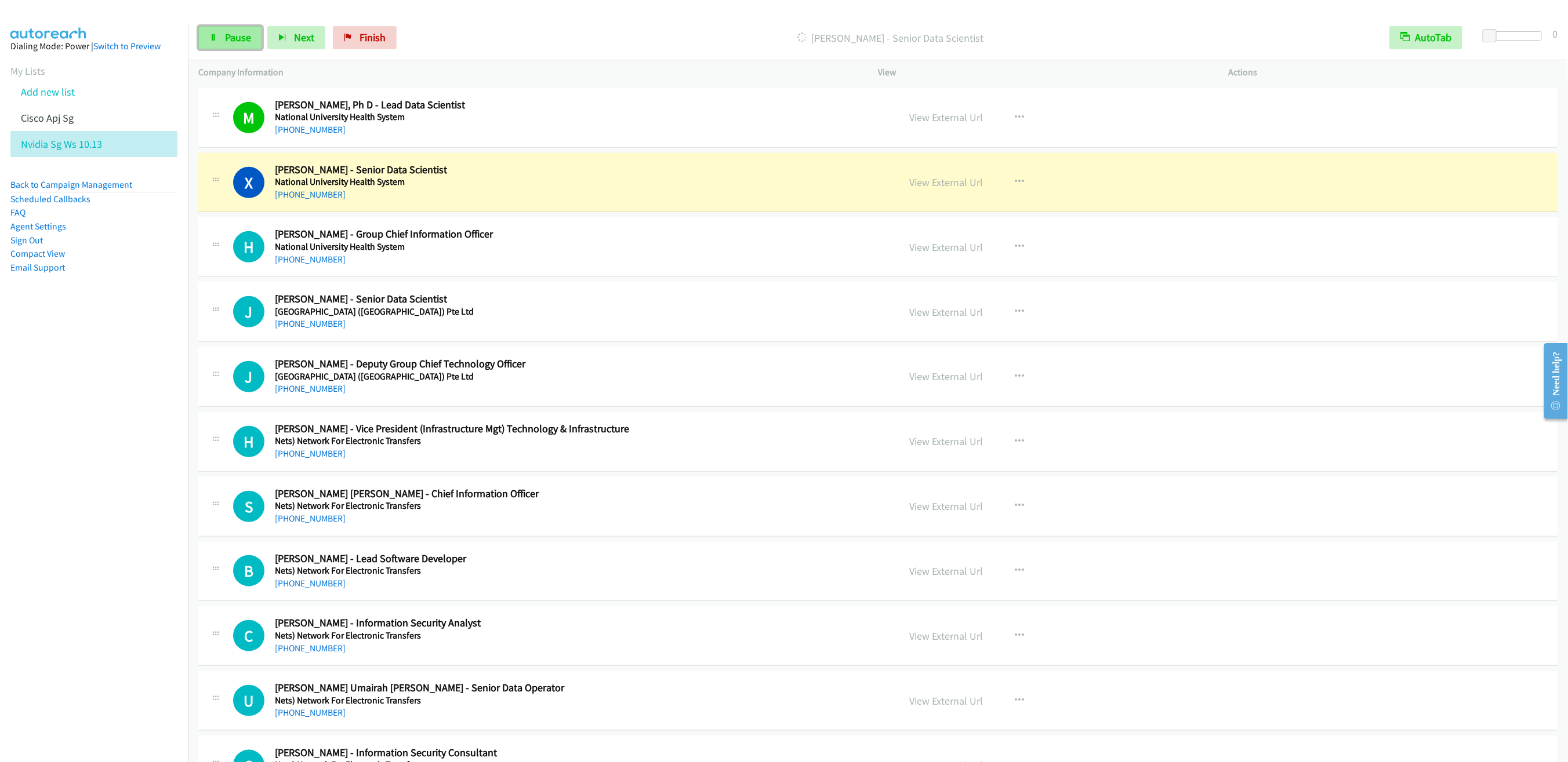
click at [230, 29] on link "Pause" at bounding box center [230, 37] width 64 height 23
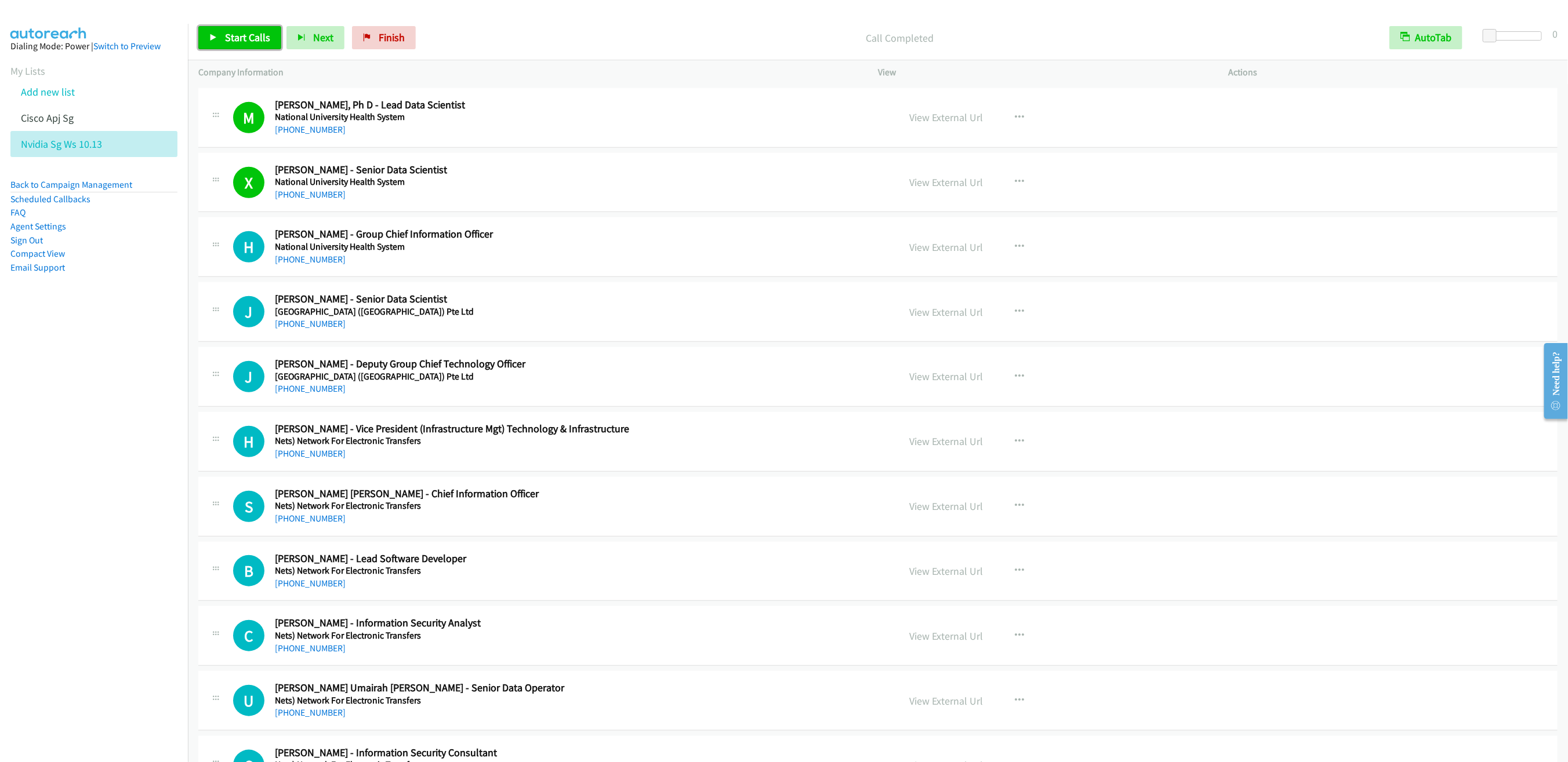
click at [238, 38] on span "Start Calls" at bounding box center [247, 37] width 45 height 13
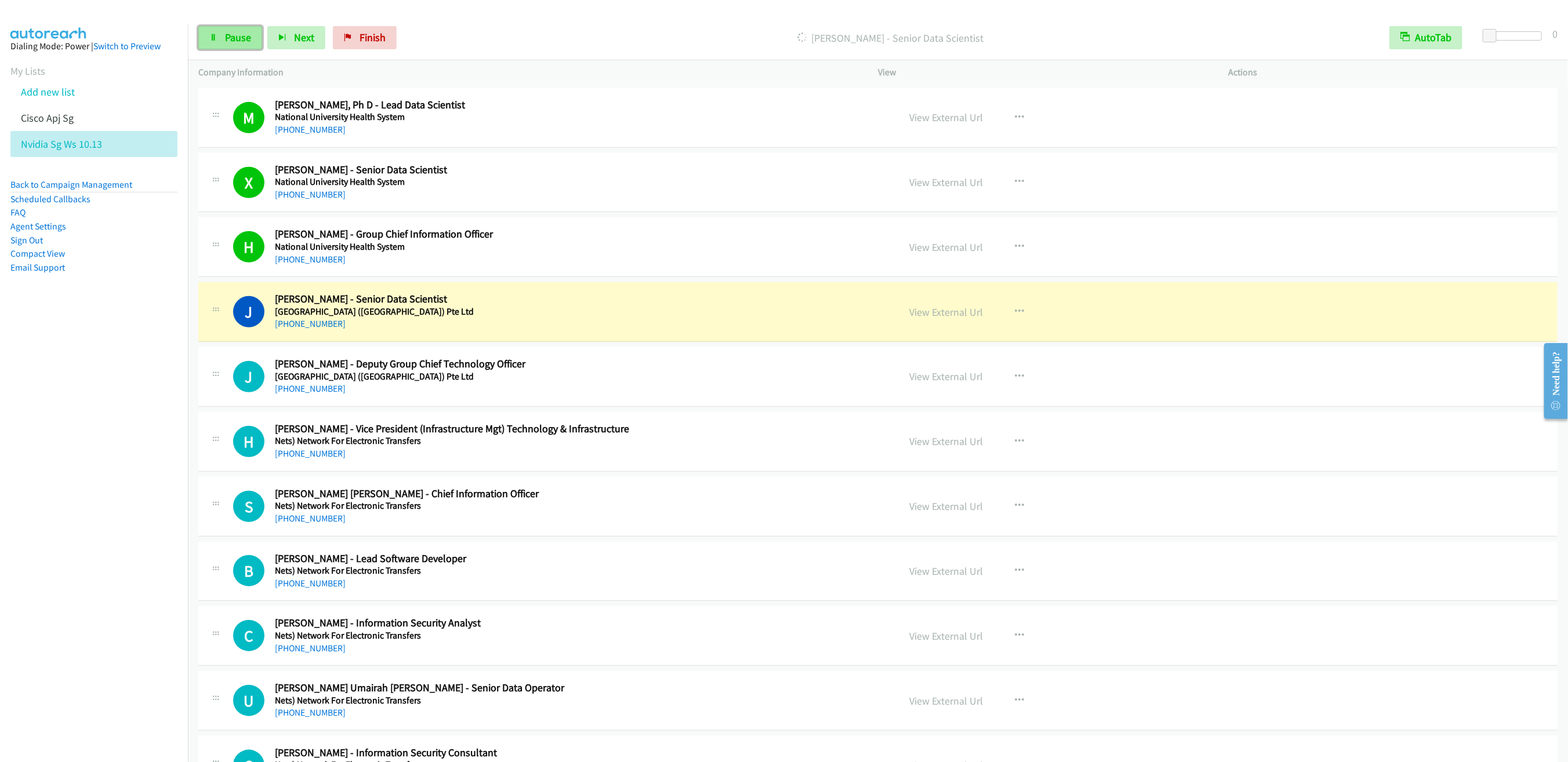
click at [225, 36] on span "Pause" at bounding box center [238, 37] width 26 height 13
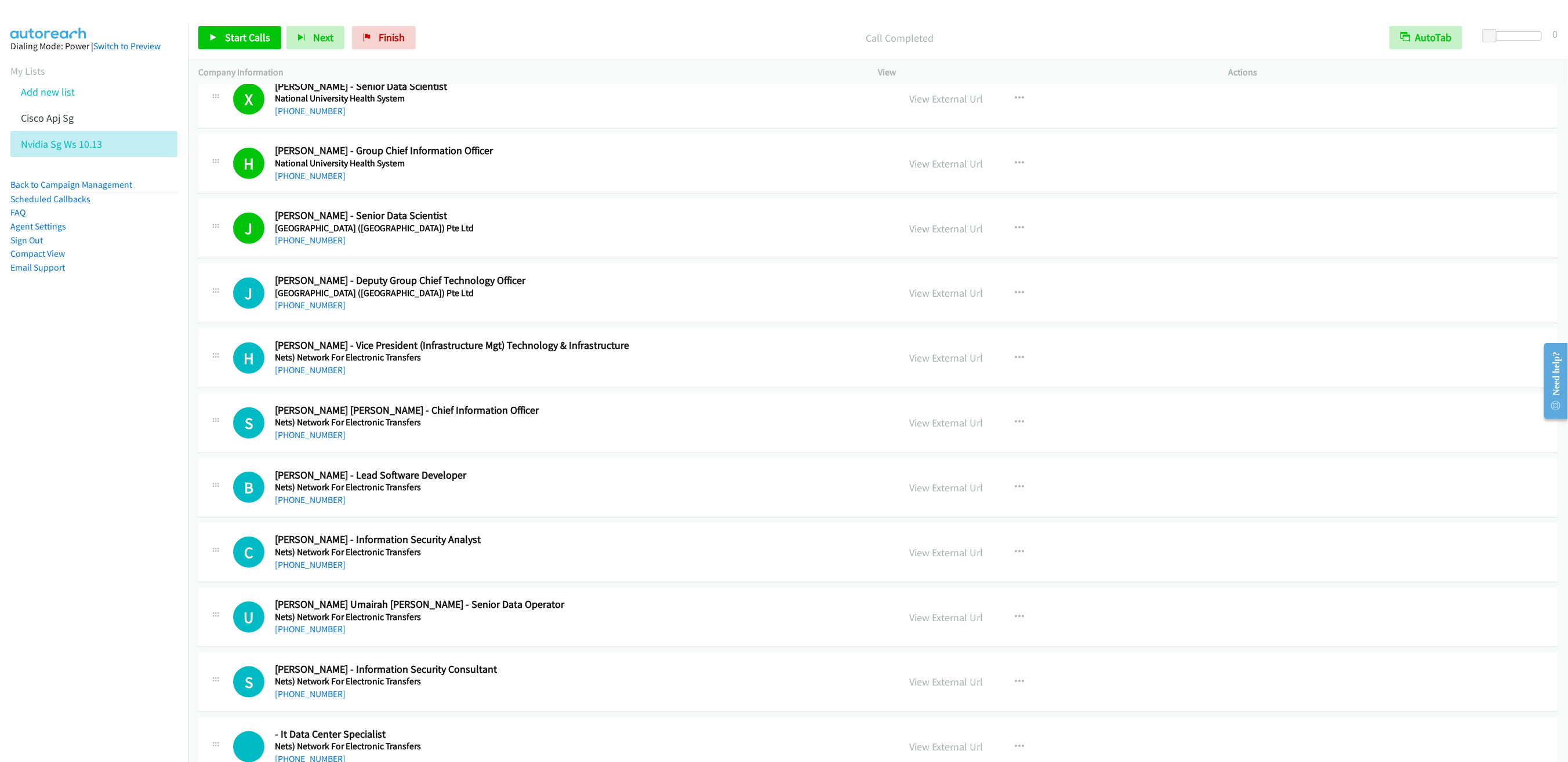
scroll to position [6889, 0]
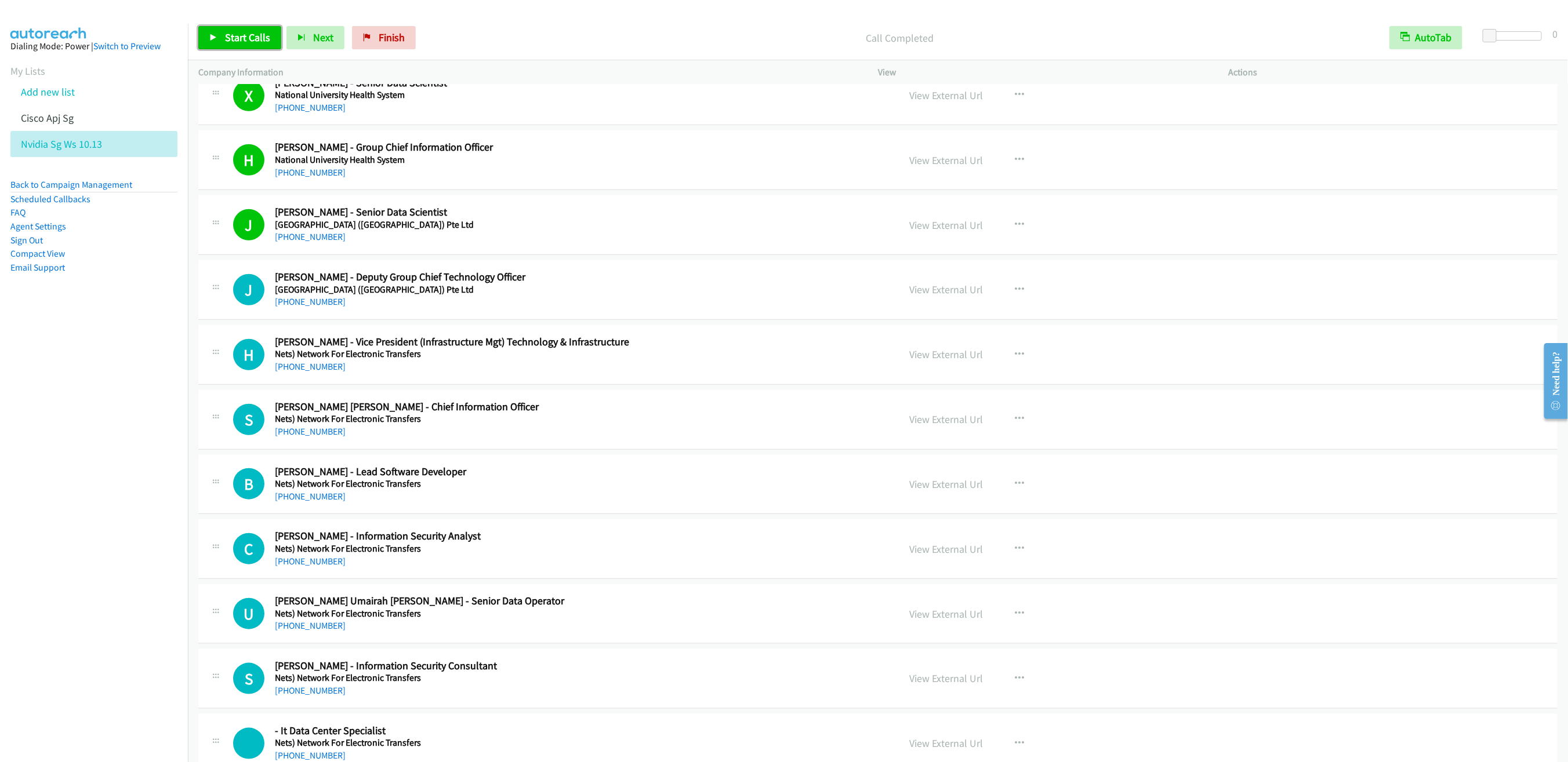
click at [235, 35] on span "Start Calls" at bounding box center [247, 37] width 45 height 13
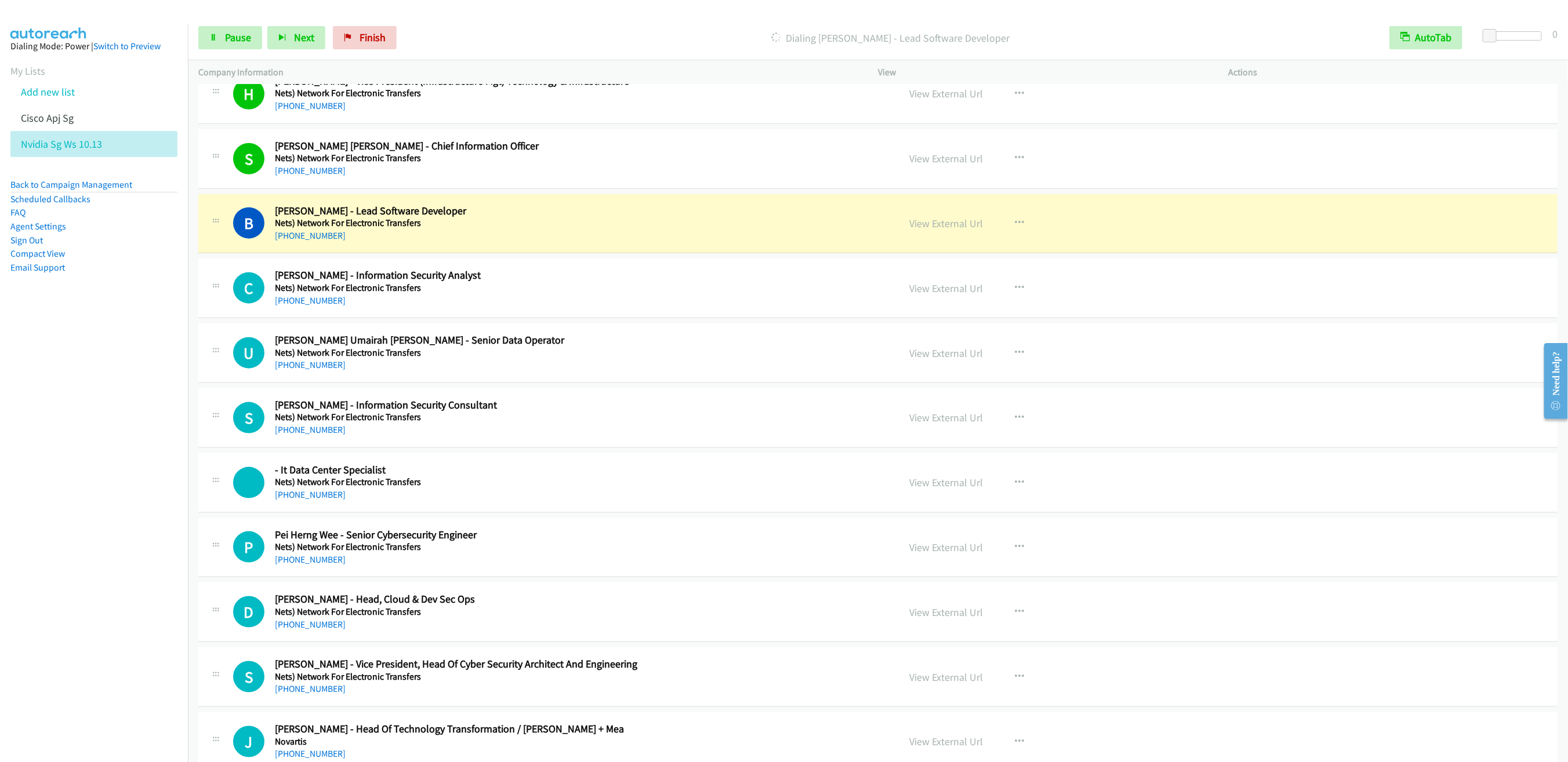
scroll to position [7237, 0]
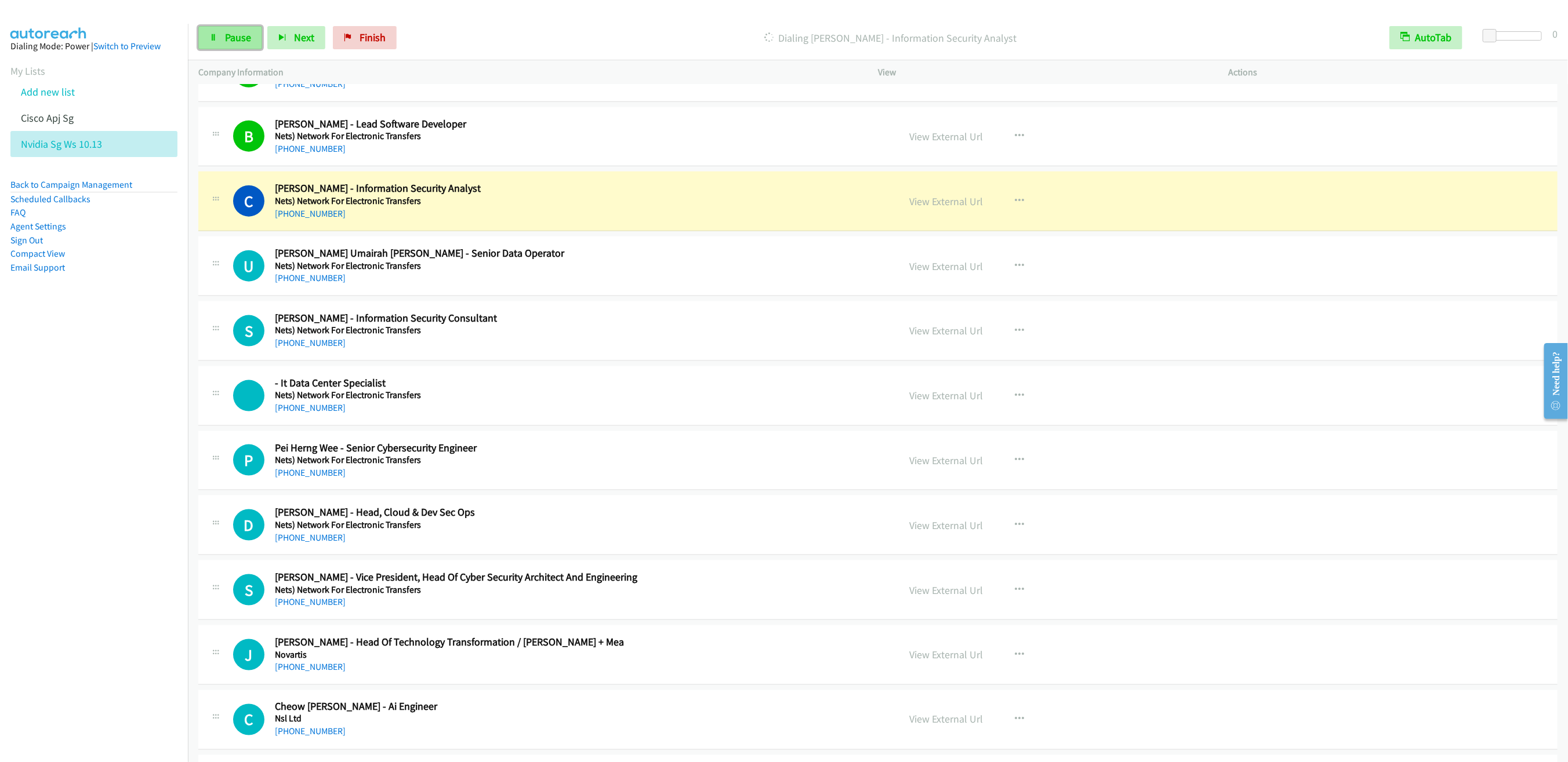
click at [236, 38] on span "Pause" at bounding box center [238, 37] width 26 height 13
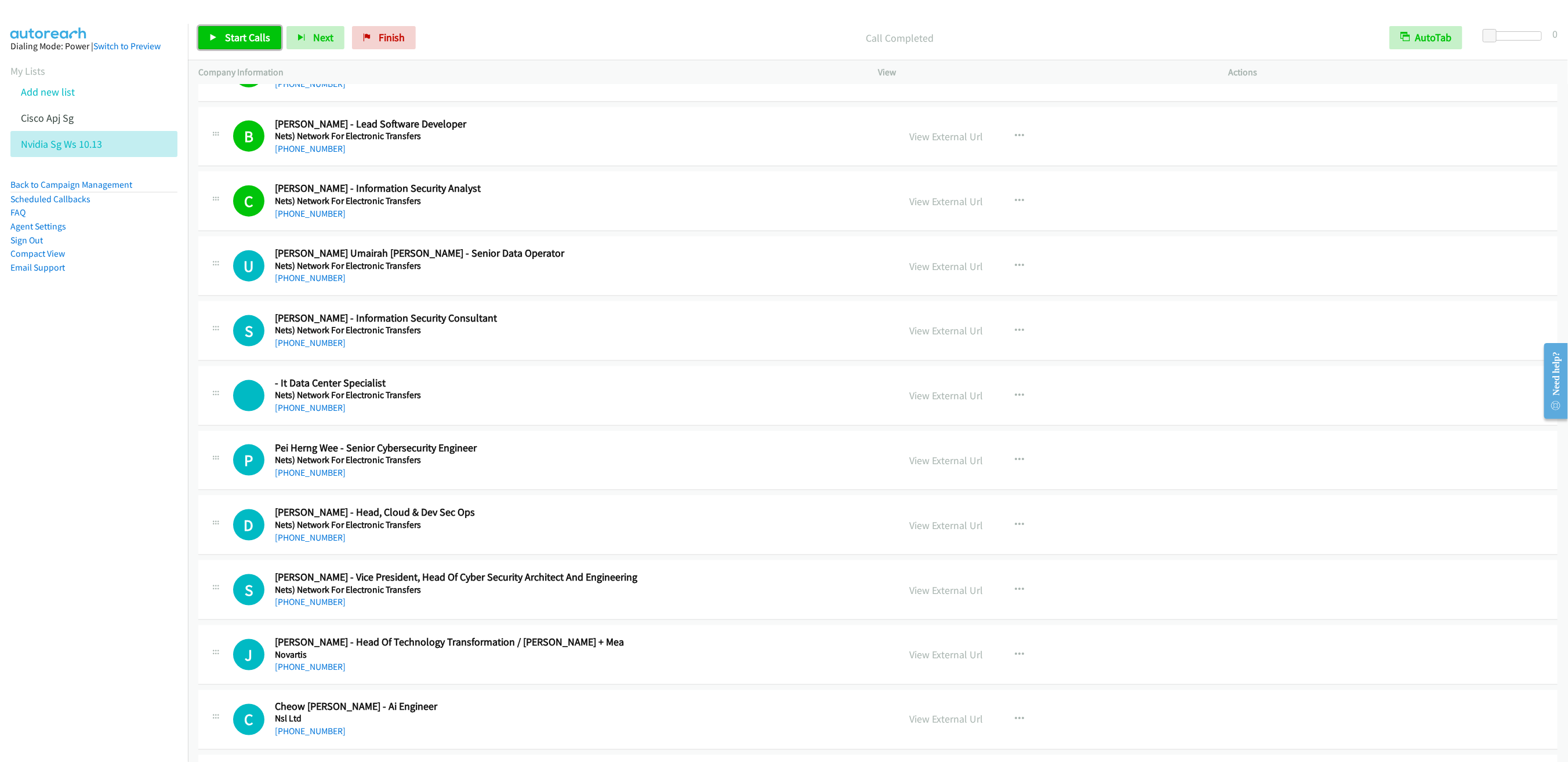
click at [219, 30] on link "Start Calls" at bounding box center [240, 37] width 83 height 23
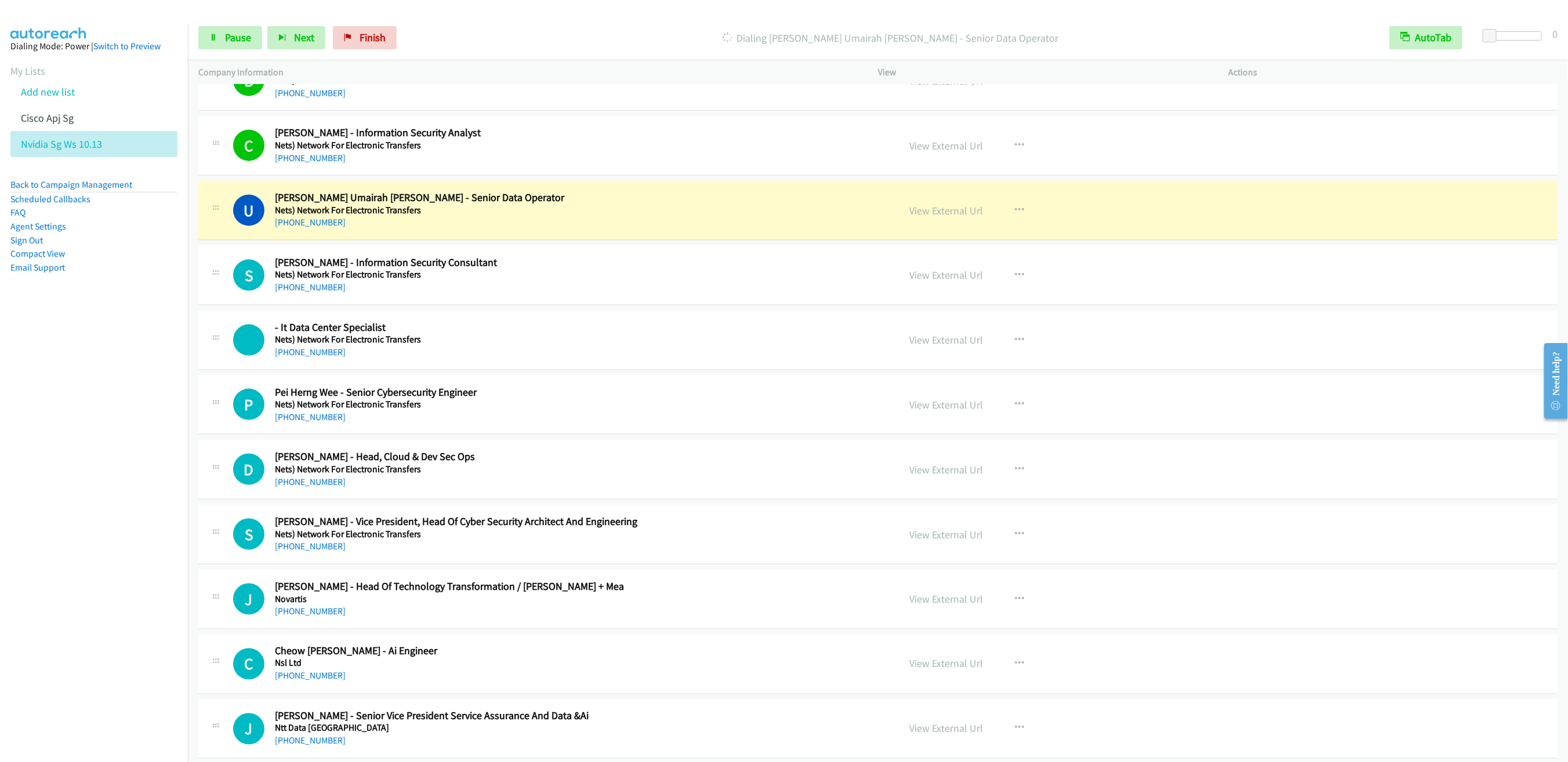
scroll to position [7323, 0]
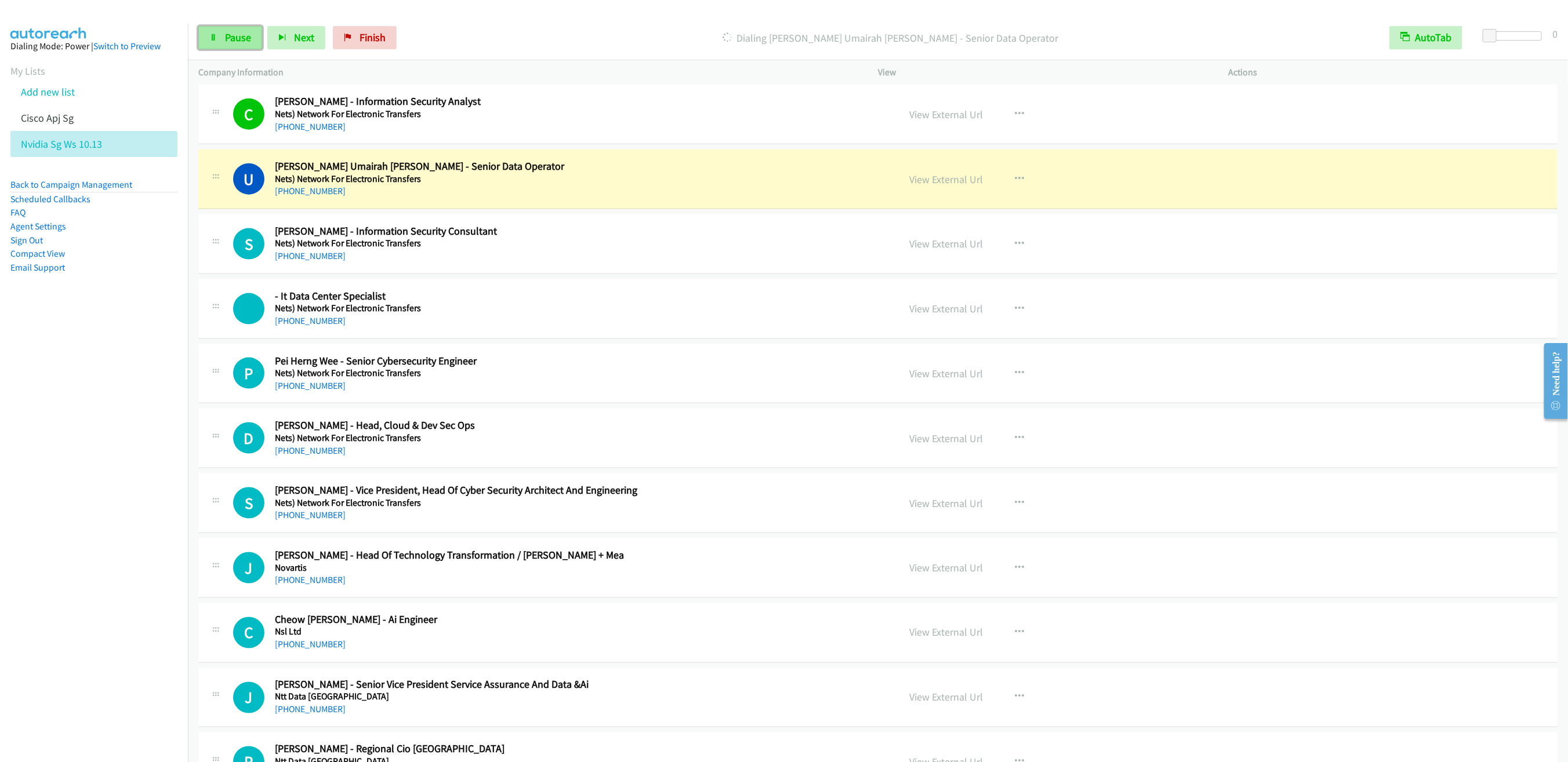
click at [228, 41] on span "Pause" at bounding box center [238, 37] width 26 height 13
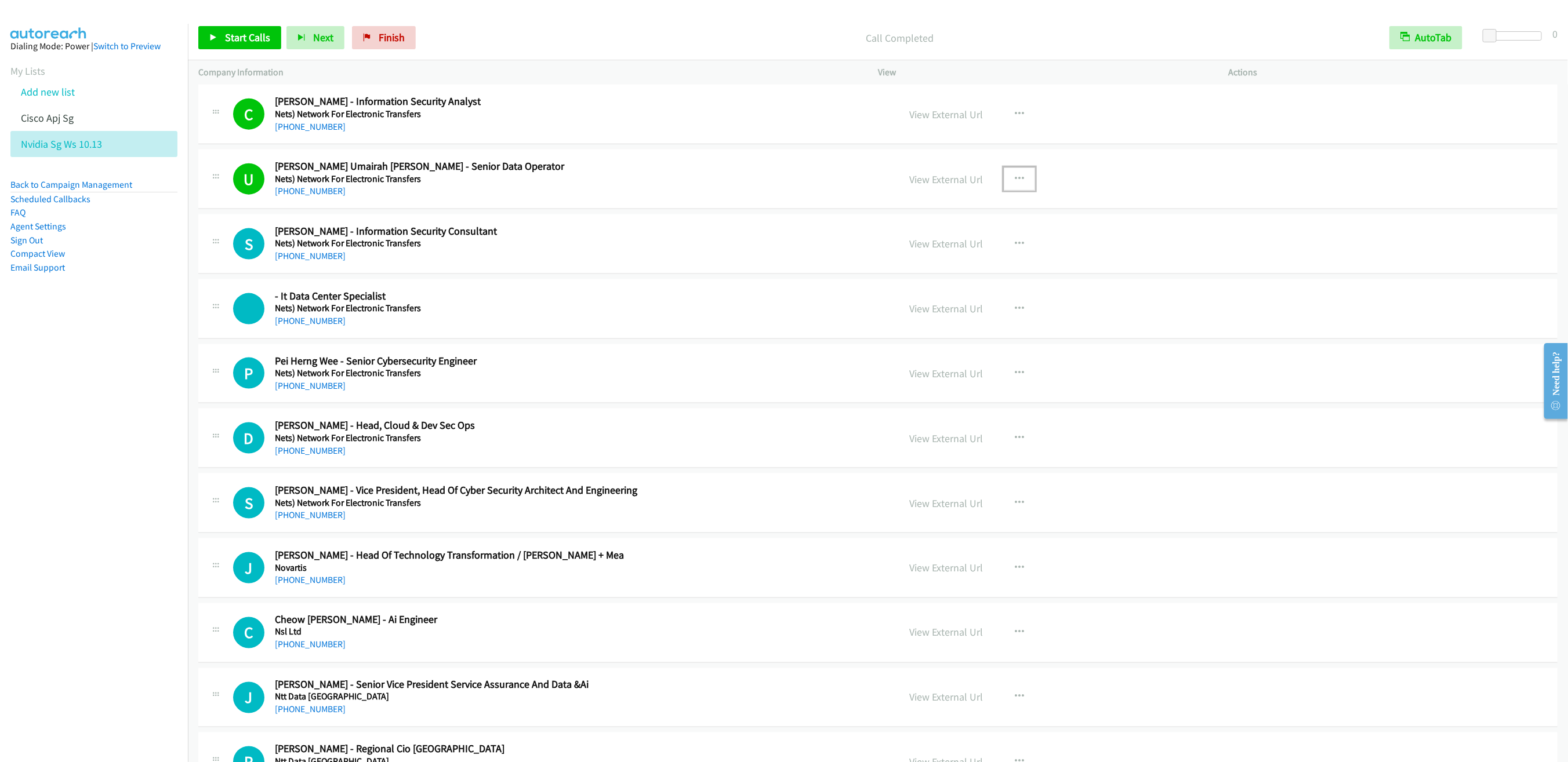
click at [1007, 190] on button "button" at bounding box center [1019, 179] width 31 height 23
click at [922, 290] on link "Remove from list" at bounding box center [957, 278] width 154 height 23
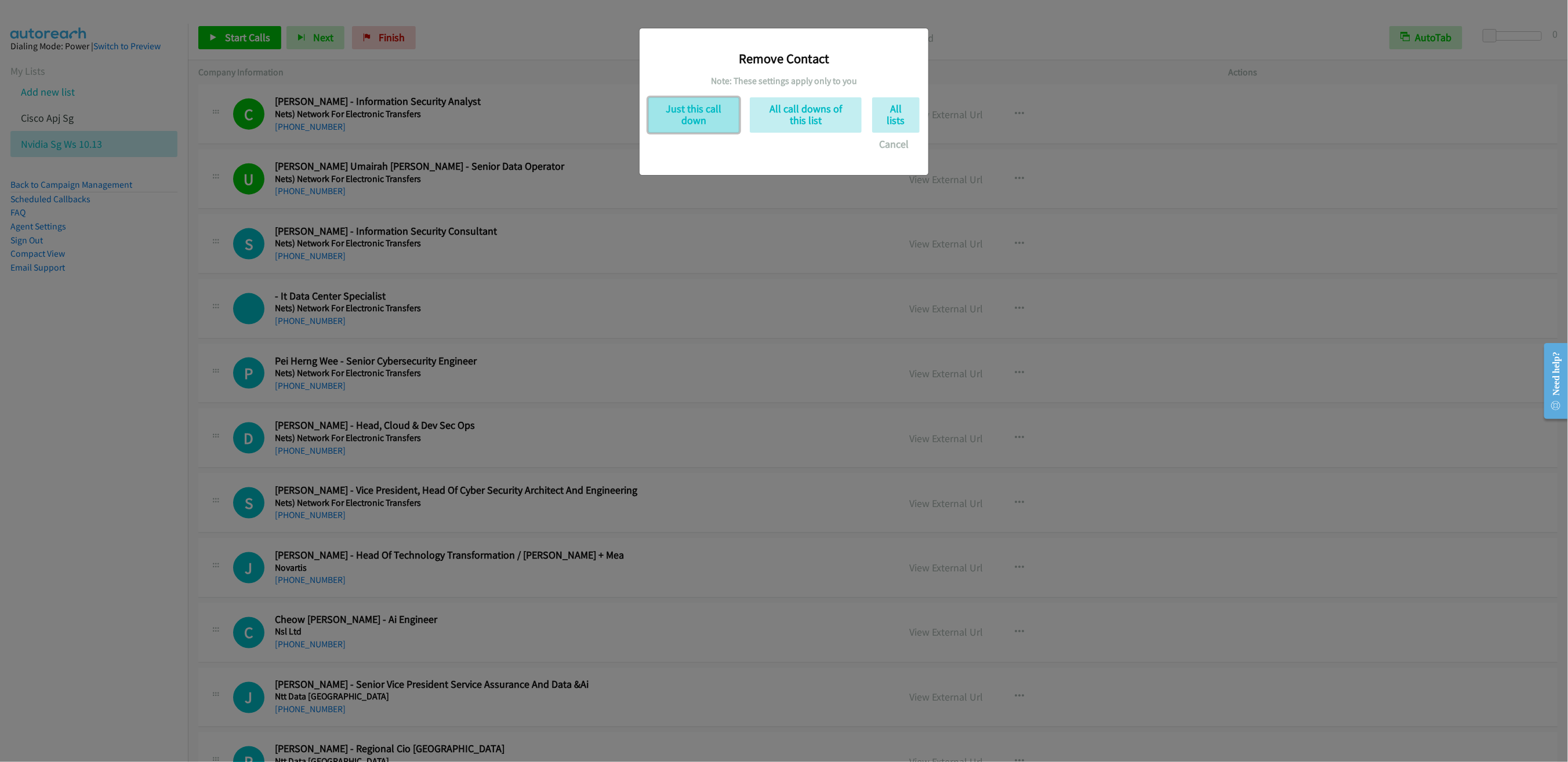
click at [691, 117] on button "Just this call down" at bounding box center [693, 115] width 91 height 35
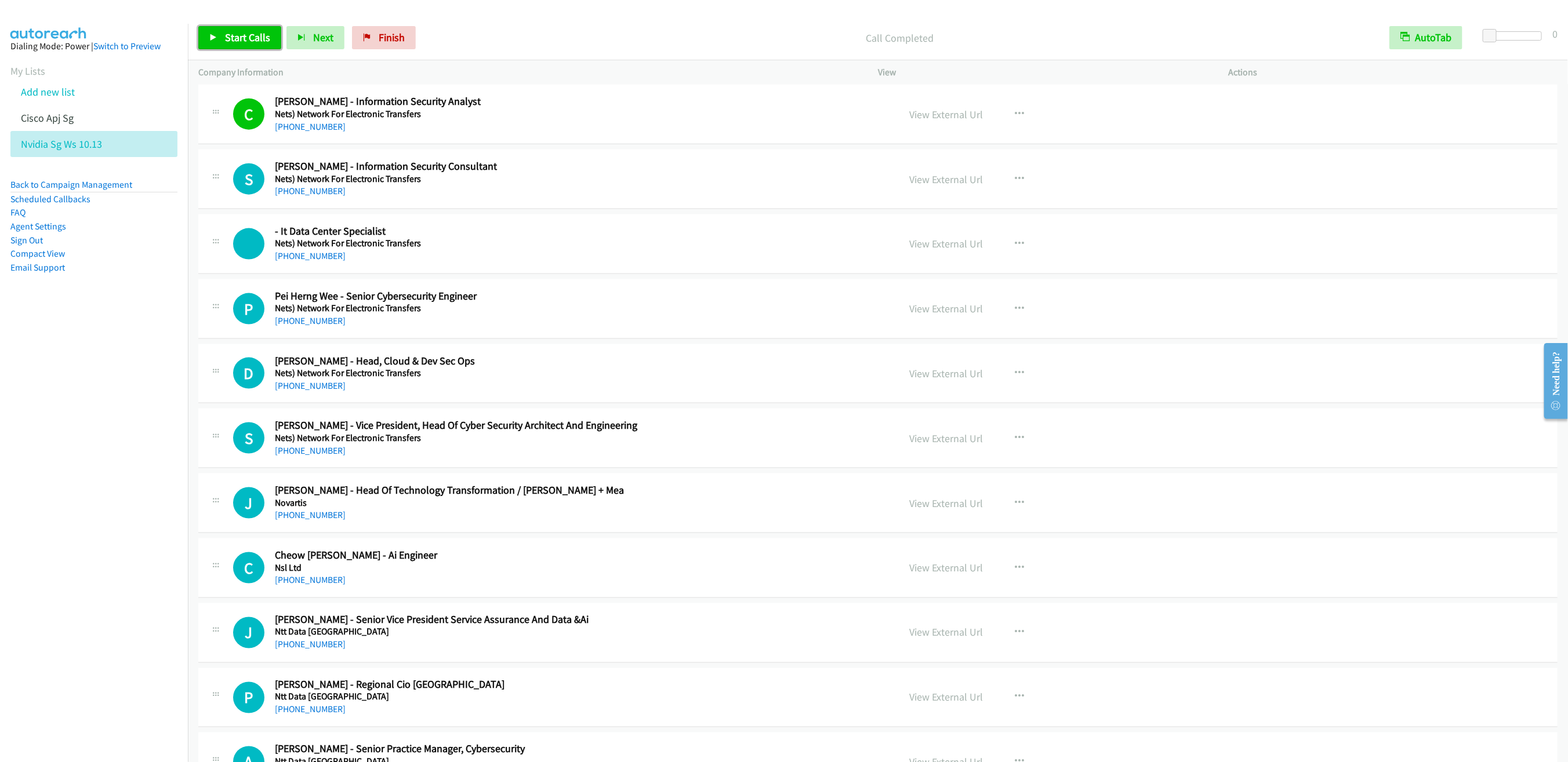
click at [239, 38] on span "Start Calls" at bounding box center [247, 37] width 45 height 13
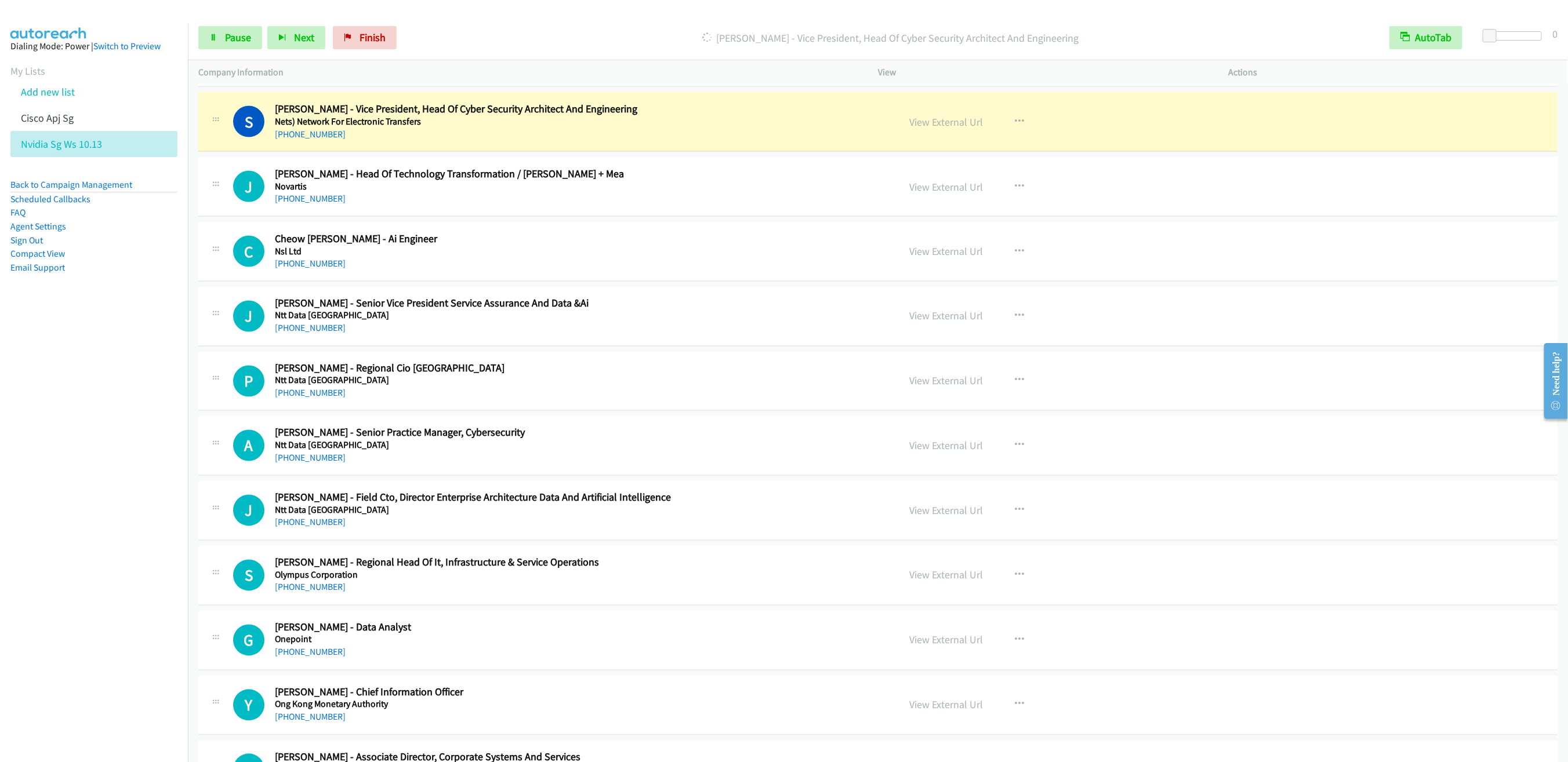
scroll to position [7671, 0]
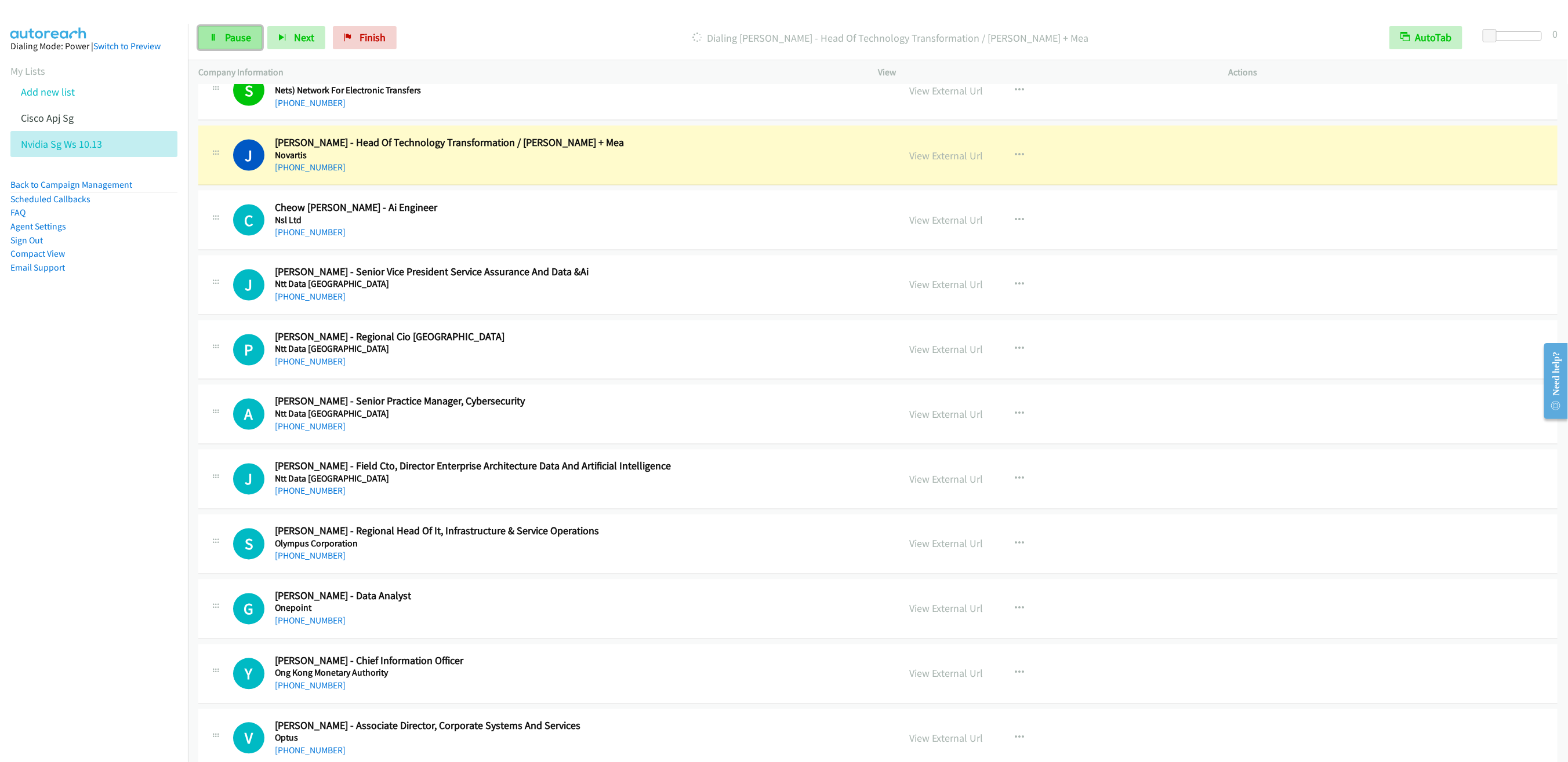
click at [216, 41] on icon at bounding box center [213, 38] width 8 height 8
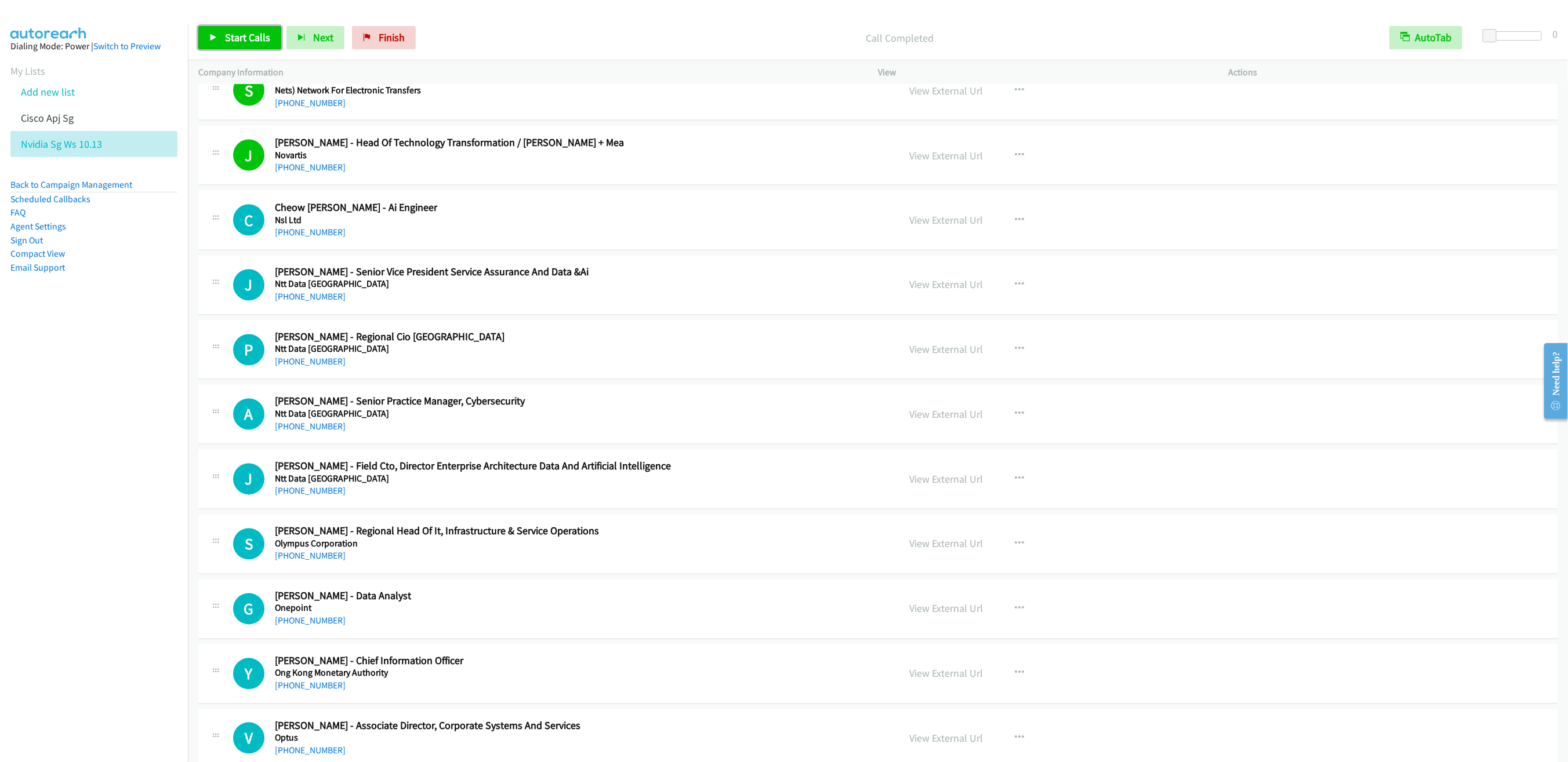
click at [238, 36] on span "Start Calls" at bounding box center [247, 37] width 45 height 13
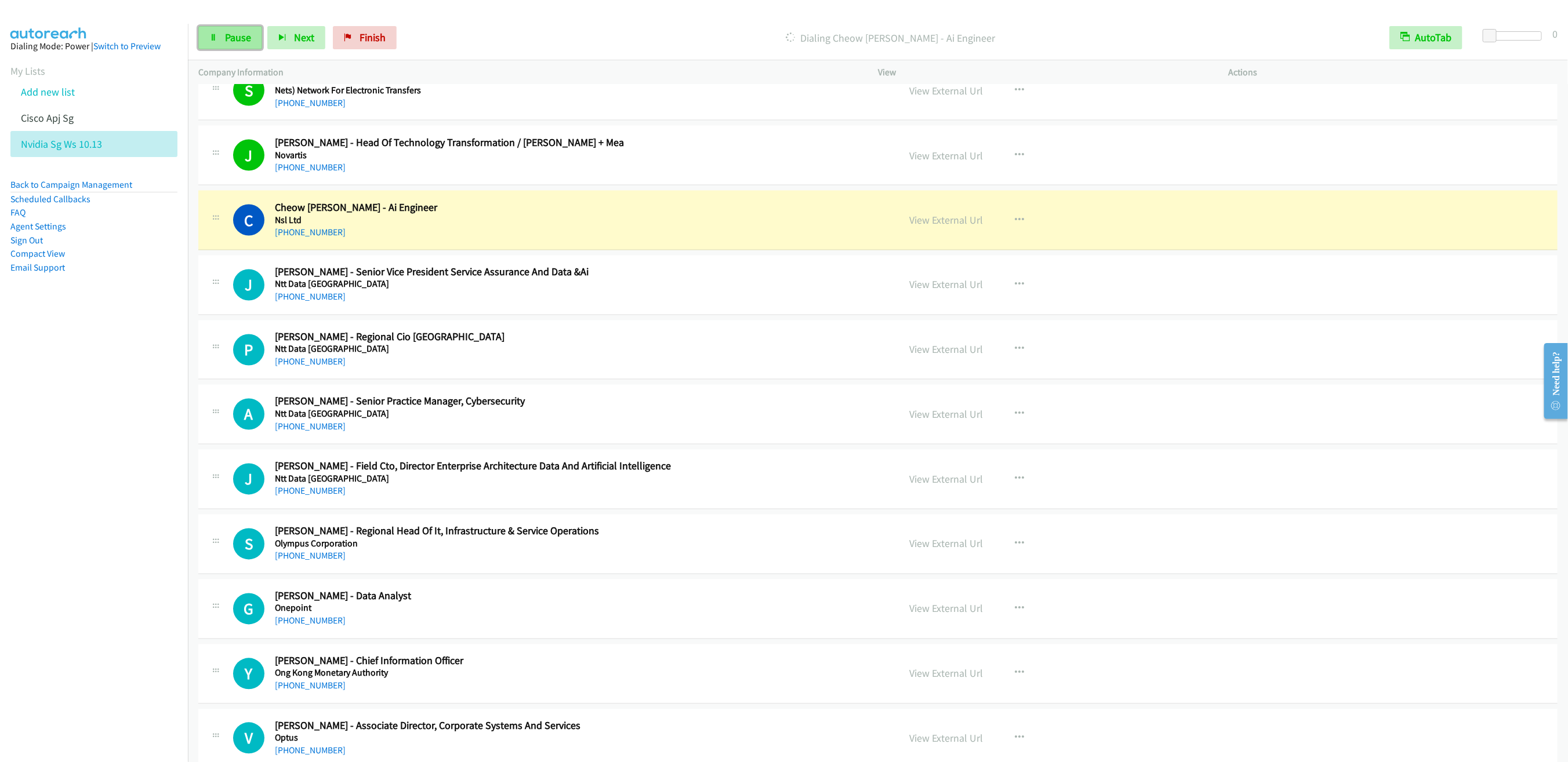
click at [228, 35] on span "Pause" at bounding box center [238, 37] width 26 height 13
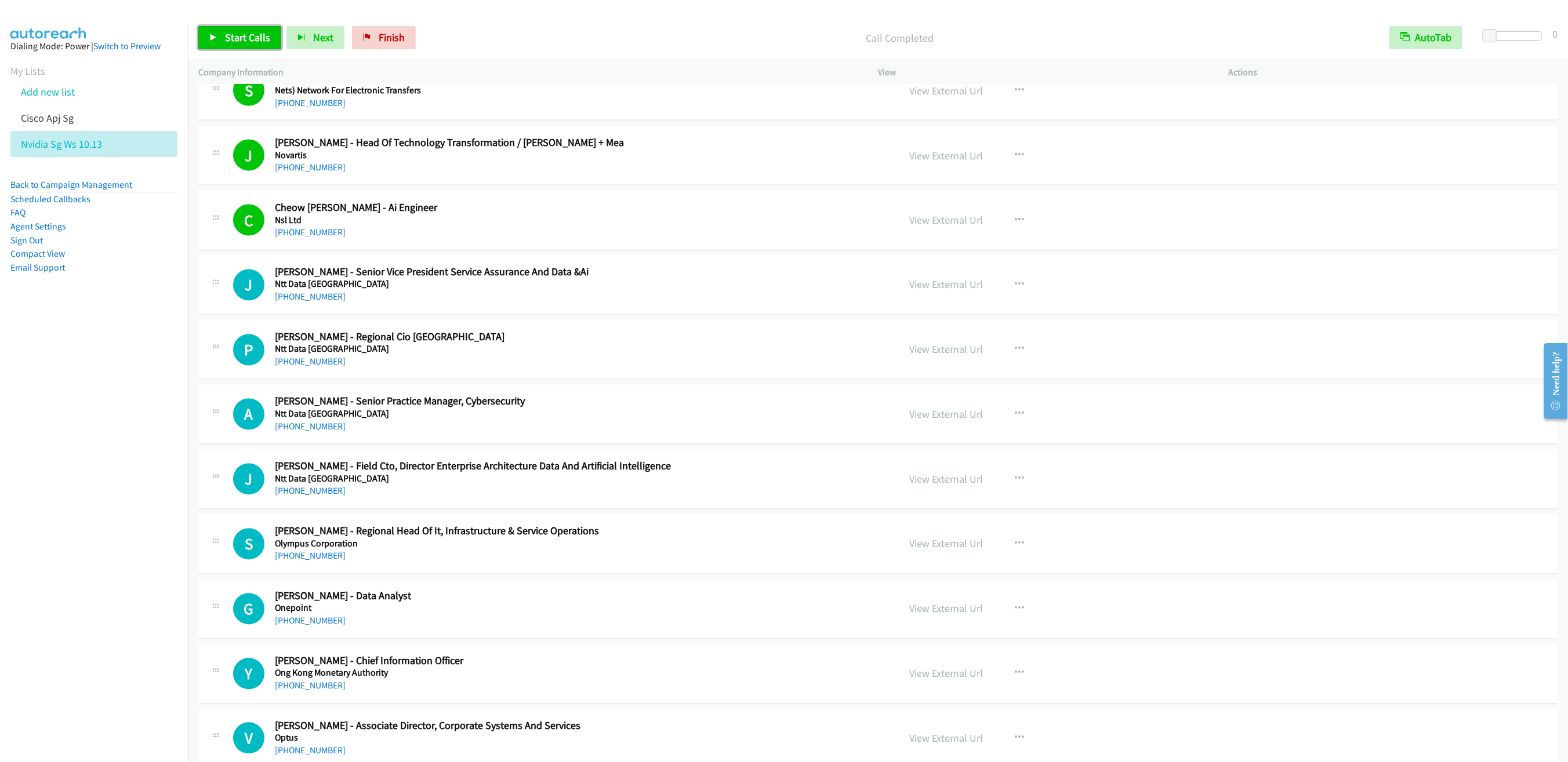
click at [230, 42] on span "Start Calls" at bounding box center [247, 37] width 45 height 13
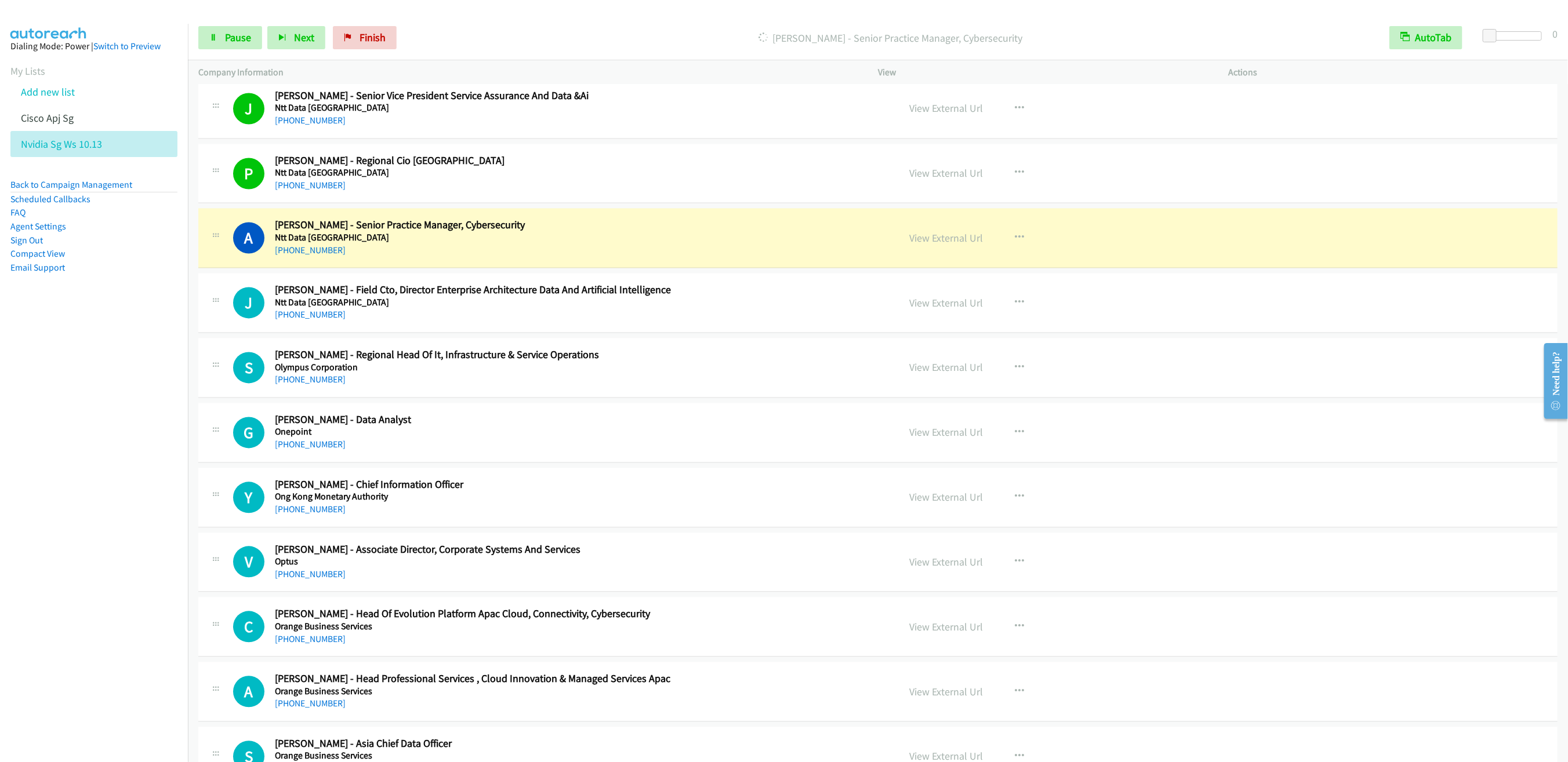
scroll to position [7932, 0]
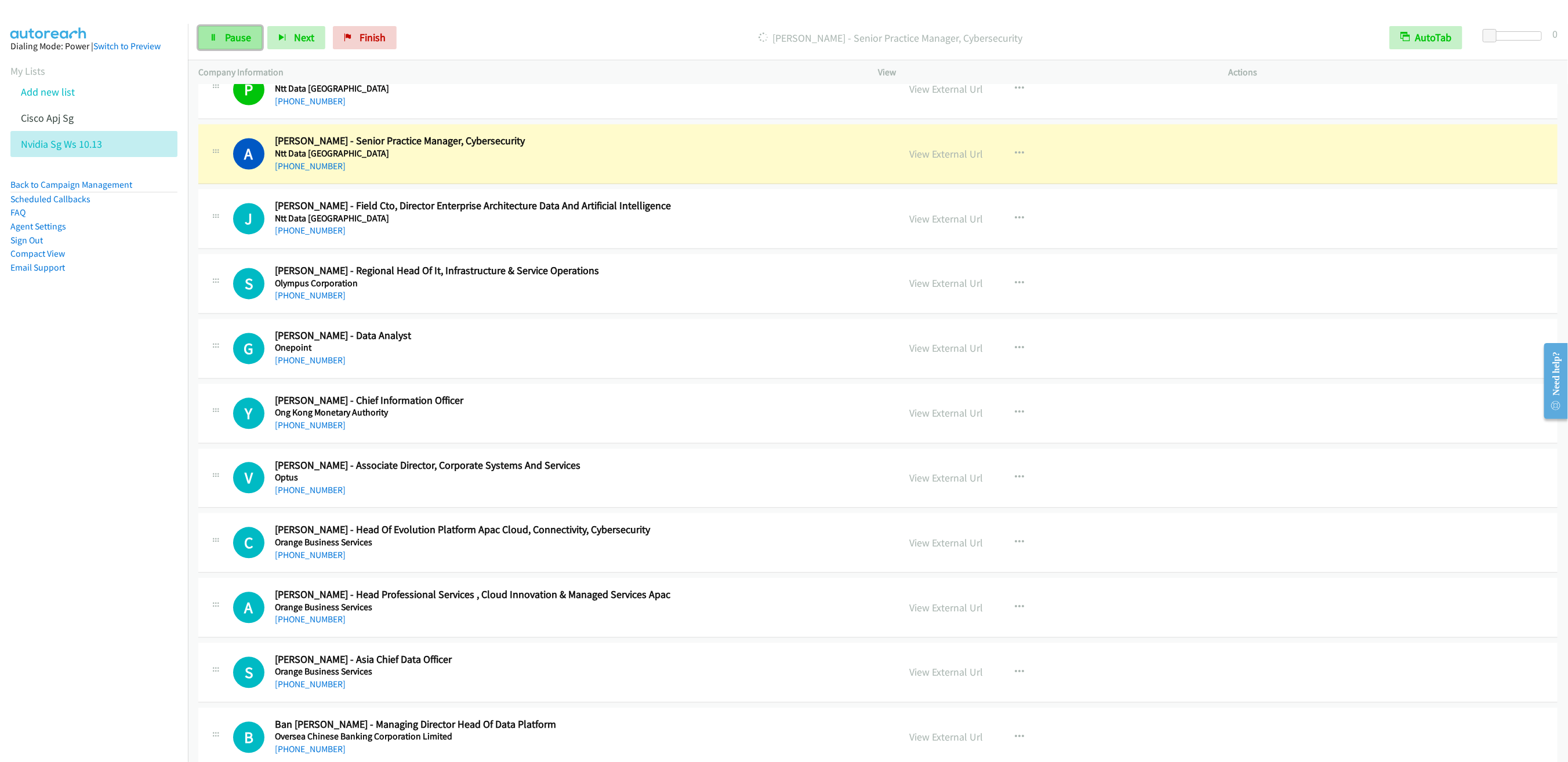
click at [223, 42] on link "Pause" at bounding box center [230, 37] width 64 height 23
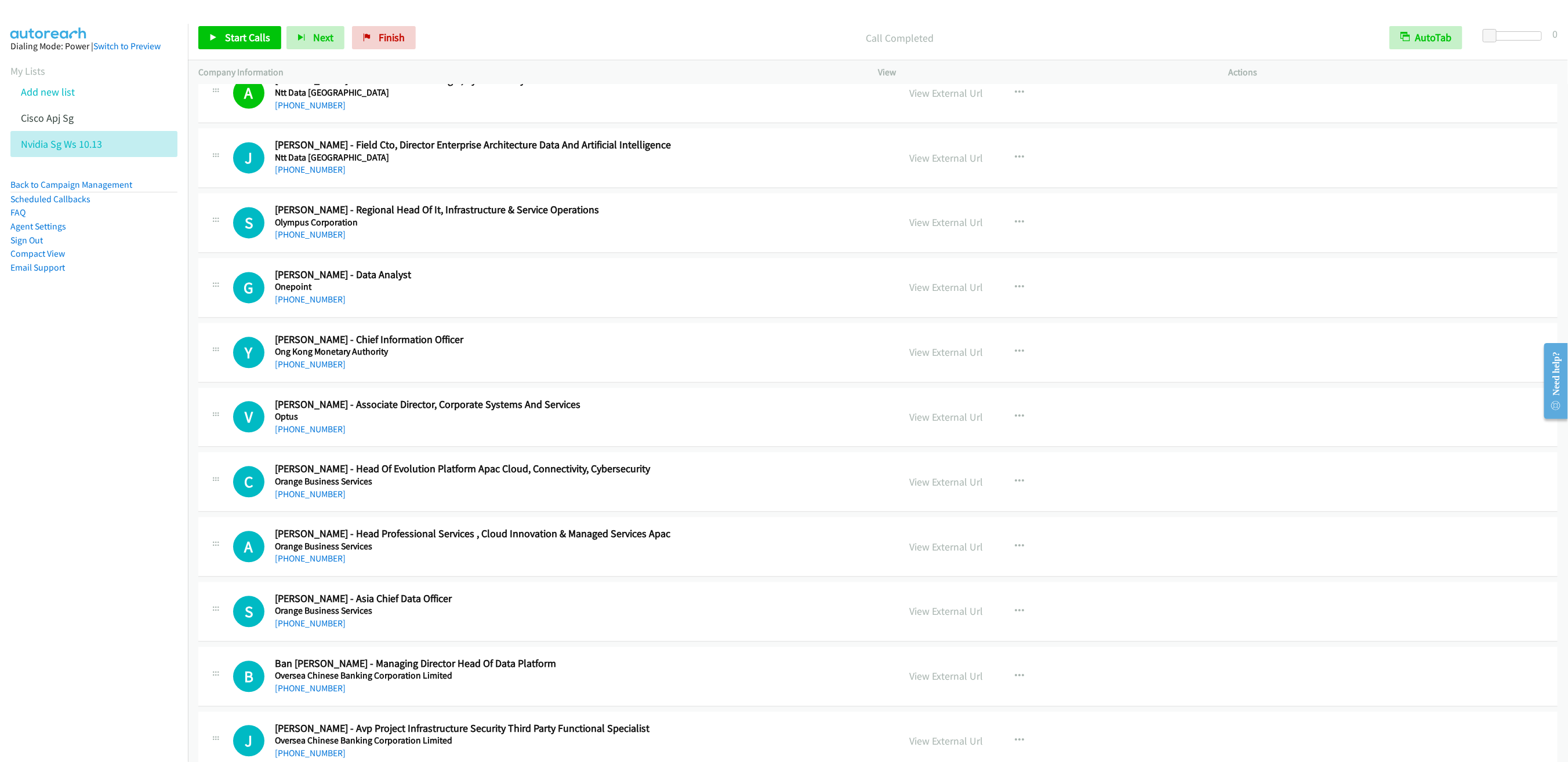
scroll to position [8019, 0]
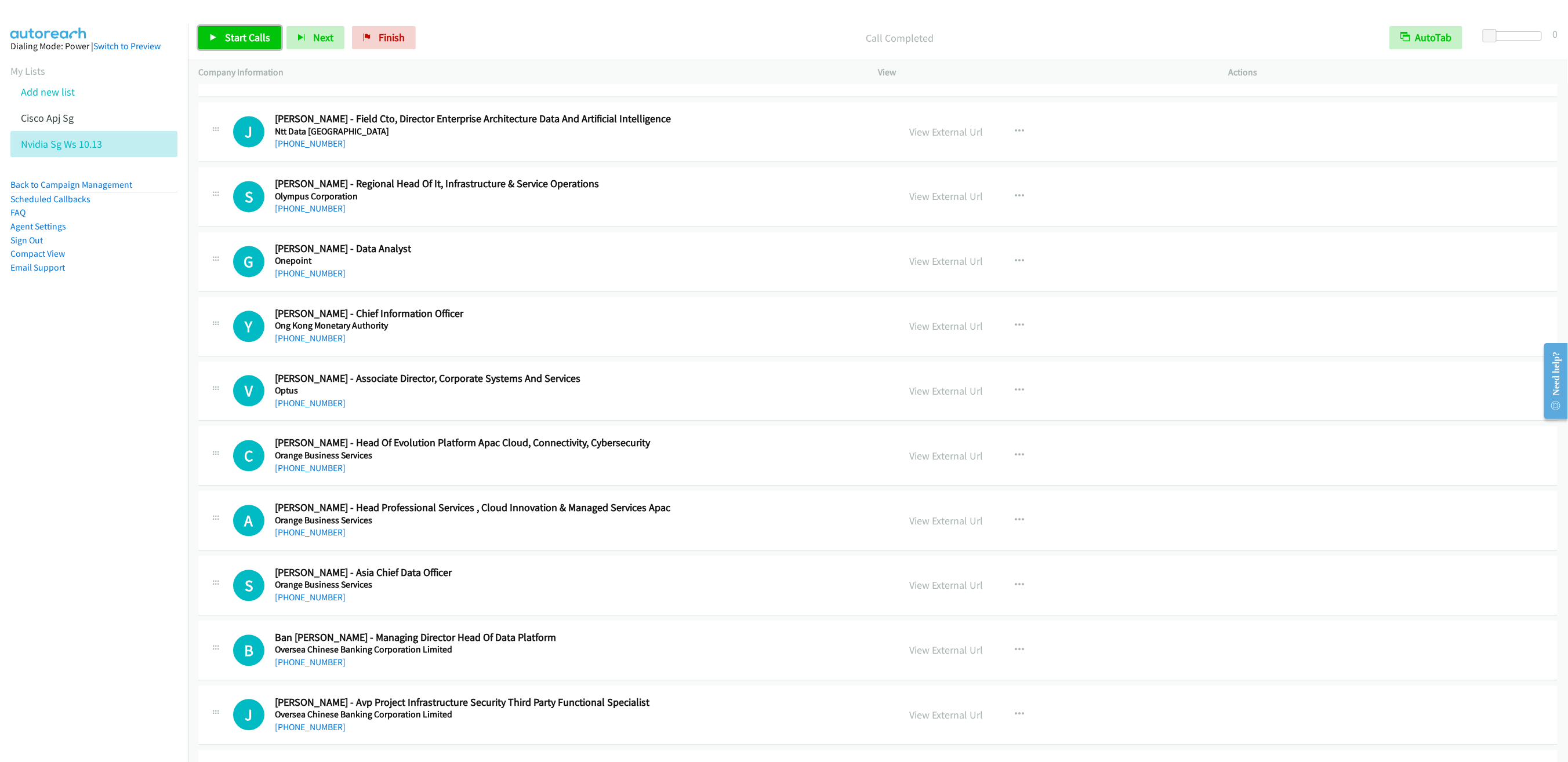
click at [234, 38] on span "Start Calls" at bounding box center [247, 37] width 45 height 13
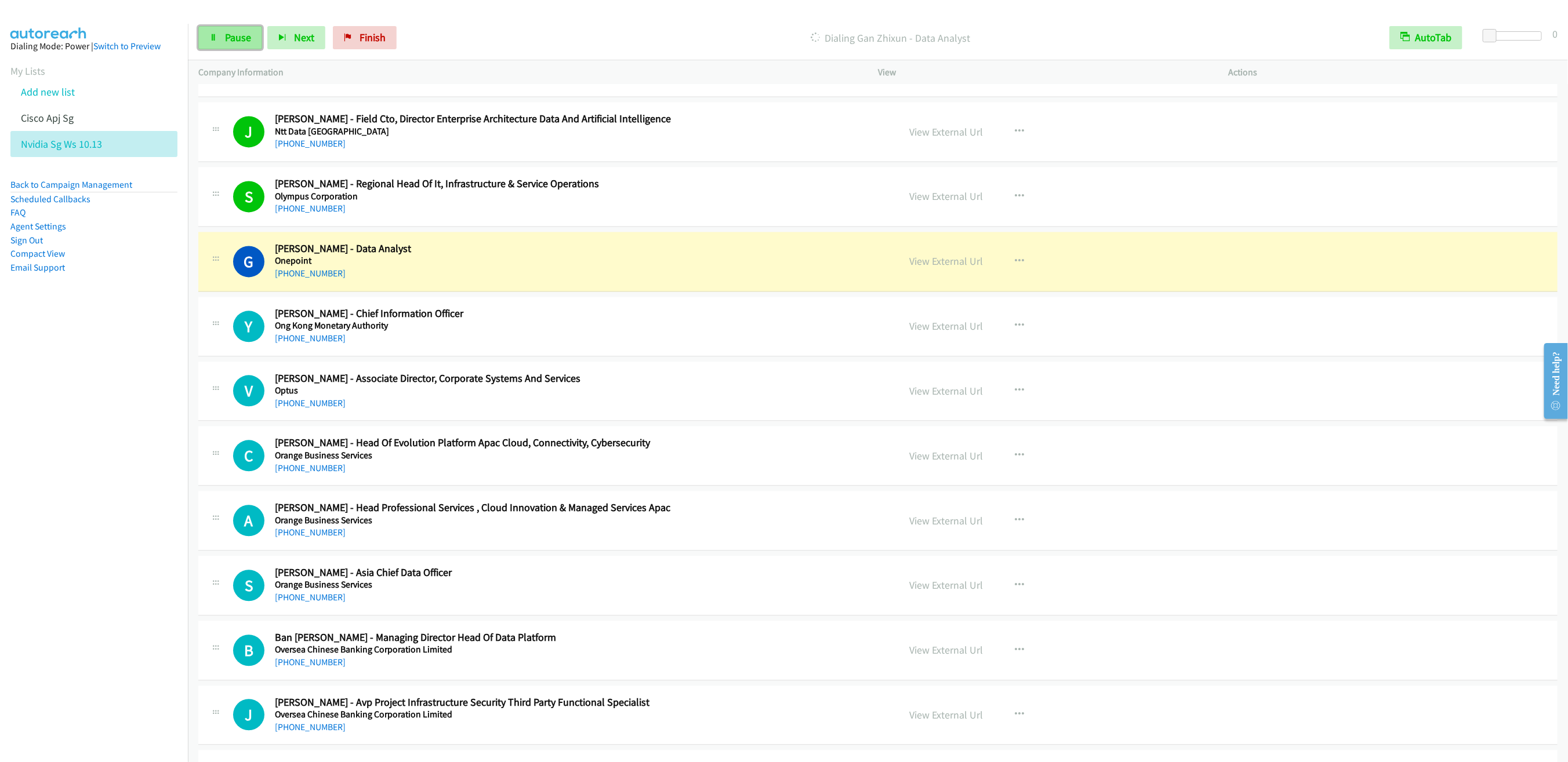
click at [233, 42] on span "Pause" at bounding box center [238, 37] width 26 height 13
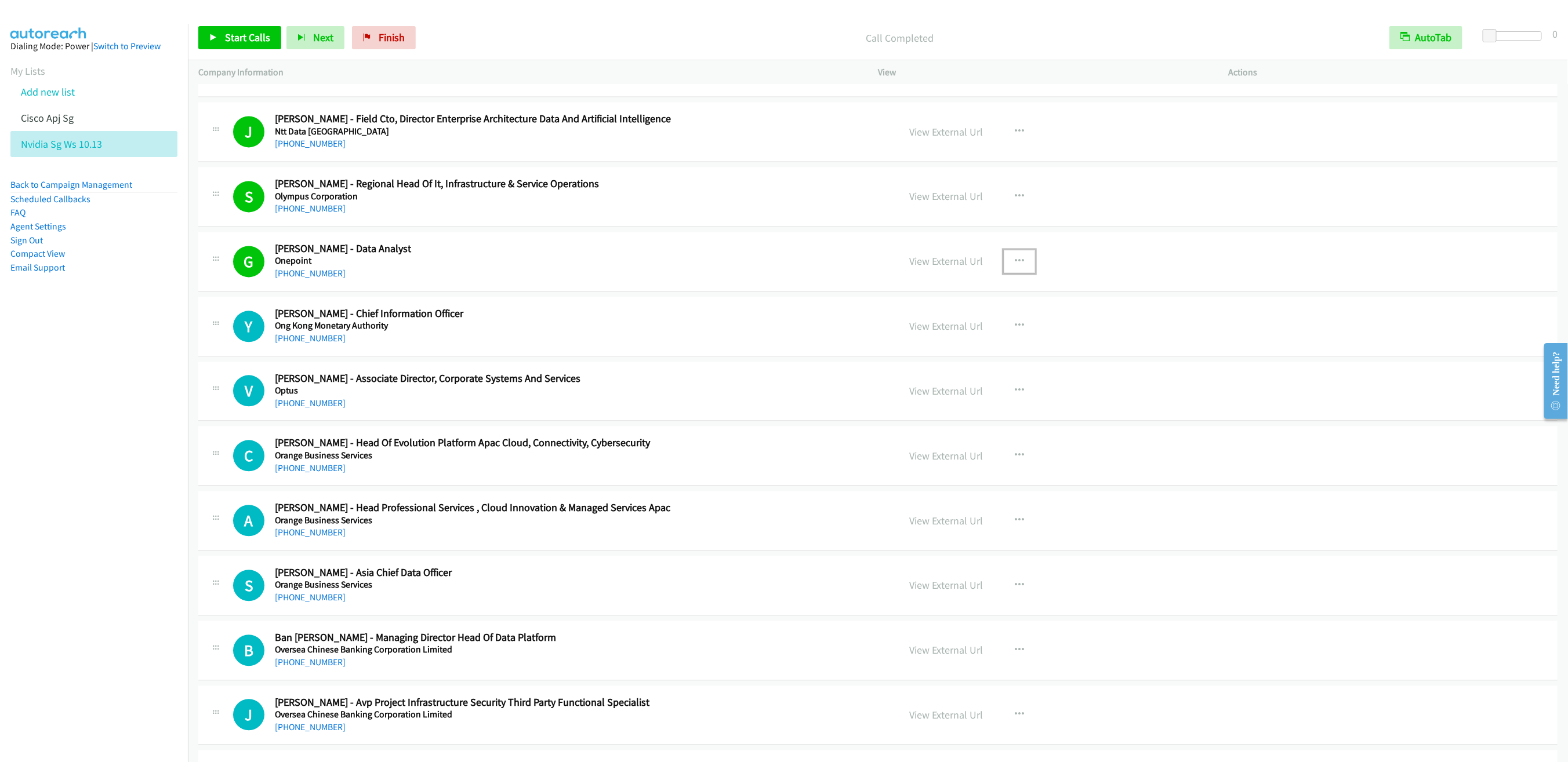
click at [1014, 266] on icon "button" at bounding box center [1019, 261] width 10 height 10
click at [917, 372] on link "Remove from list" at bounding box center [957, 360] width 154 height 23
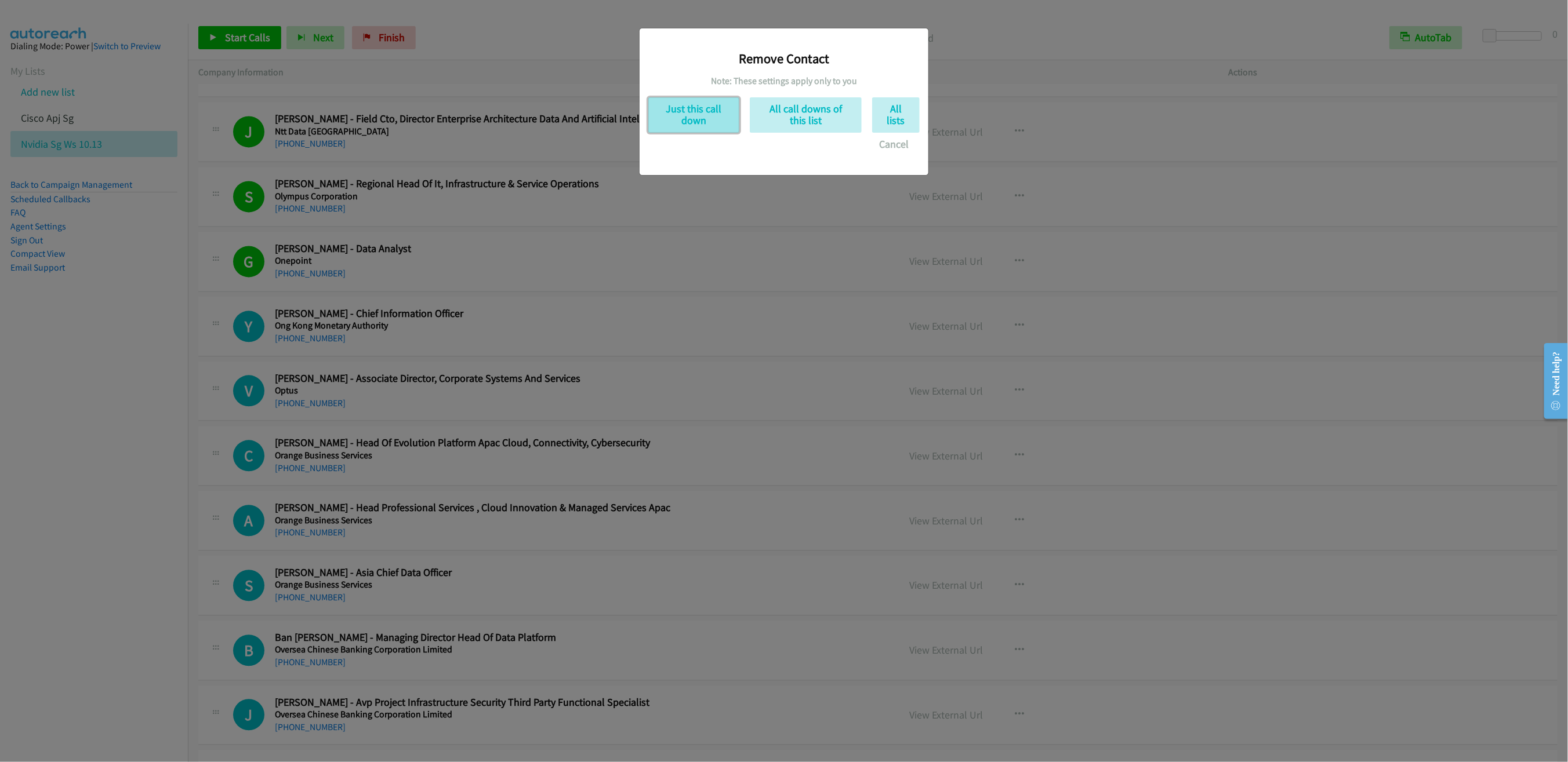
click at [689, 110] on button "Just this call down" at bounding box center [693, 115] width 91 height 35
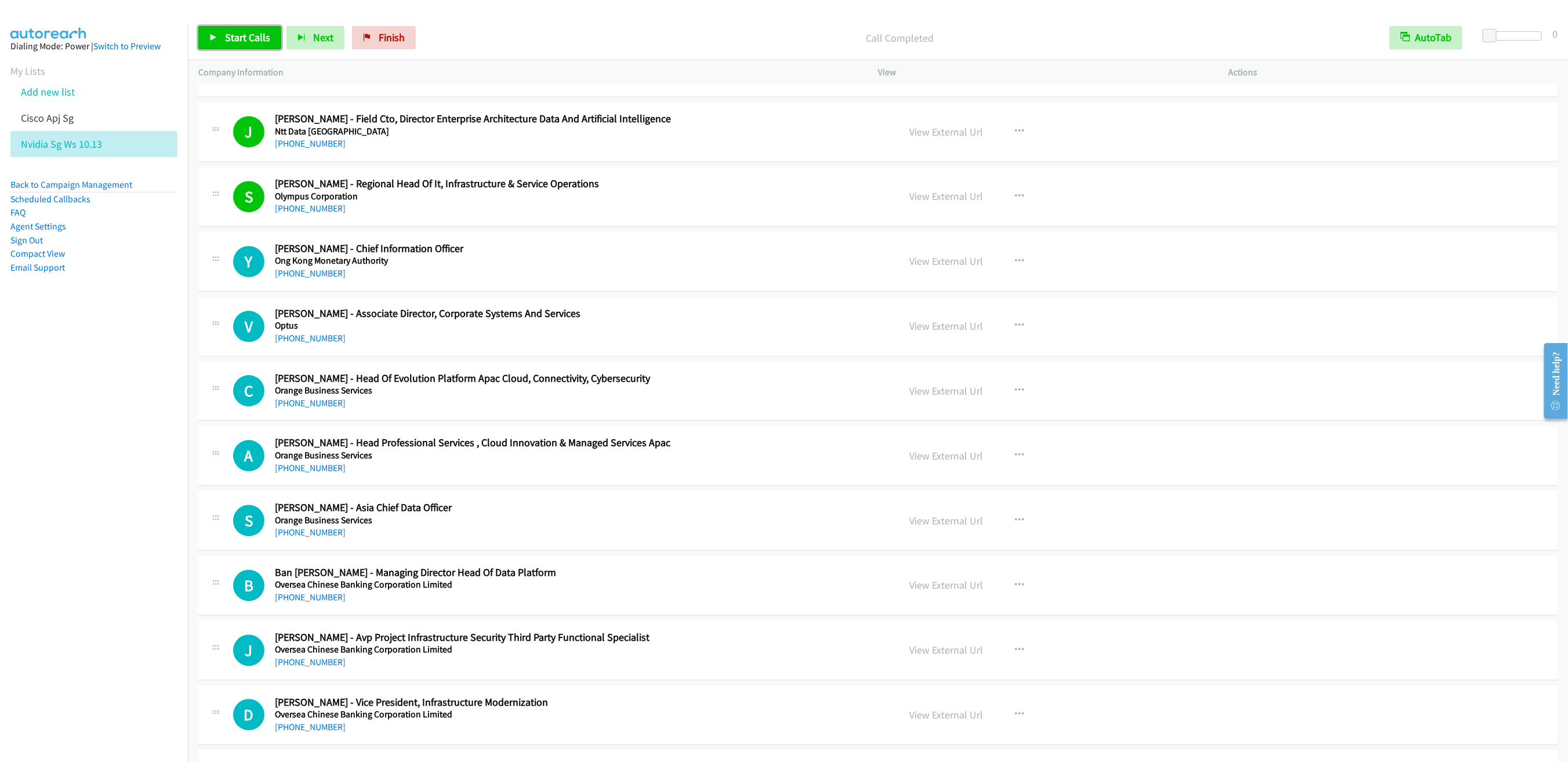
click at [231, 31] on span "Start Calls" at bounding box center [247, 37] width 45 height 13
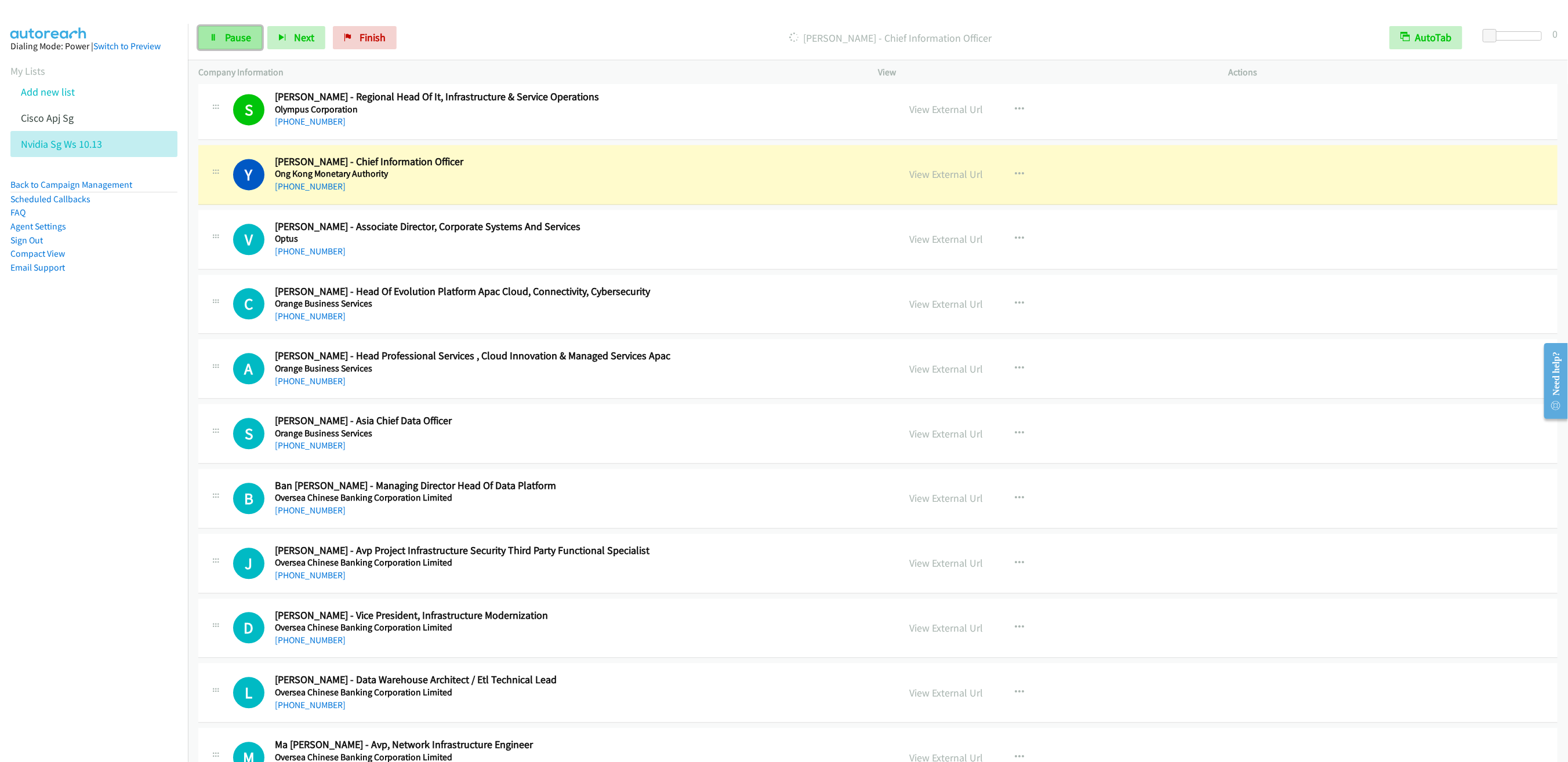
click at [229, 41] on span "Pause" at bounding box center [238, 37] width 26 height 13
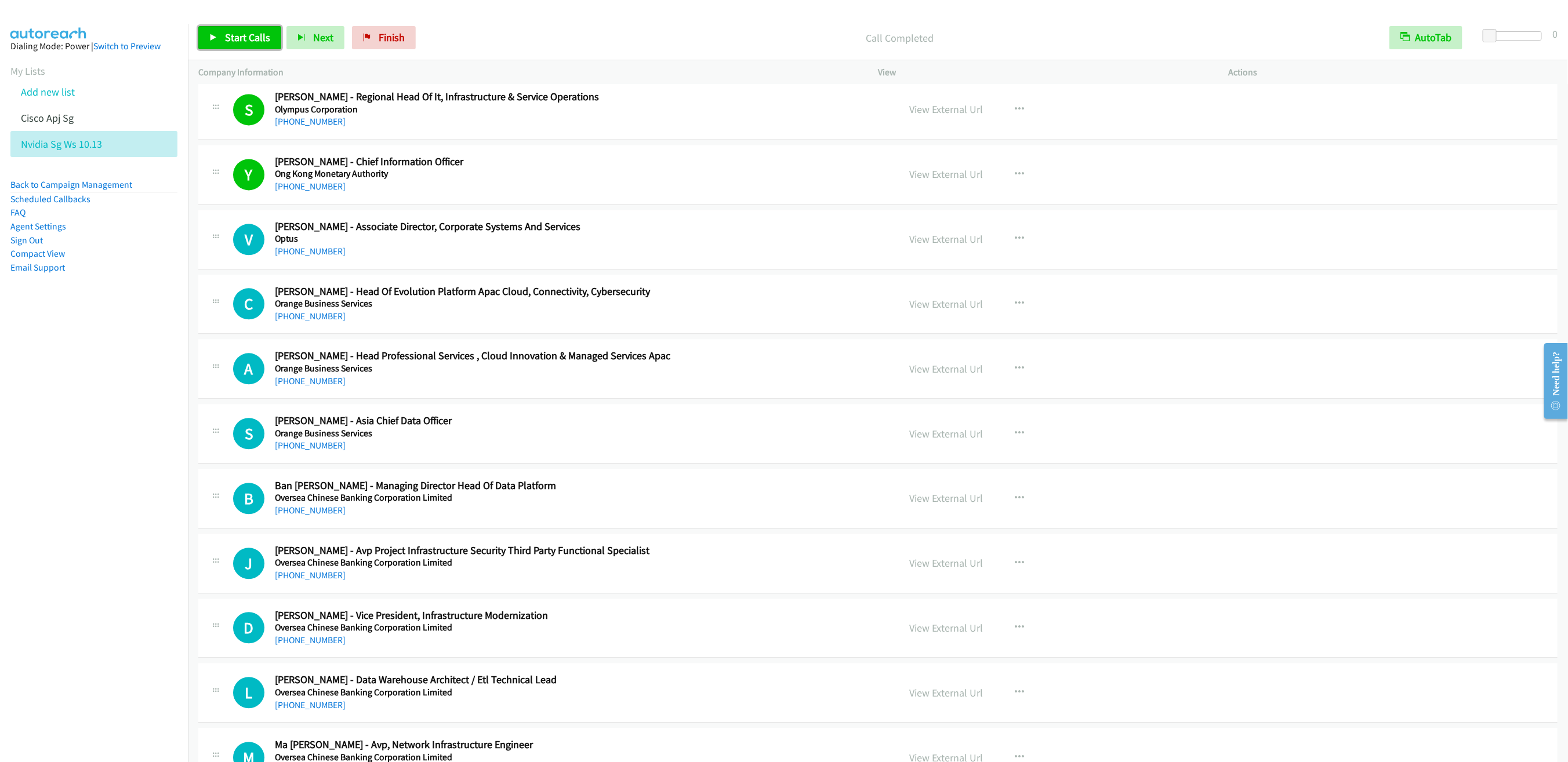
click at [222, 35] on link "Start Calls" at bounding box center [240, 37] width 83 height 23
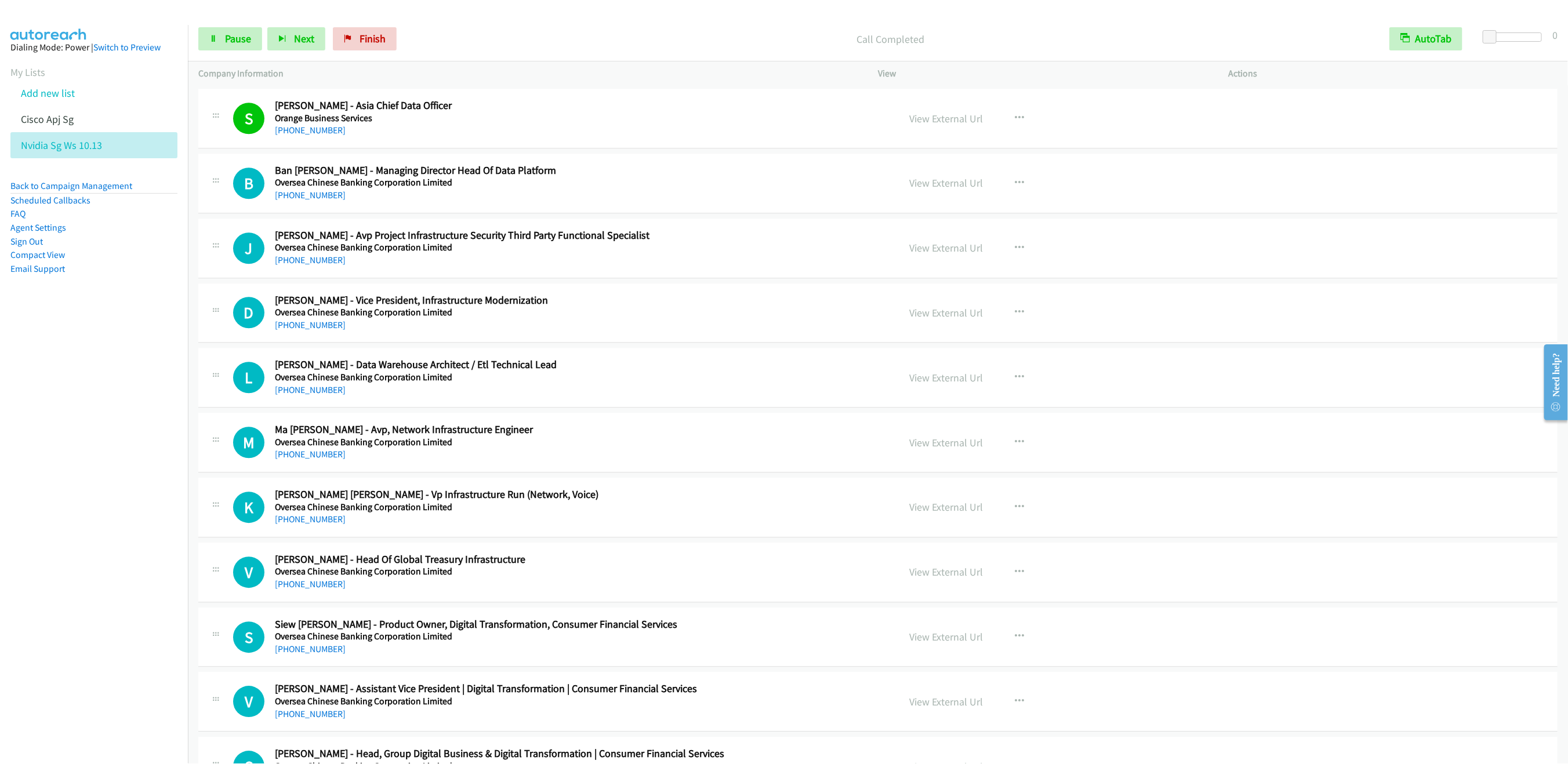
scroll to position [8457, 0]
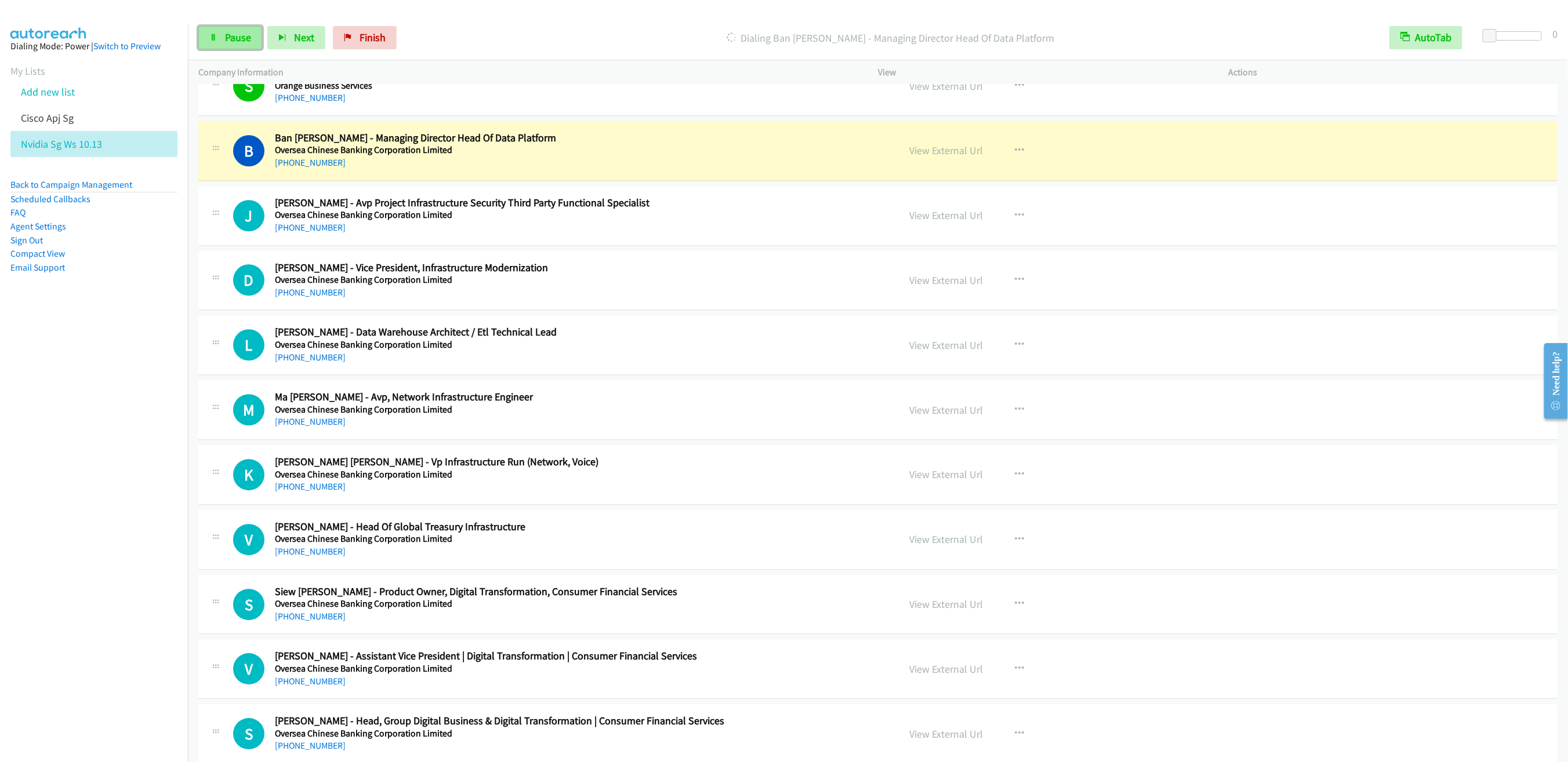
click at [233, 37] on span "Pause" at bounding box center [238, 37] width 26 height 13
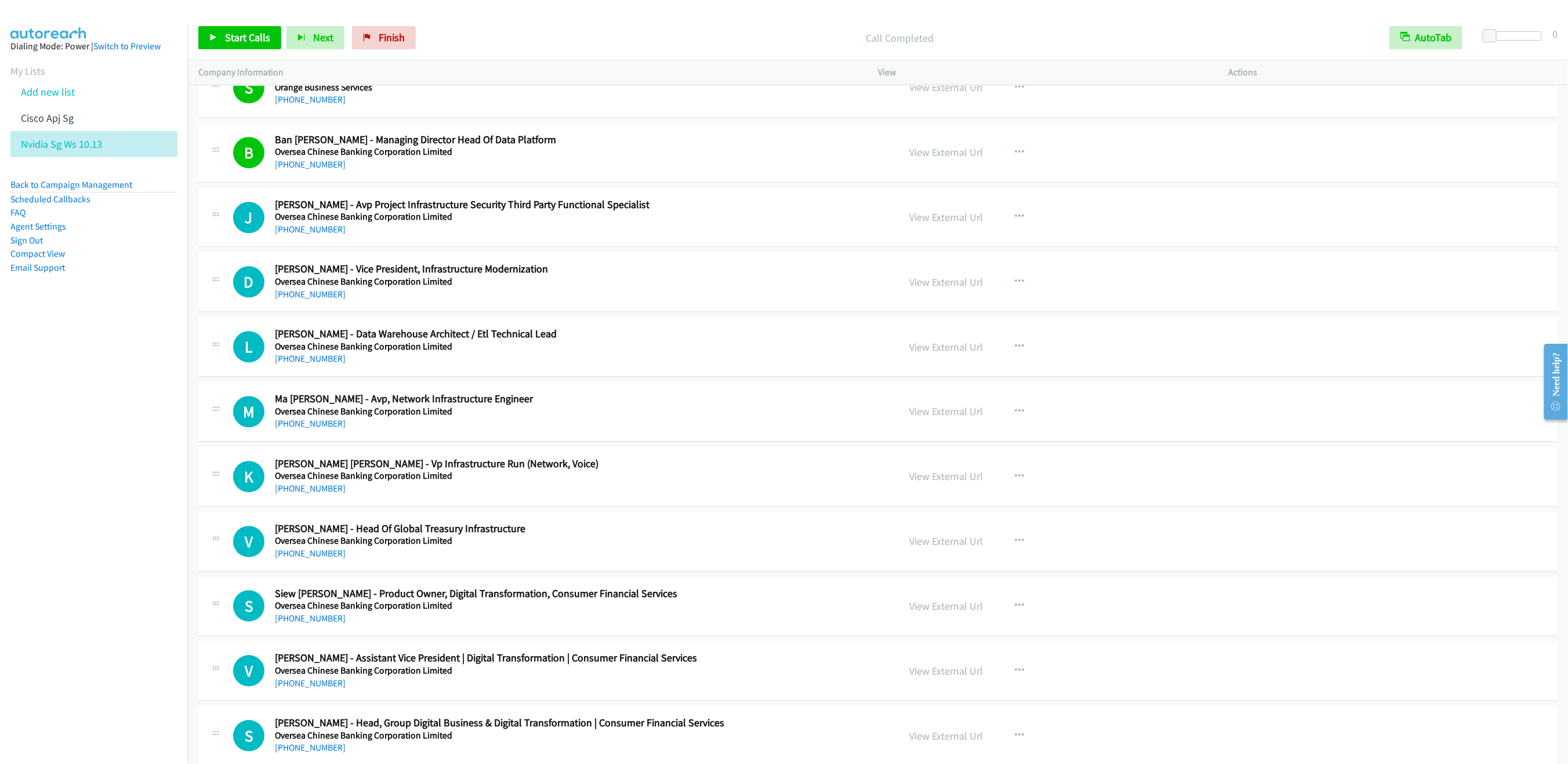
click at [248, 22] on div "Start Calls Pause Next Finish Call Completed AutoTab AutoTab 0" at bounding box center [877, 38] width 1379 height 45
click at [244, 35] on span "Start Calls" at bounding box center [247, 37] width 45 height 13
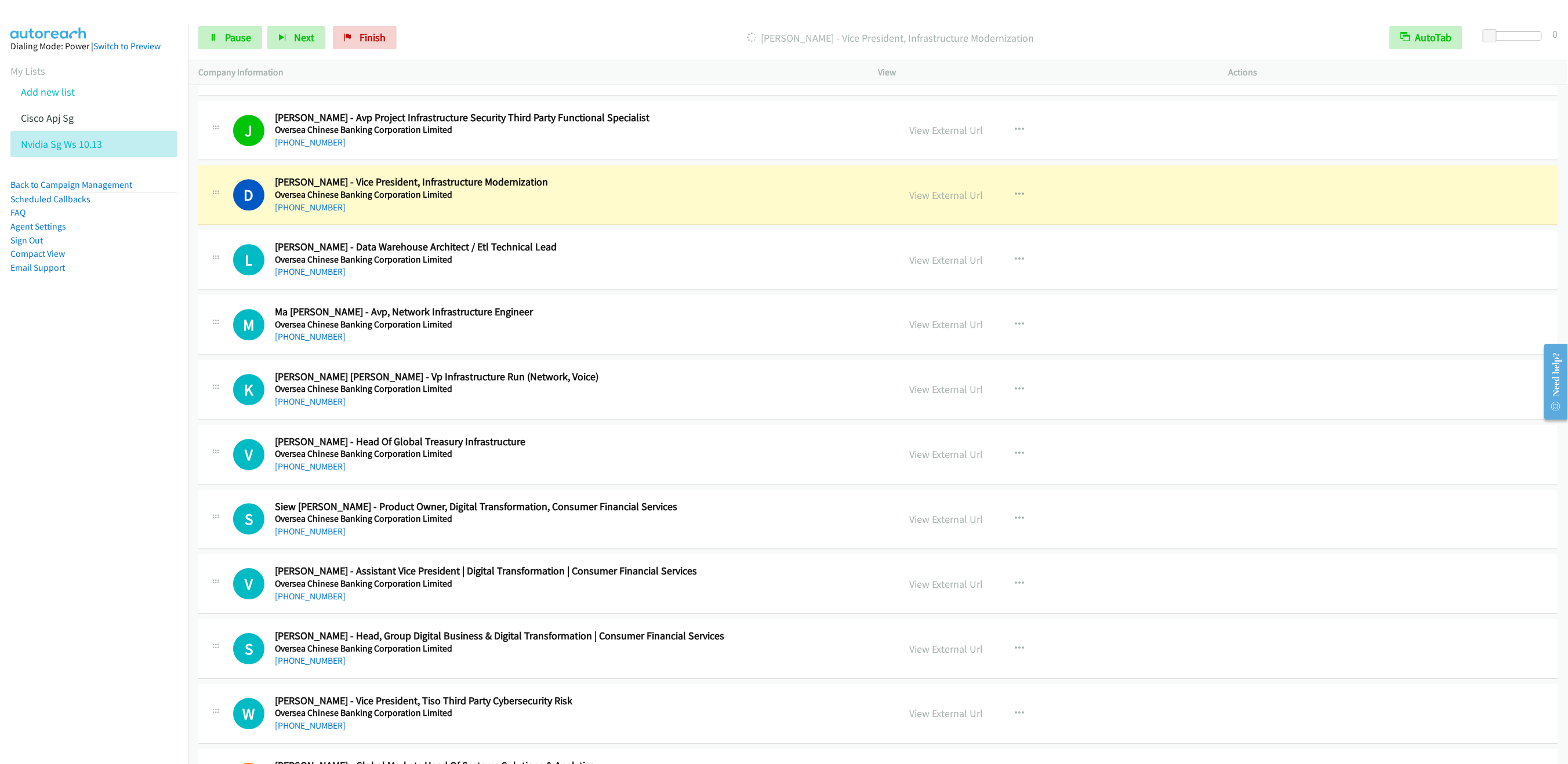
scroll to position [8631, 0]
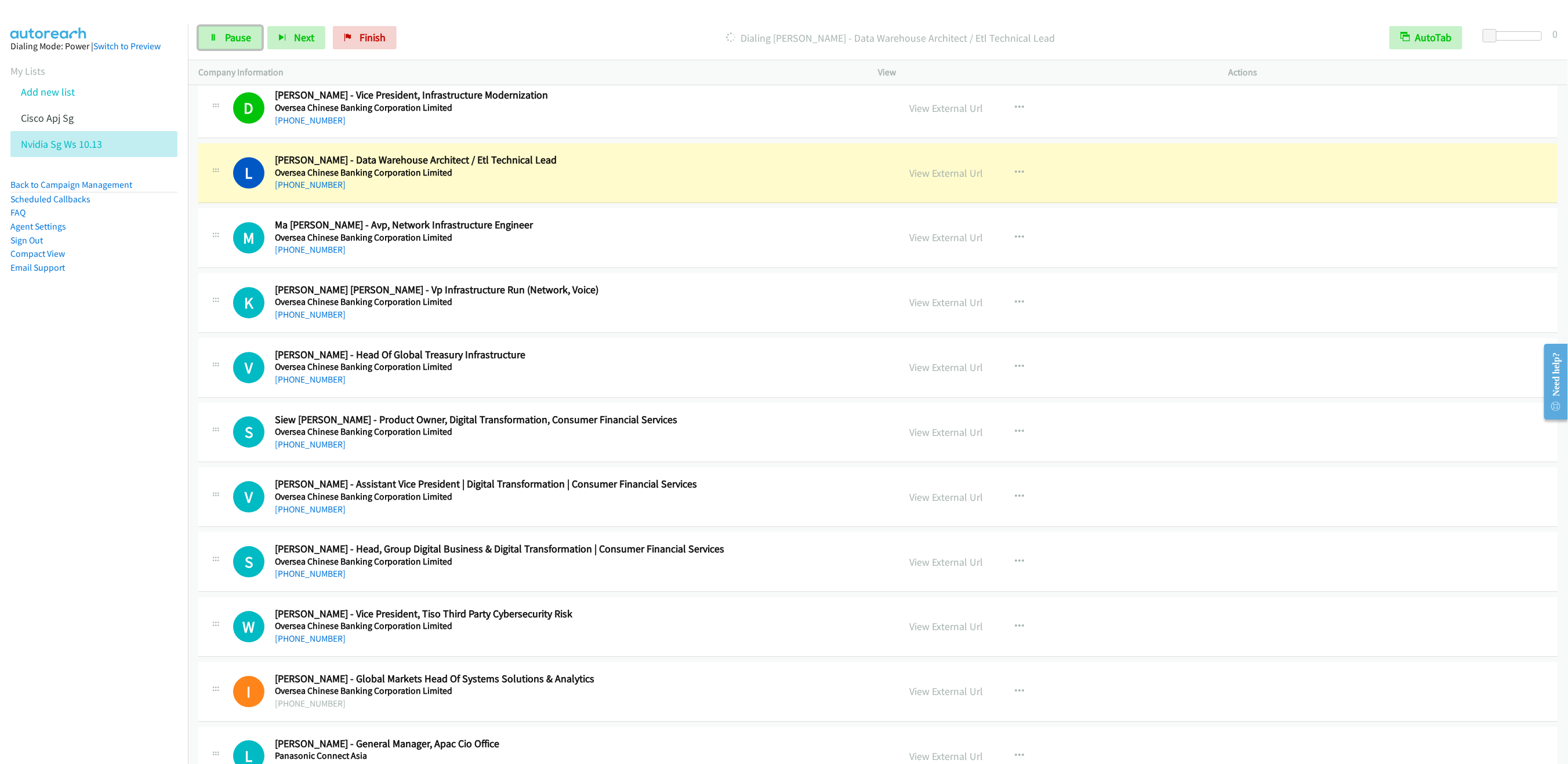
click at [221, 51] on div "Start Calls Pause Next Finish Dialing [PERSON_NAME] - Data Warehouse Architect …" at bounding box center [877, 38] width 1379 height 45
click at [228, 32] on span "Pause" at bounding box center [238, 37] width 26 height 13
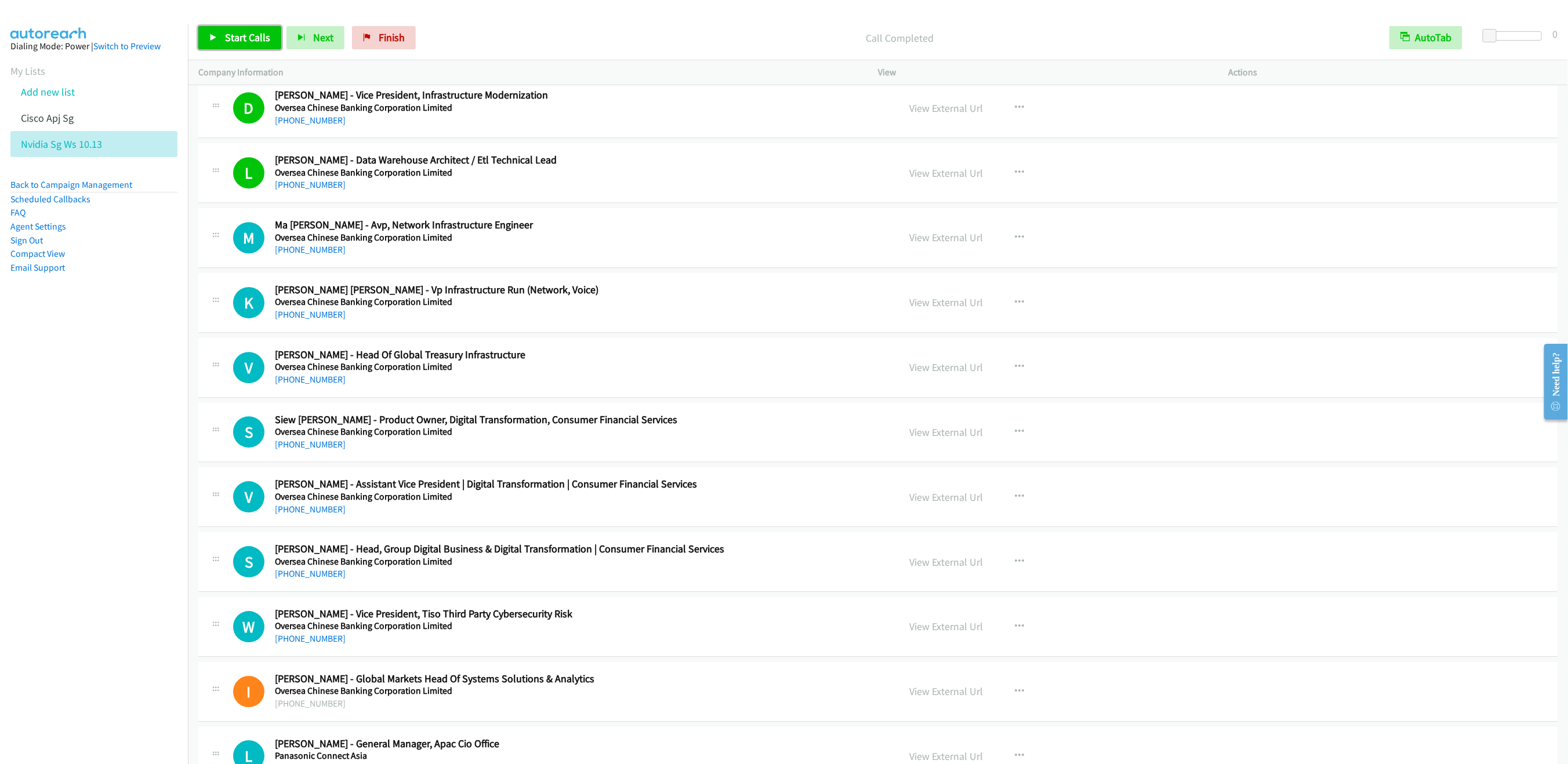
click at [218, 30] on link "Start Calls" at bounding box center [240, 37] width 83 height 23
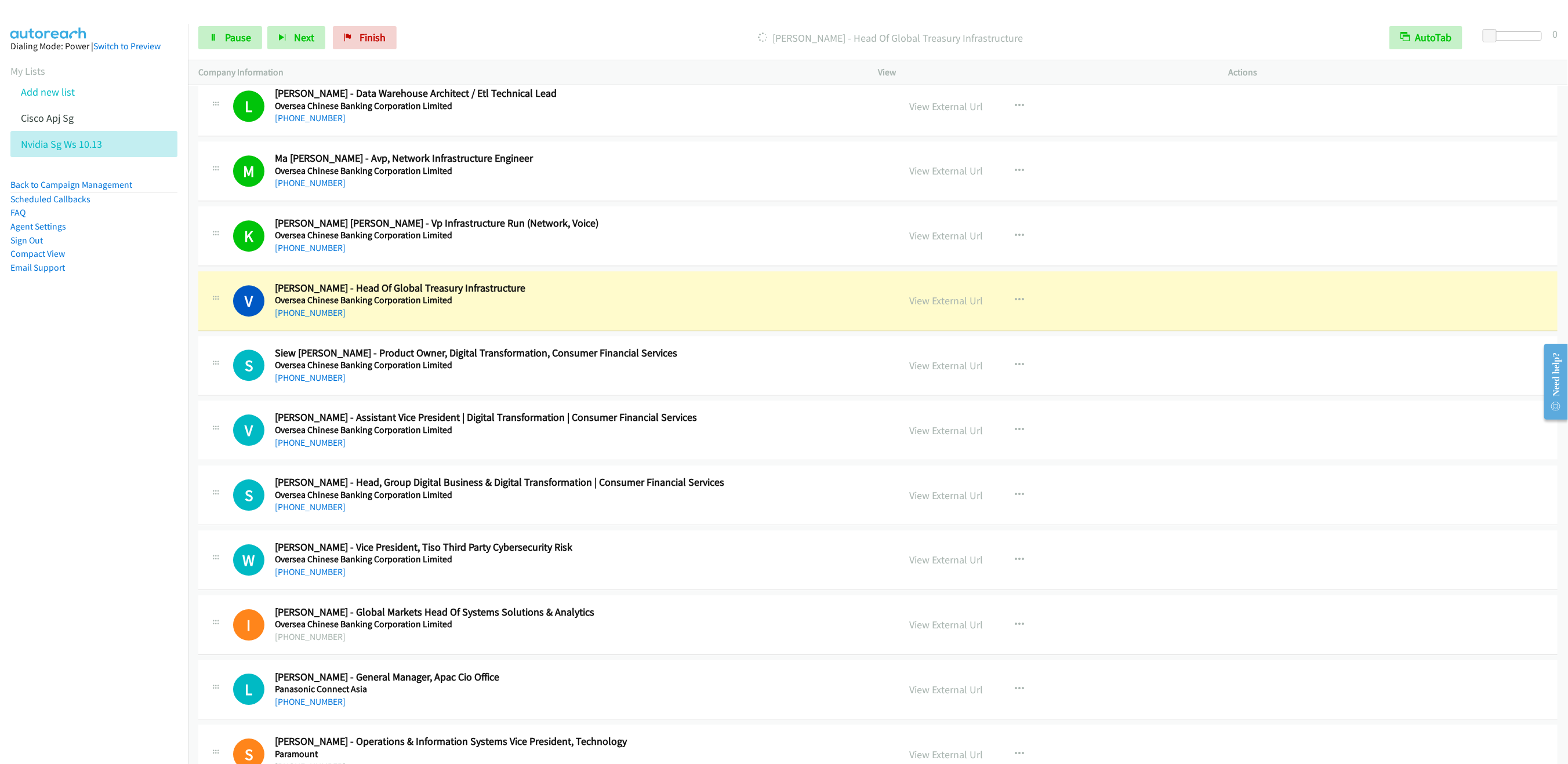
scroll to position [8717, 0]
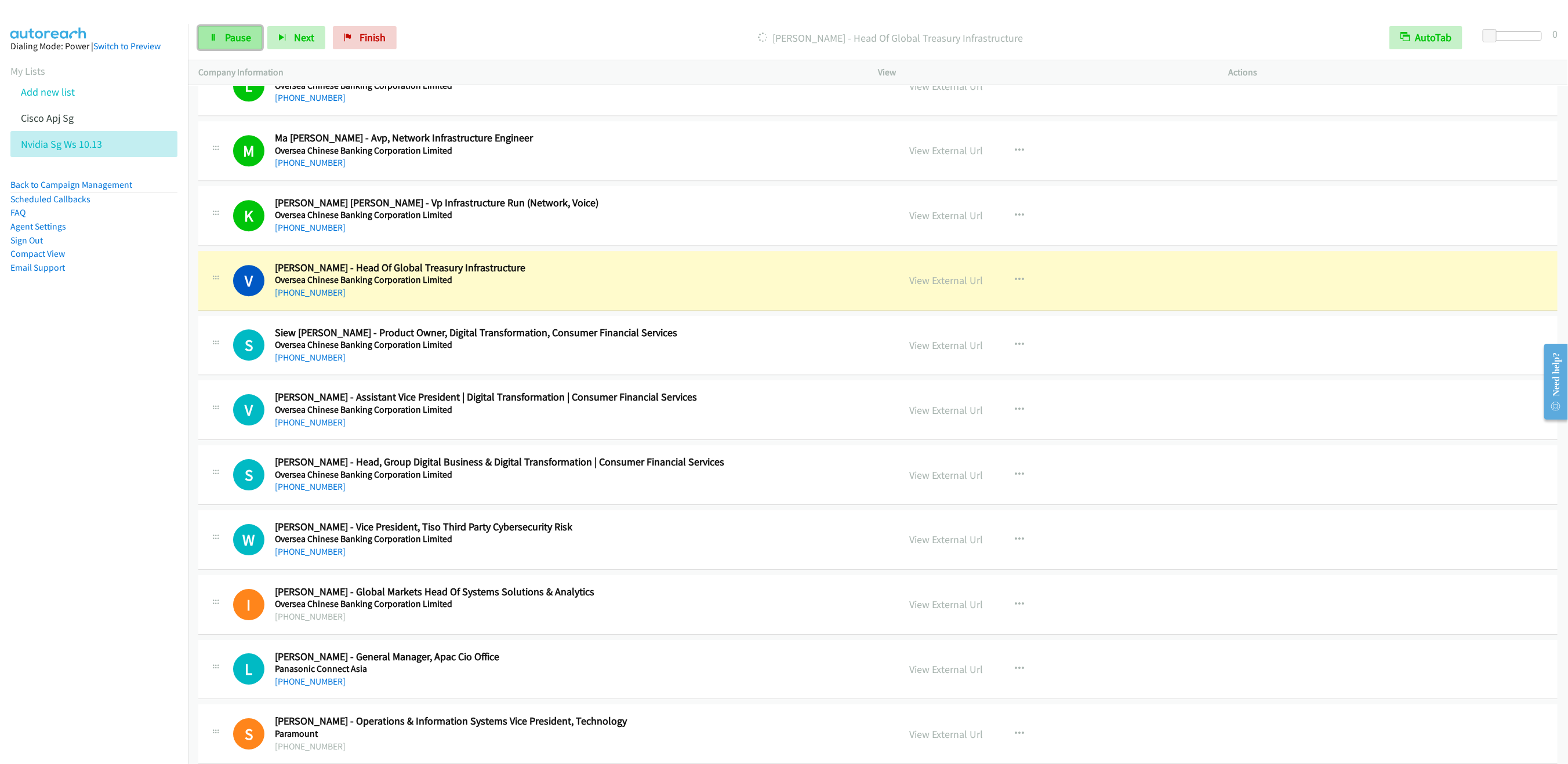
click at [228, 45] on link "Pause" at bounding box center [230, 37] width 64 height 23
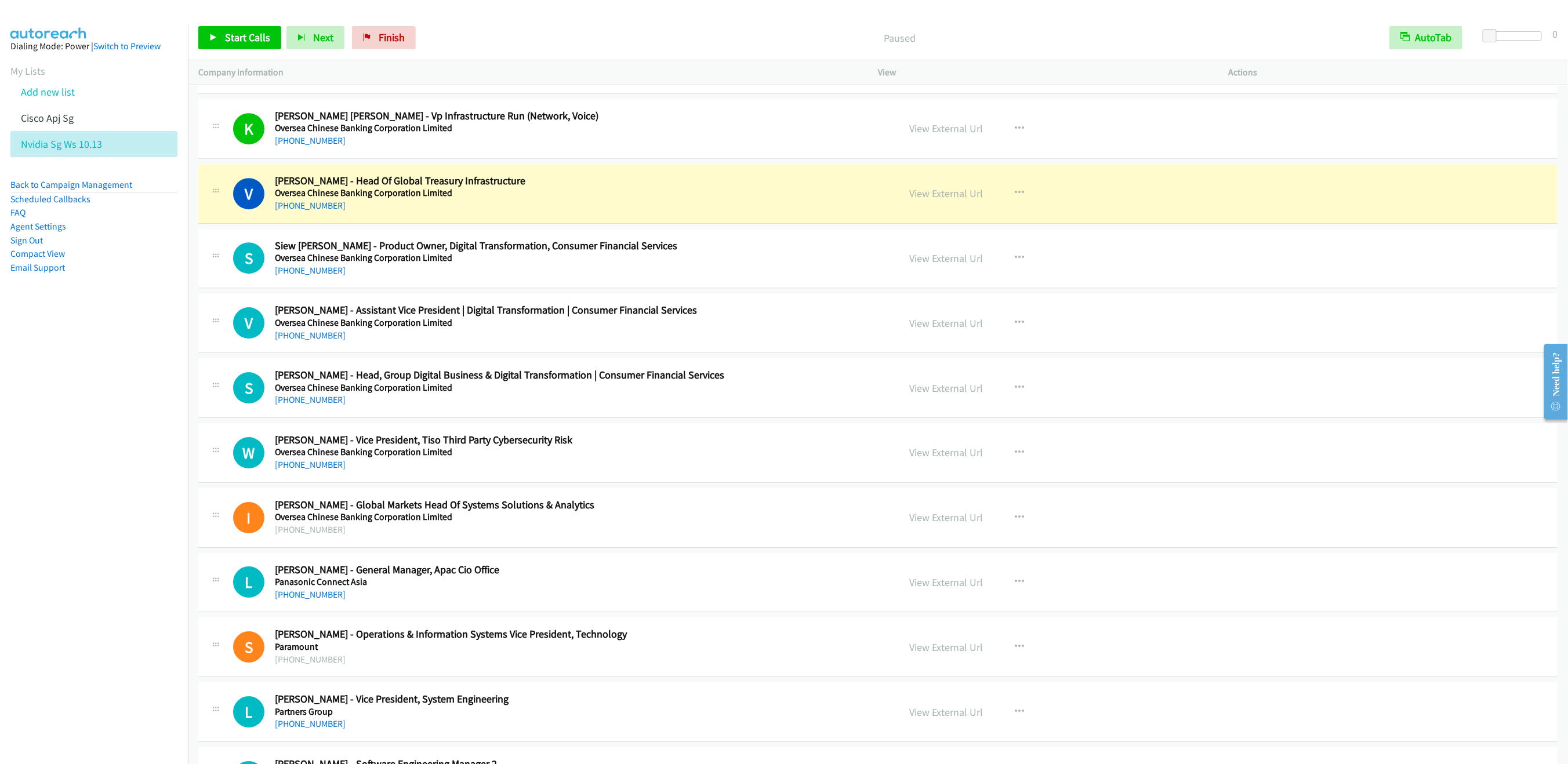
scroll to position [8891, 0]
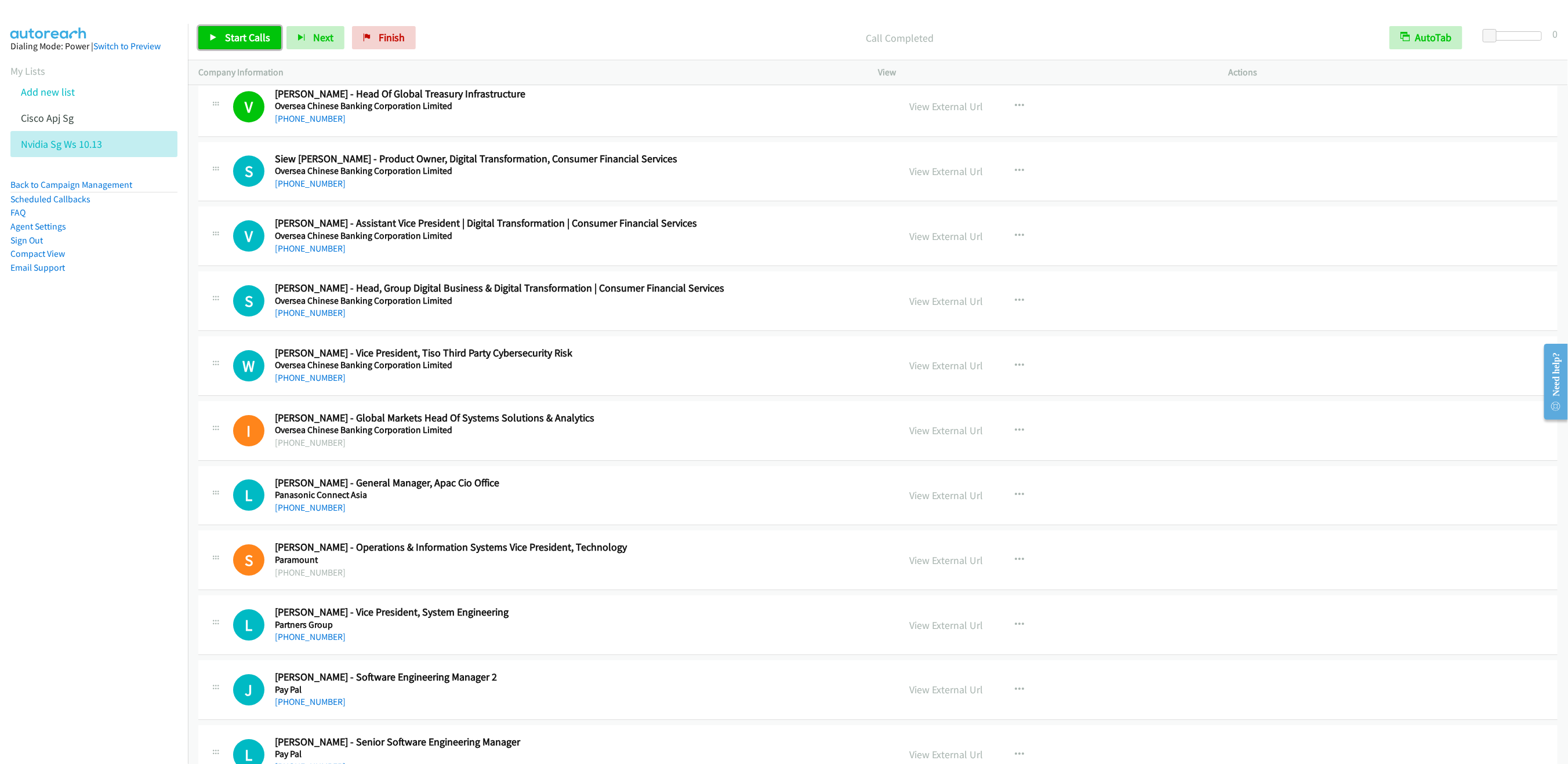
click at [235, 44] on link "Start Calls" at bounding box center [240, 37] width 83 height 23
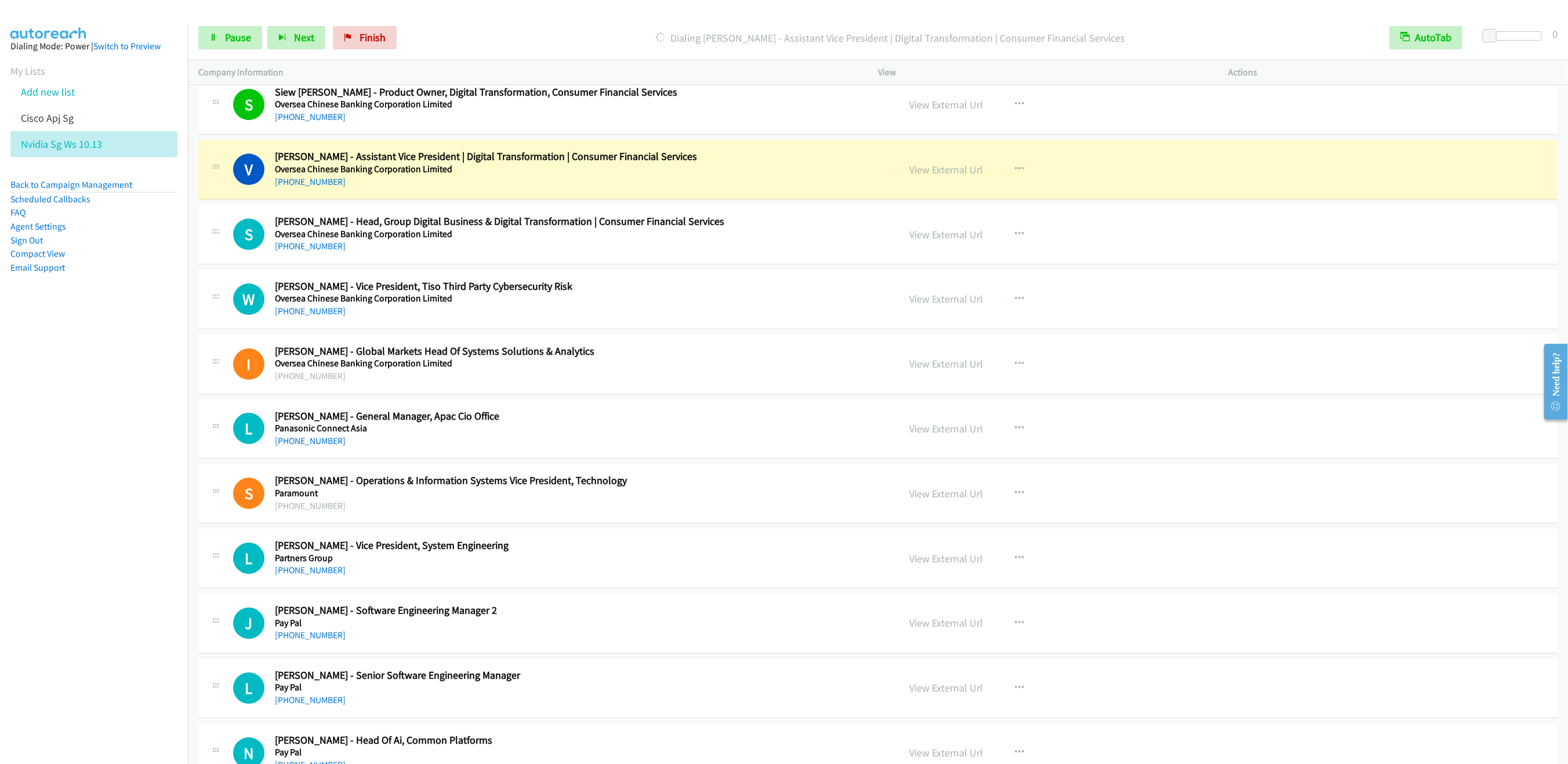
scroll to position [8979, 0]
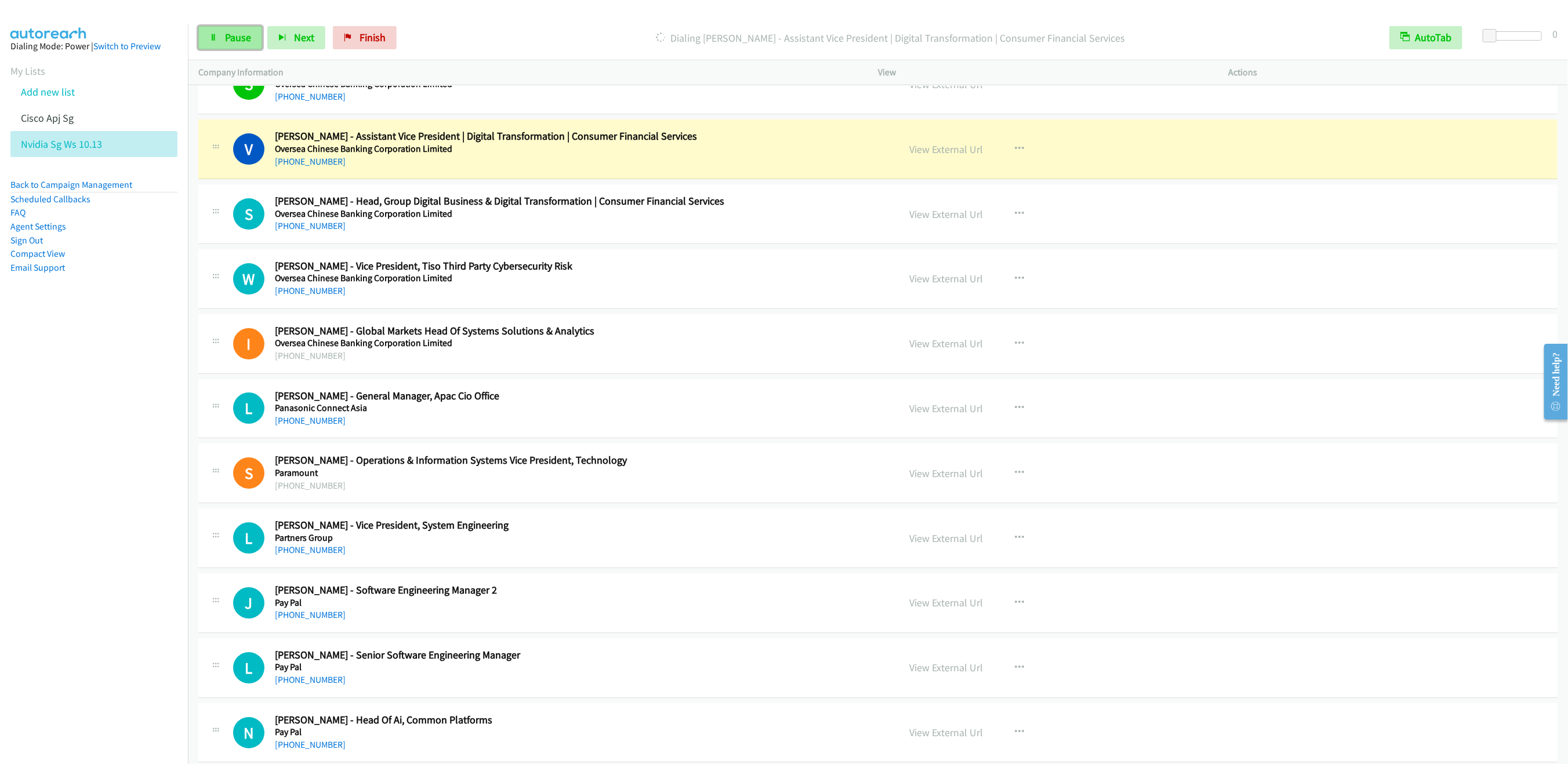
click at [221, 46] on link "Pause" at bounding box center [230, 37] width 64 height 23
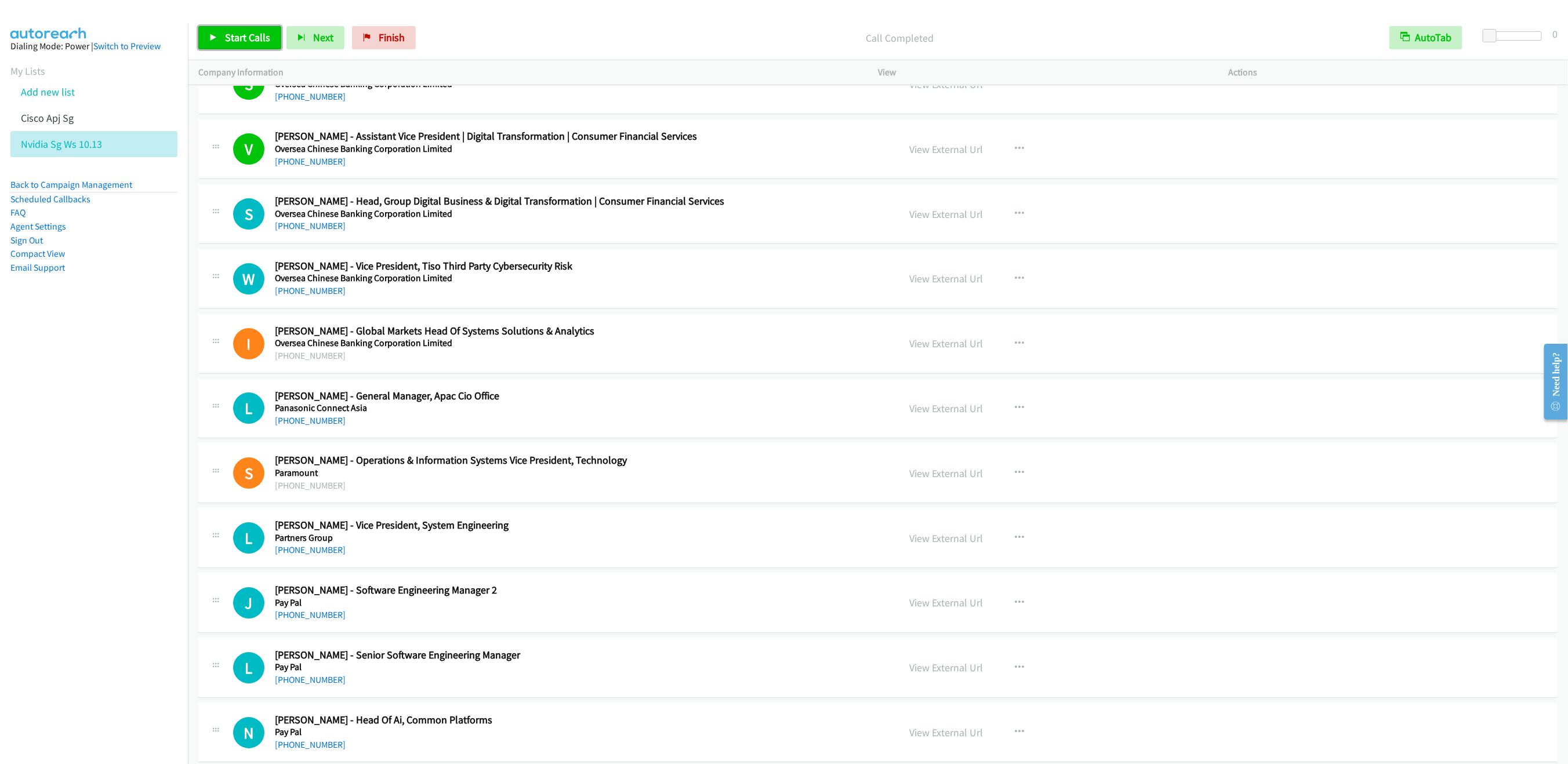
click at [238, 43] on span "Start Calls" at bounding box center [247, 37] width 45 height 13
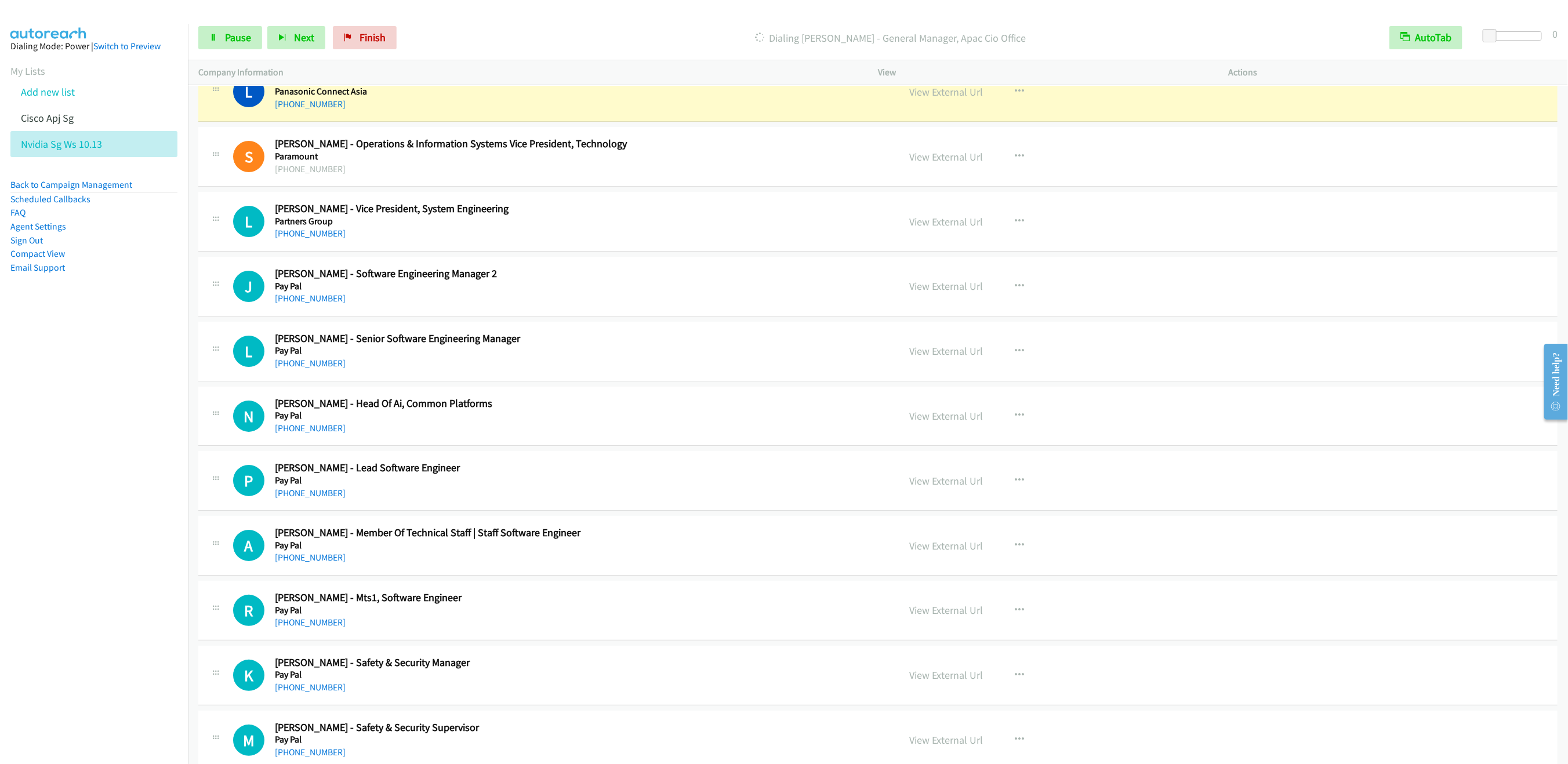
scroll to position [9326, 0]
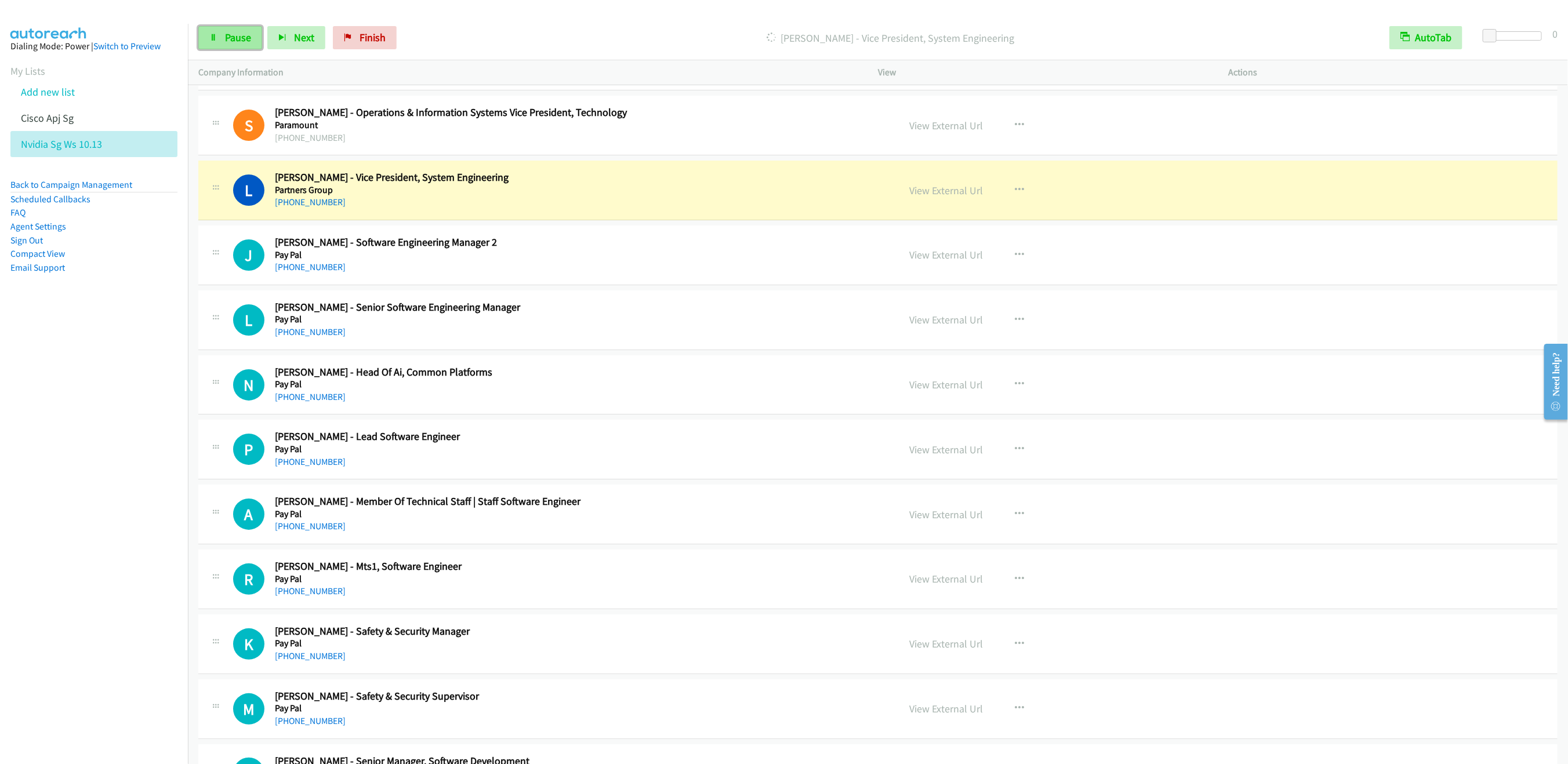
click at [228, 47] on link "Pause" at bounding box center [230, 37] width 64 height 23
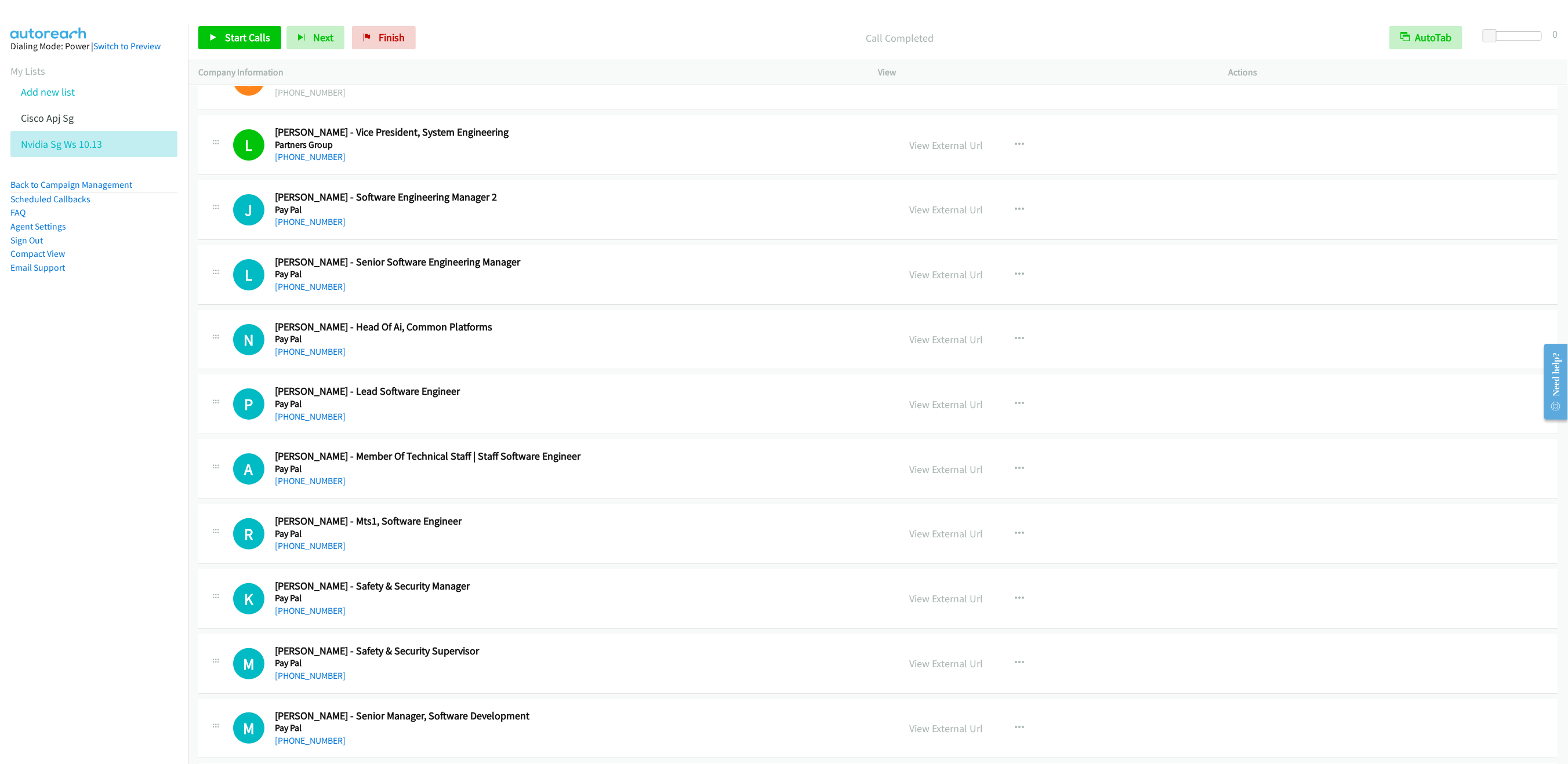
scroll to position [9413, 0]
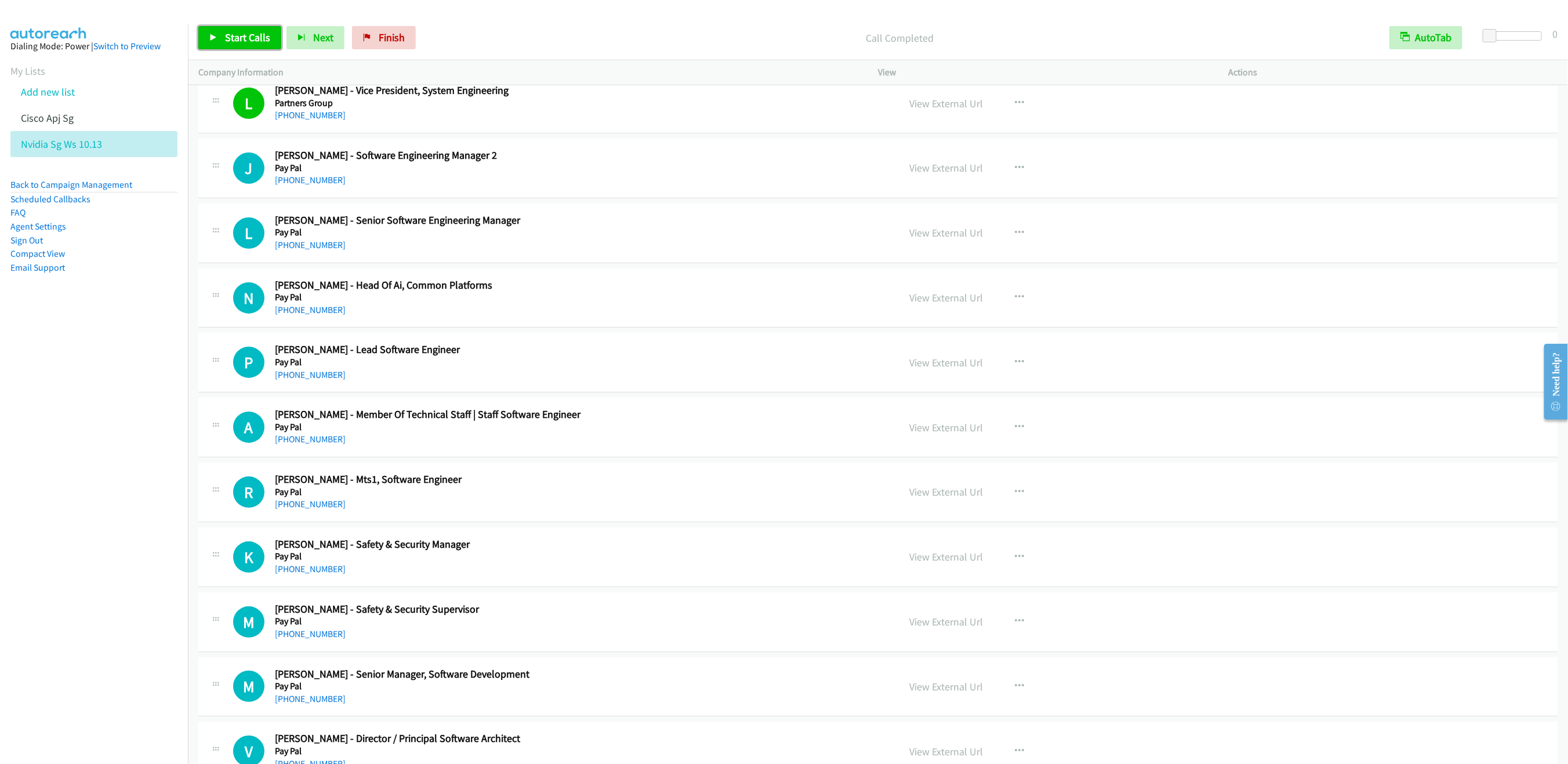
click at [252, 42] on span "Start Calls" at bounding box center [247, 37] width 45 height 13
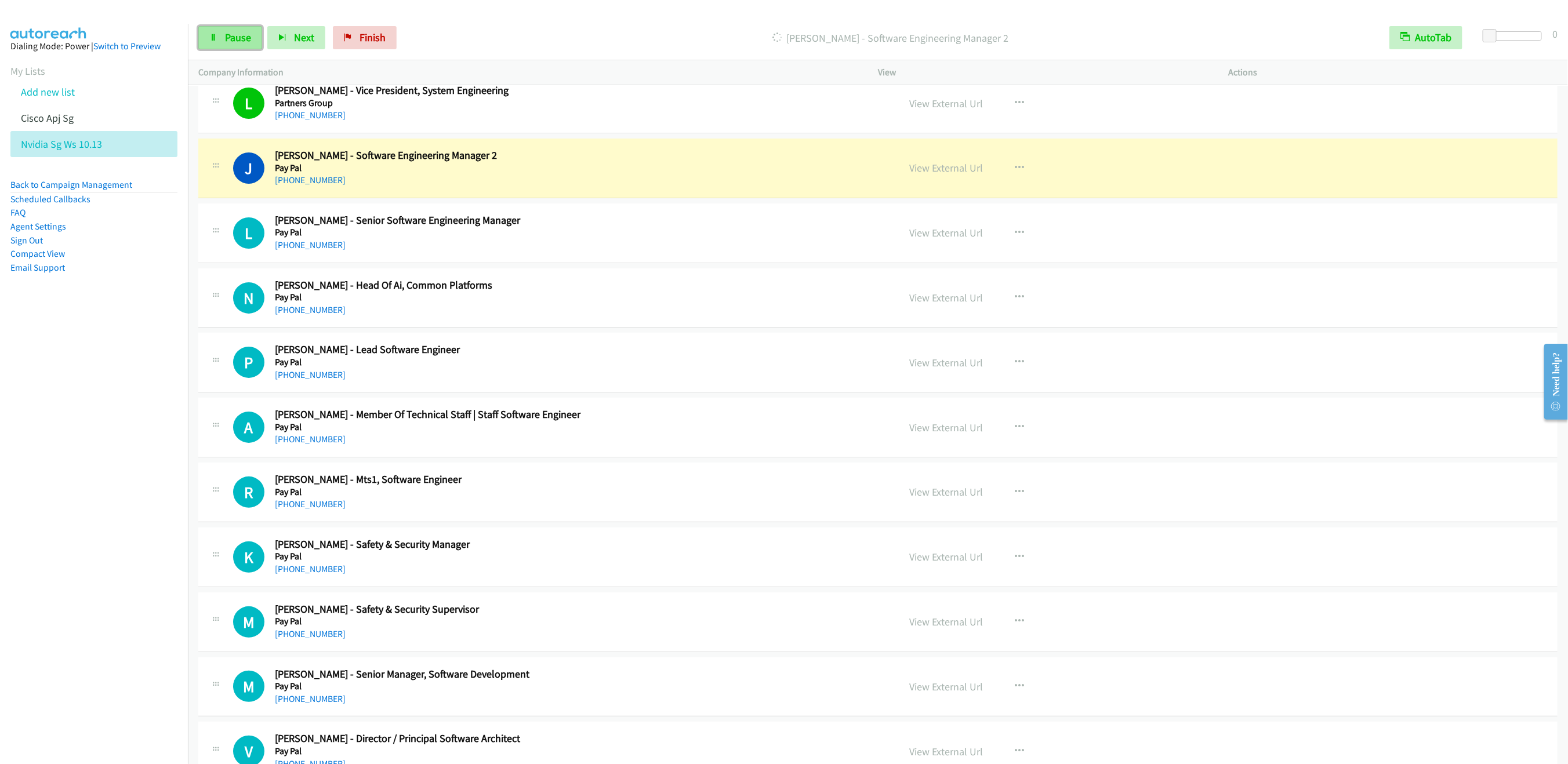
click at [227, 38] on span "Pause" at bounding box center [238, 37] width 26 height 13
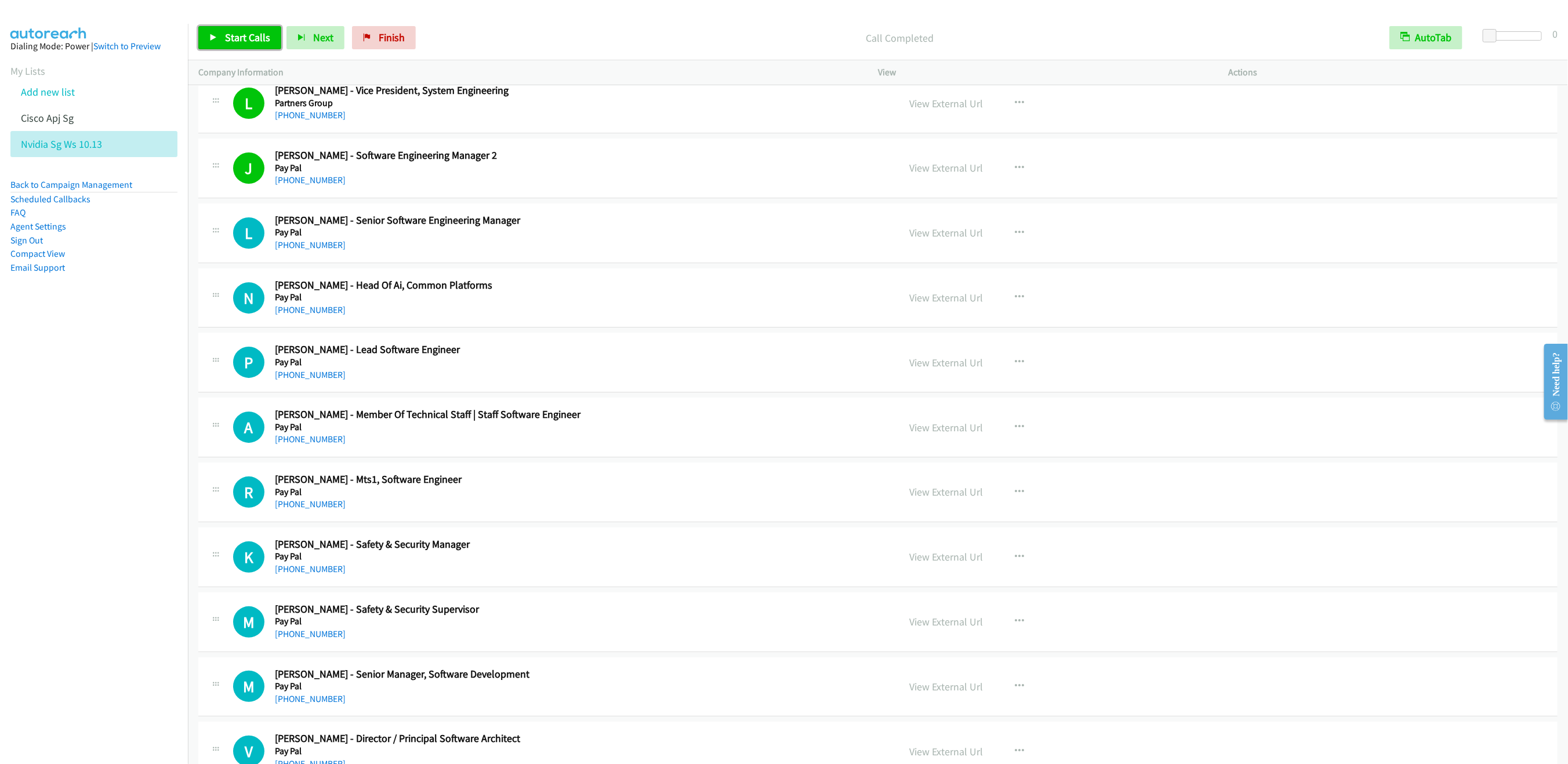
click at [211, 45] on link "Start Calls" at bounding box center [240, 37] width 83 height 23
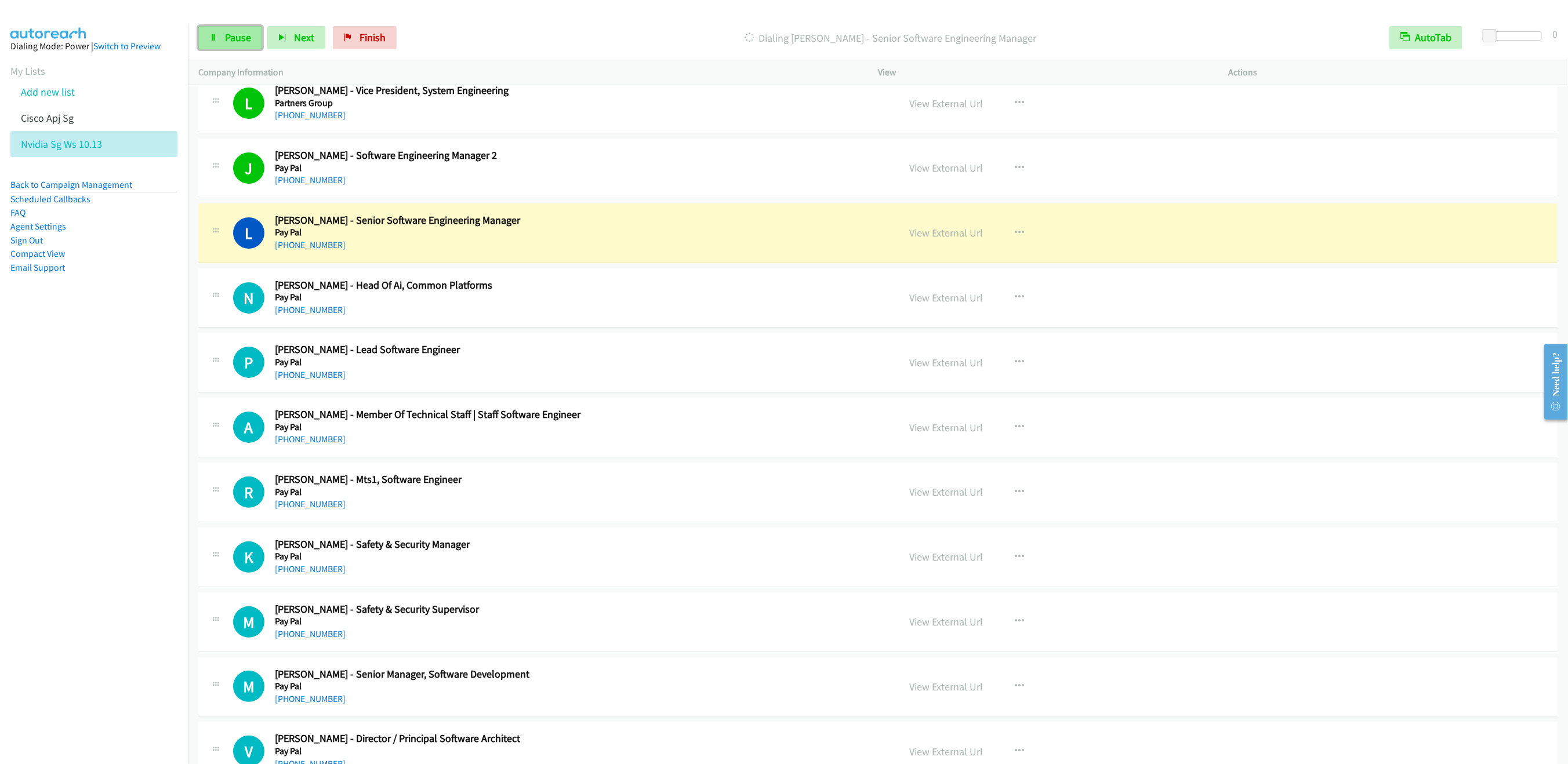
click at [212, 43] on link "Pause" at bounding box center [230, 37] width 64 height 23
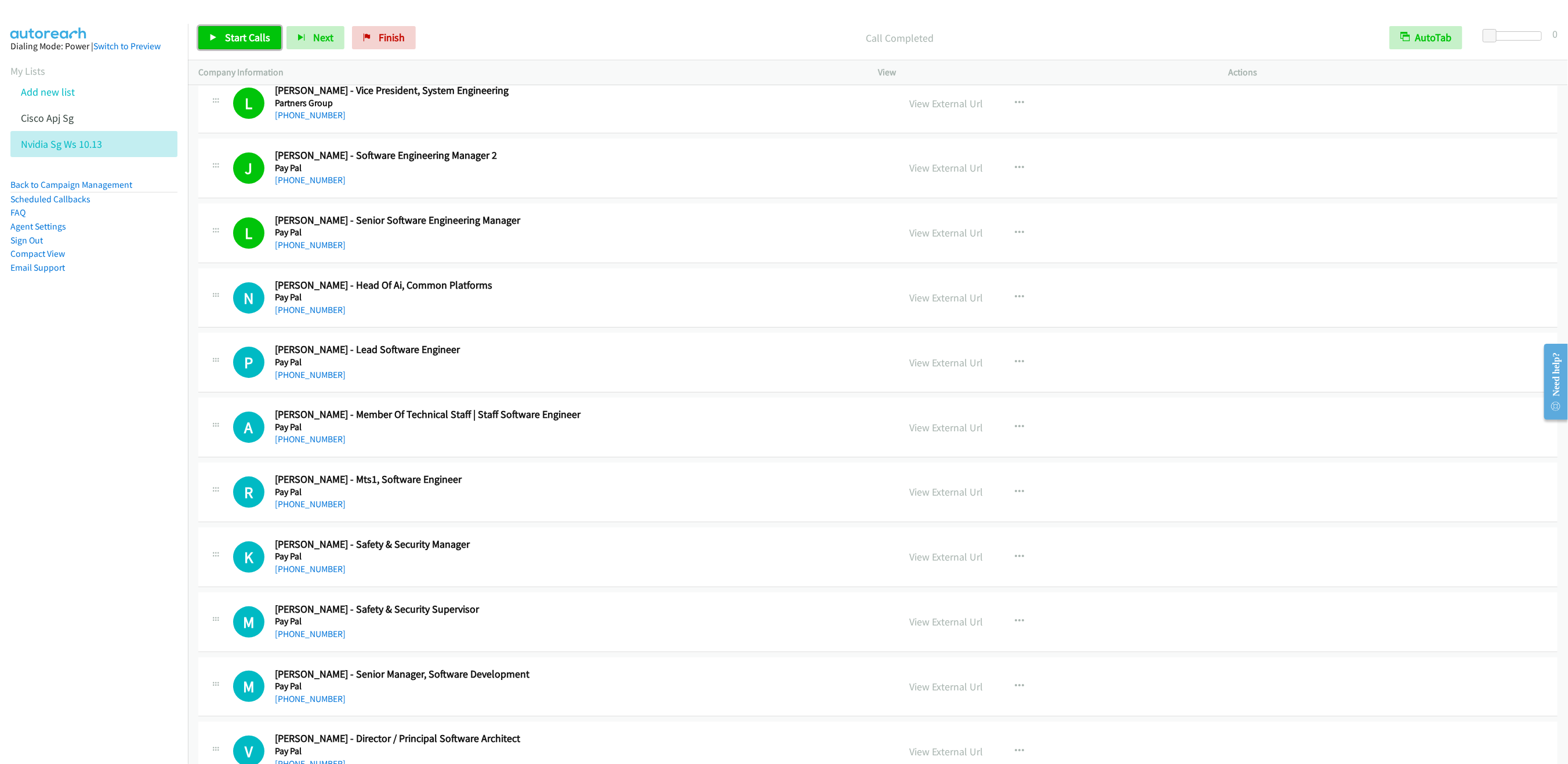
click at [223, 37] on link "Start Calls" at bounding box center [240, 37] width 83 height 23
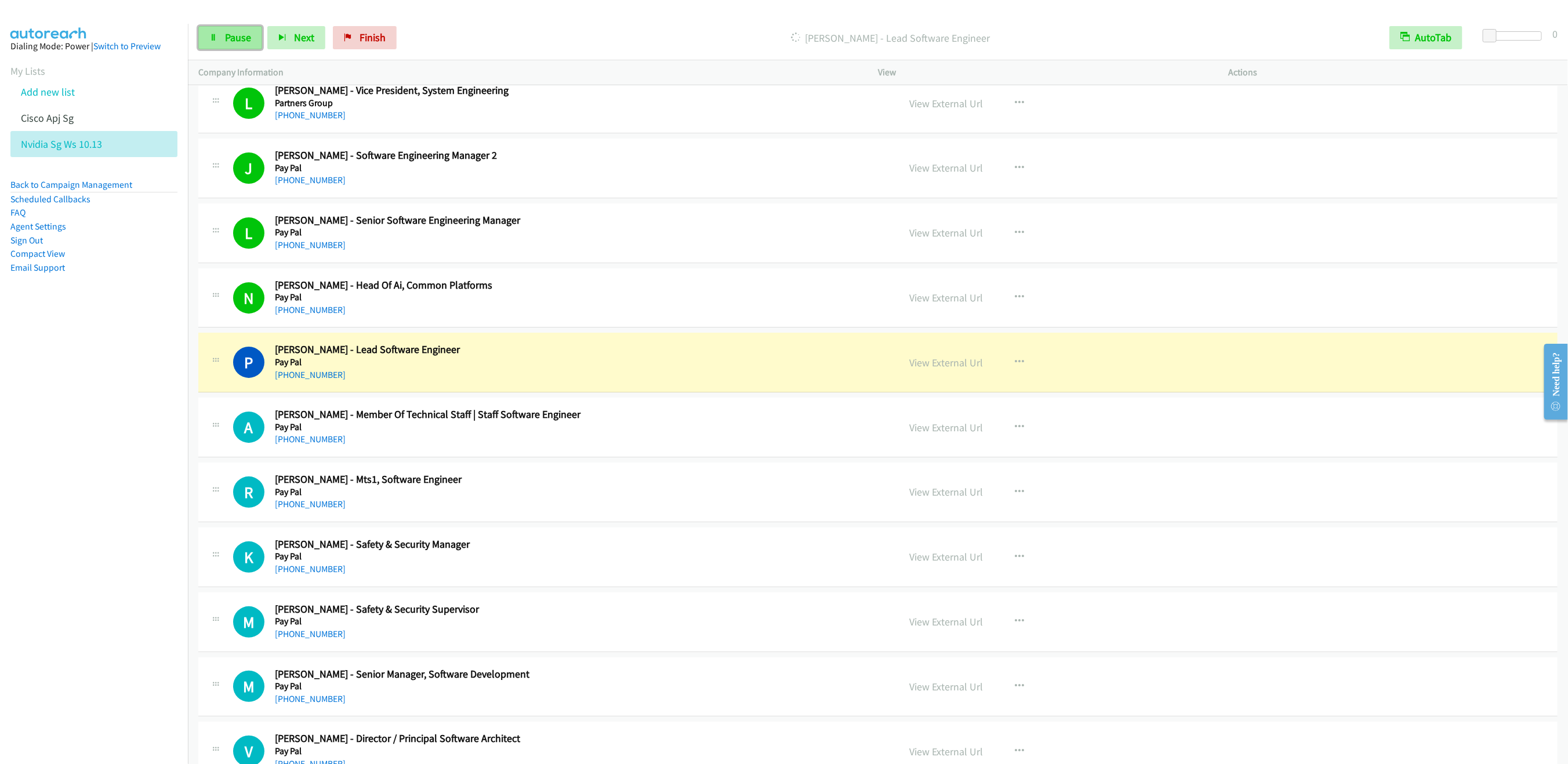
click at [236, 27] on link "Pause" at bounding box center [230, 37] width 64 height 23
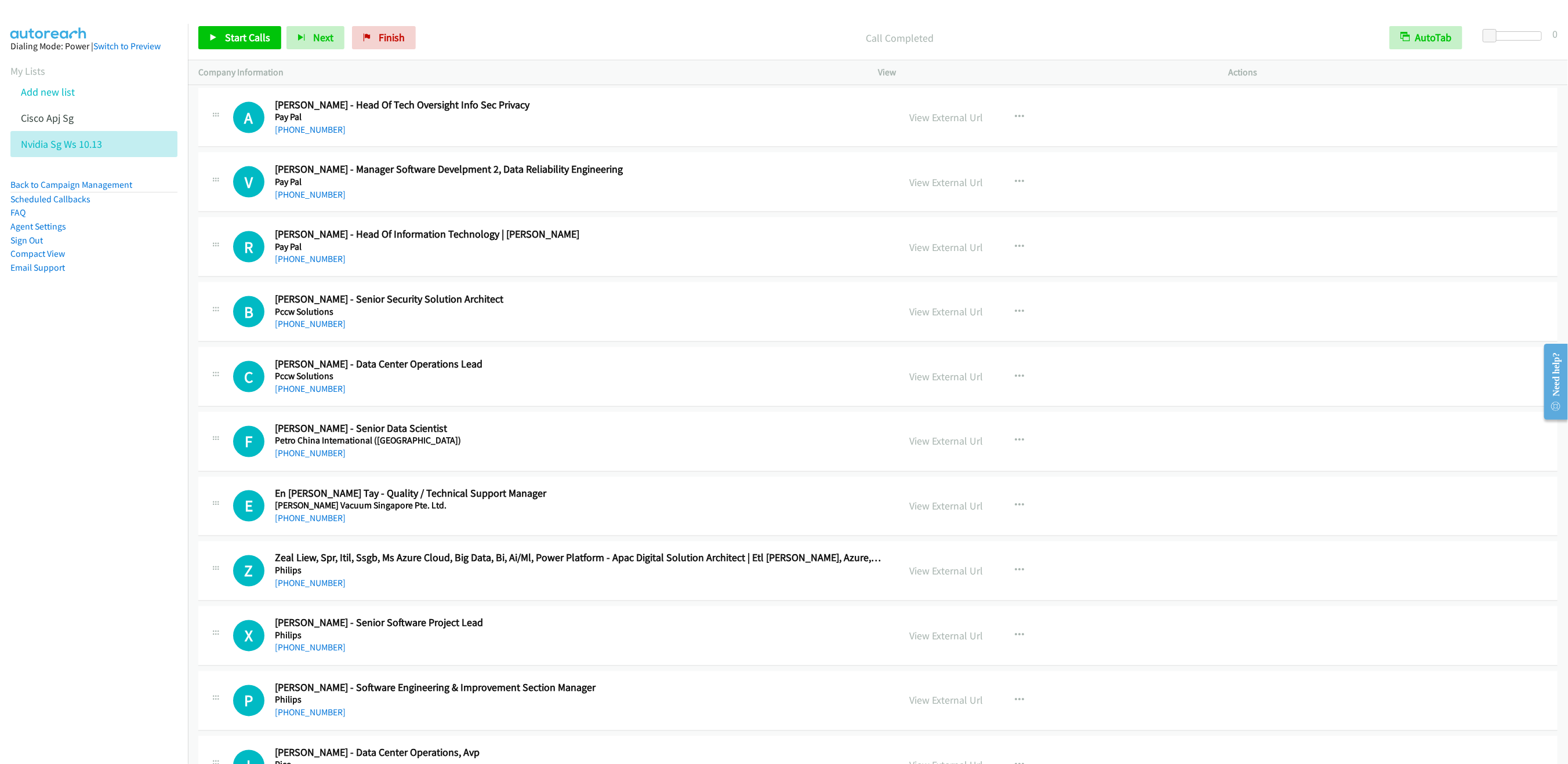
scroll to position [10717, 0]
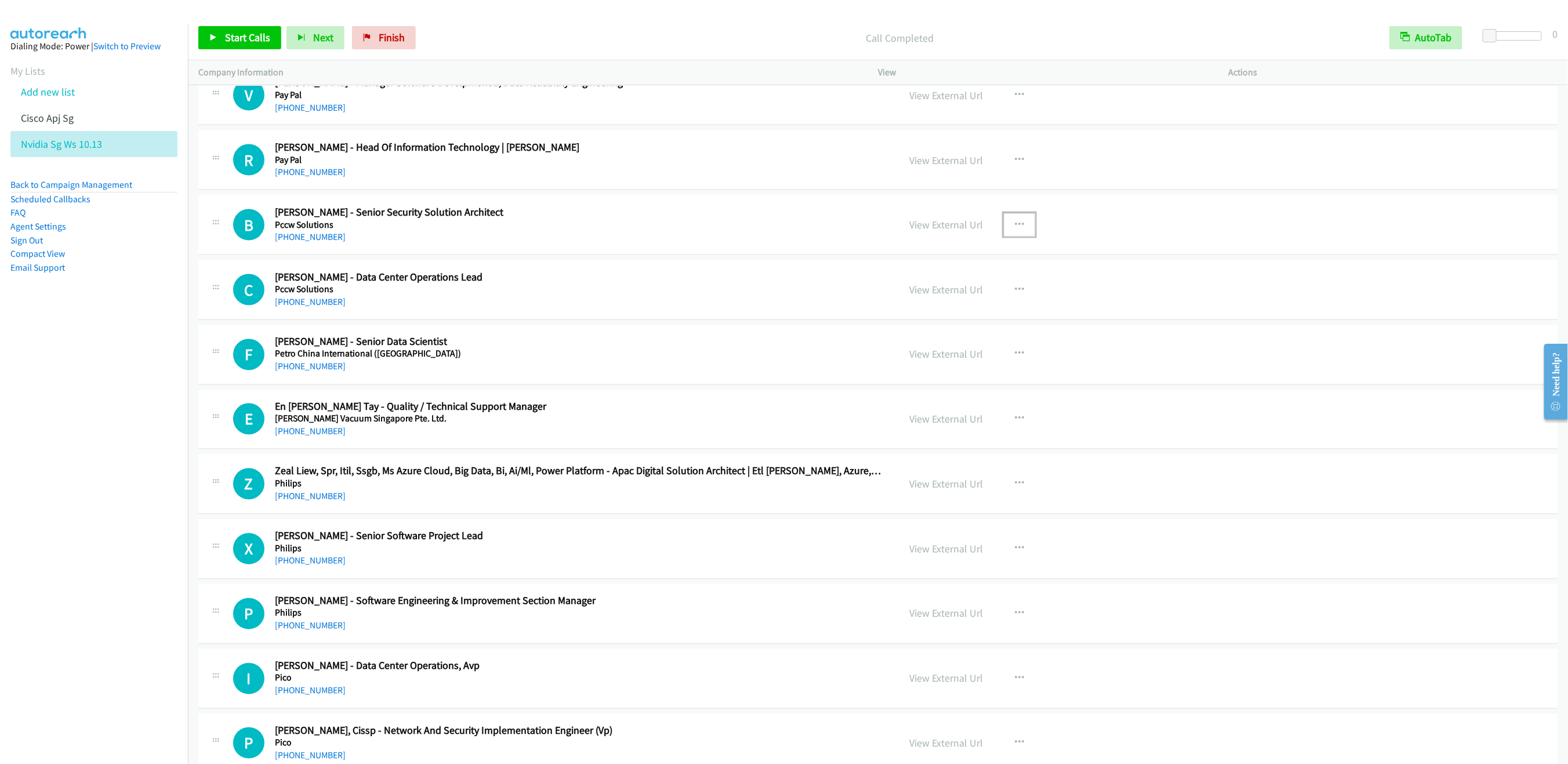
click at [1014, 229] on icon "button" at bounding box center [1019, 225] width 10 height 10
click at [915, 312] on link "Start Calls Here" at bounding box center [957, 300] width 154 height 23
click at [237, 29] on link "Start Calls" at bounding box center [240, 37] width 83 height 23
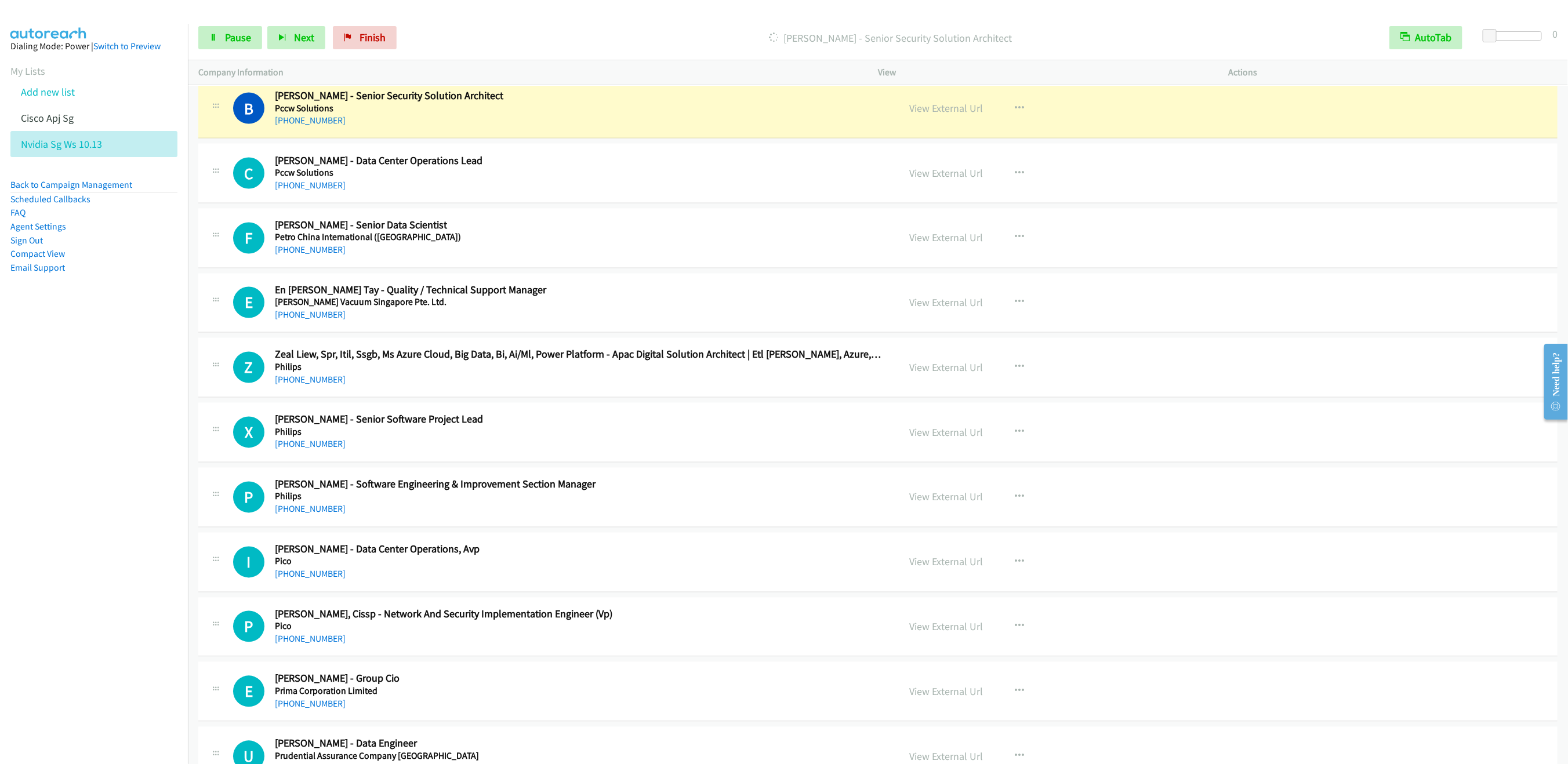
scroll to position [10804, 0]
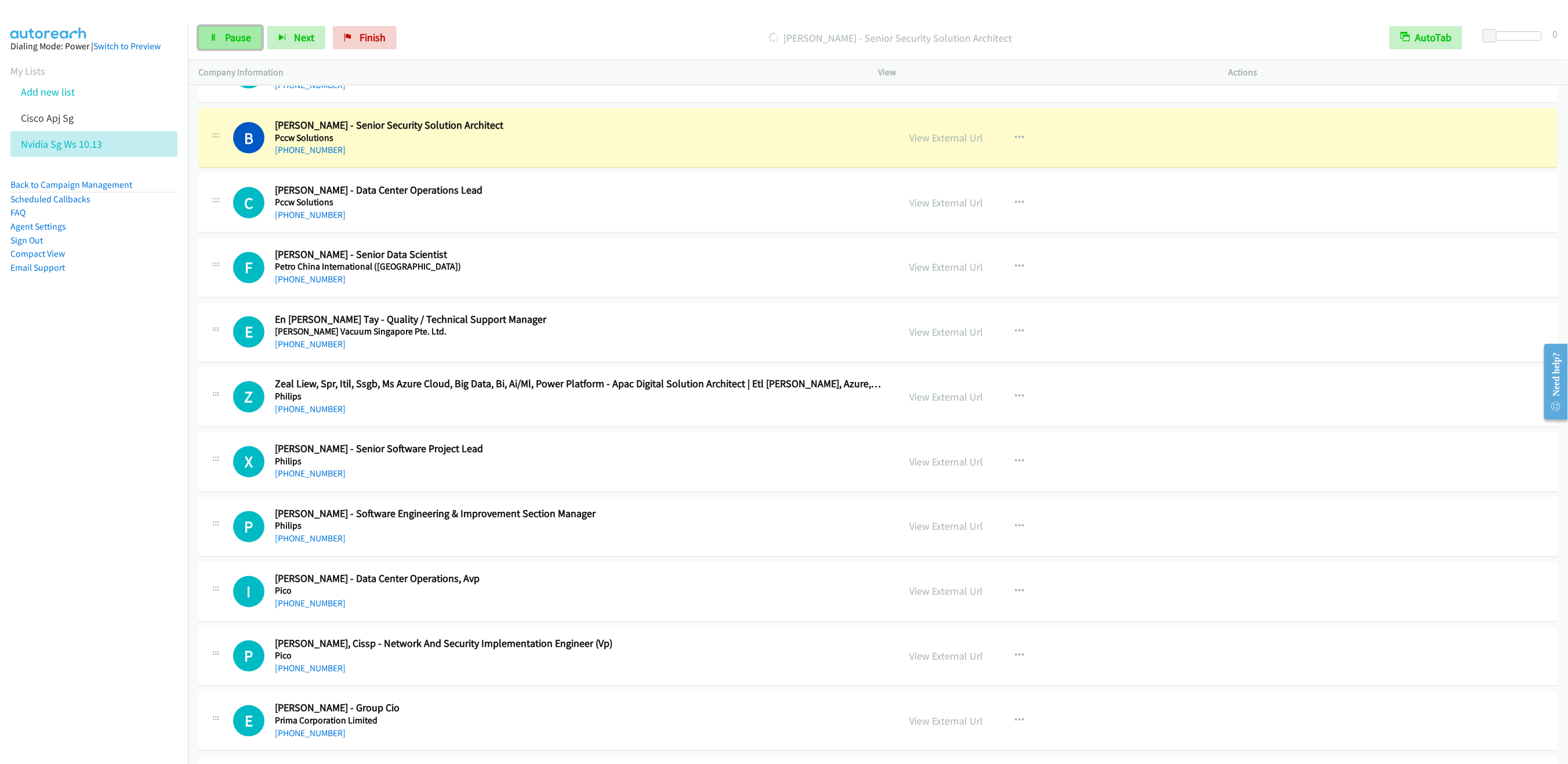
click at [237, 38] on span "Pause" at bounding box center [238, 37] width 26 height 13
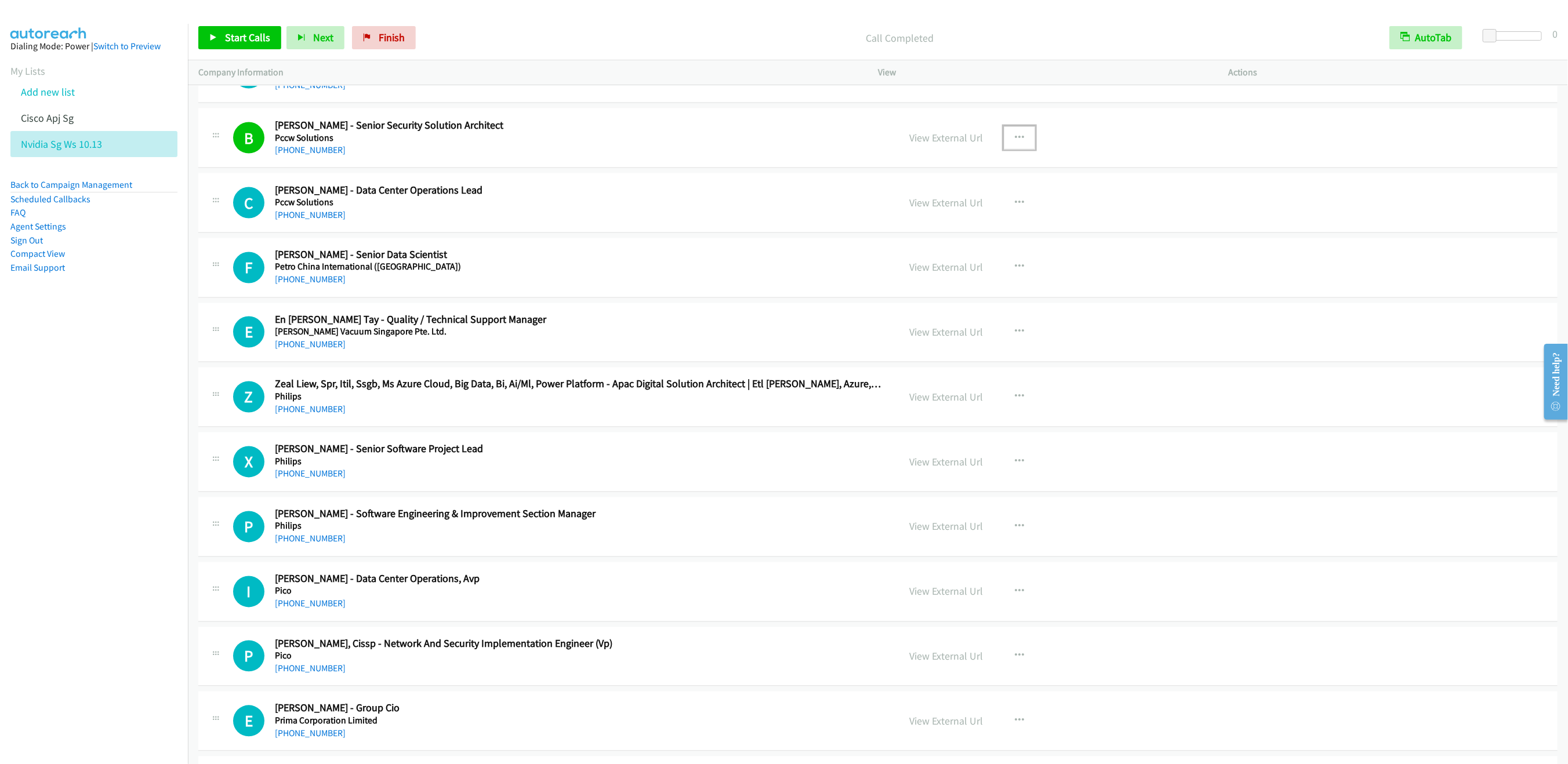
click at [1026, 150] on button "button" at bounding box center [1019, 138] width 31 height 23
click at [931, 248] on link "Remove from list" at bounding box center [957, 237] width 154 height 23
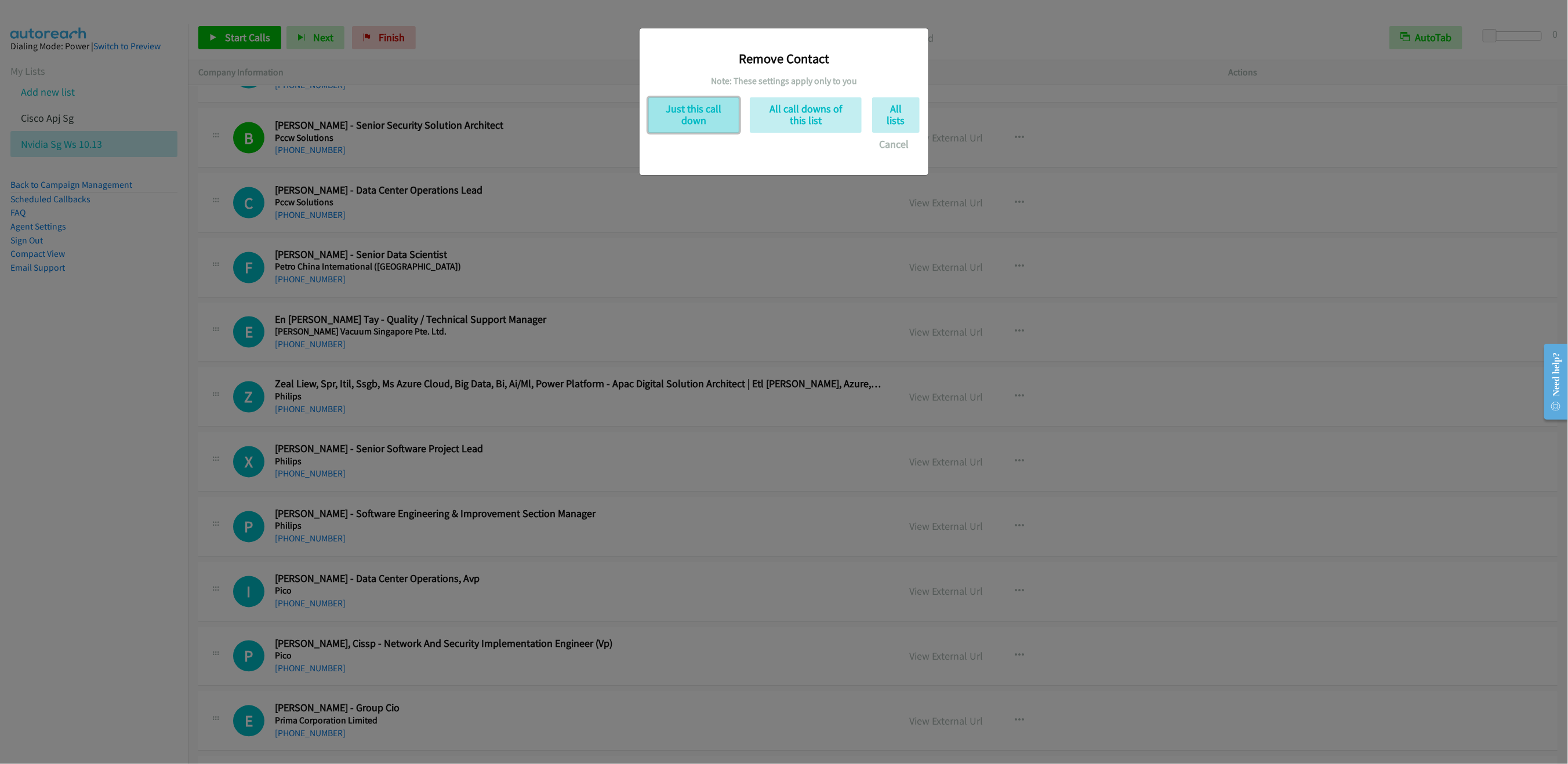
click at [693, 105] on button "Just this call down" at bounding box center [693, 115] width 91 height 35
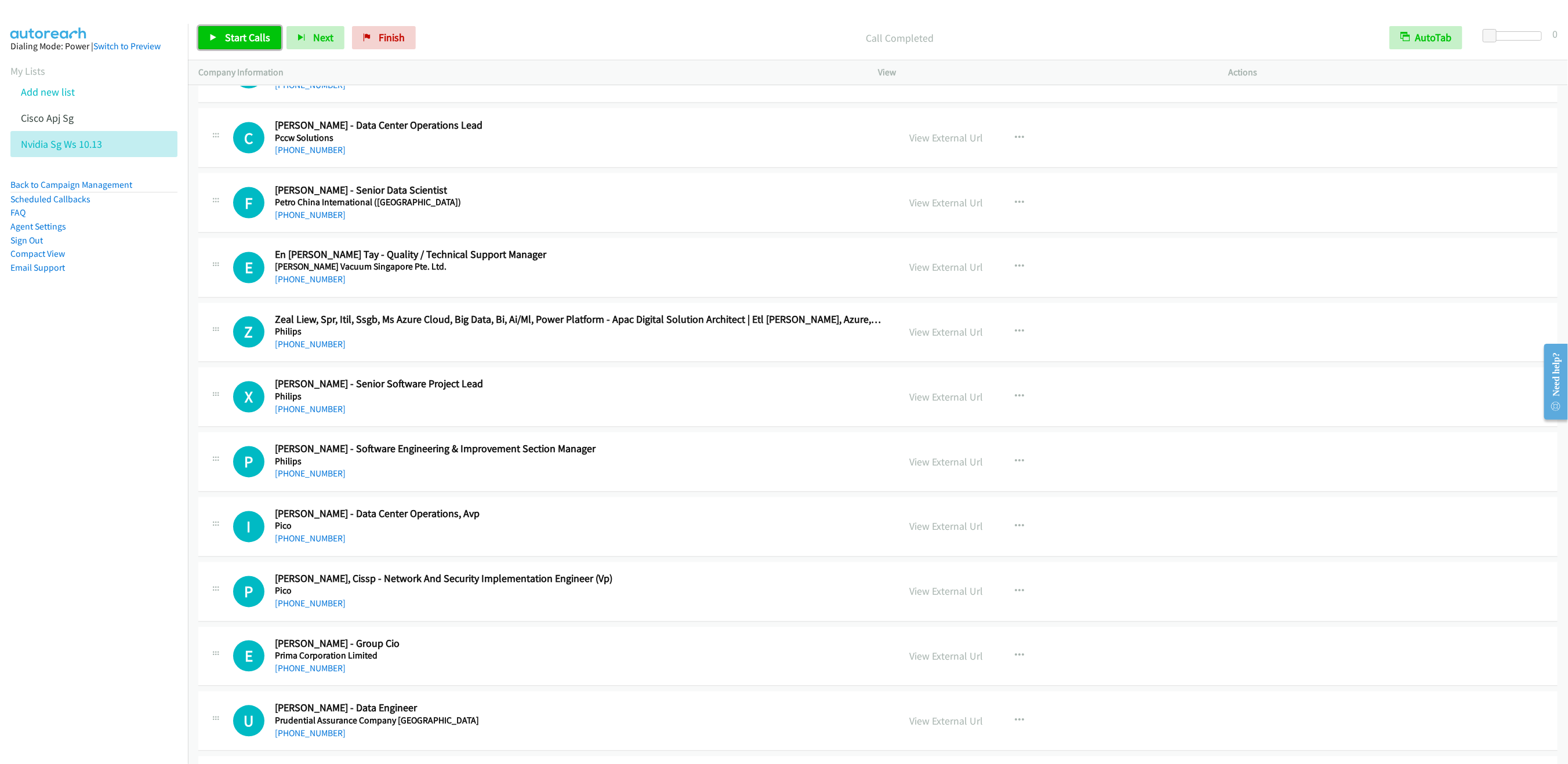
click at [241, 35] on span "Start Calls" at bounding box center [247, 37] width 45 height 13
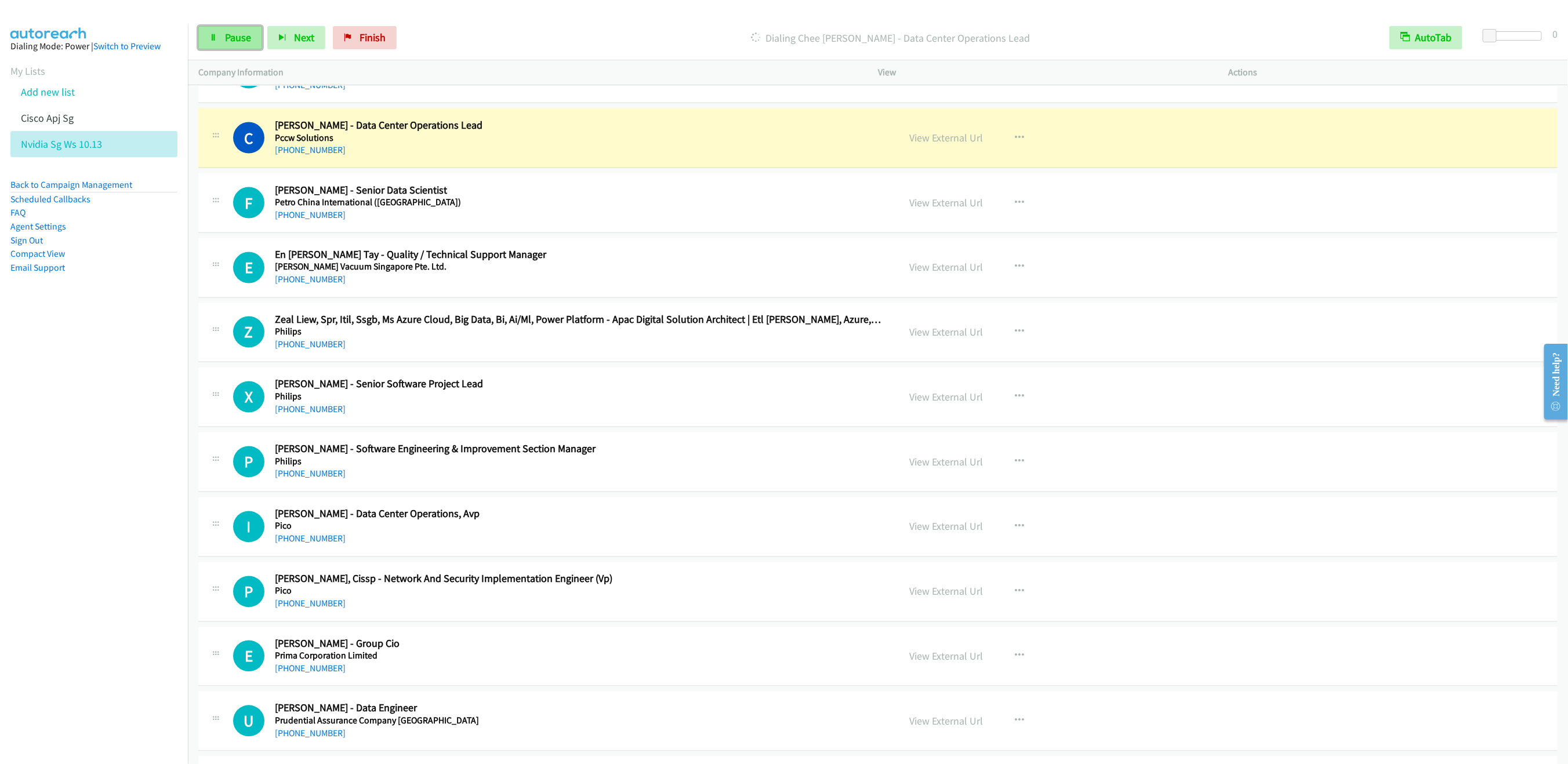
click at [226, 37] on span "Pause" at bounding box center [238, 37] width 26 height 13
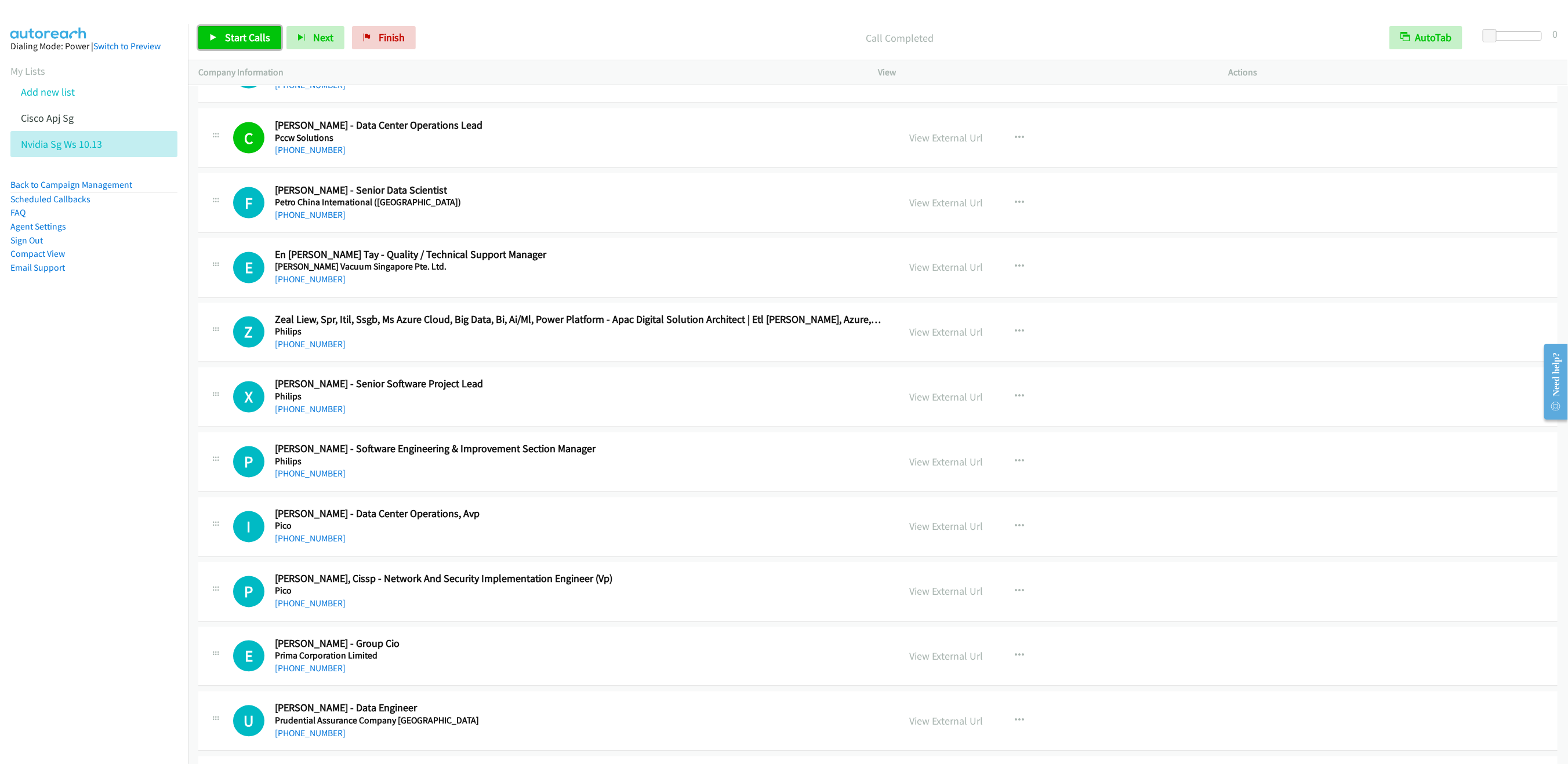
click at [248, 40] on span "Start Calls" at bounding box center [247, 37] width 45 height 13
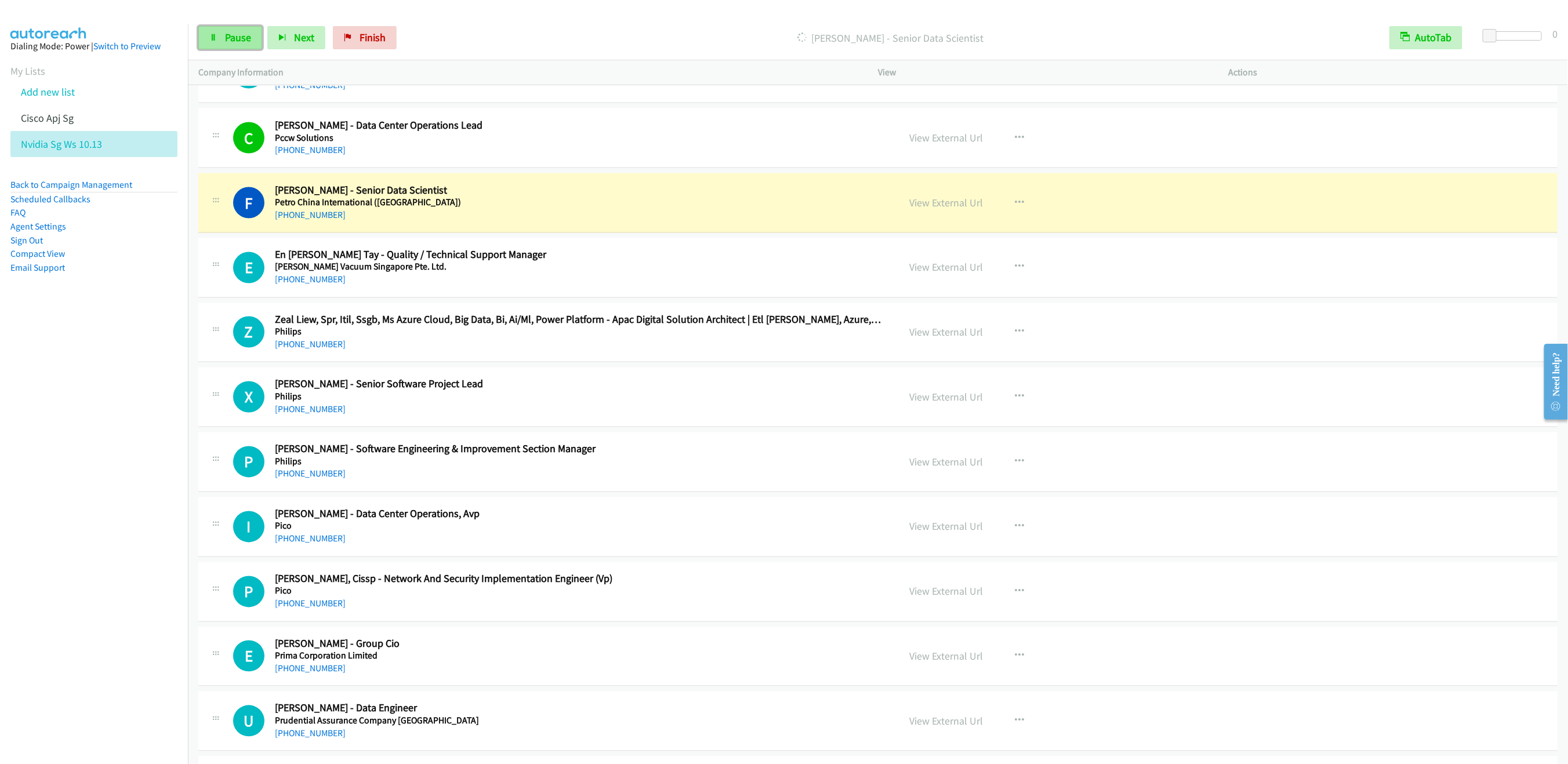
click at [228, 43] on span "Pause" at bounding box center [238, 37] width 26 height 13
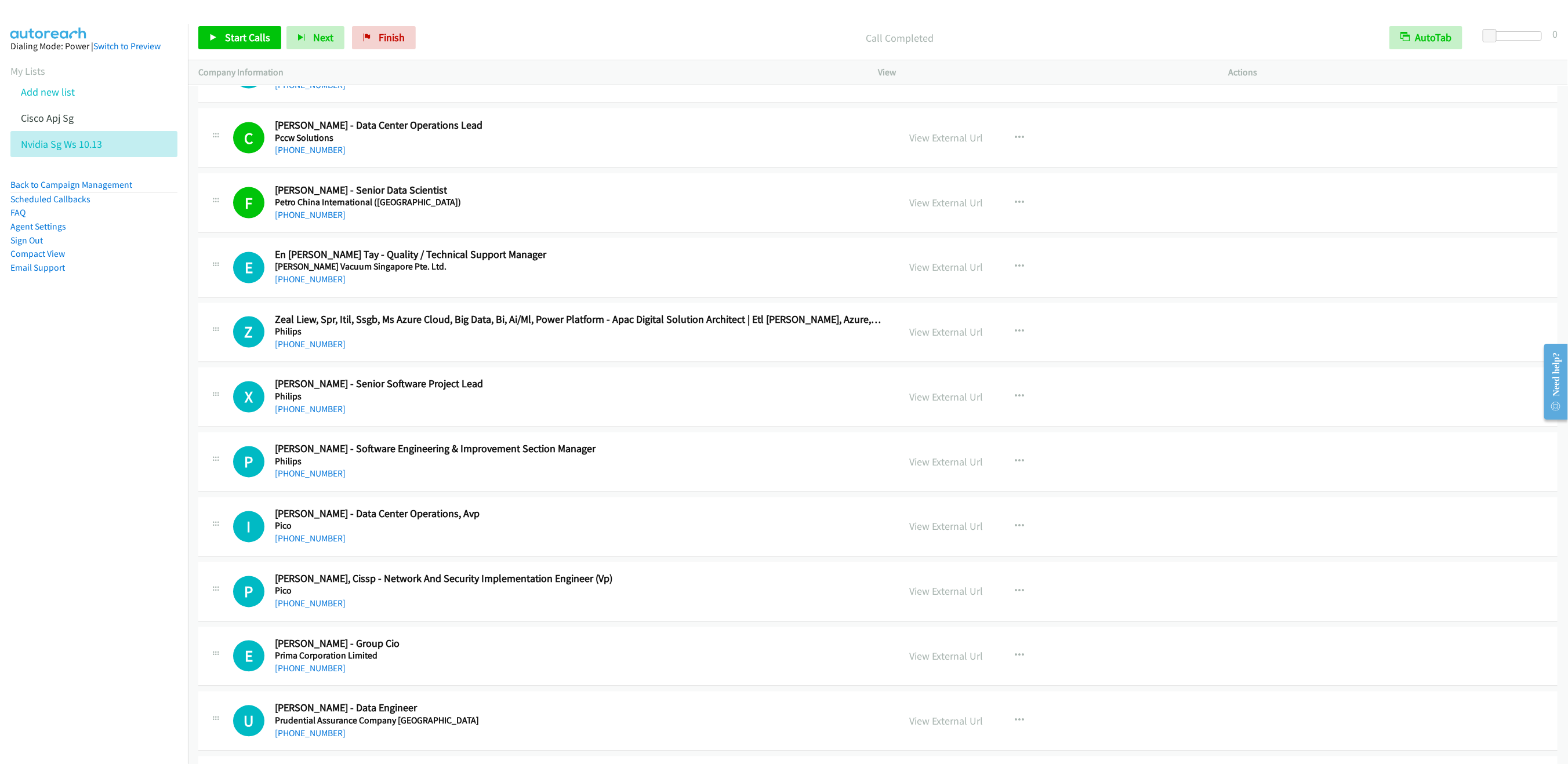
scroll to position [10891, 0]
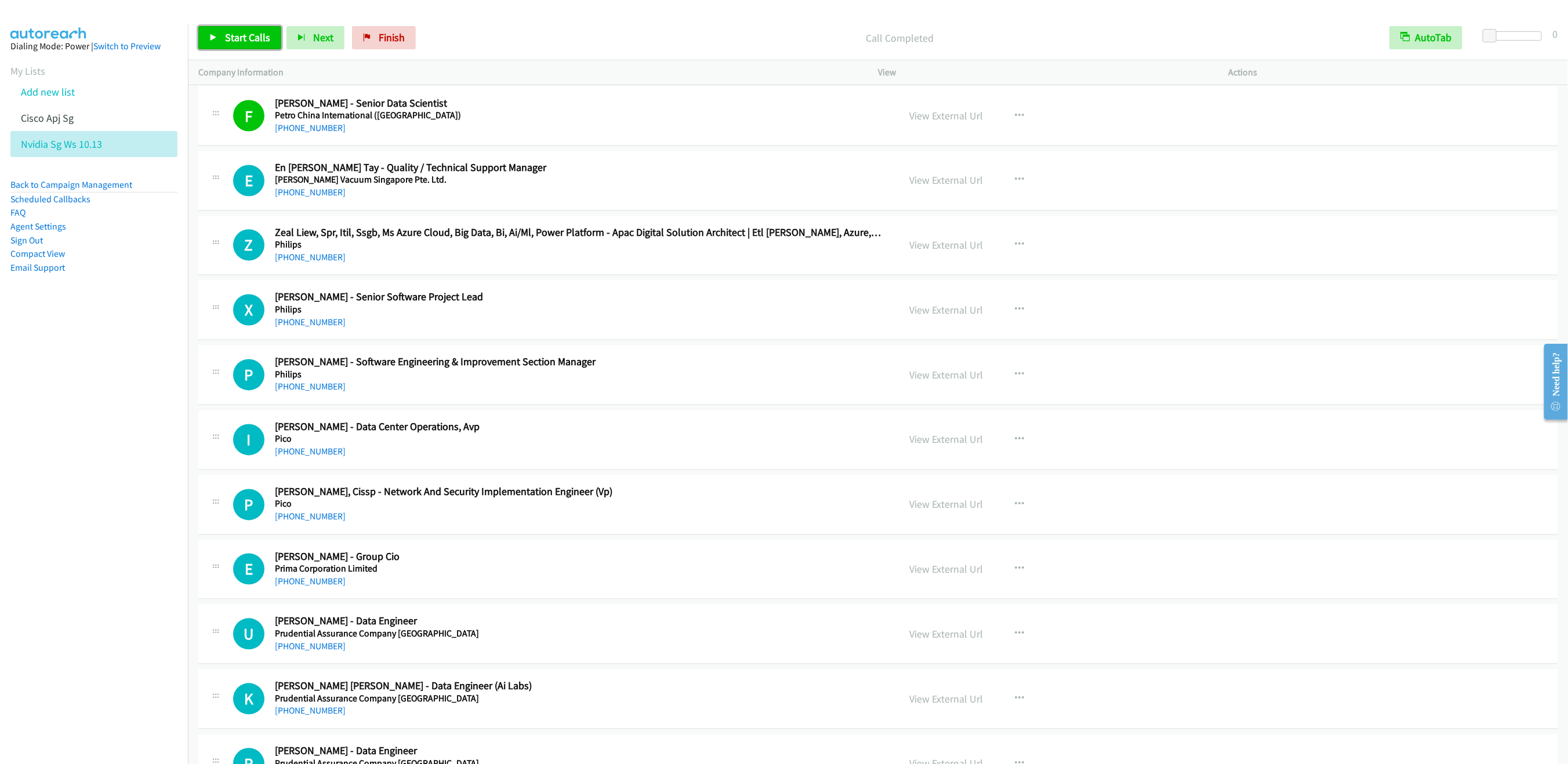
click at [254, 31] on span "Start Calls" at bounding box center [247, 37] width 45 height 13
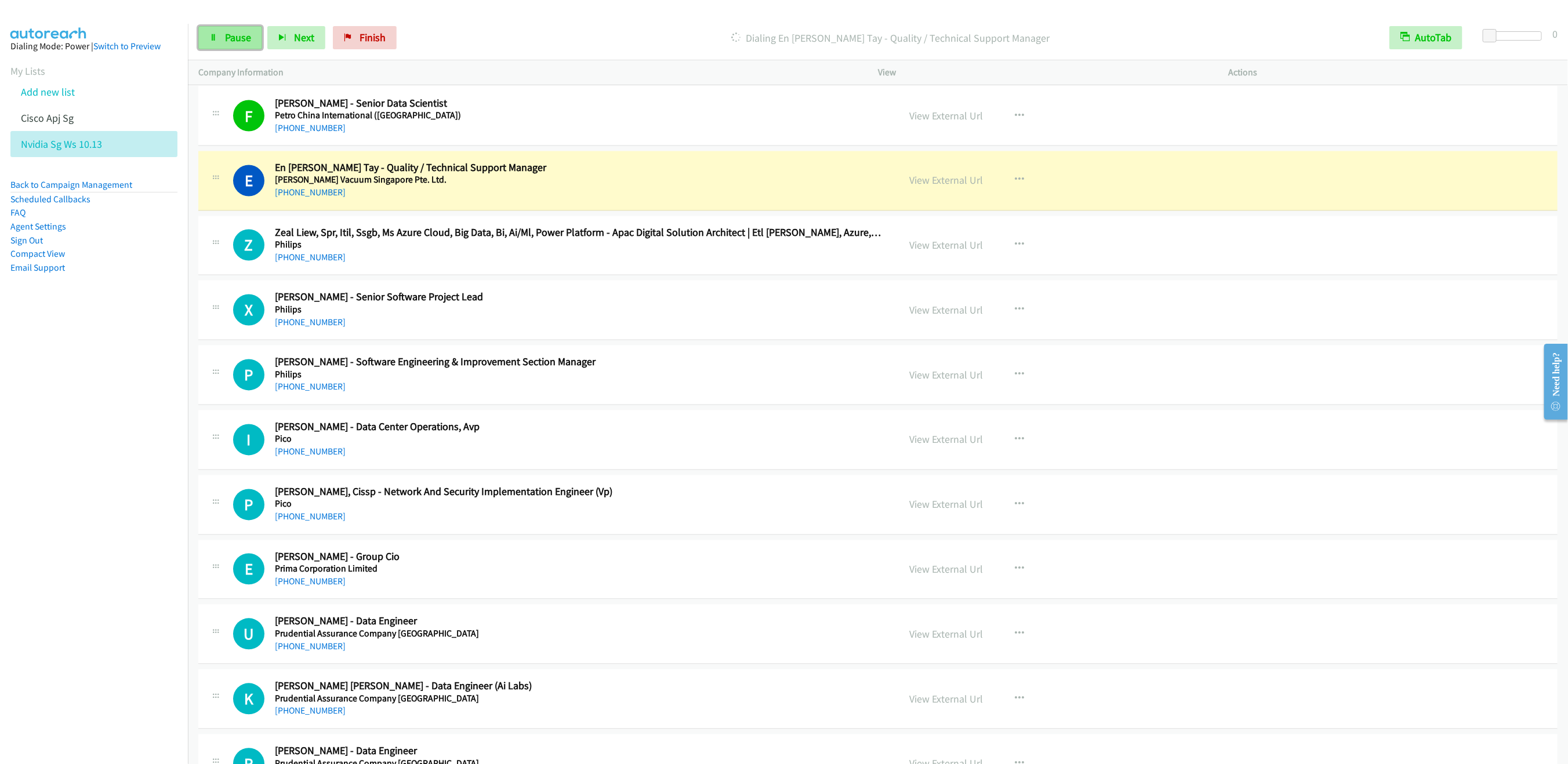
click at [237, 36] on span "Pause" at bounding box center [238, 37] width 26 height 13
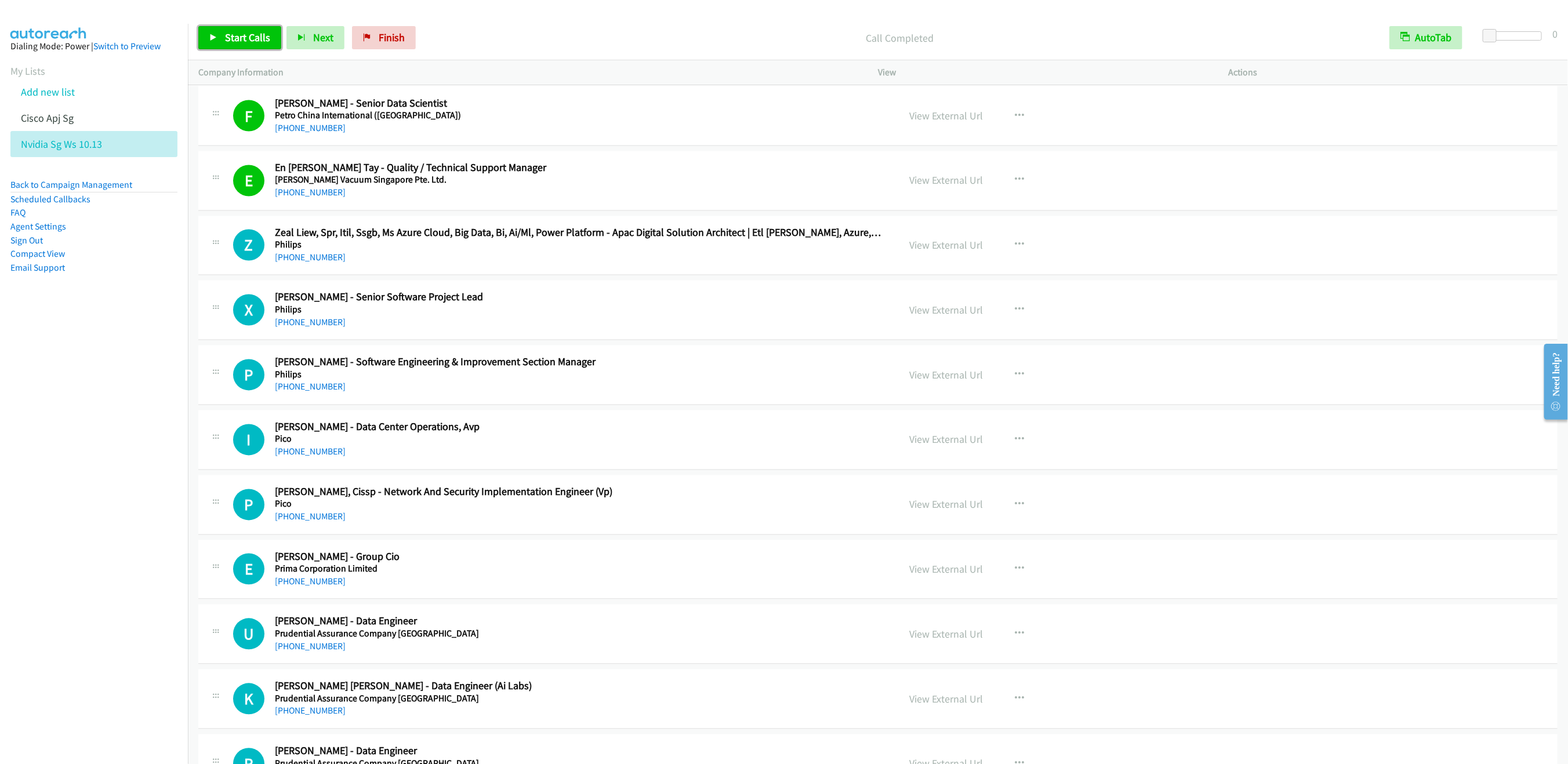
click at [235, 29] on link "Start Calls" at bounding box center [240, 37] width 83 height 23
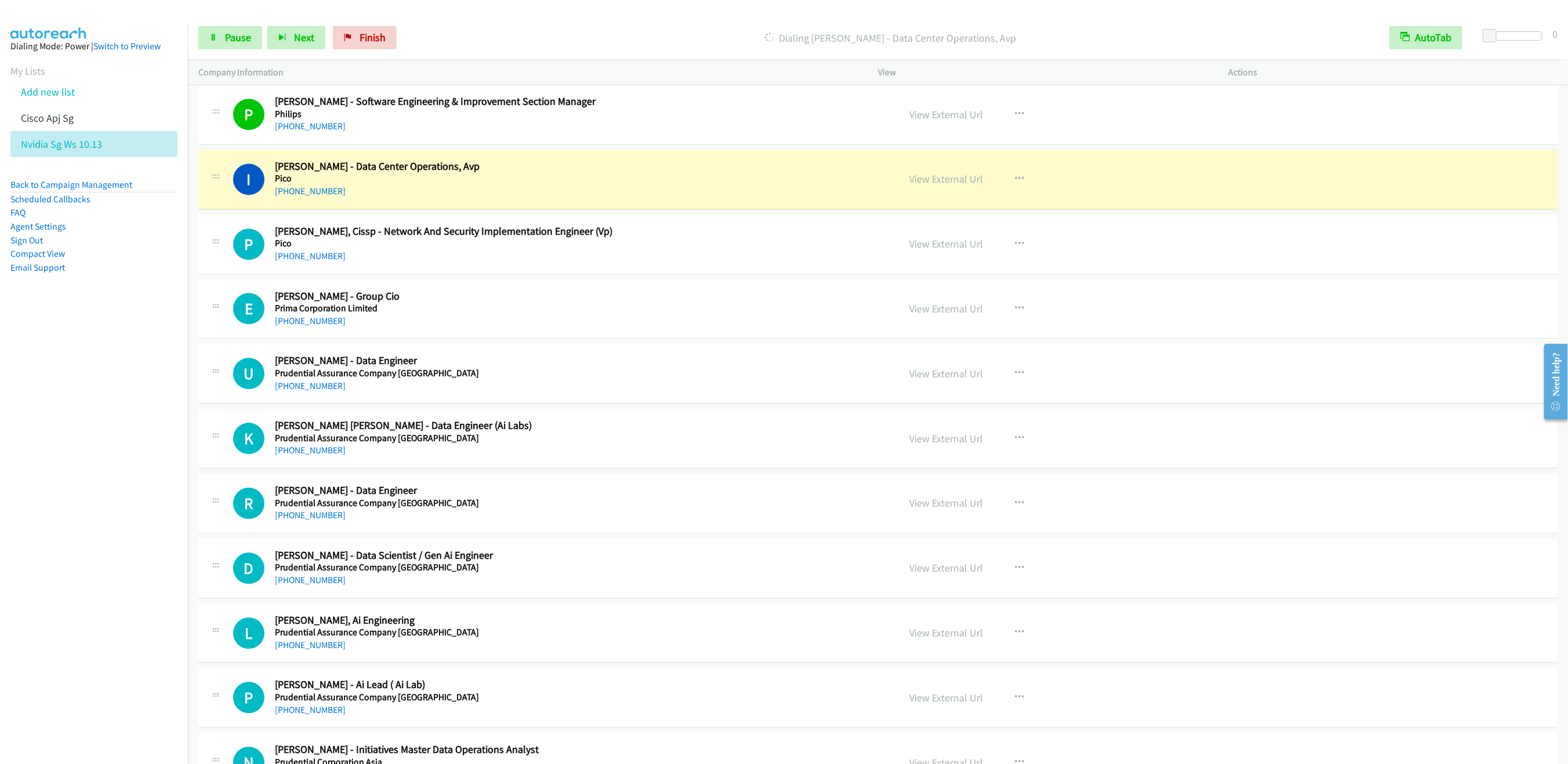
scroll to position [11239, 0]
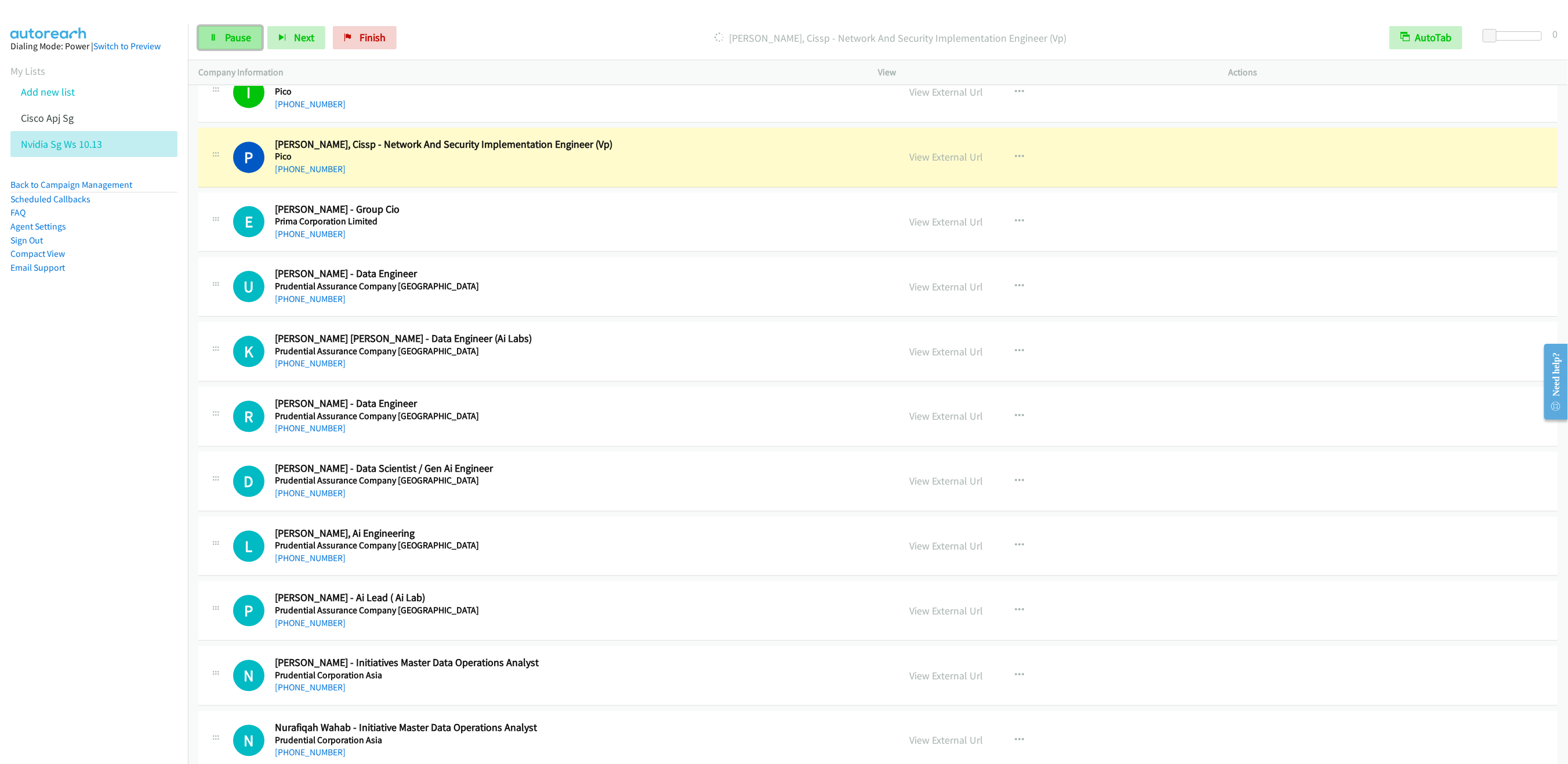
click at [240, 39] on span "Pause" at bounding box center [238, 37] width 26 height 13
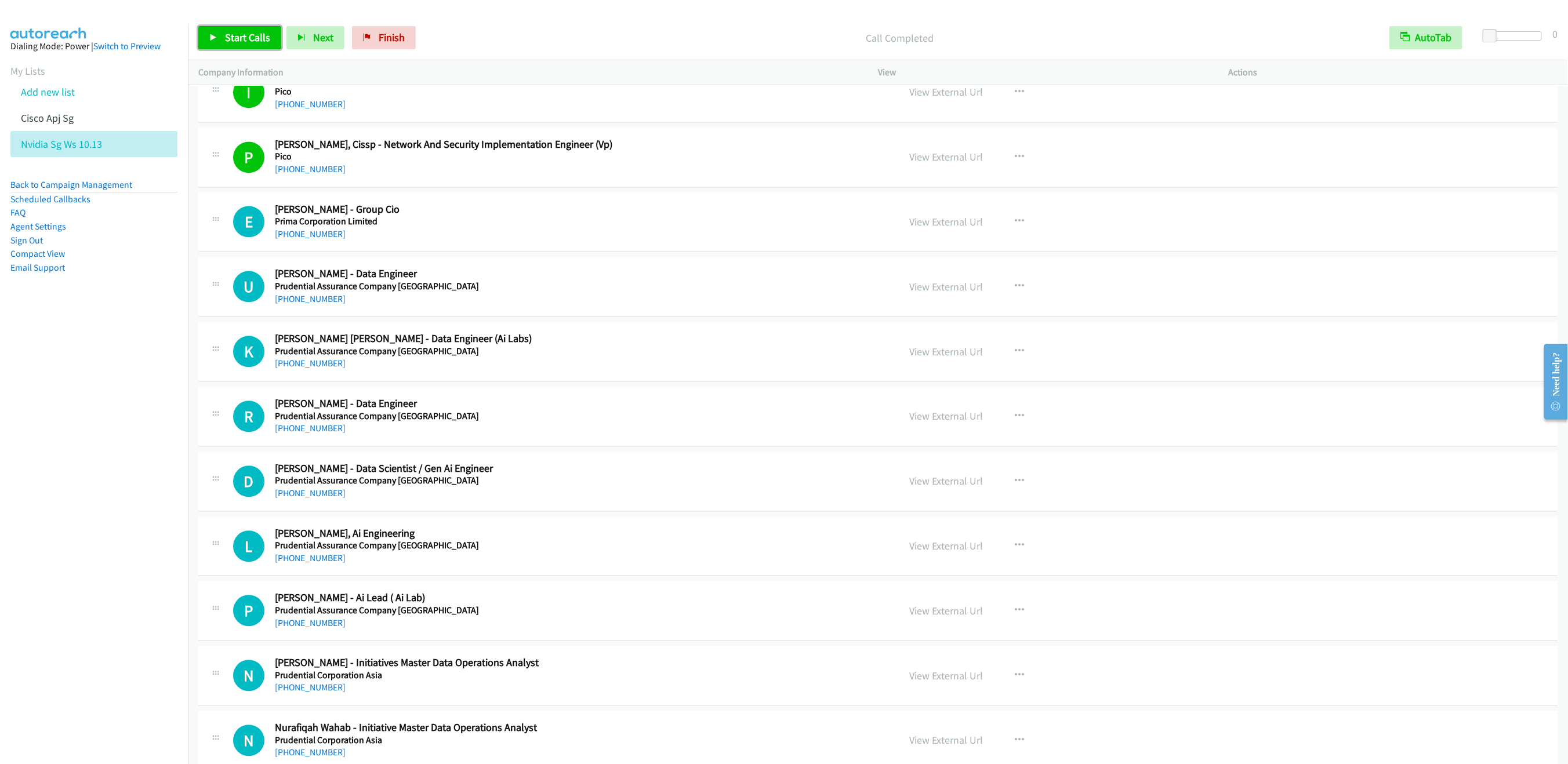
click at [245, 34] on span "Start Calls" at bounding box center [247, 37] width 45 height 13
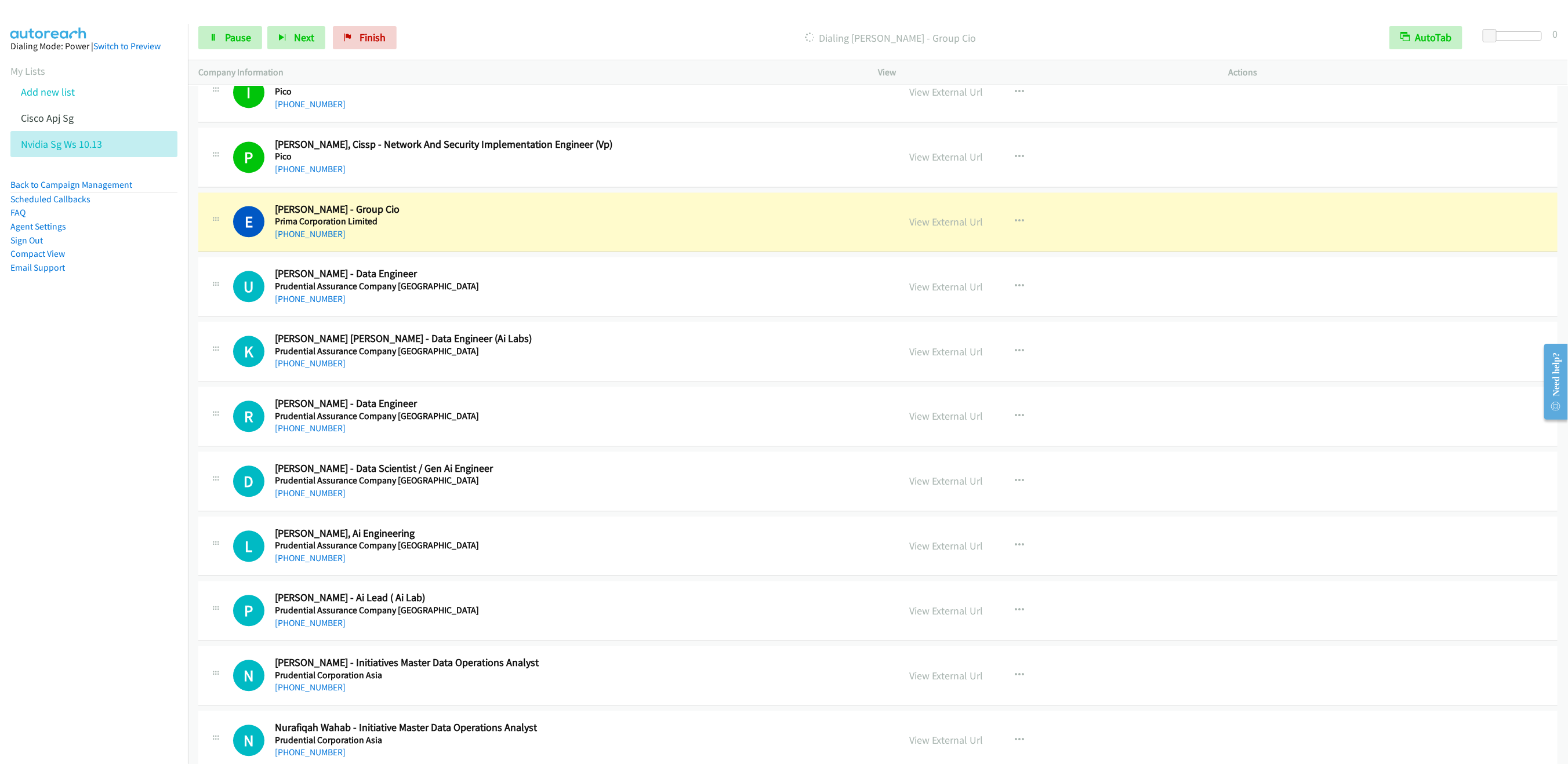
scroll to position [11326, 0]
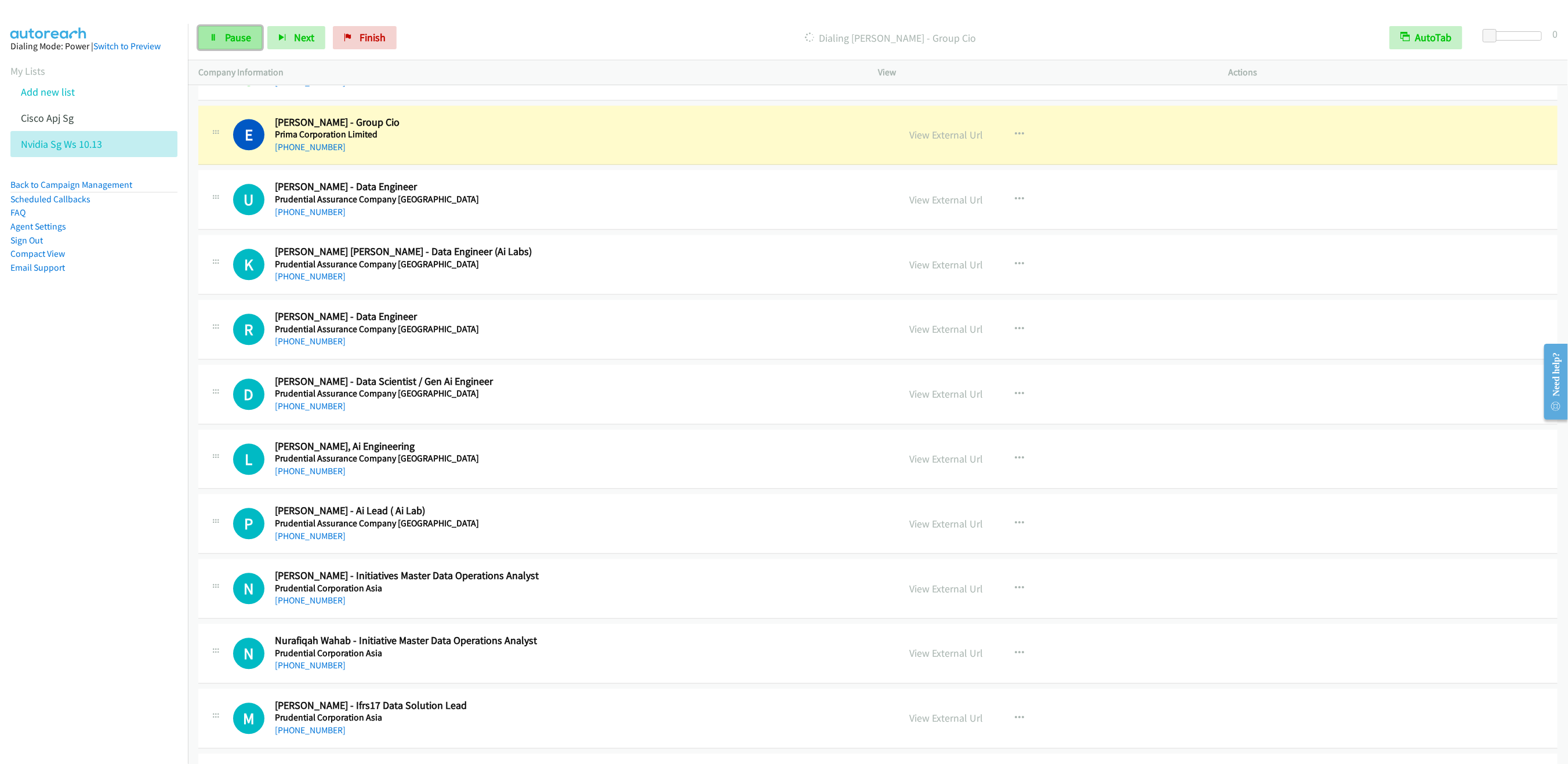
click at [202, 35] on link "Pause" at bounding box center [230, 37] width 64 height 23
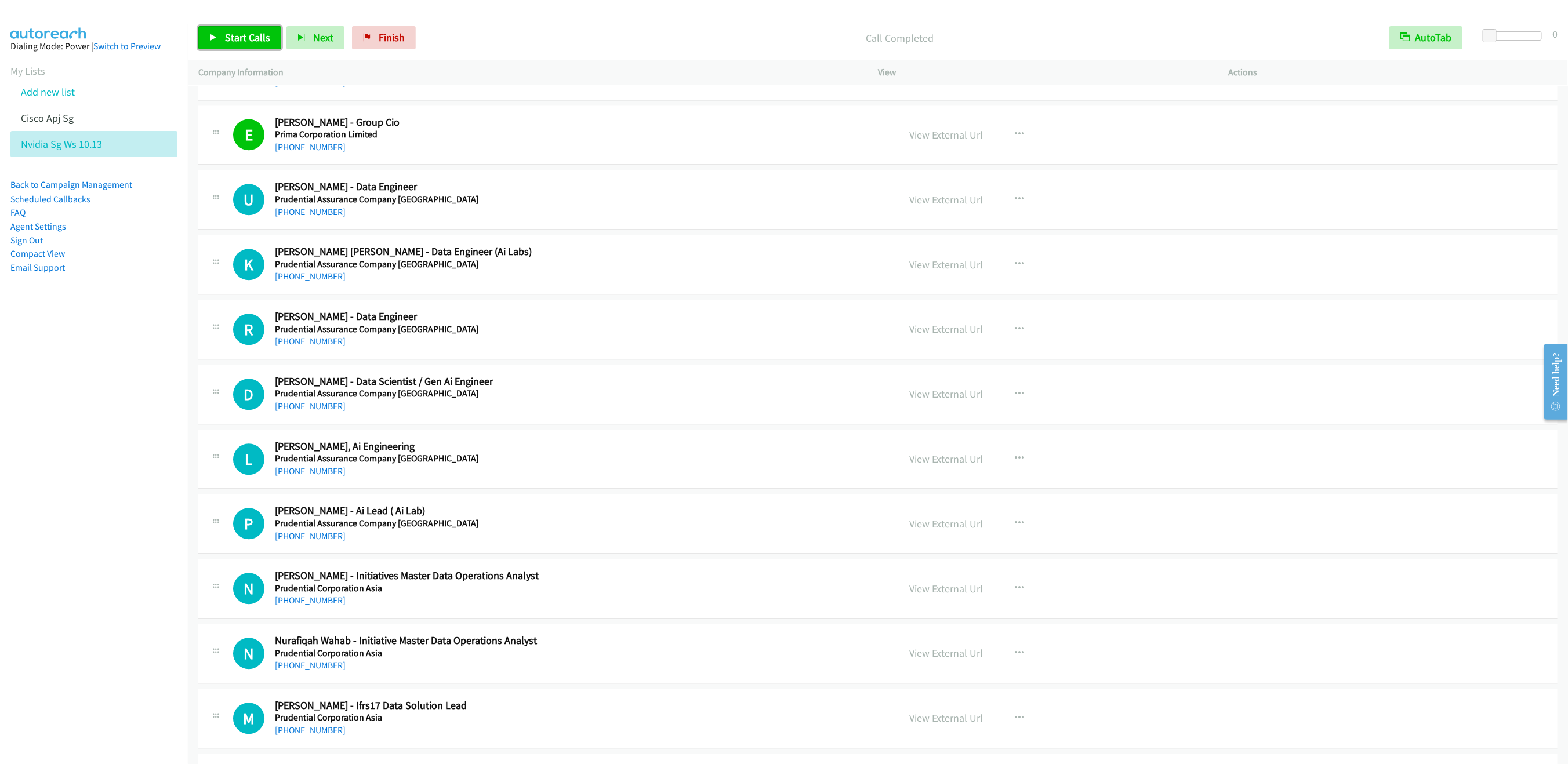
click at [233, 33] on span "Start Calls" at bounding box center [247, 37] width 45 height 13
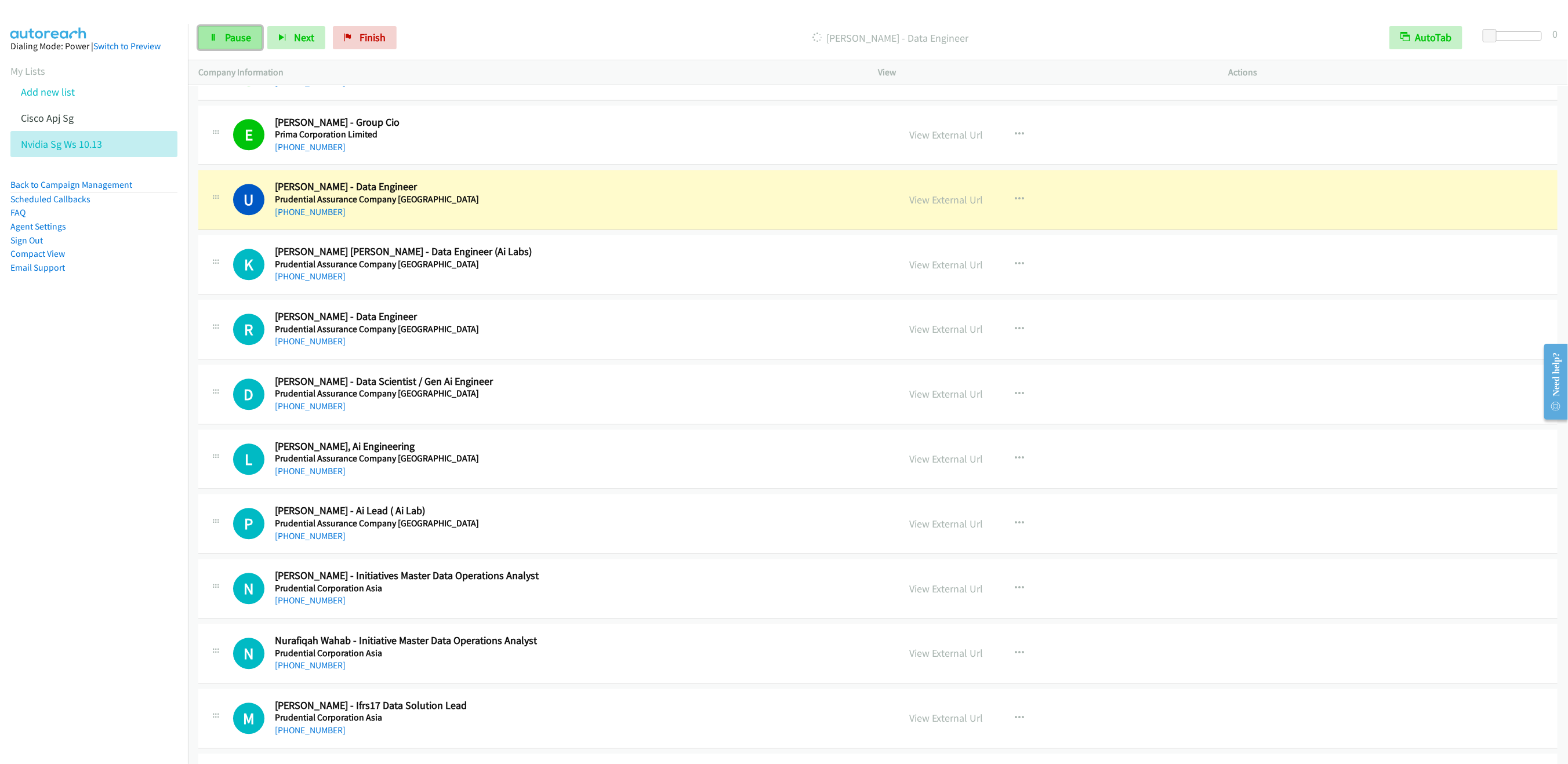
click at [217, 39] on link "Pause" at bounding box center [230, 37] width 64 height 23
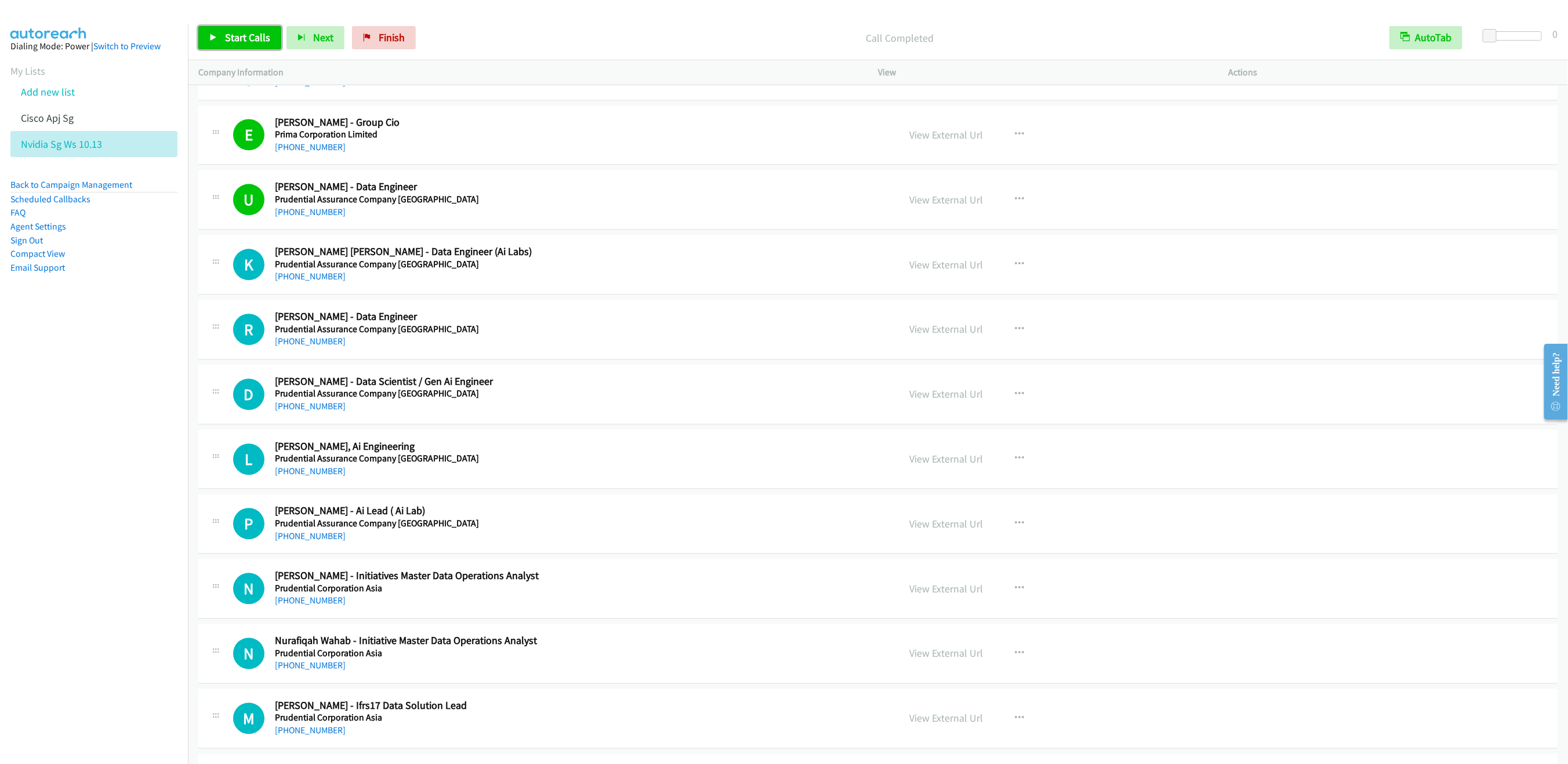
click at [247, 35] on span "Start Calls" at bounding box center [247, 37] width 45 height 13
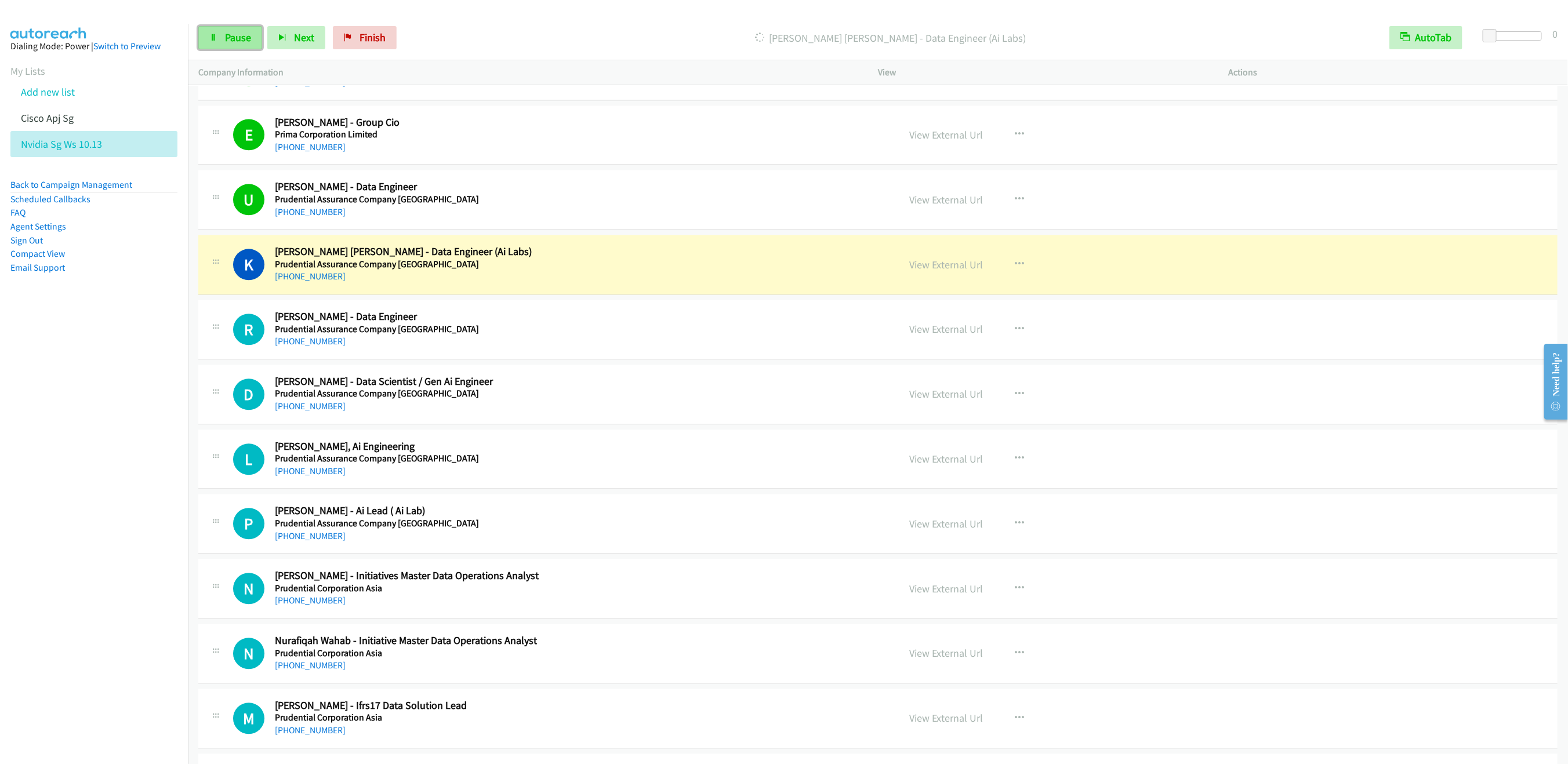
click at [215, 35] on icon at bounding box center [213, 38] width 8 height 8
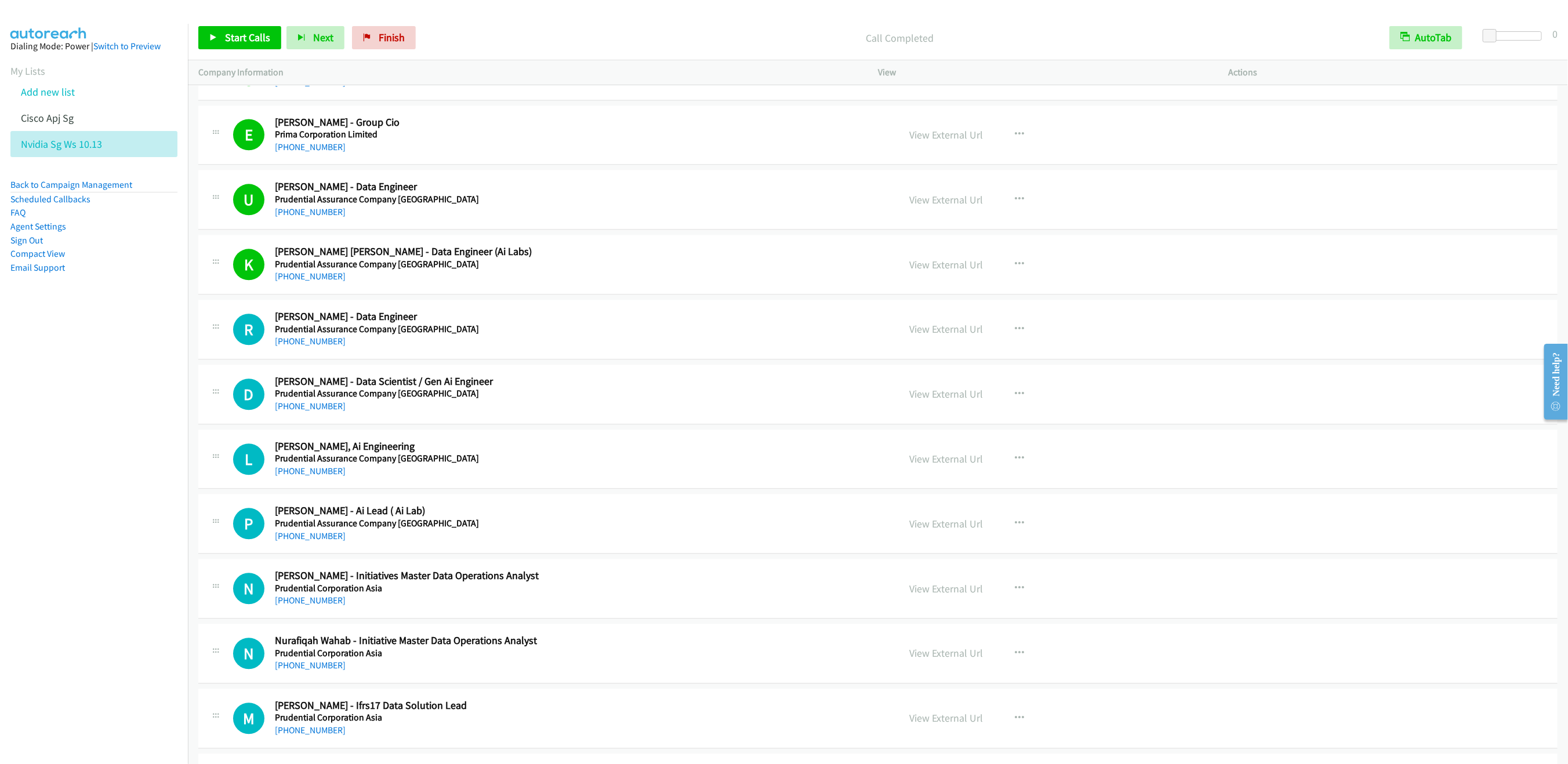
scroll to position [11412, 0]
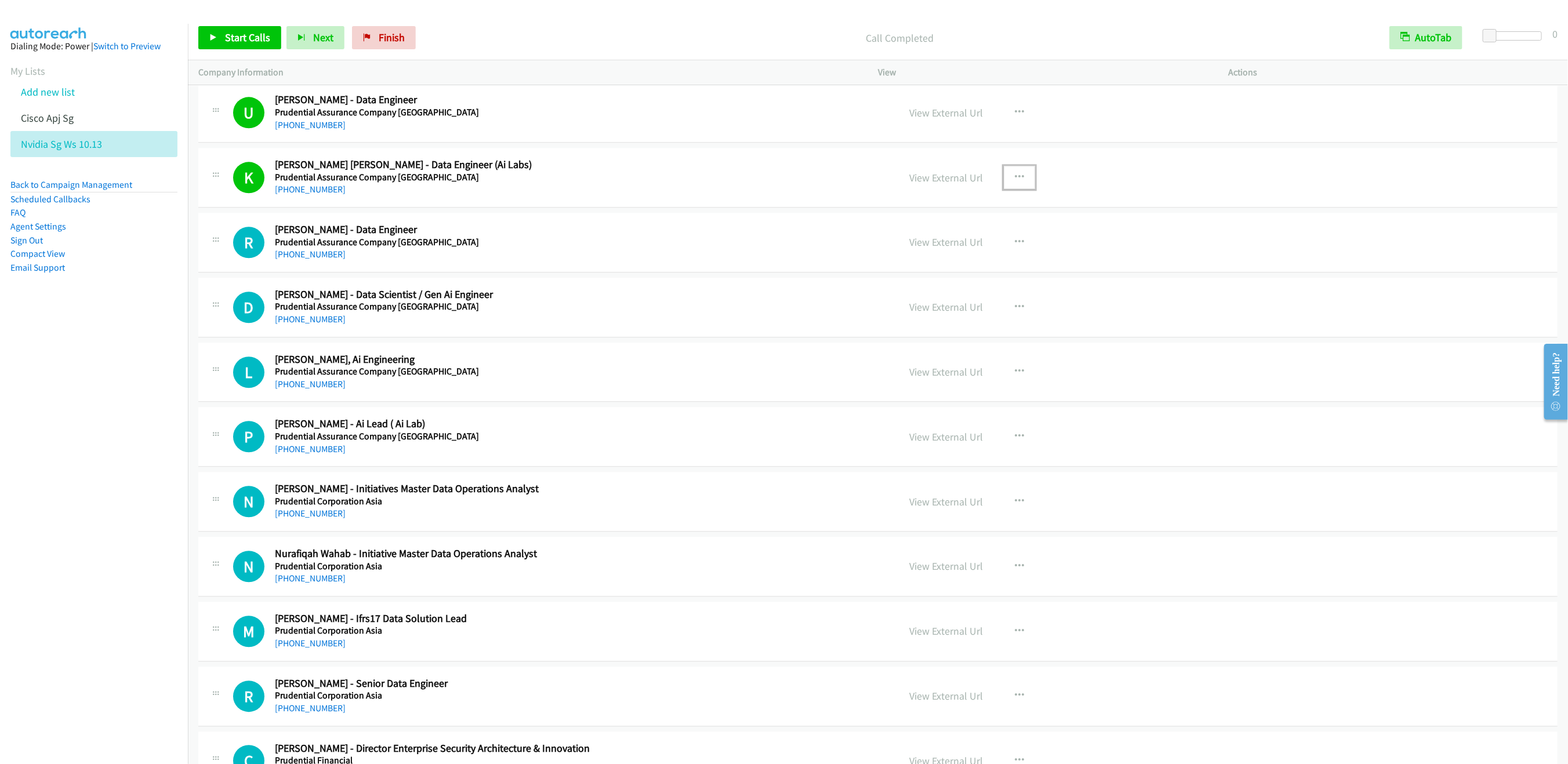
click at [1014, 182] on icon "button" at bounding box center [1019, 177] width 10 height 10
click at [921, 288] on link "Remove from list" at bounding box center [957, 276] width 154 height 23
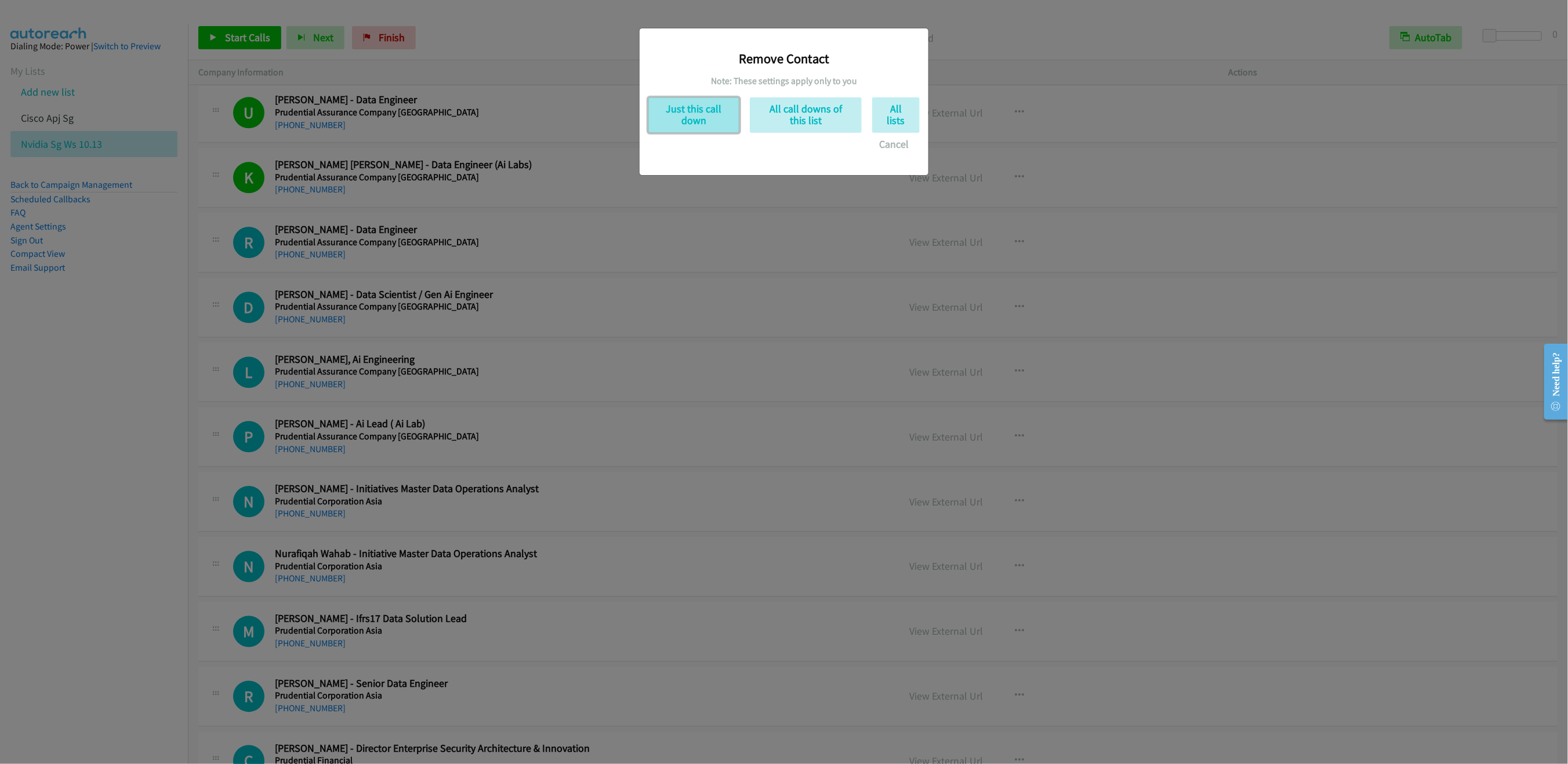
click at [704, 115] on button "Just this call down" at bounding box center [693, 115] width 91 height 35
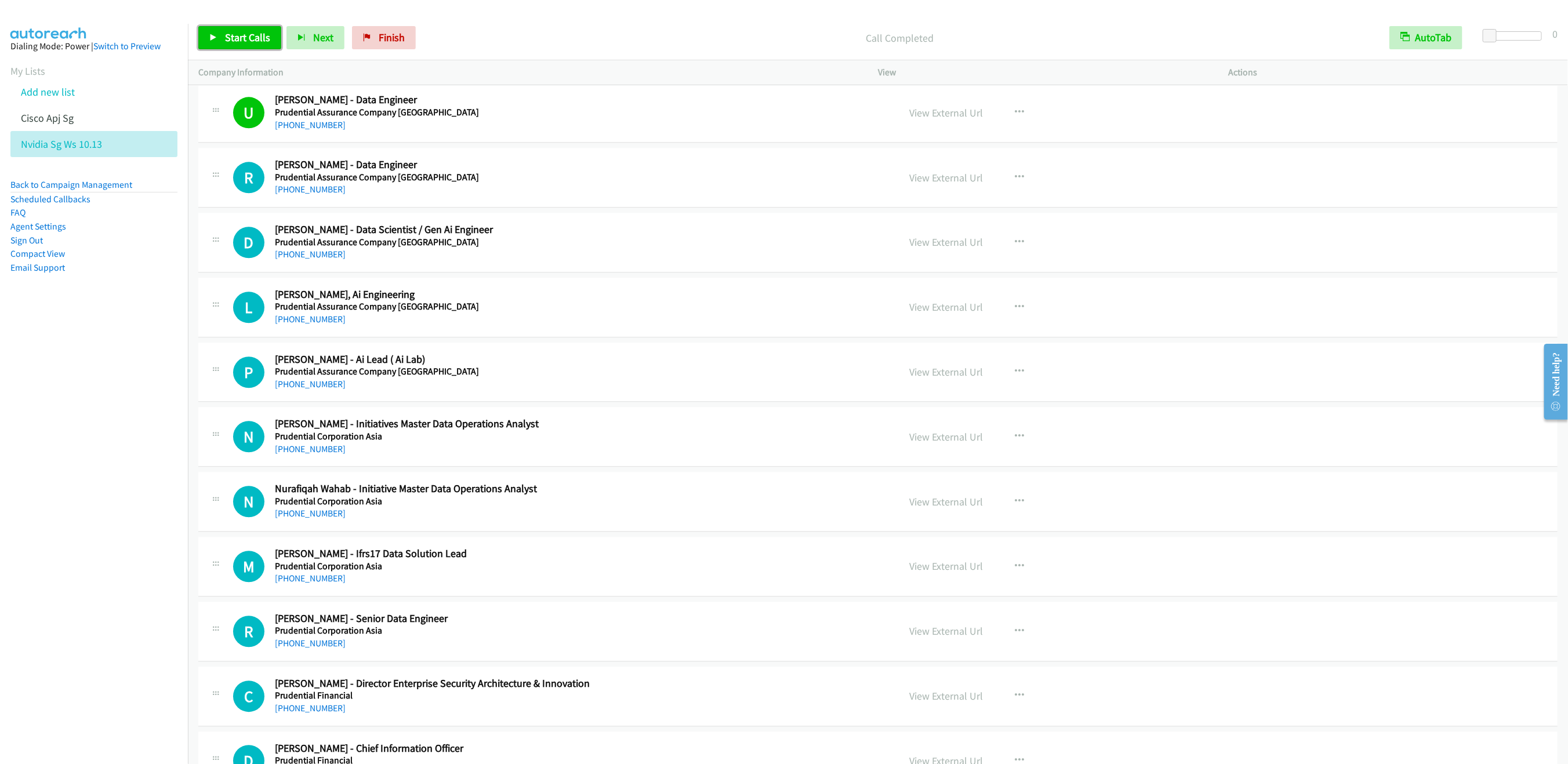
click at [248, 39] on span "Start Calls" at bounding box center [247, 37] width 45 height 13
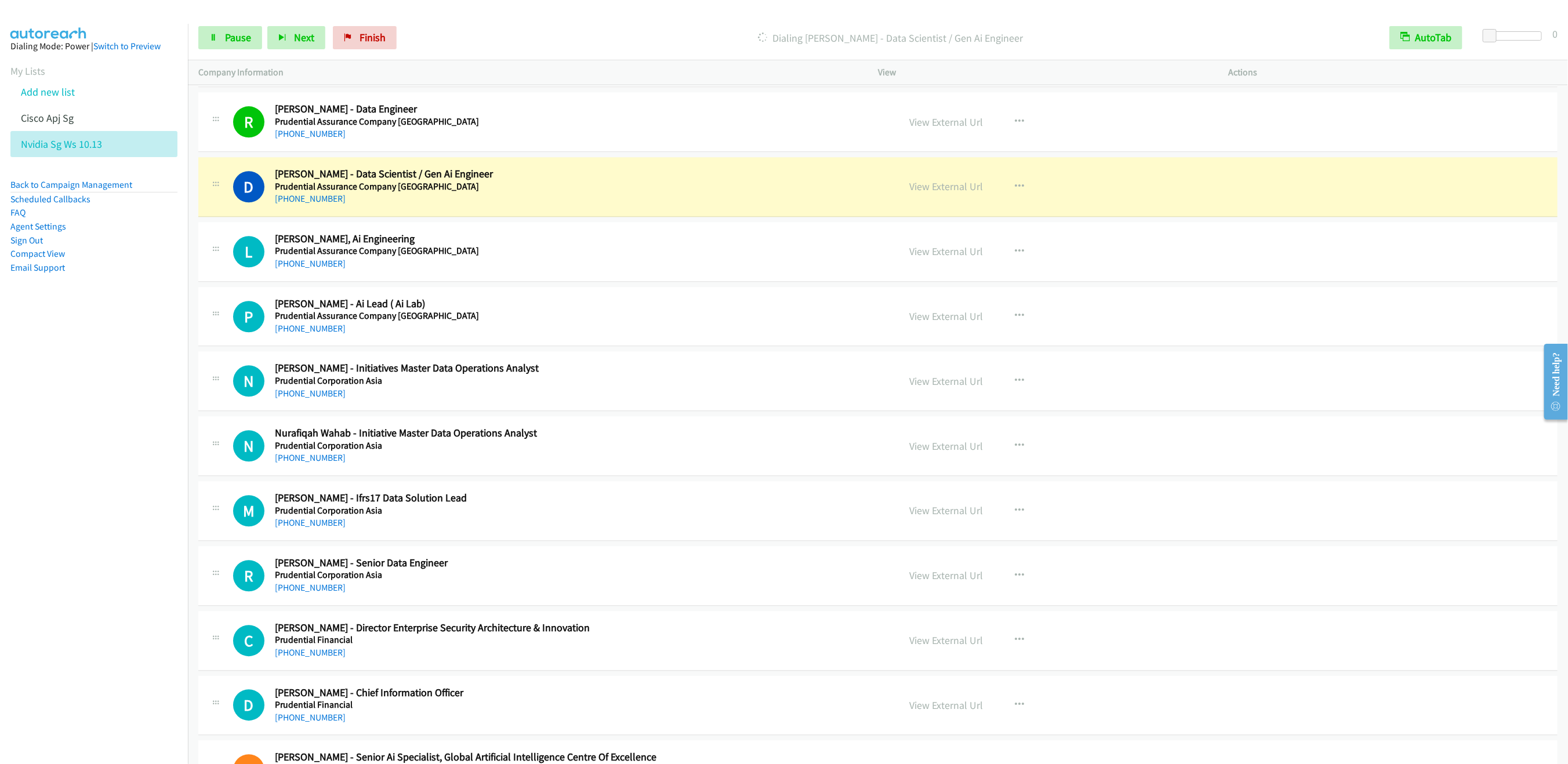
scroll to position [11500, 0]
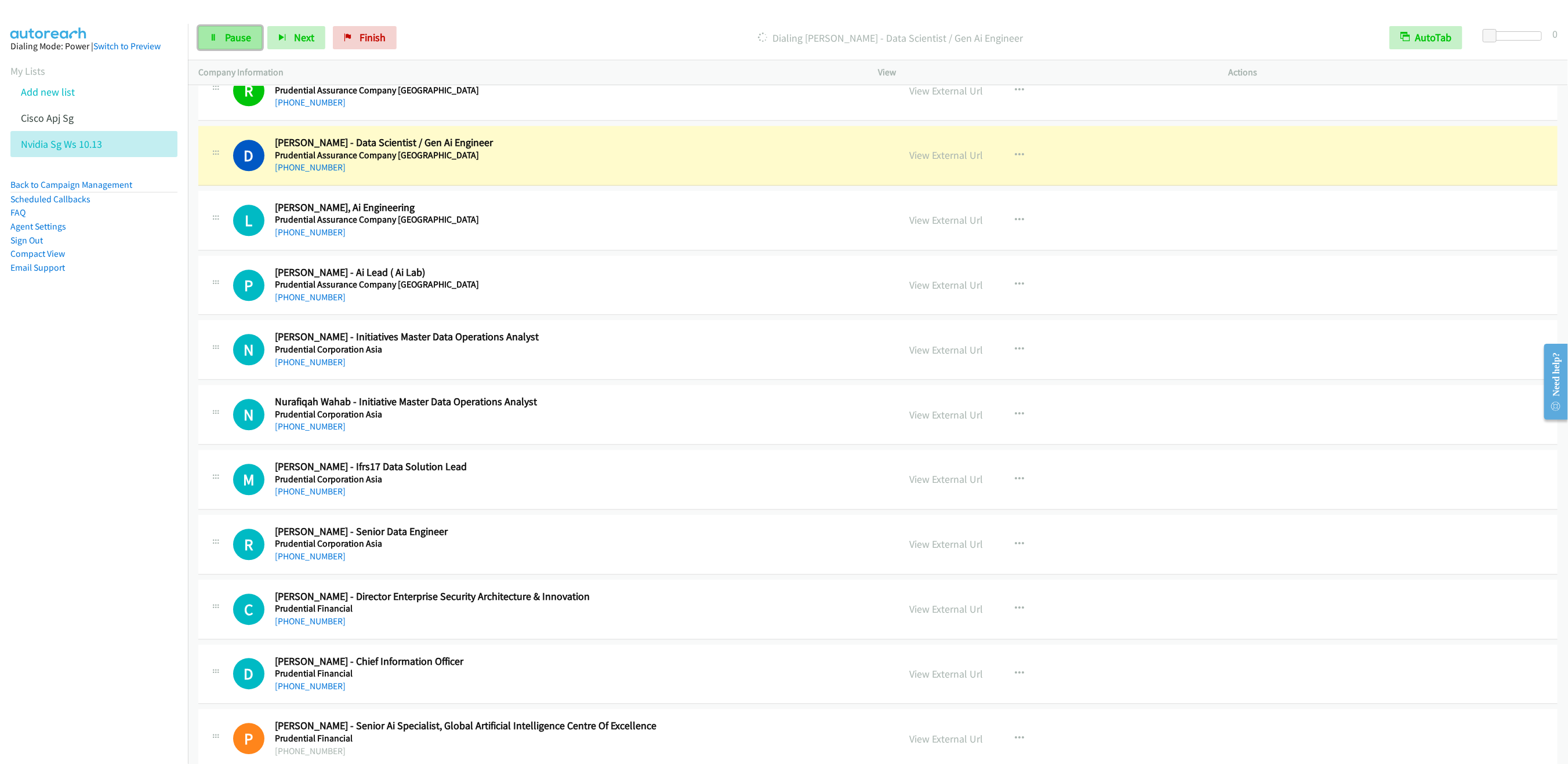
click at [223, 48] on link "Pause" at bounding box center [230, 37] width 64 height 23
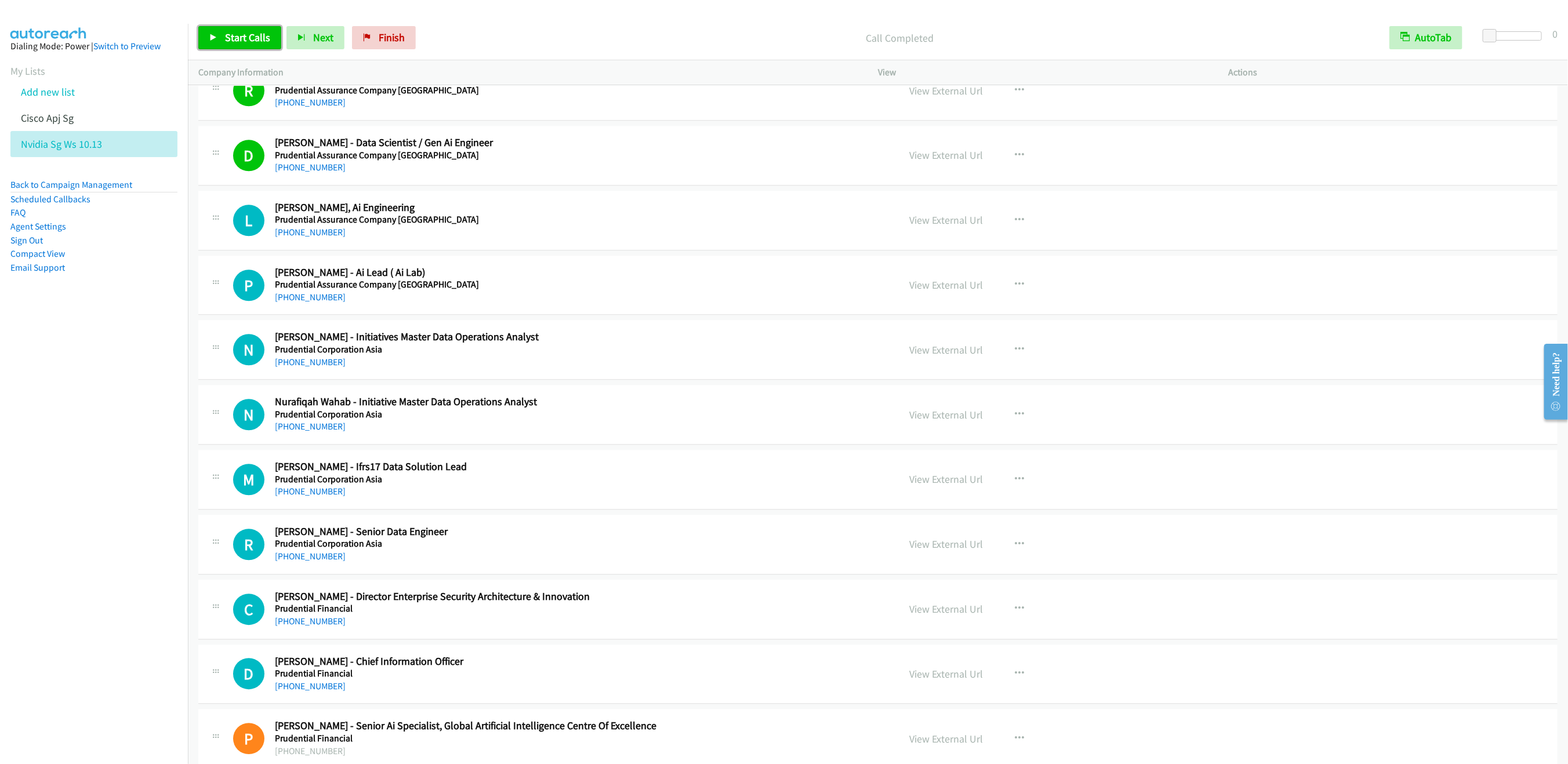
click at [232, 35] on span "Start Calls" at bounding box center [247, 37] width 45 height 13
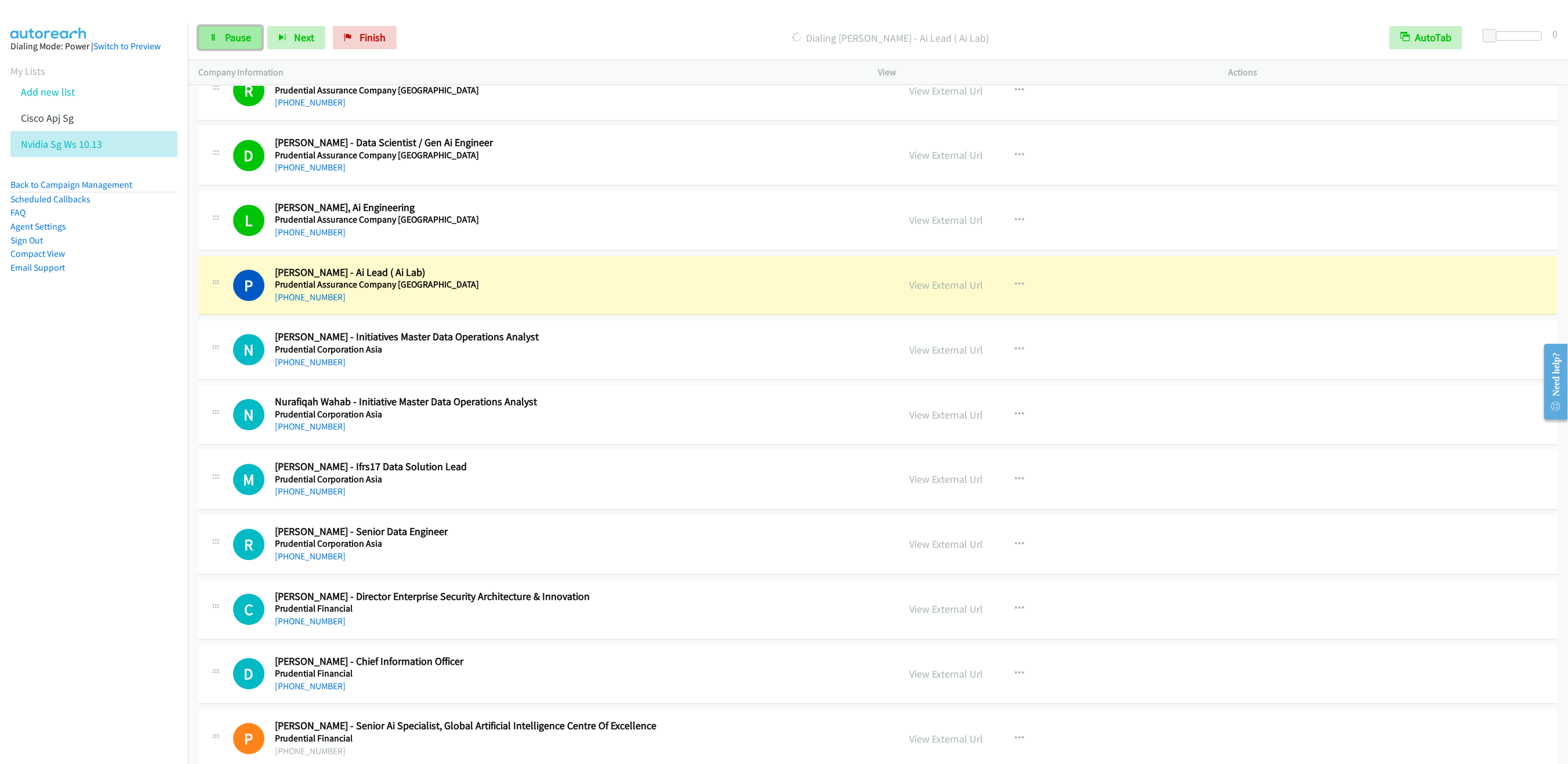
click at [220, 33] on link "Pause" at bounding box center [230, 37] width 64 height 23
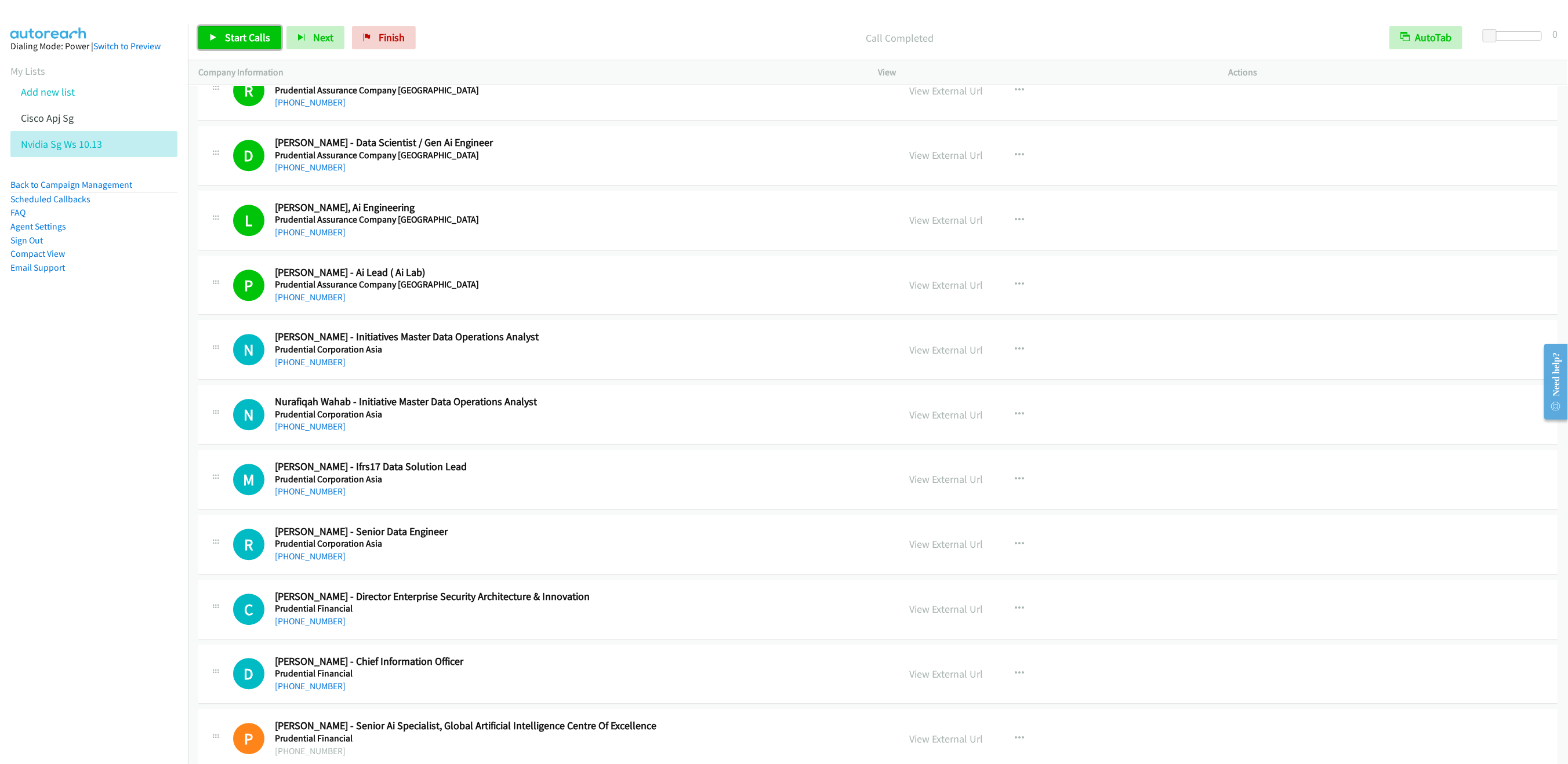
click at [228, 30] on link "Start Calls" at bounding box center [240, 37] width 83 height 23
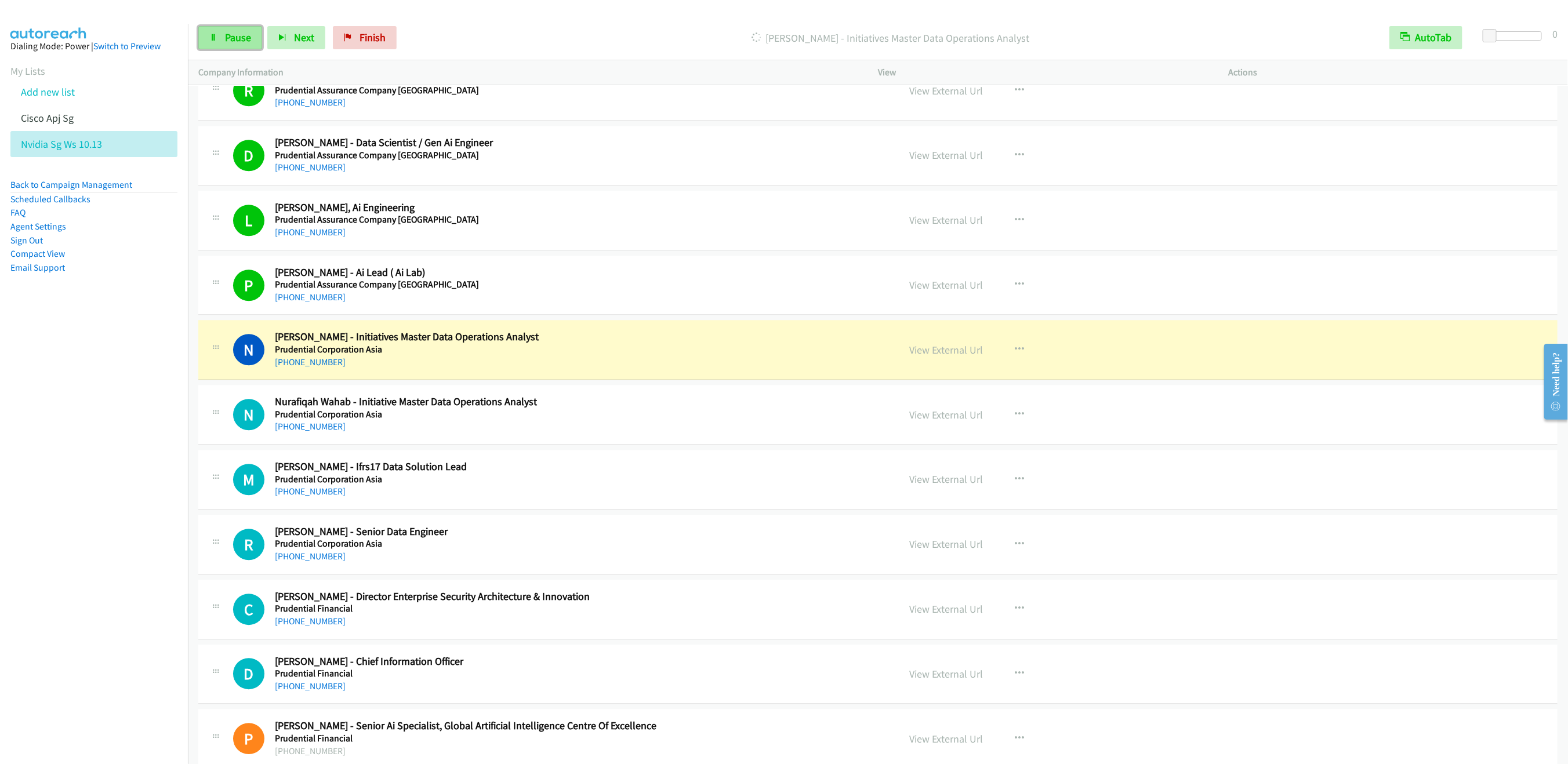
click at [237, 32] on span "Pause" at bounding box center [238, 37] width 26 height 13
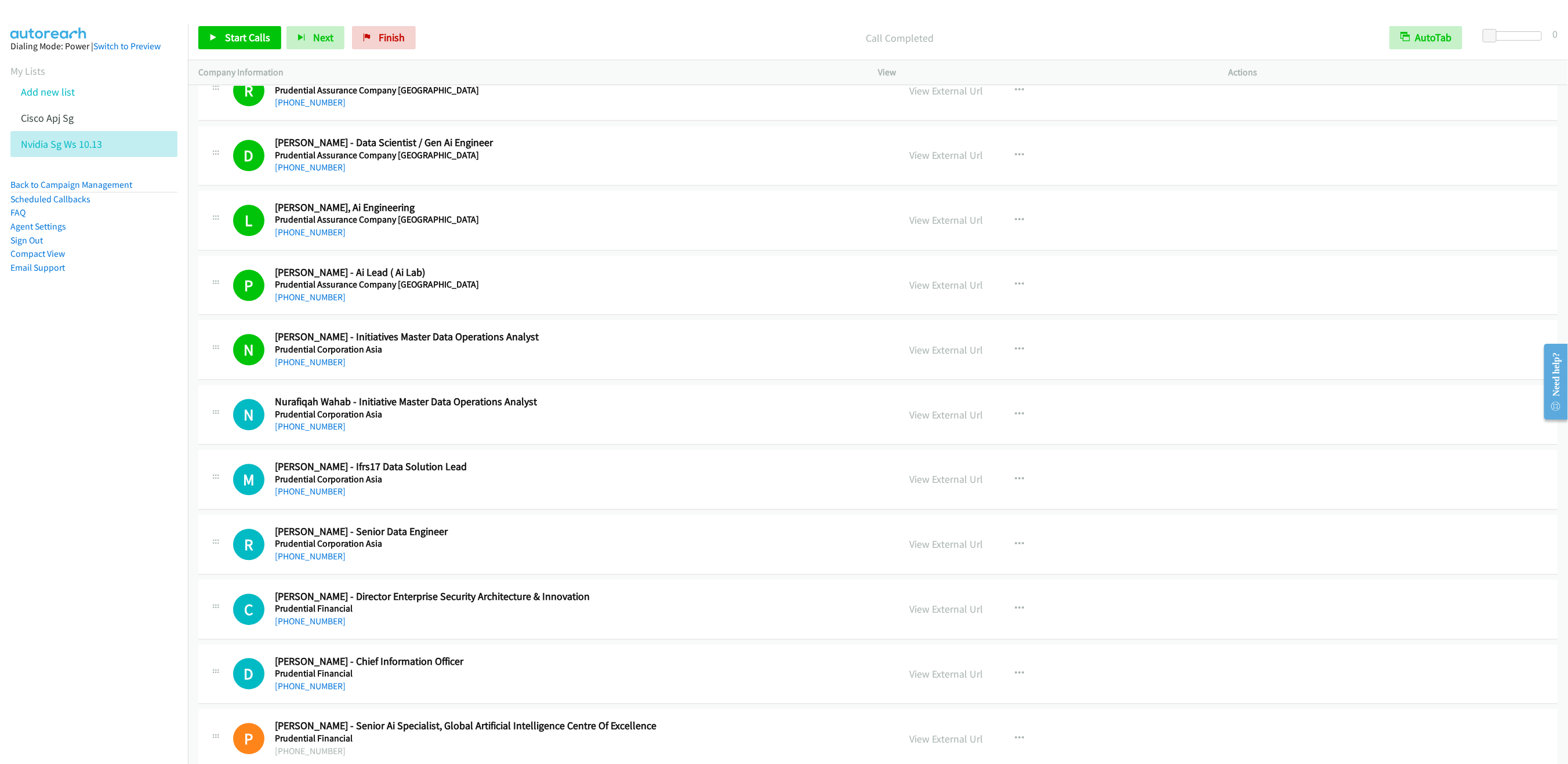
scroll to position [11586, 0]
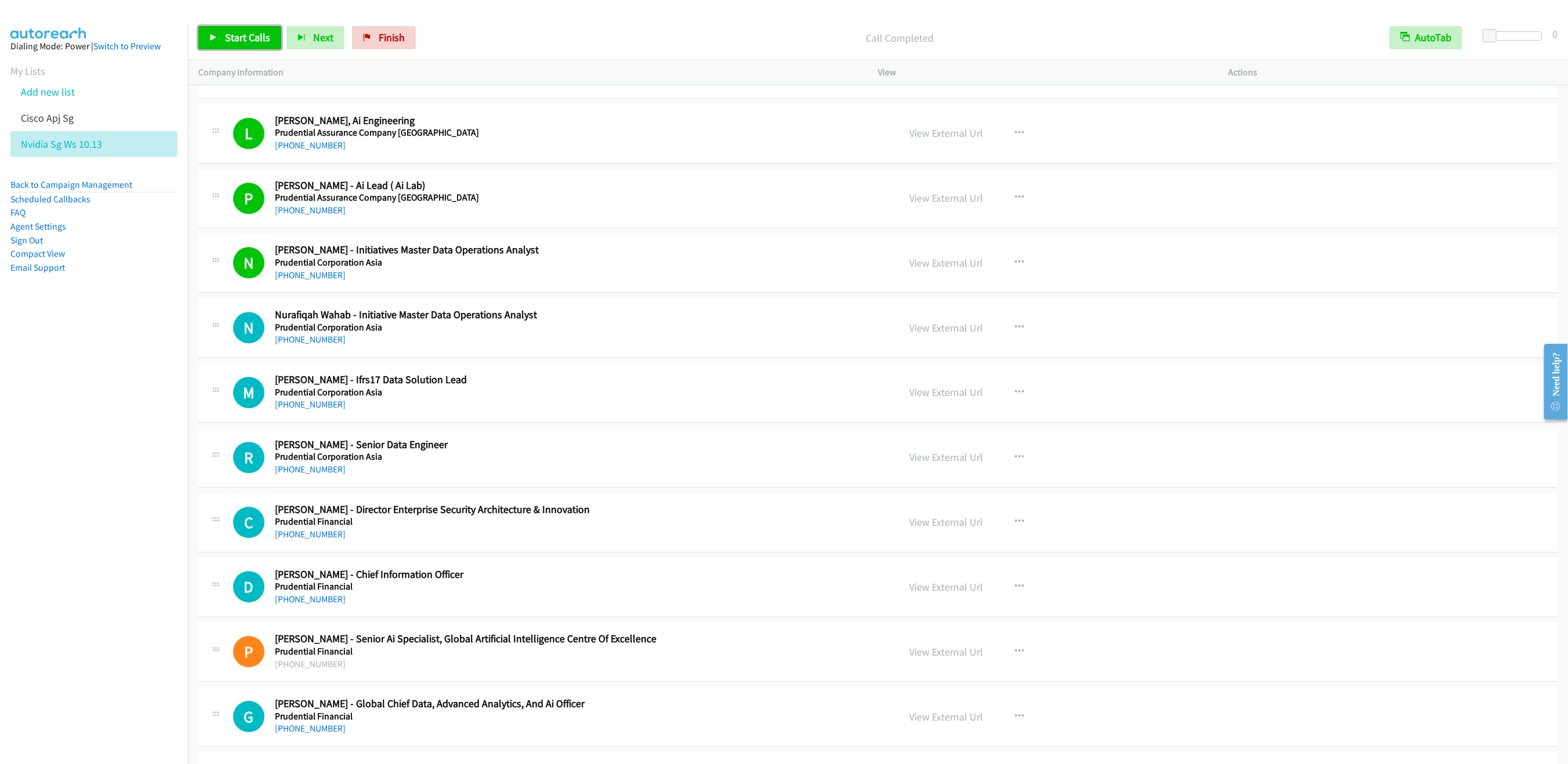
click at [232, 34] on span "Start Calls" at bounding box center [247, 37] width 45 height 13
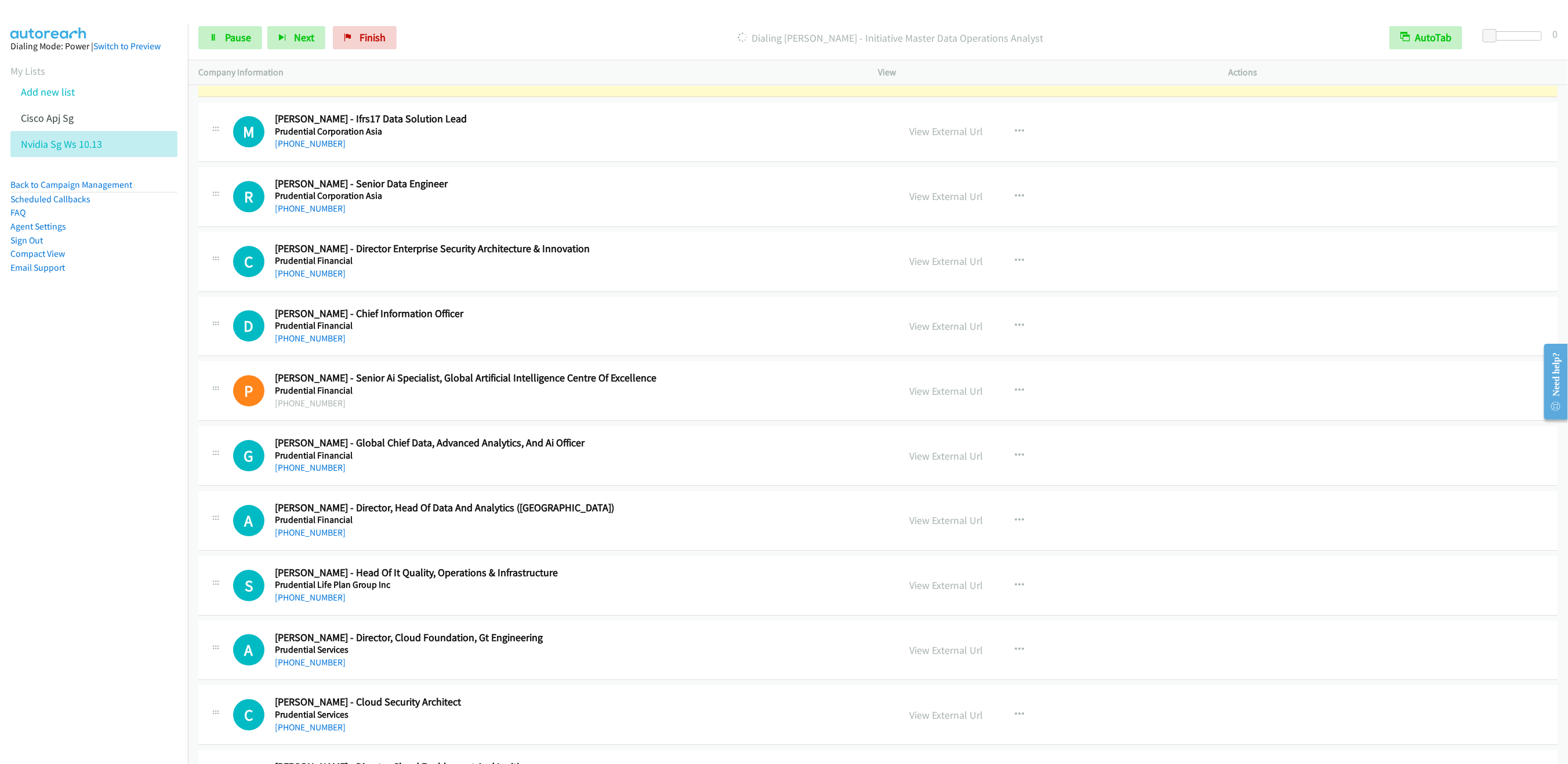
scroll to position [11760, 0]
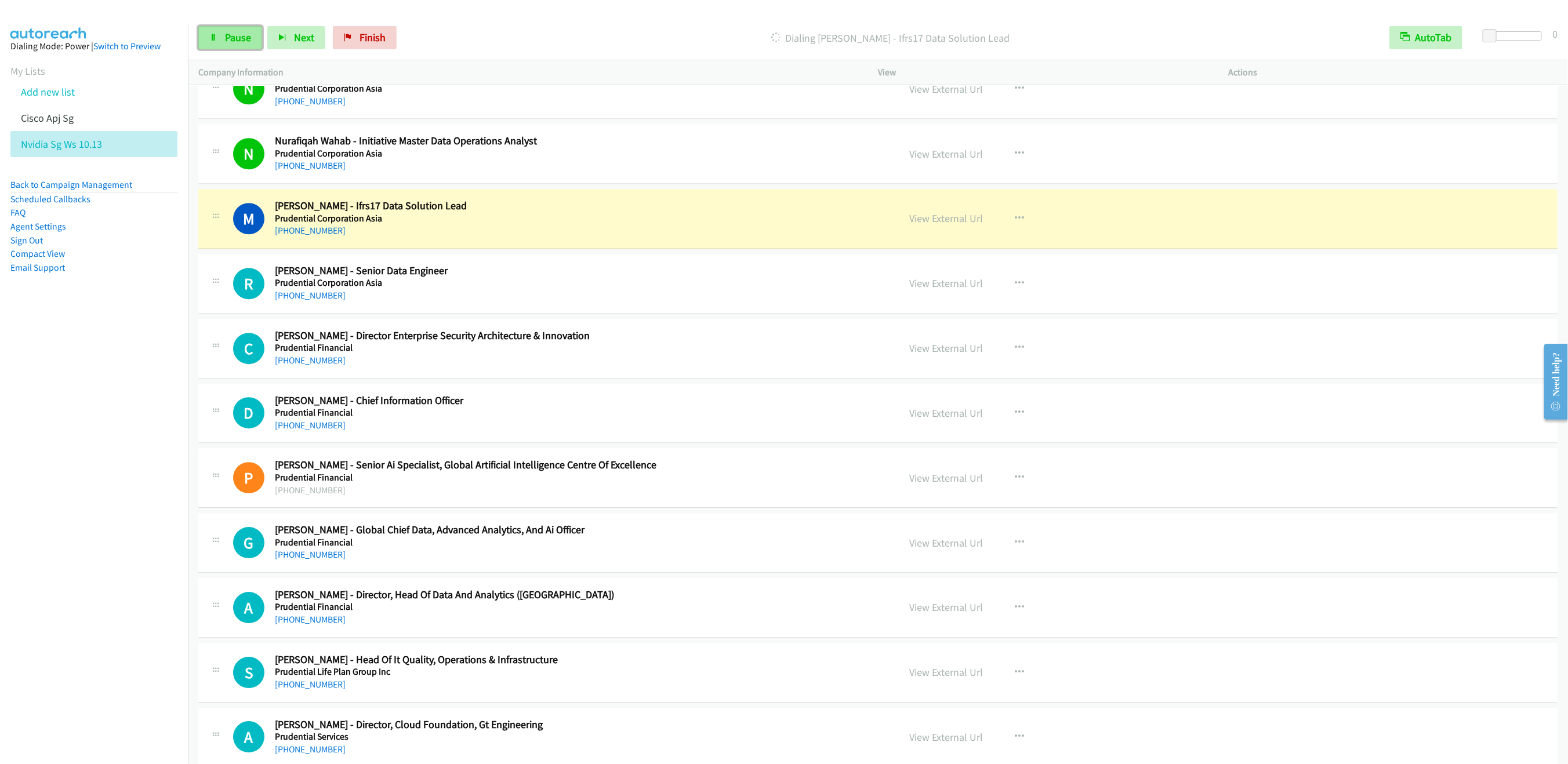
click at [235, 32] on span "Pause" at bounding box center [238, 37] width 26 height 13
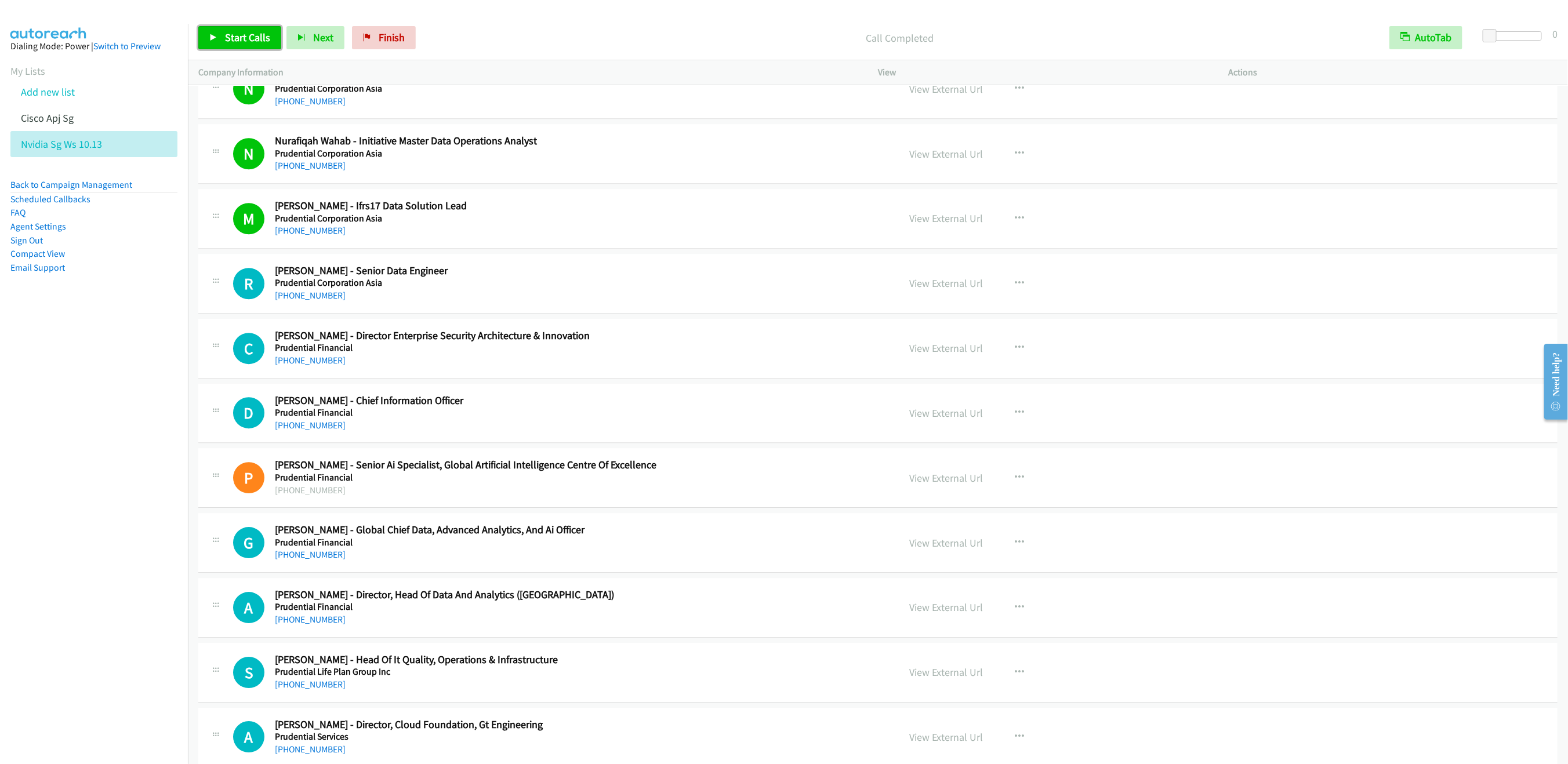
click at [247, 30] on link "Start Calls" at bounding box center [240, 37] width 83 height 23
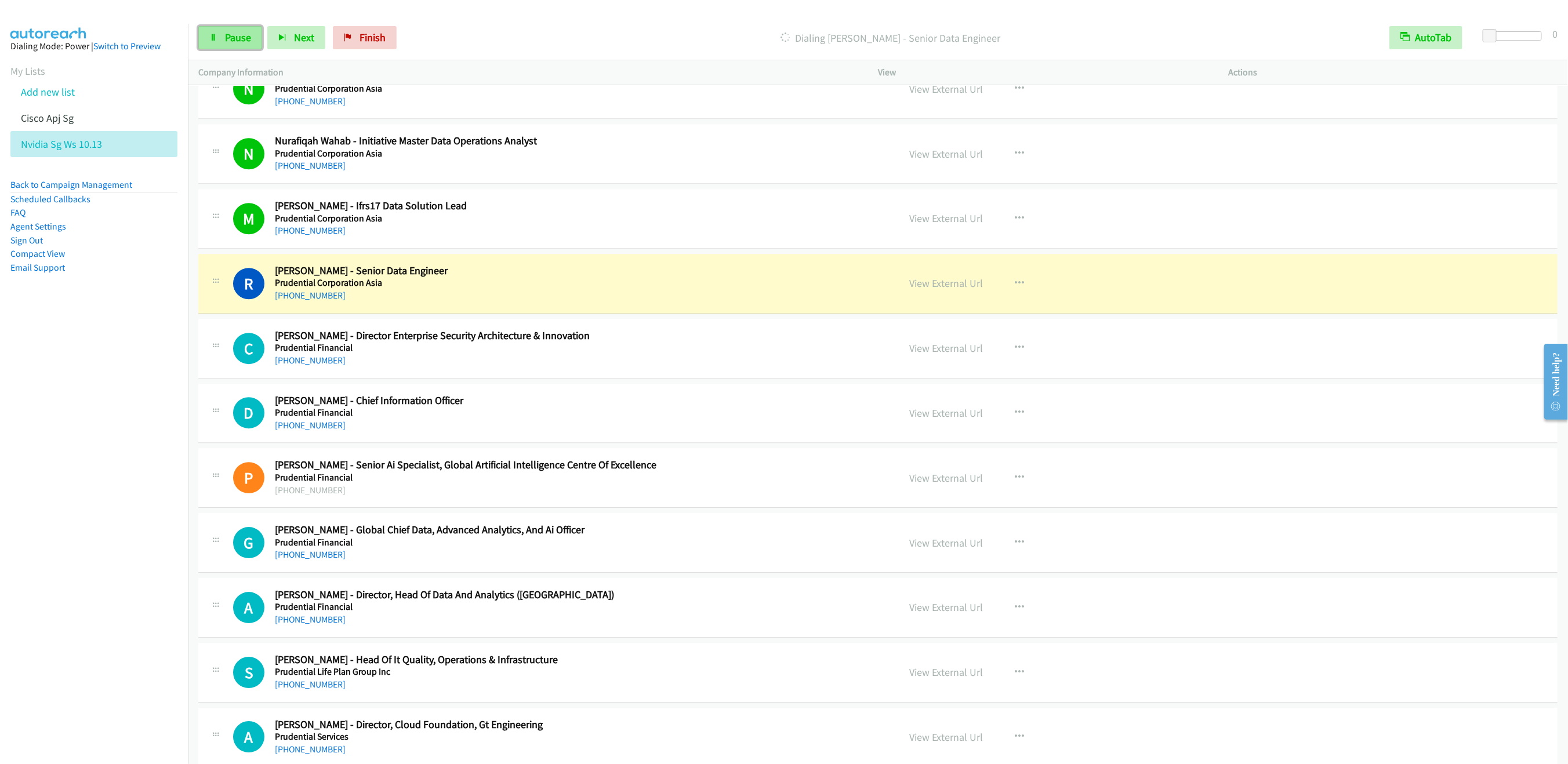
click at [226, 40] on span "Pause" at bounding box center [238, 37] width 26 height 13
click at [61, 420] on nav "Dialing Mode: Power | Switch to Preview My Lists Add new list Cisco Apj Sg Nvid…" at bounding box center [94, 405] width 189 height 764
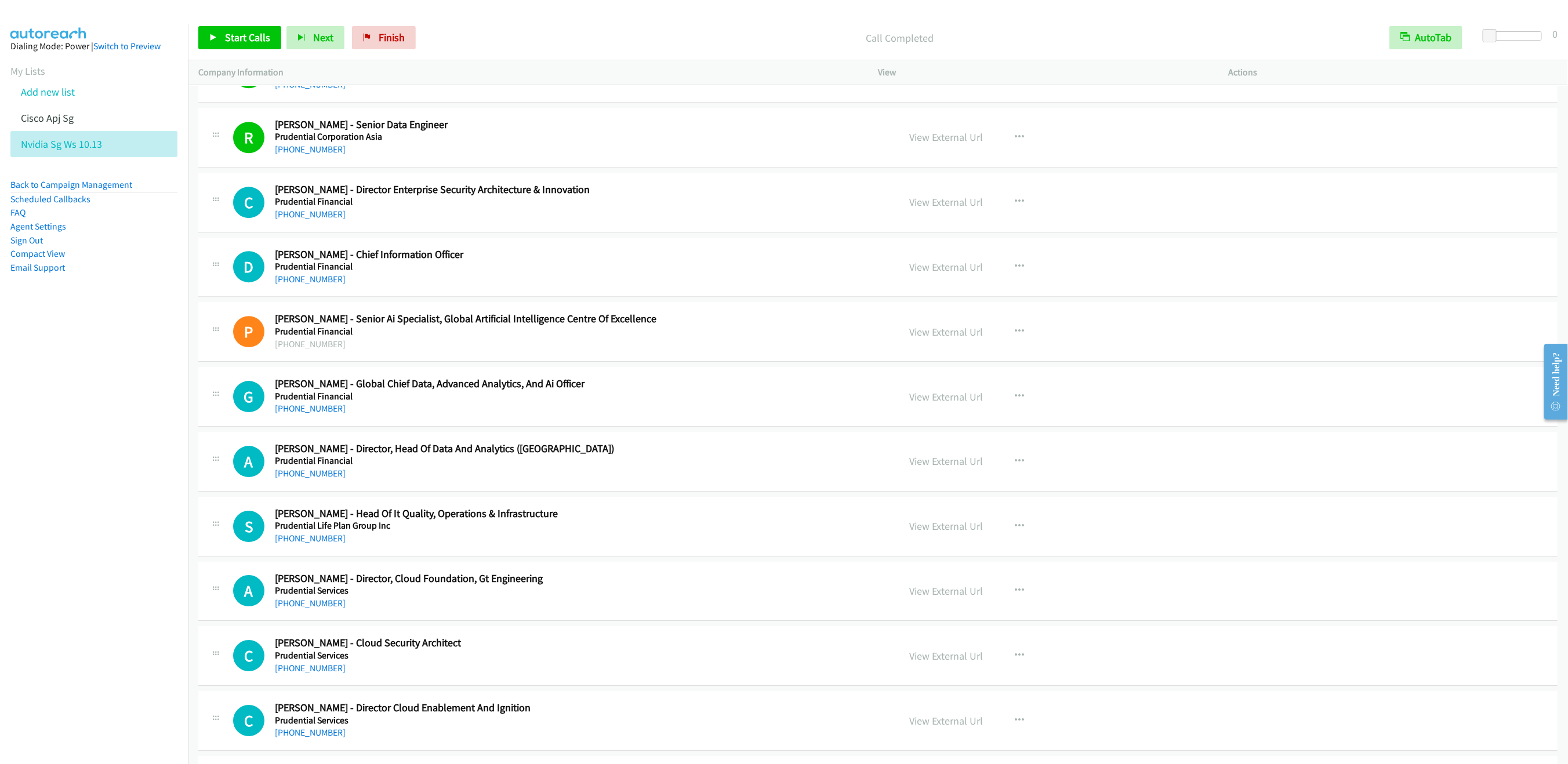
scroll to position [11934, 0]
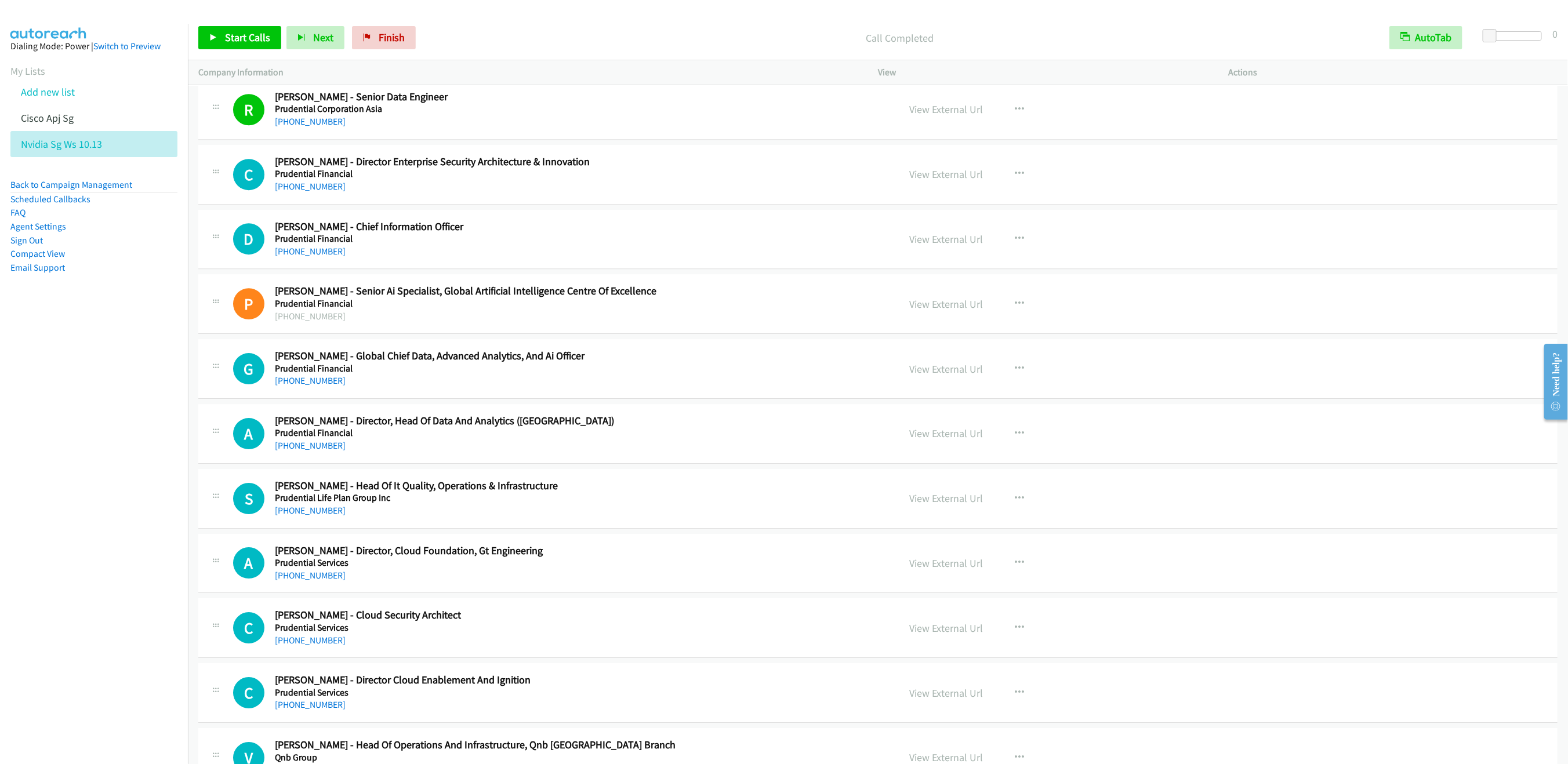
click at [353, 169] on h2 "[PERSON_NAME] - Director Enterprise Security Architecture & Innovation" at bounding box center [578, 162] width 607 height 13
click at [233, 42] on span "Start Calls" at bounding box center [247, 37] width 45 height 13
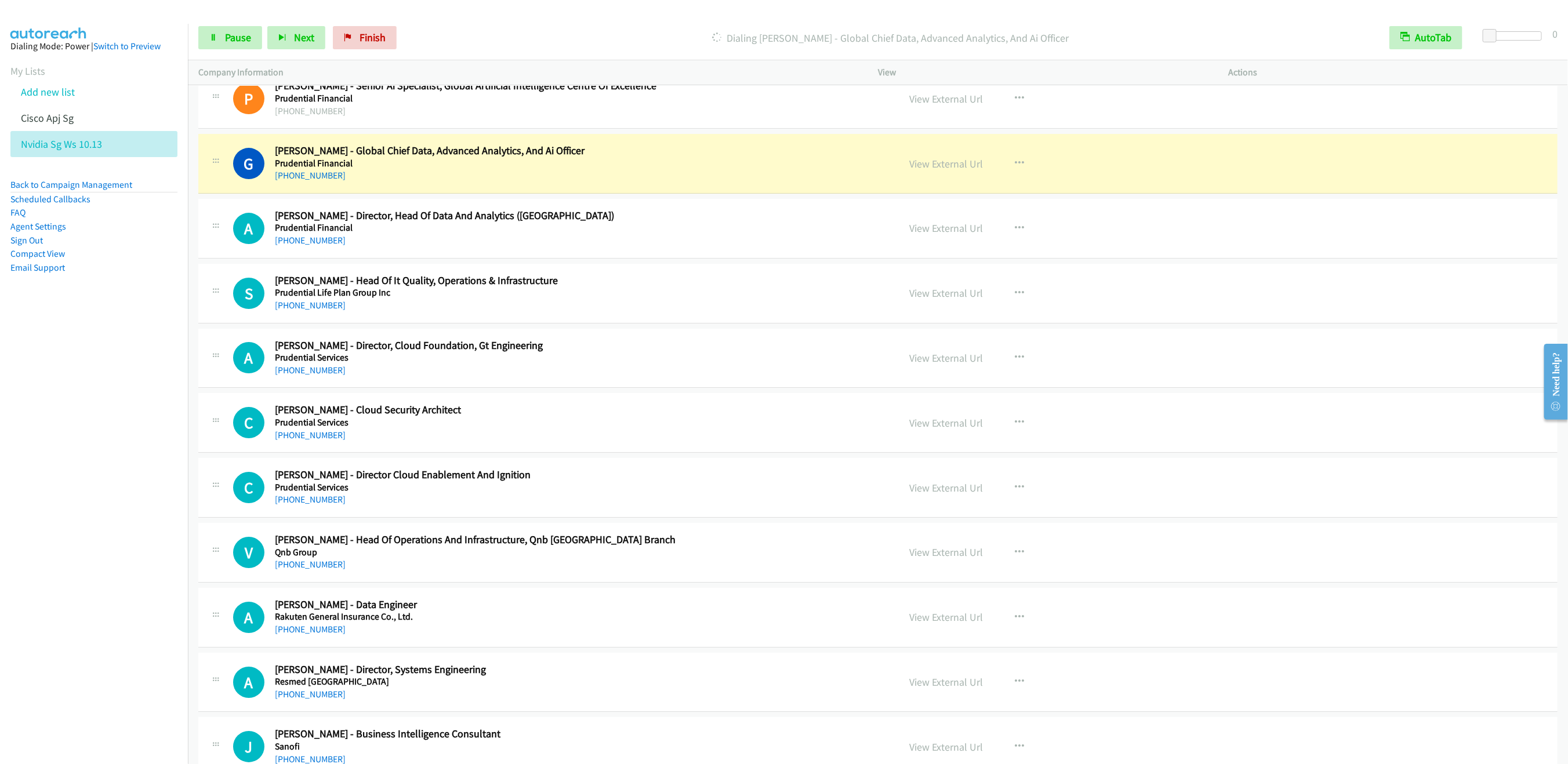
scroll to position [12195, 0]
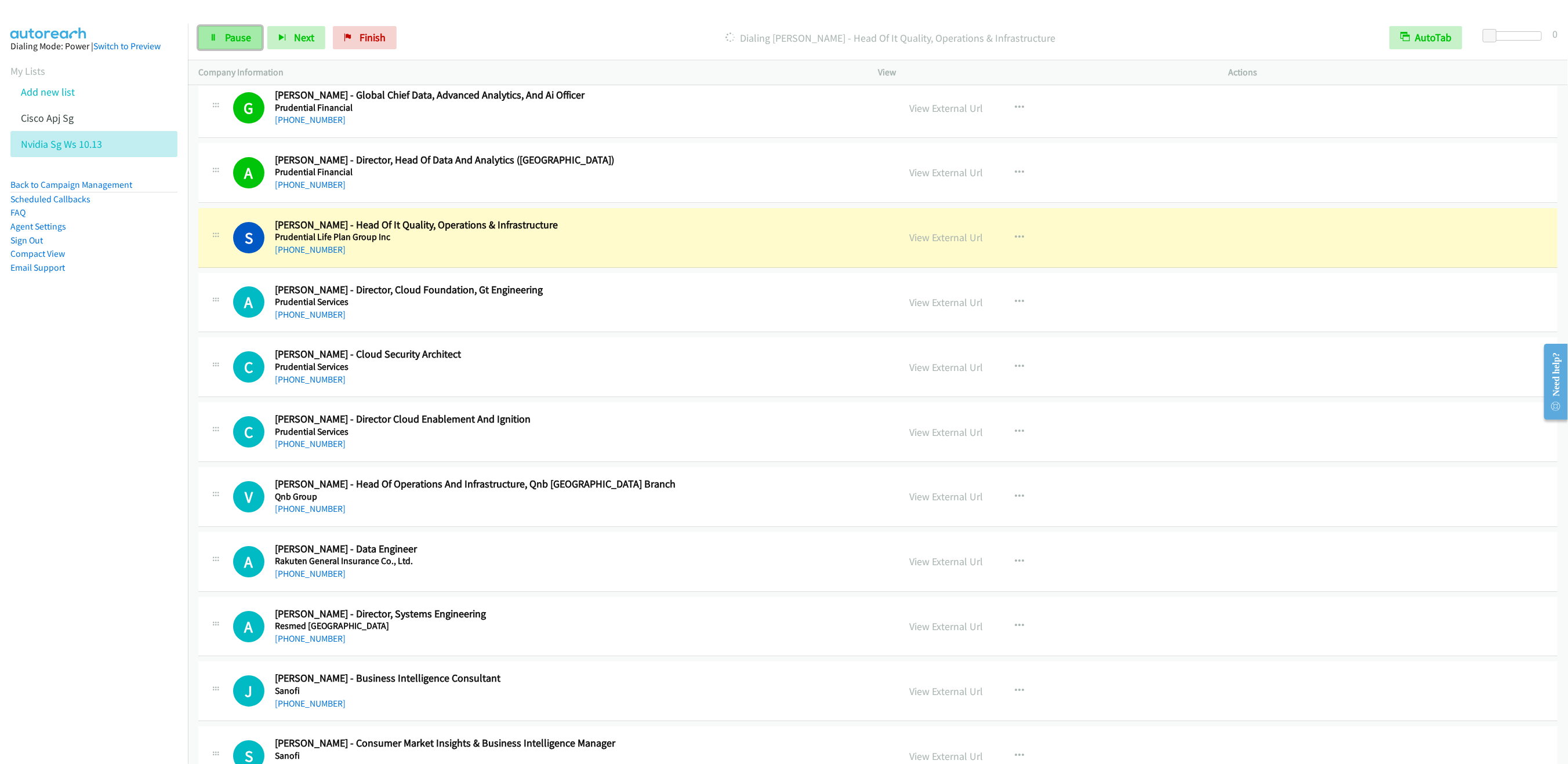
click at [229, 28] on link "Pause" at bounding box center [230, 37] width 64 height 23
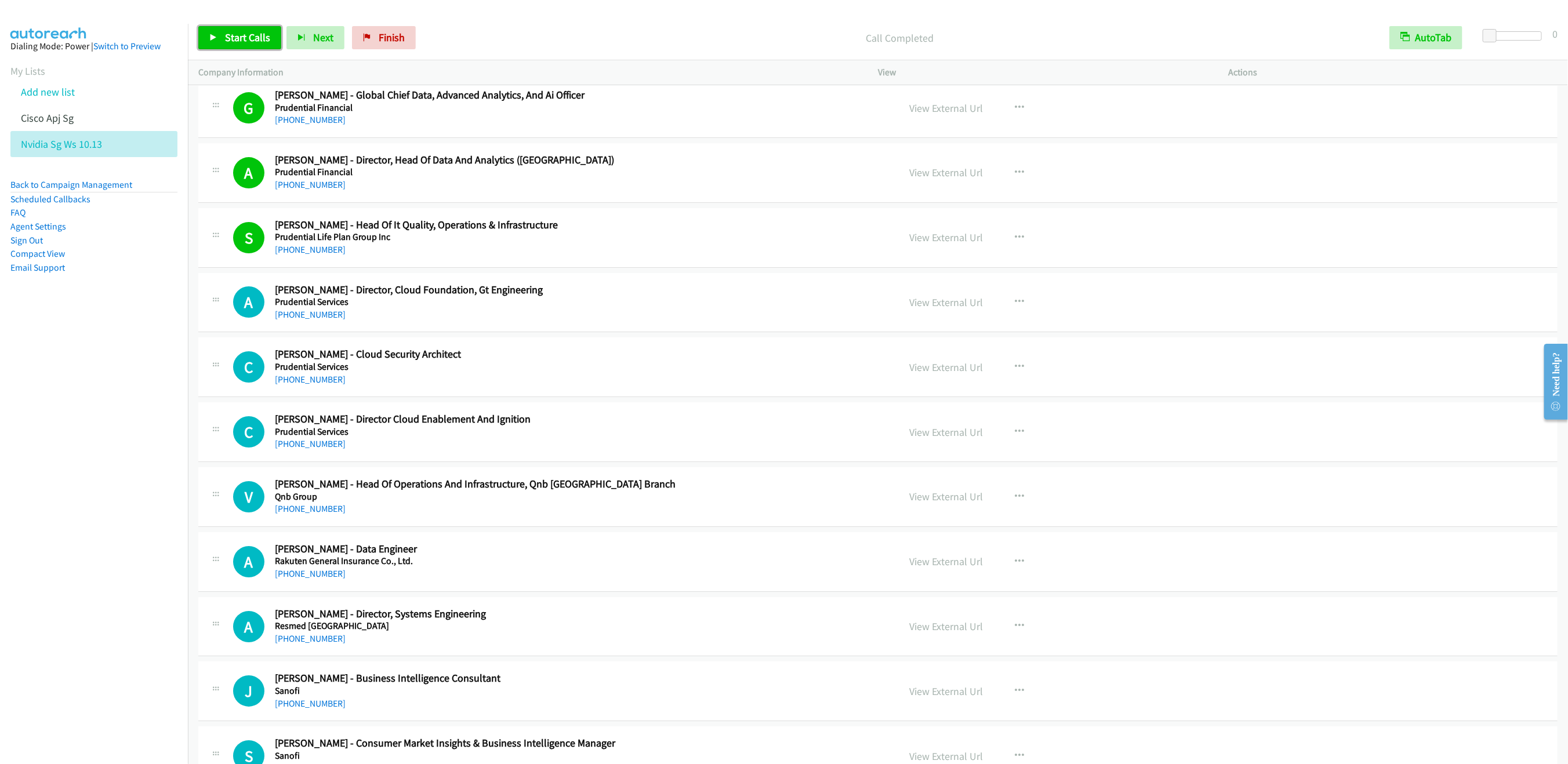
click at [229, 37] on span "Start Calls" at bounding box center [247, 37] width 45 height 13
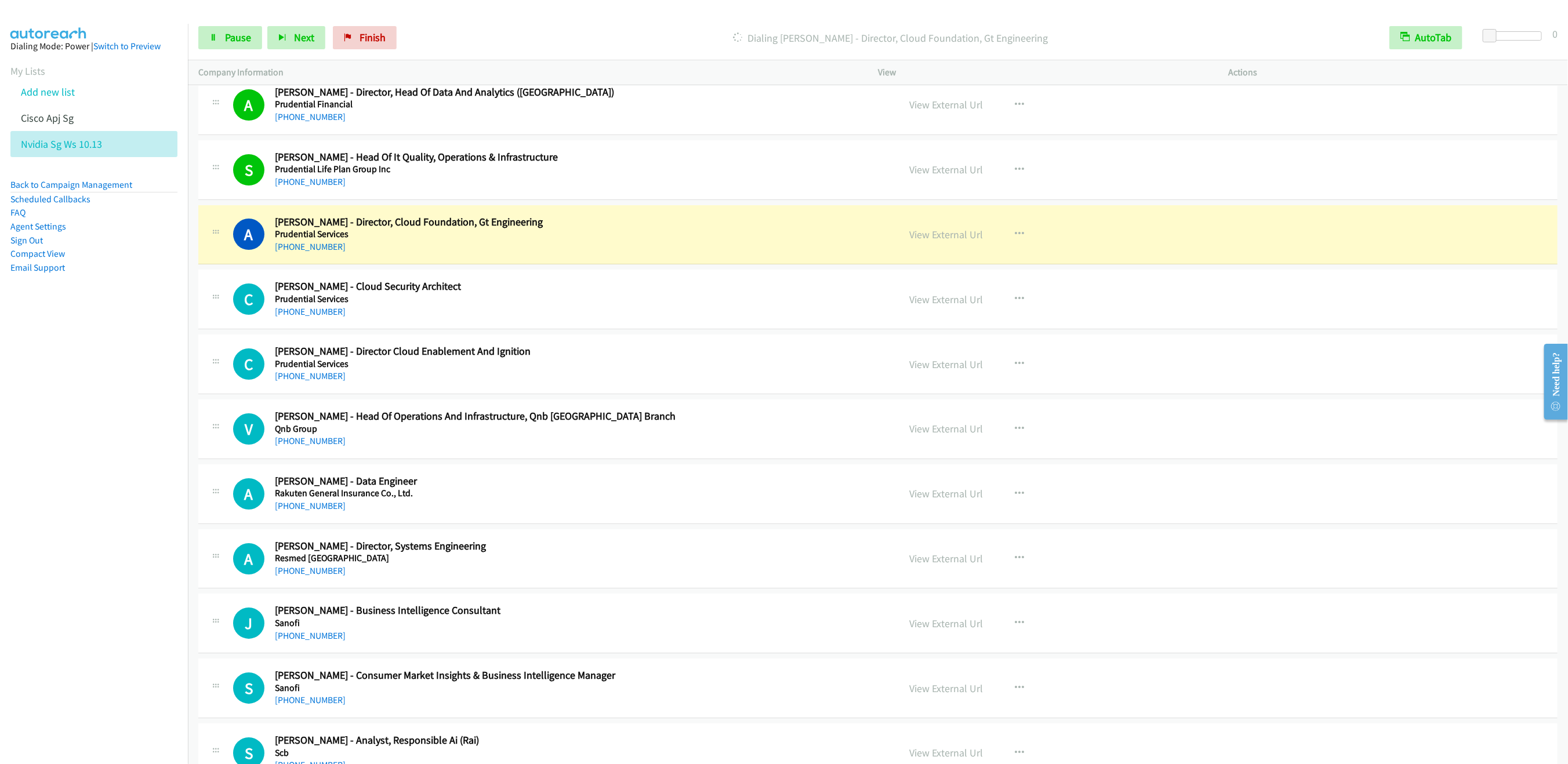
scroll to position [12282, 0]
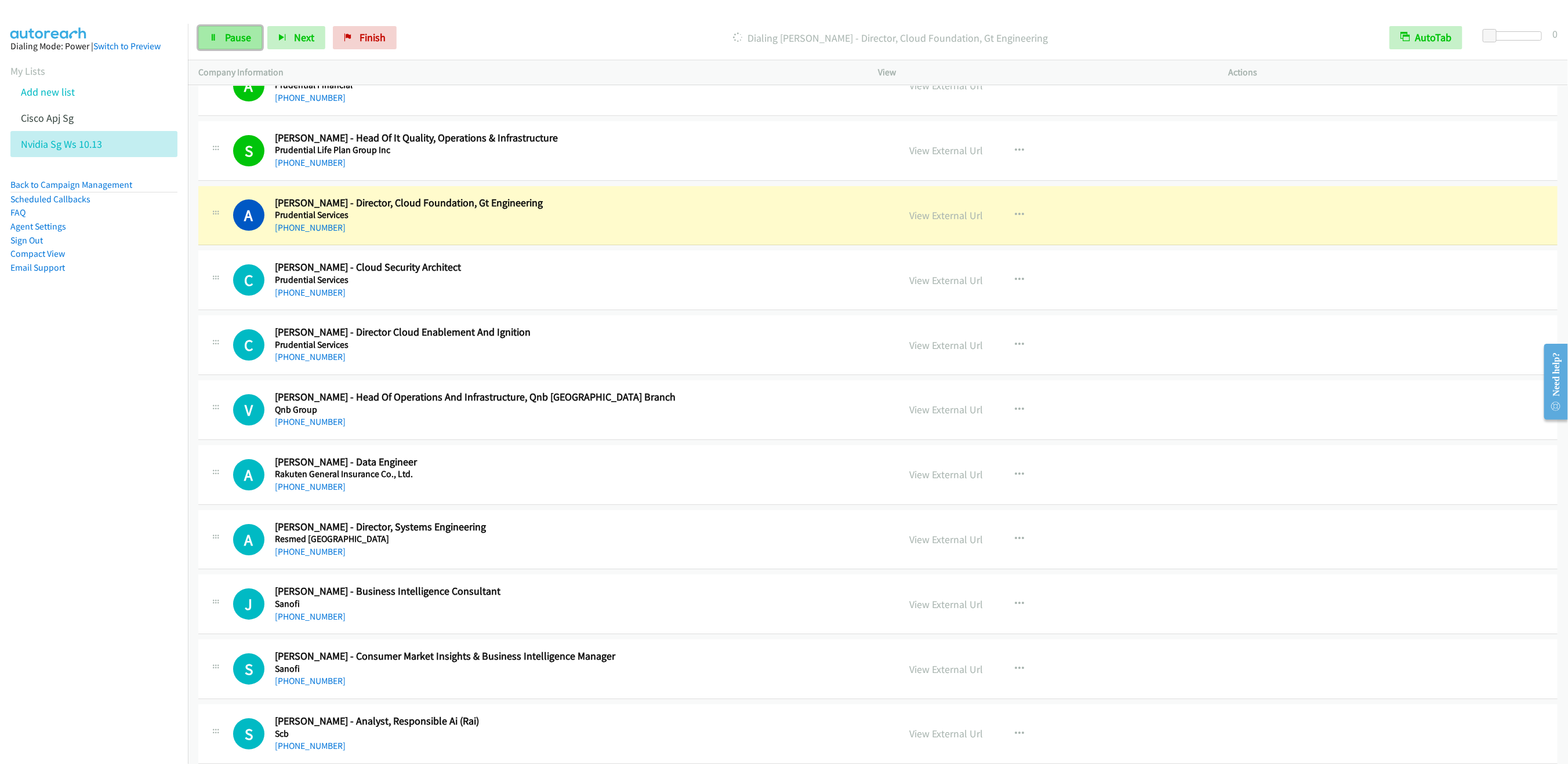
click at [219, 34] on link "Pause" at bounding box center [230, 37] width 64 height 23
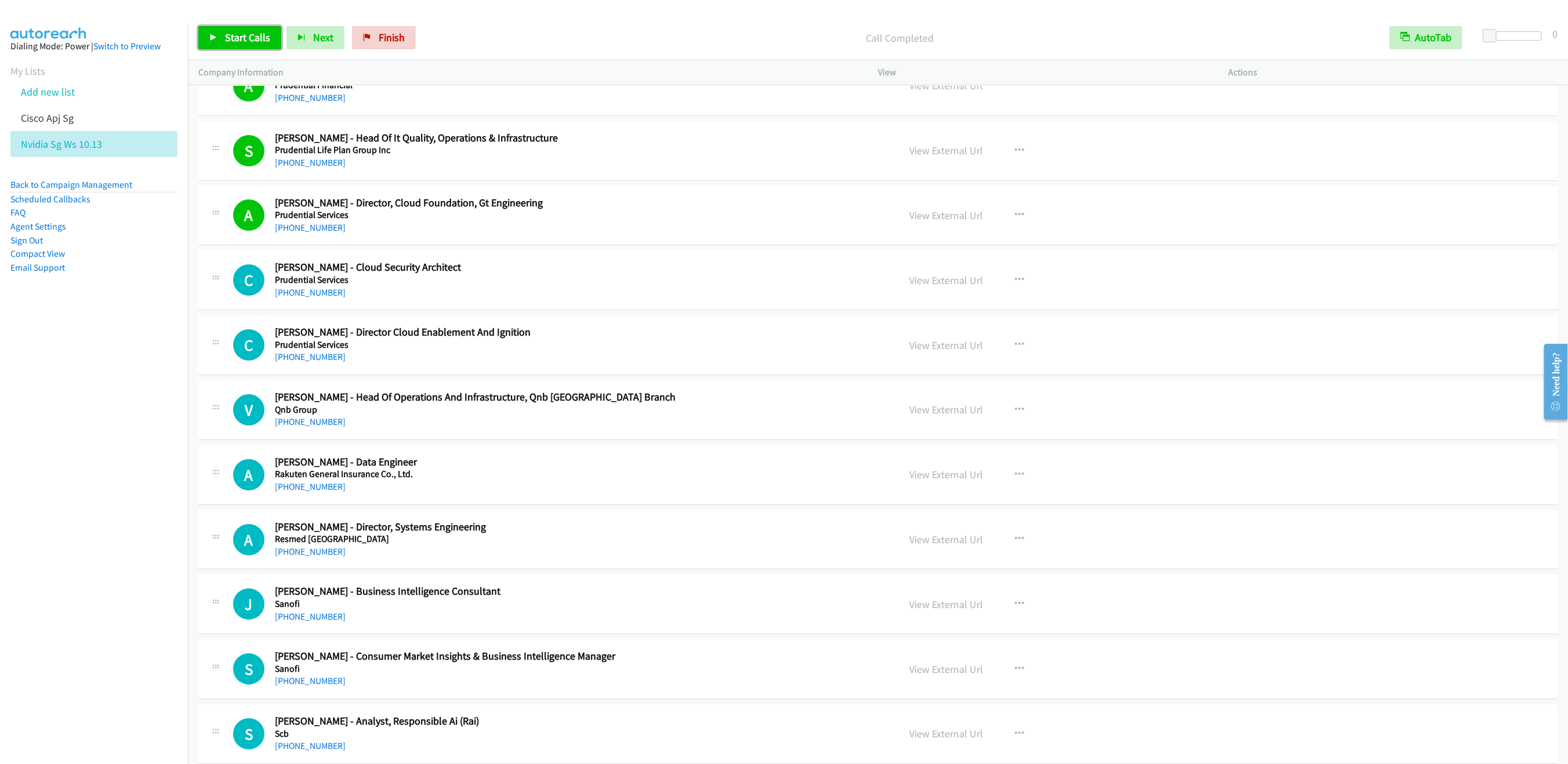
click at [219, 38] on link "Start Calls" at bounding box center [240, 37] width 83 height 23
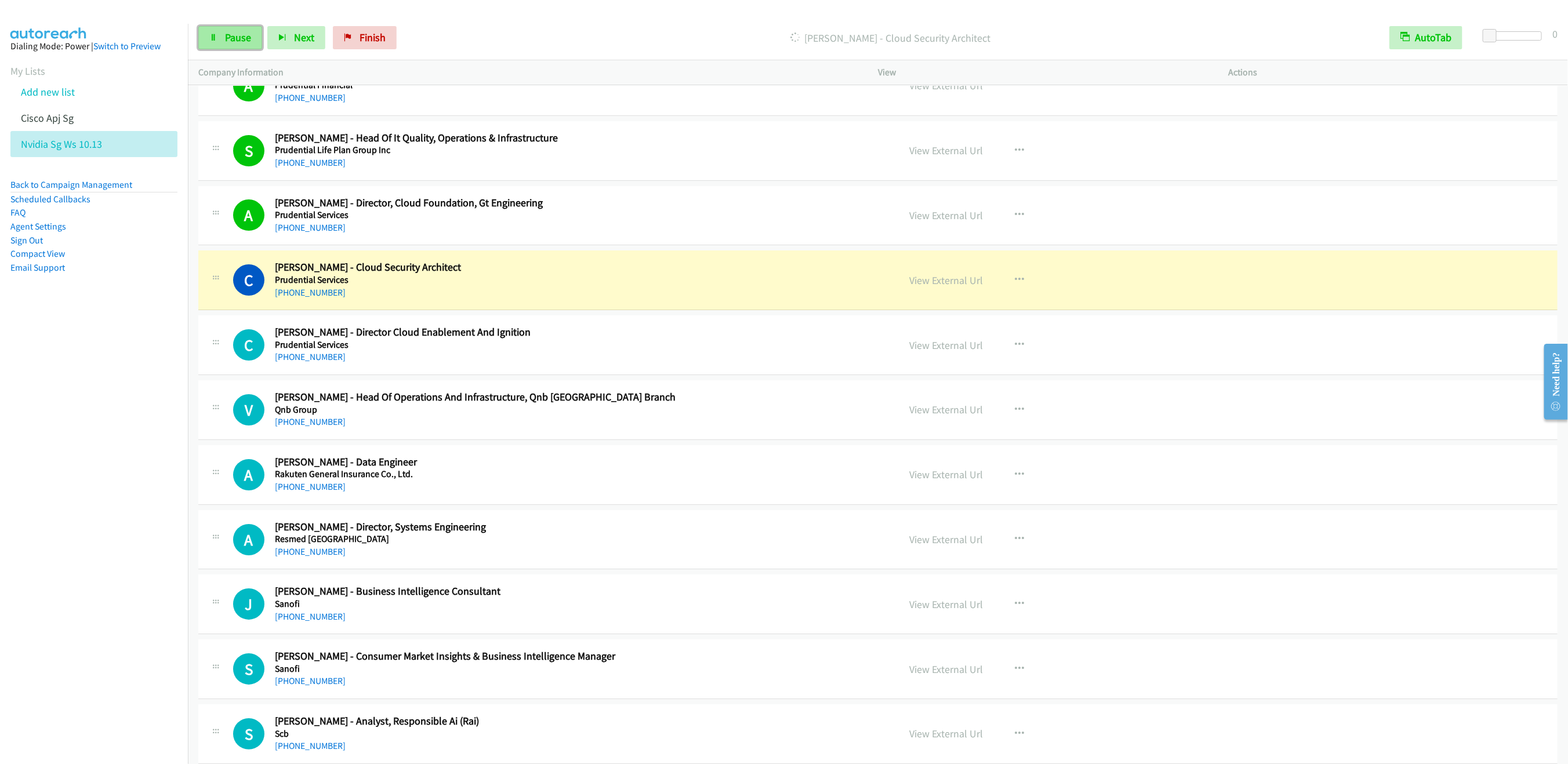
click at [235, 37] on span "Pause" at bounding box center [238, 37] width 26 height 13
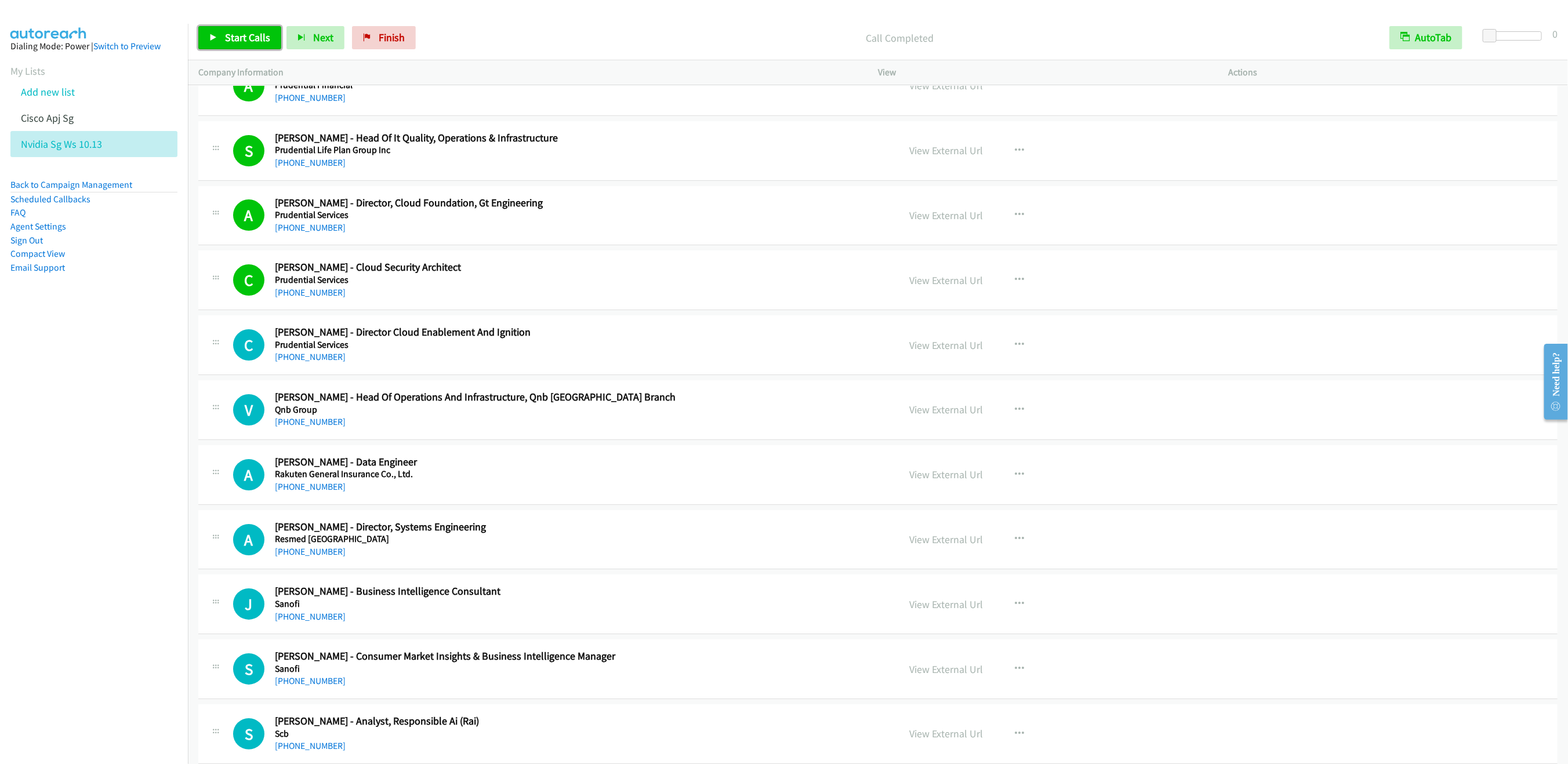
click at [232, 40] on span "Start Calls" at bounding box center [247, 37] width 45 height 13
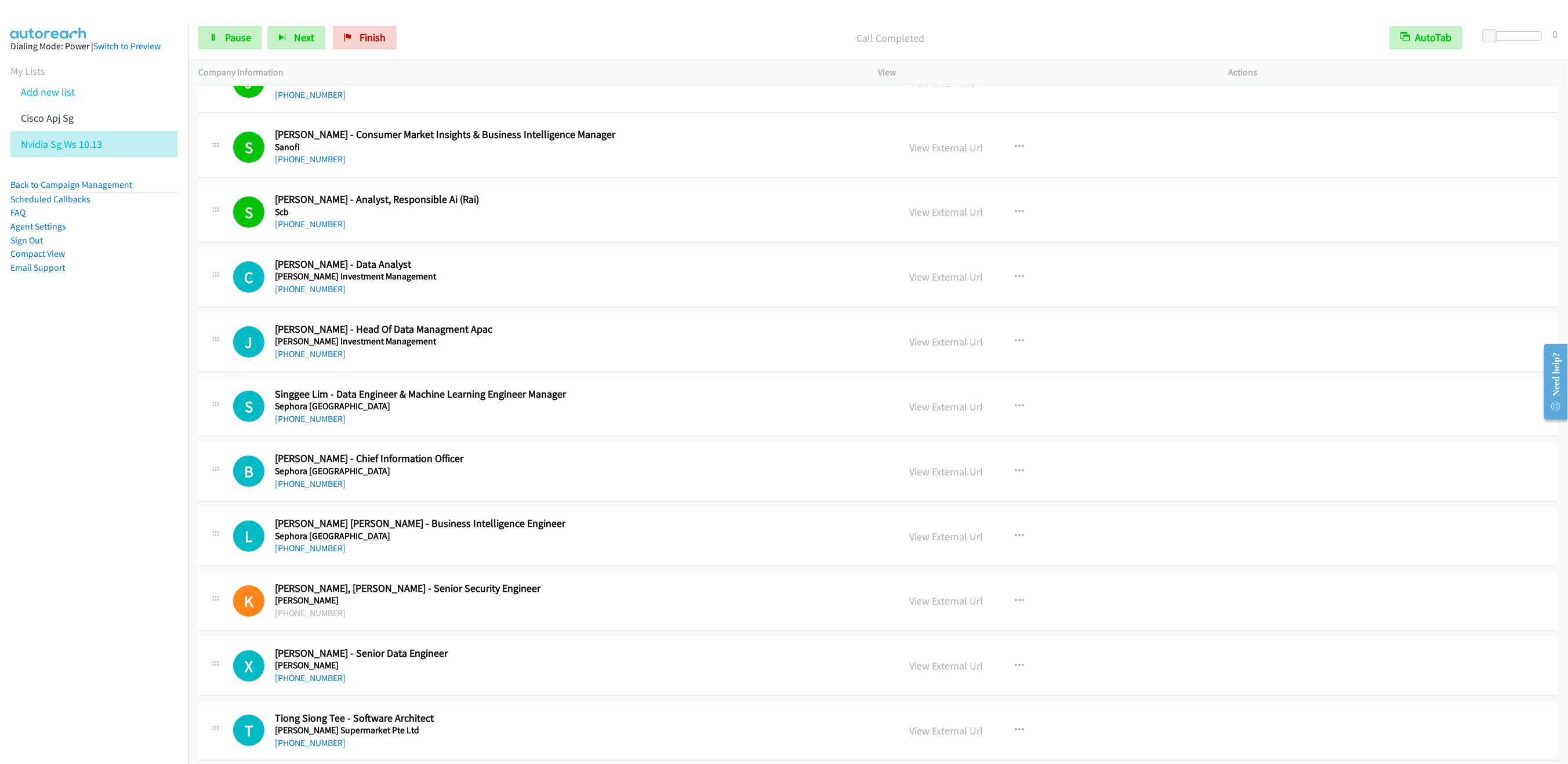
scroll to position [12891, 0]
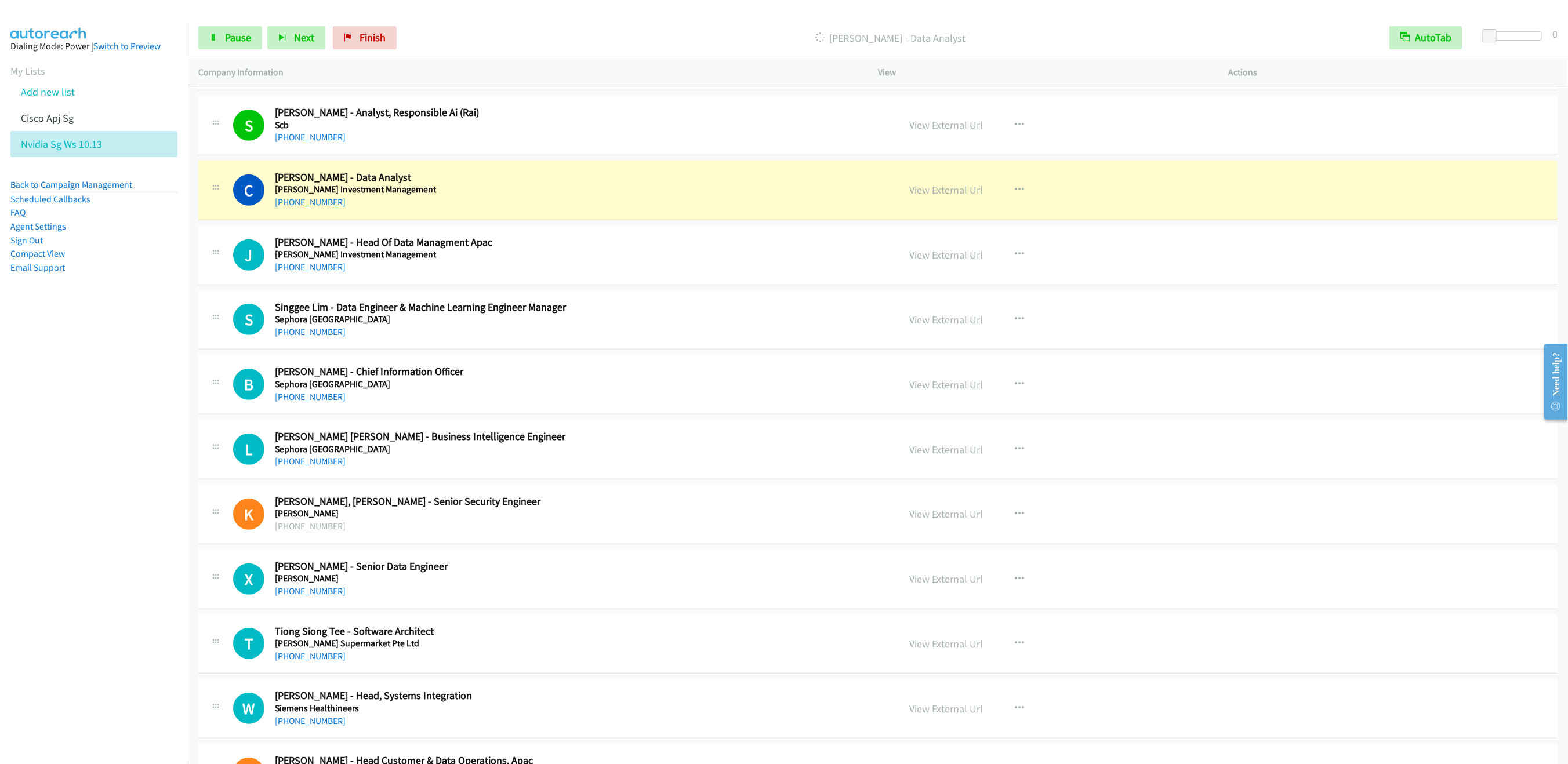
click at [207, 61] on div "Start Calls Pause Next Finish [PERSON_NAME] - Data Analyst AutoTab AutoTab 0 Co…" at bounding box center [877, 50] width 1379 height 69
click at [233, 44] on link "Pause" at bounding box center [230, 37] width 64 height 23
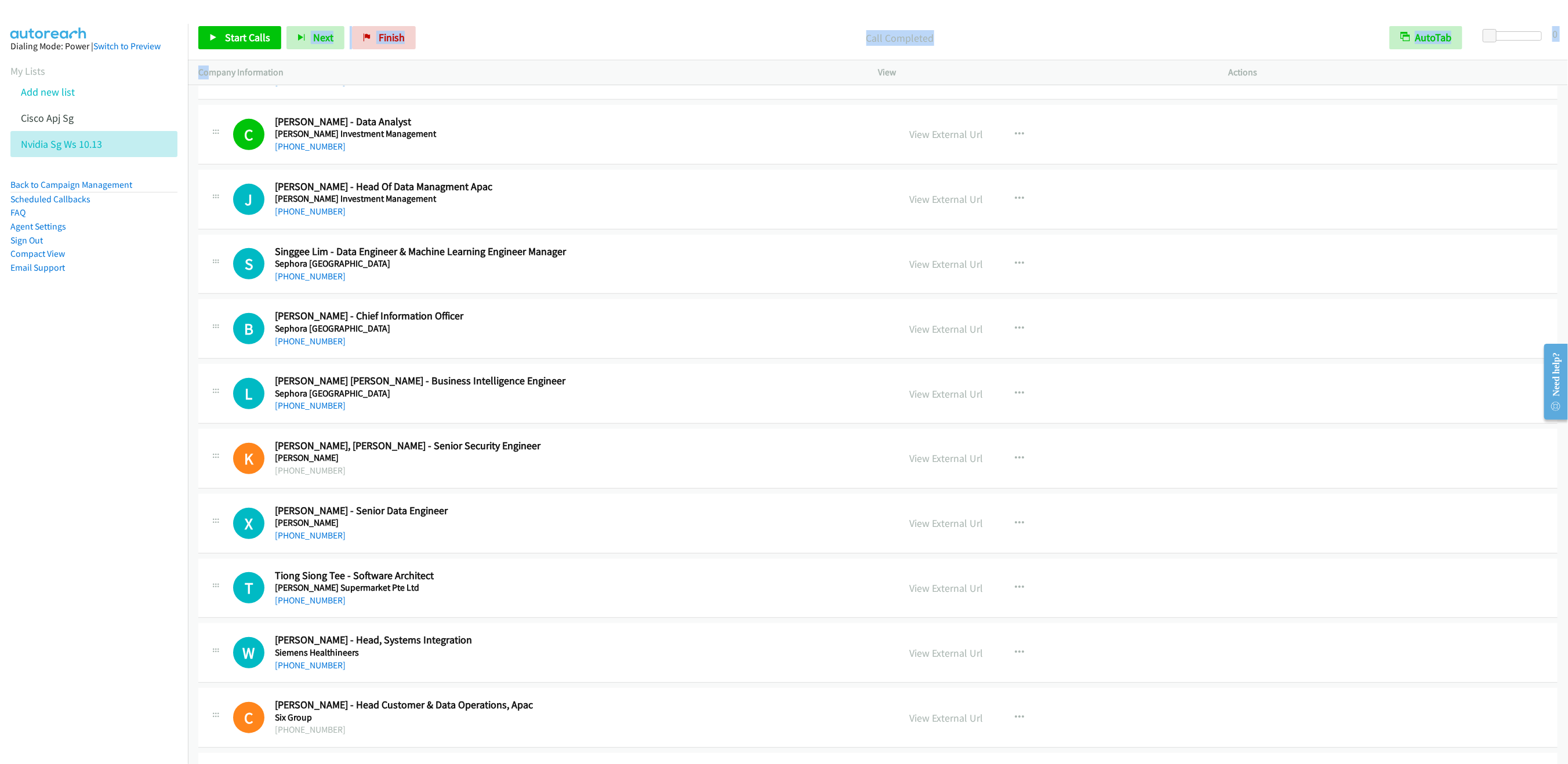
scroll to position [12978, 0]
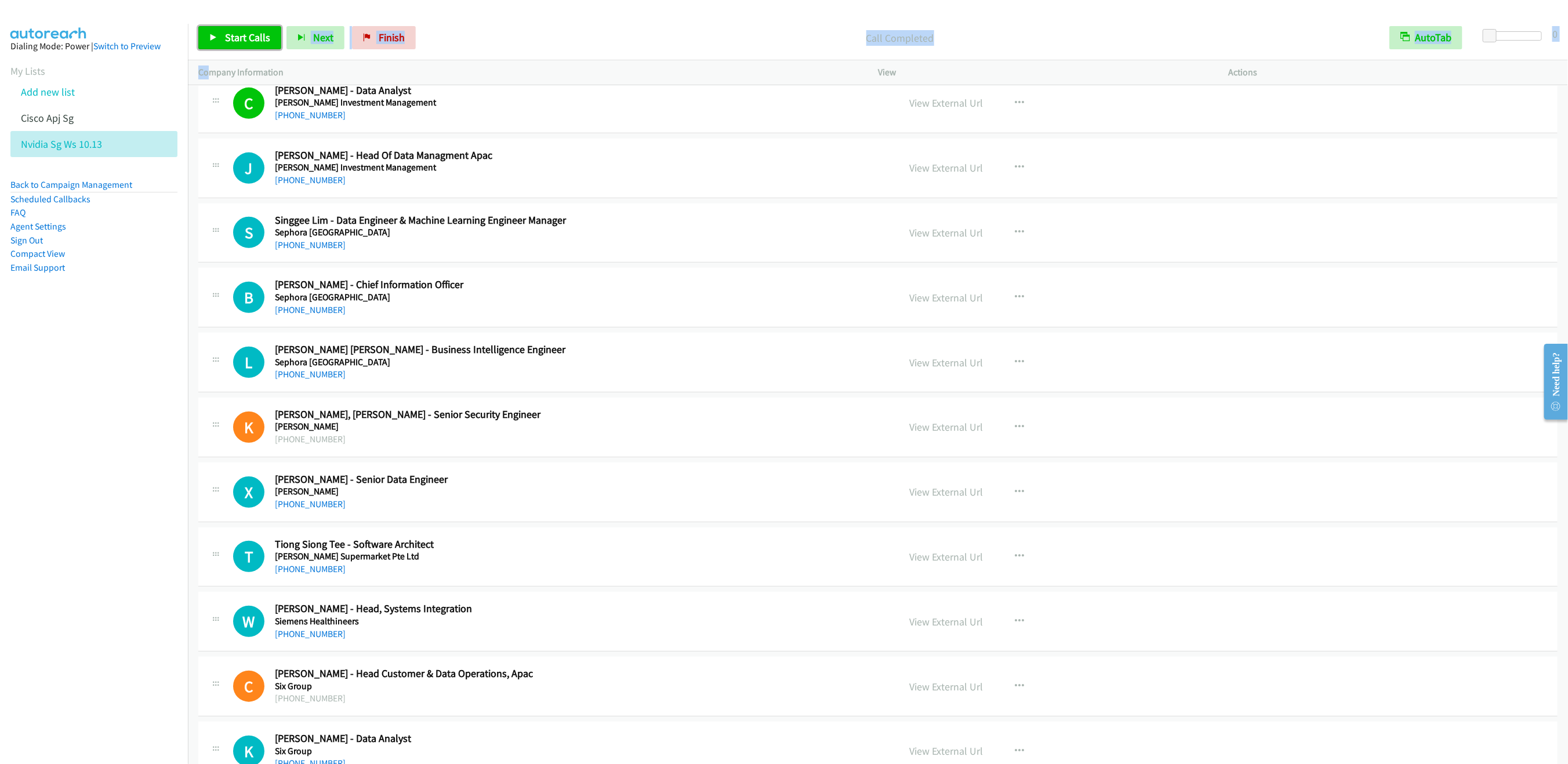
click at [231, 38] on span "Start Calls" at bounding box center [247, 37] width 45 height 13
